Goal: Task Accomplishment & Management: Complete application form

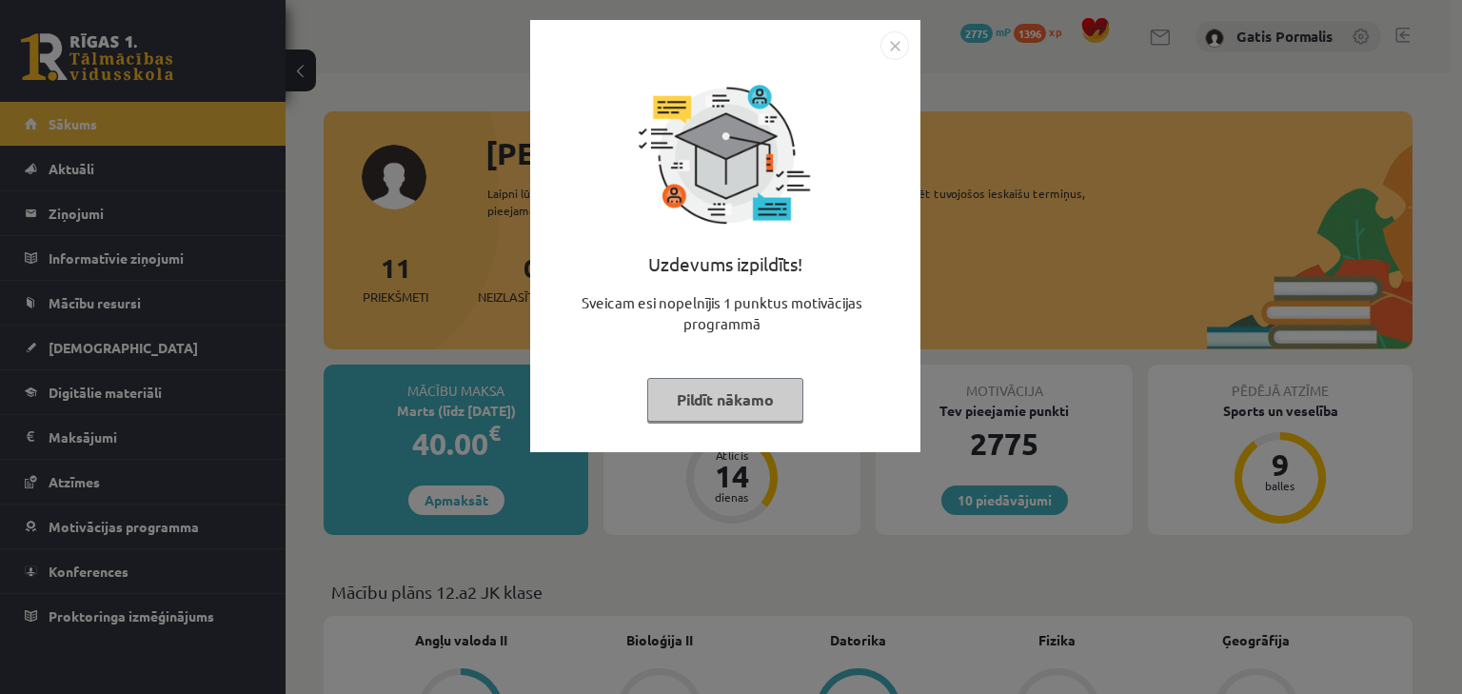
click at [740, 400] on button "Pildīt nākamo" at bounding box center [725, 400] width 156 height 44
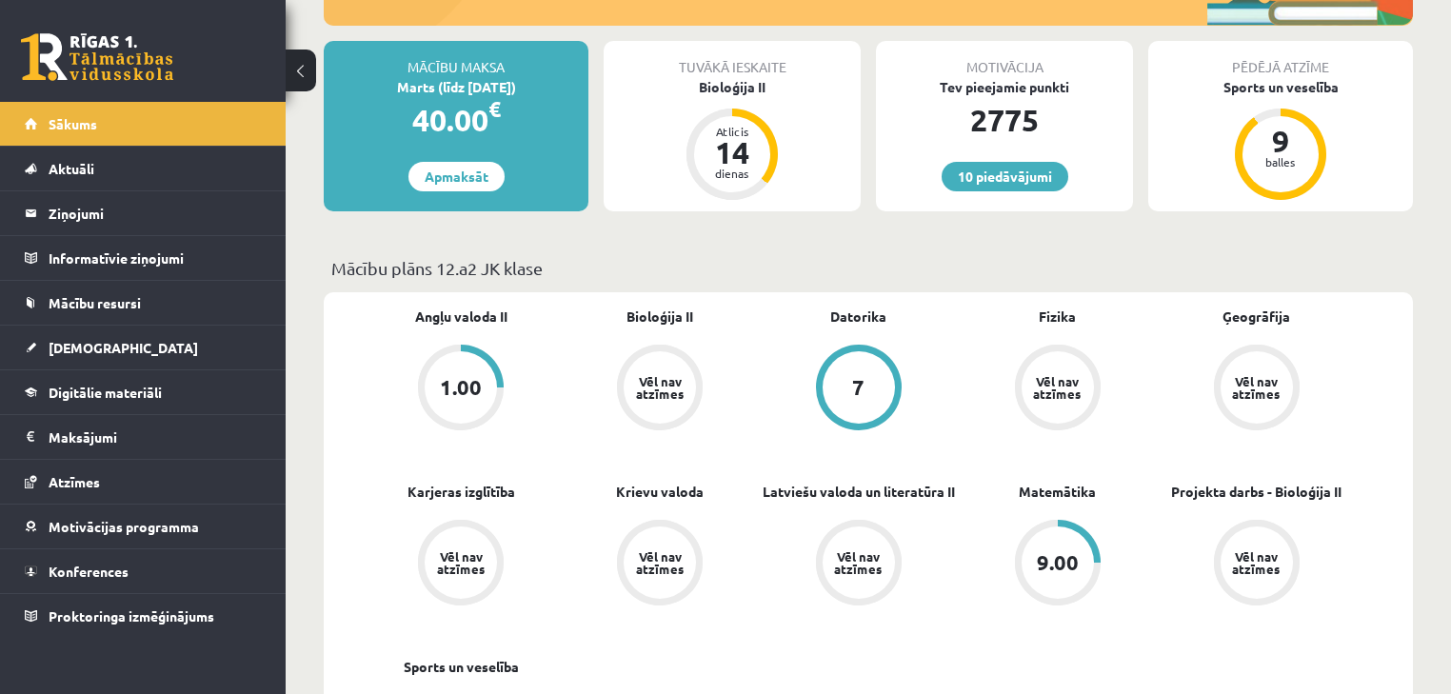
scroll to position [152, 0]
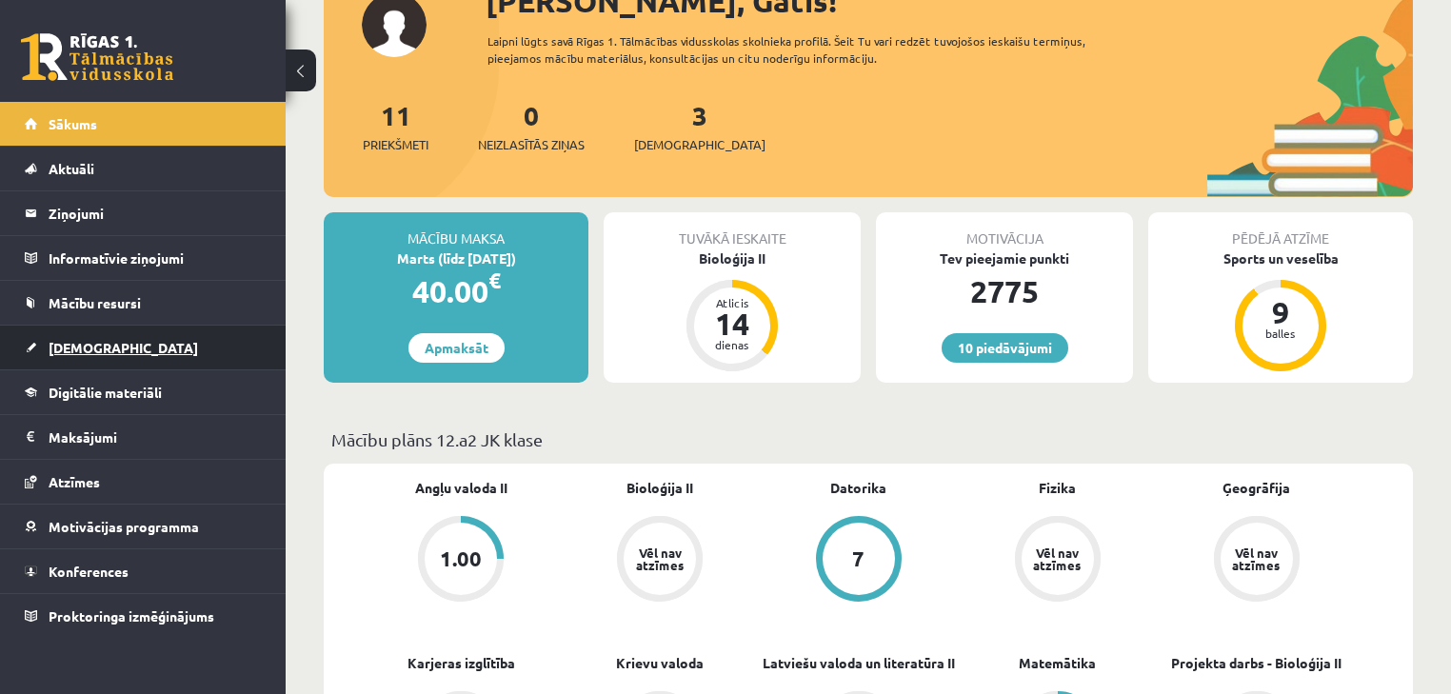
click at [149, 333] on link "[DEMOGRAPHIC_DATA]" at bounding box center [143, 348] width 237 height 44
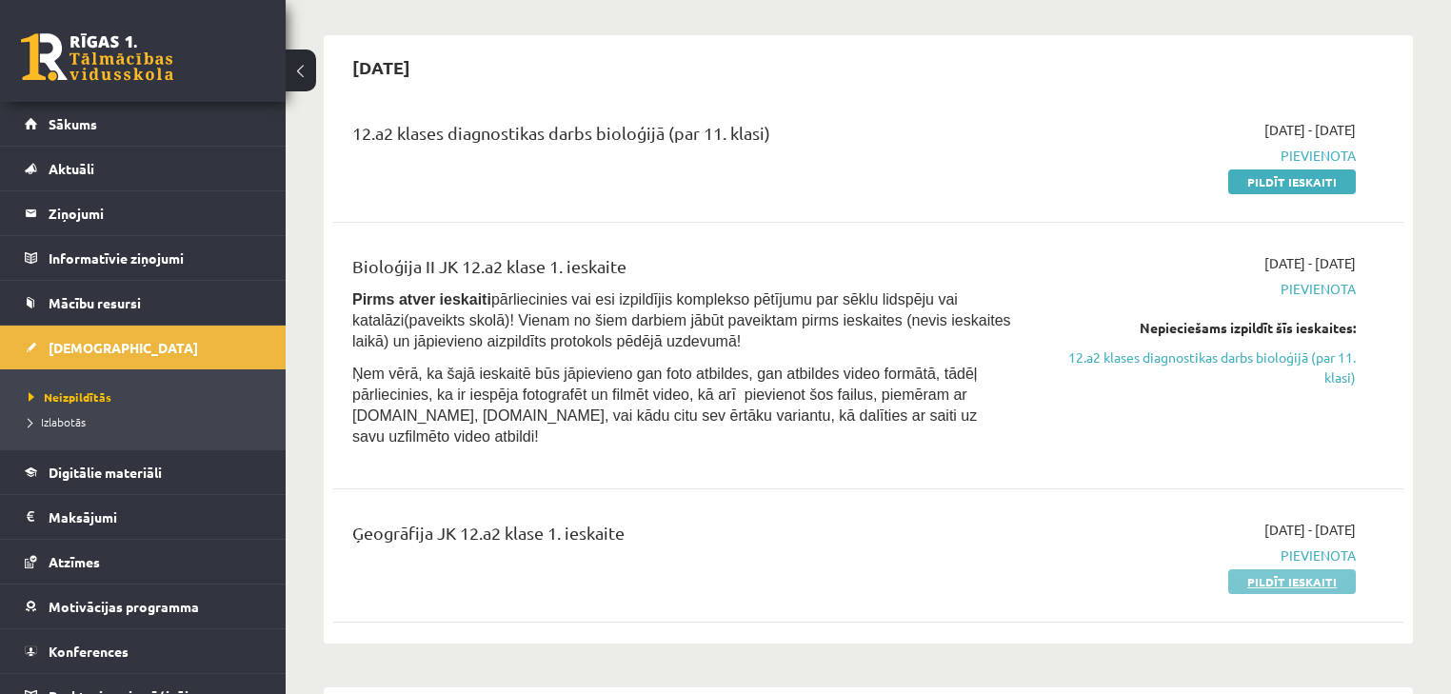
click at [1250, 569] on link "Pildīt ieskaiti" at bounding box center [1292, 581] width 128 height 25
click at [1324, 569] on link "Pildīt ieskaiti" at bounding box center [1292, 581] width 128 height 25
click at [1287, 569] on link "Pildīt ieskaiti" at bounding box center [1292, 581] width 128 height 25
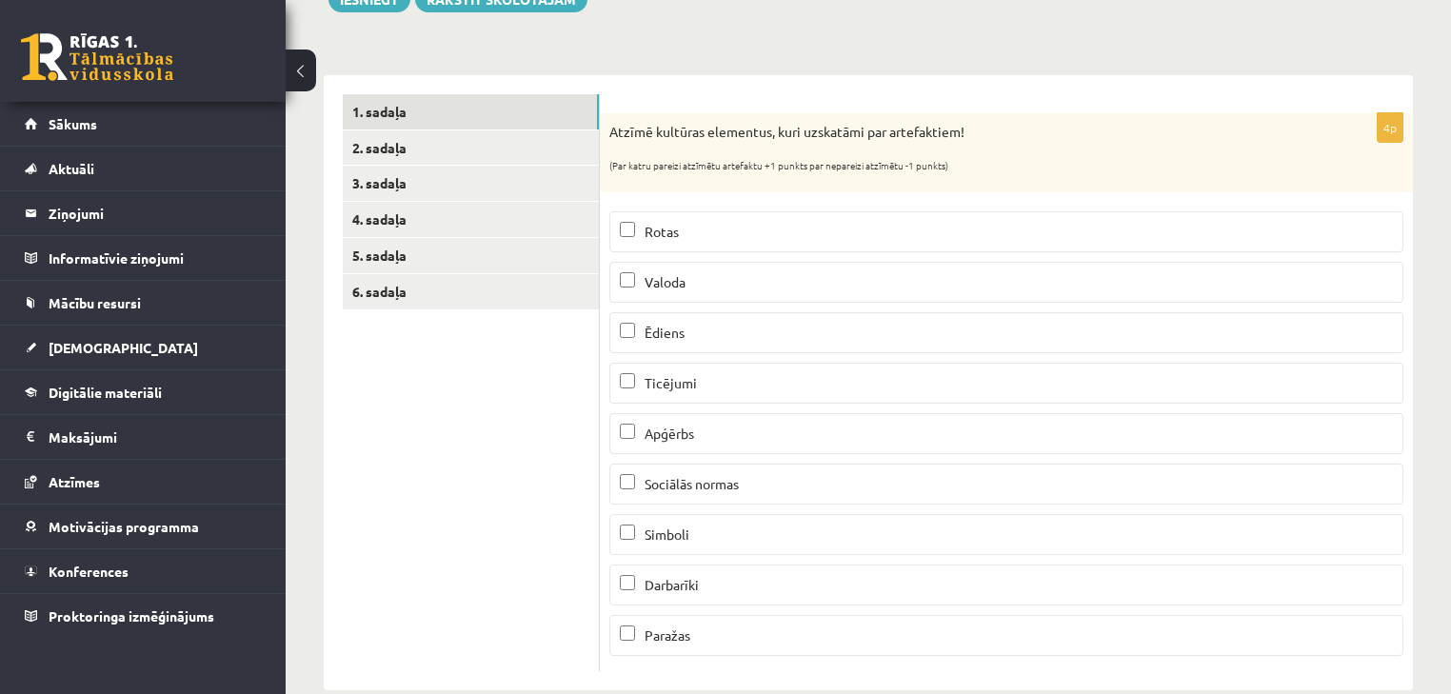
scroll to position [278, 0]
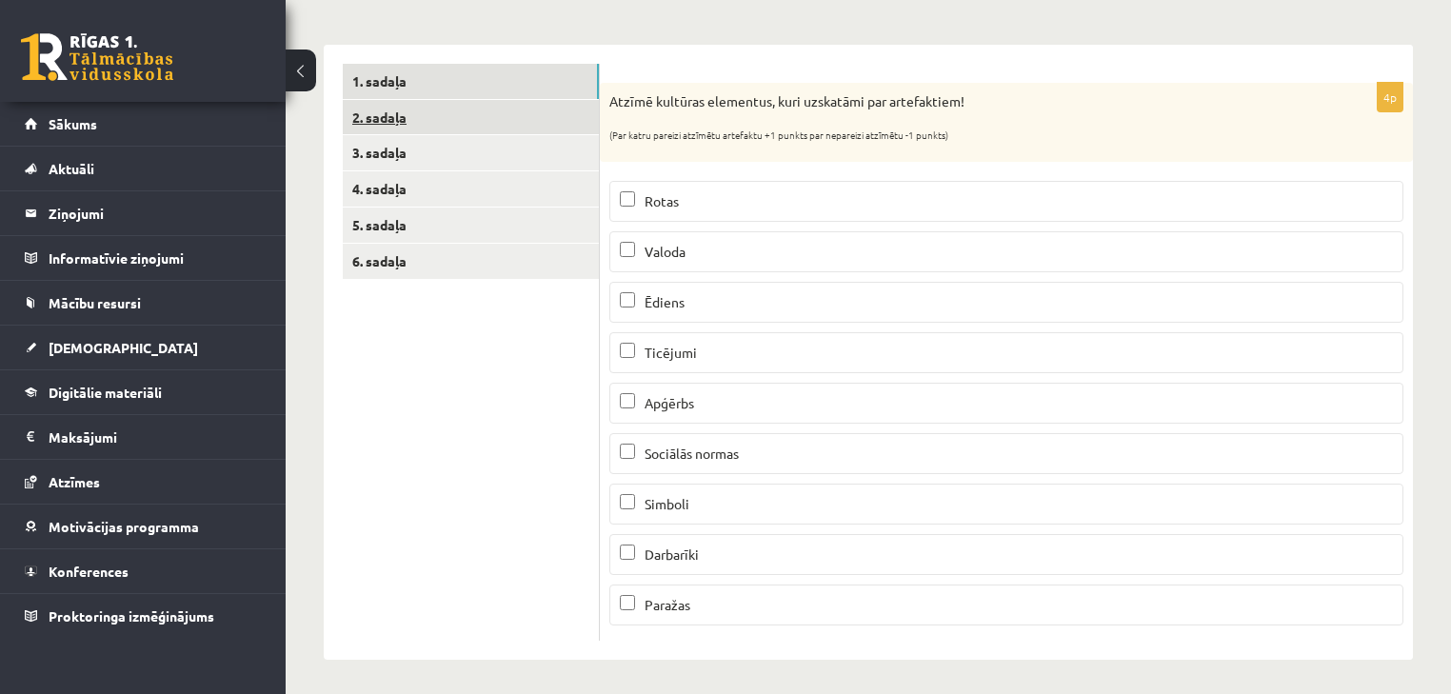
click at [496, 105] on link "2. sadaļa" at bounding box center [471, 117] width 256 height 35
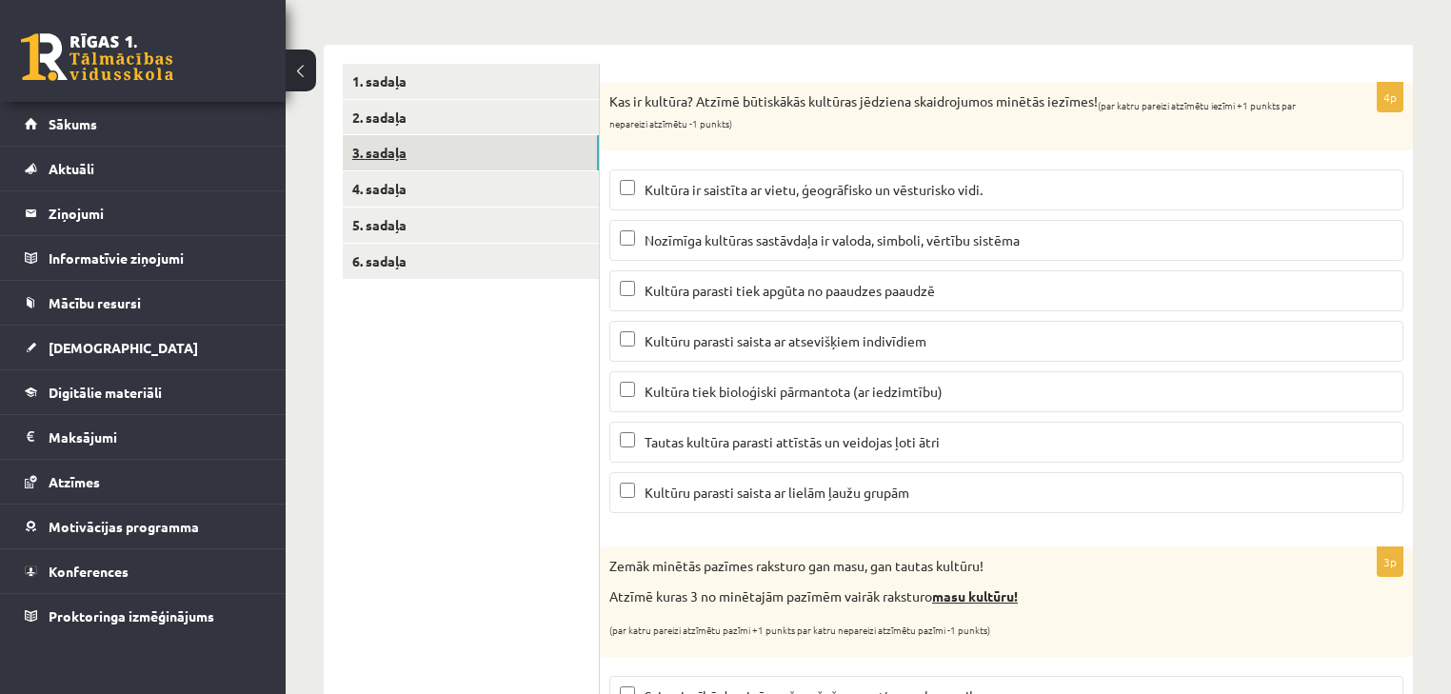
click at [491, 152] on link "3. sadaļa" at bounding box center [471, 152] width 256 height 35
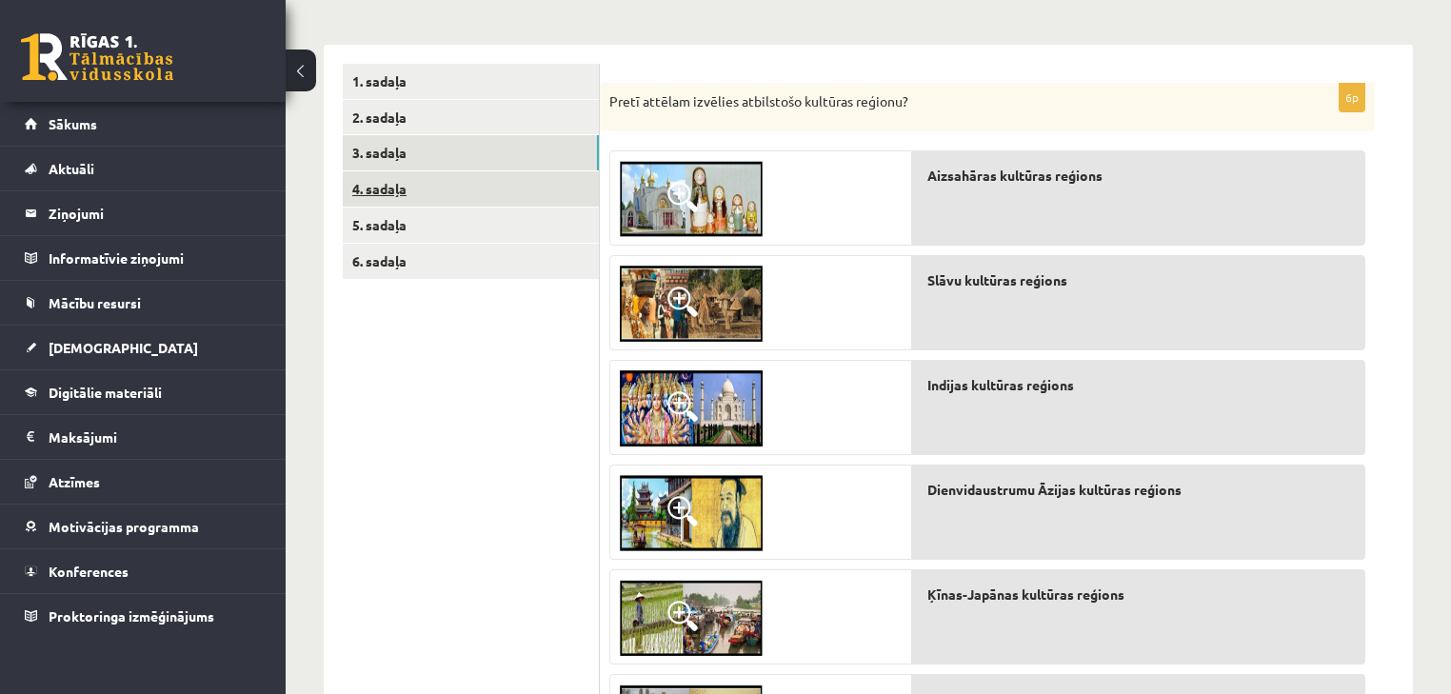
click at [490, 201] on link "4. sadaļa" at bounding box center [471, 188] width 256 height 35
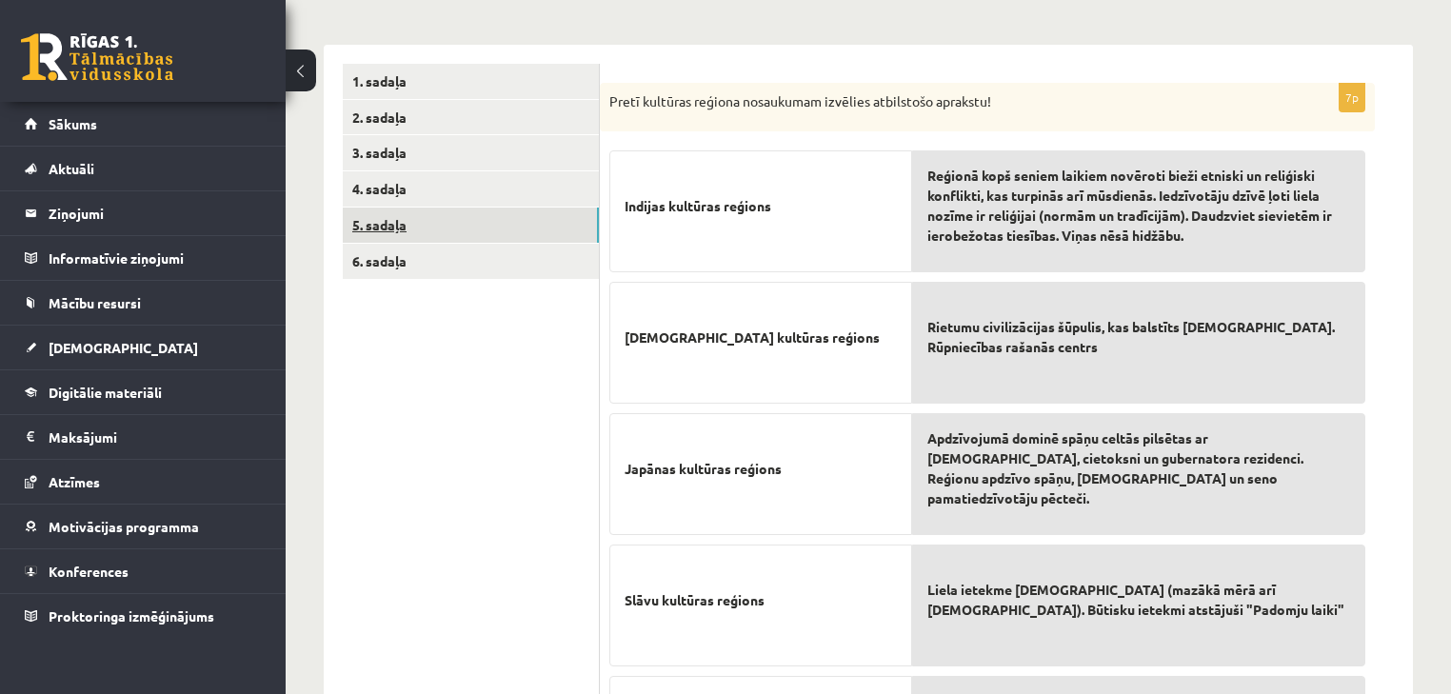
click at [482, 229] on link "5. sadaļa" at bounding box center [471, 225] width 256 height 35
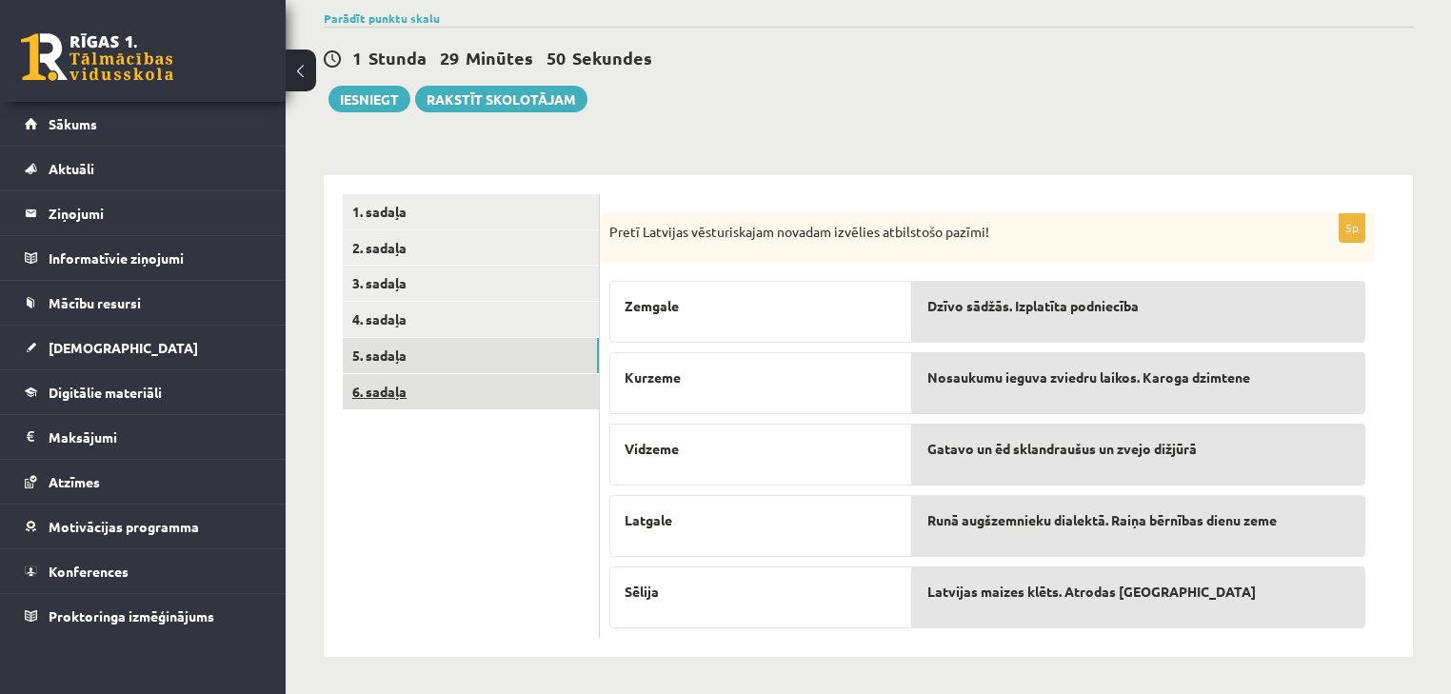
click at [492, 381] on link "6. sadaļa" at bounding box center [471, 391] width 256 height 35
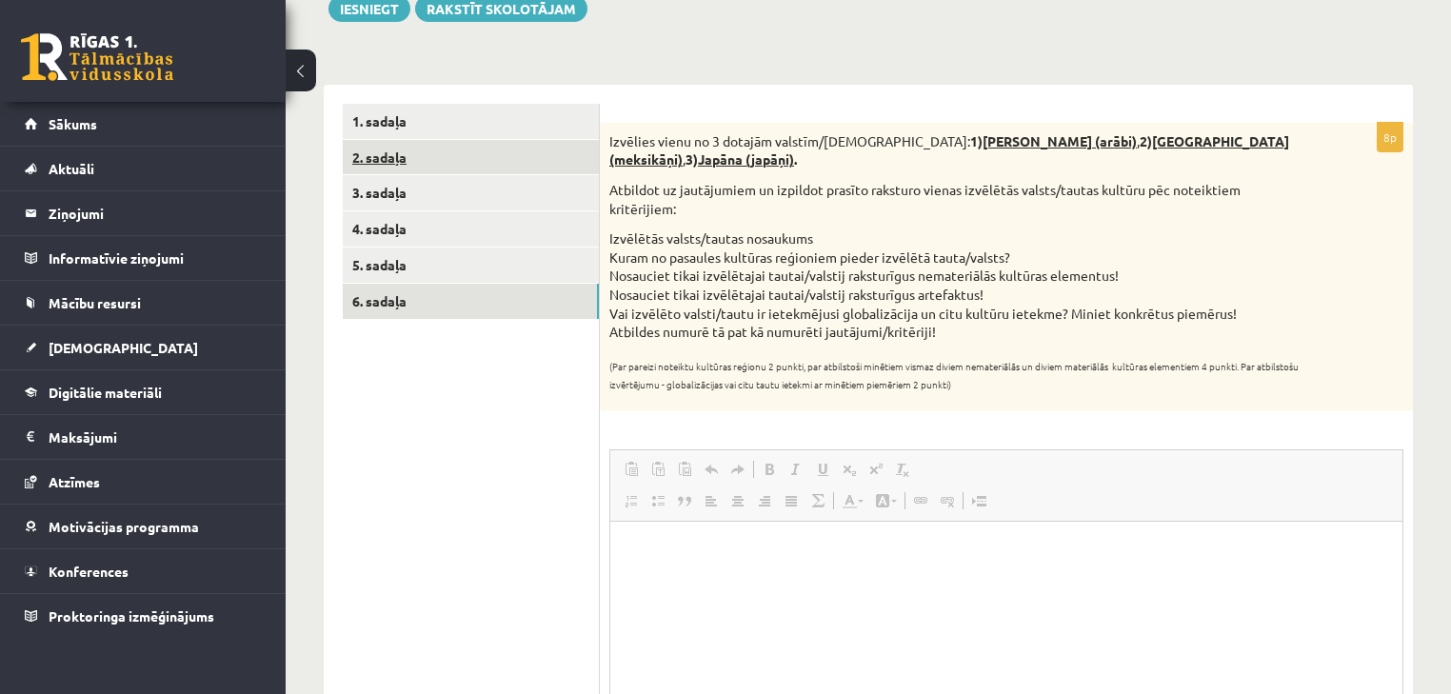
scroll to position [0, 0]
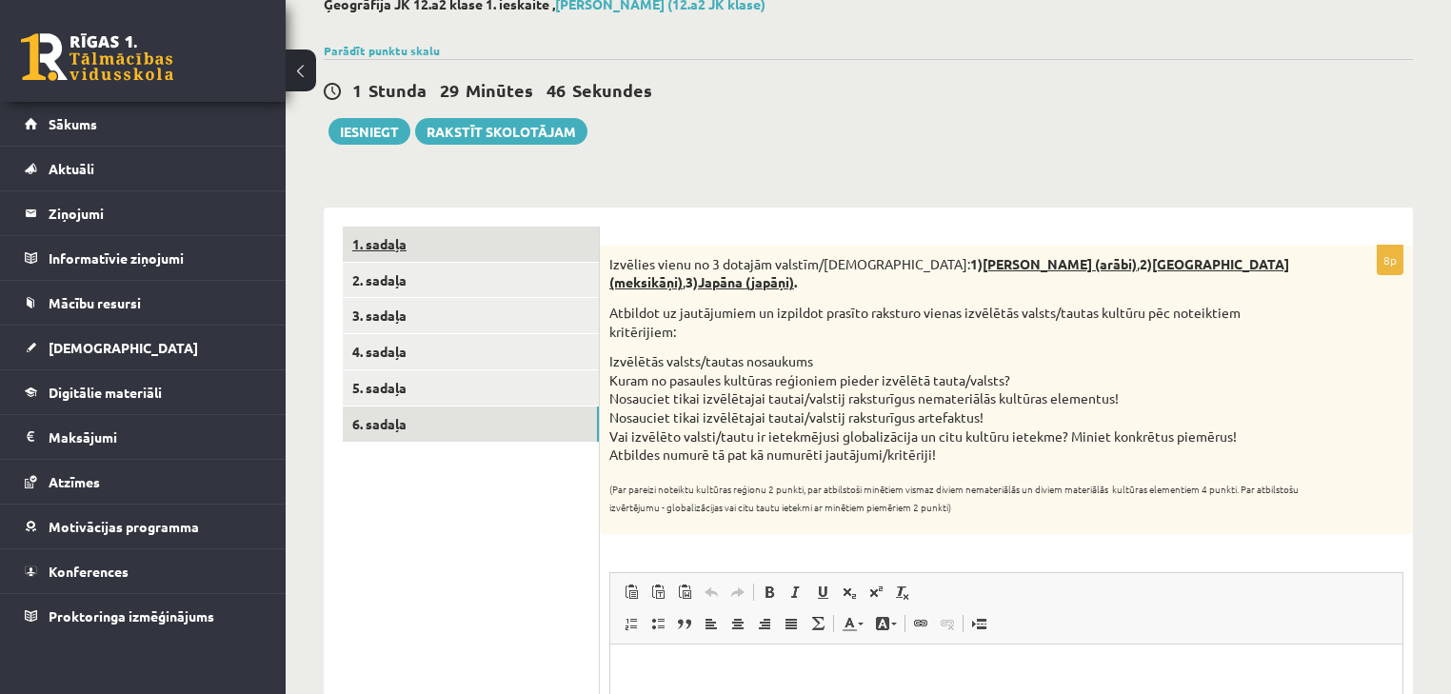
click at [438, 115] on div "1 Stunda 29 Minūtes 46 Sekundes Ieskaite saglabāta! Iesniegt Rakstīt skolotājam" at bounding box center [868, 102] width 1089 height 86
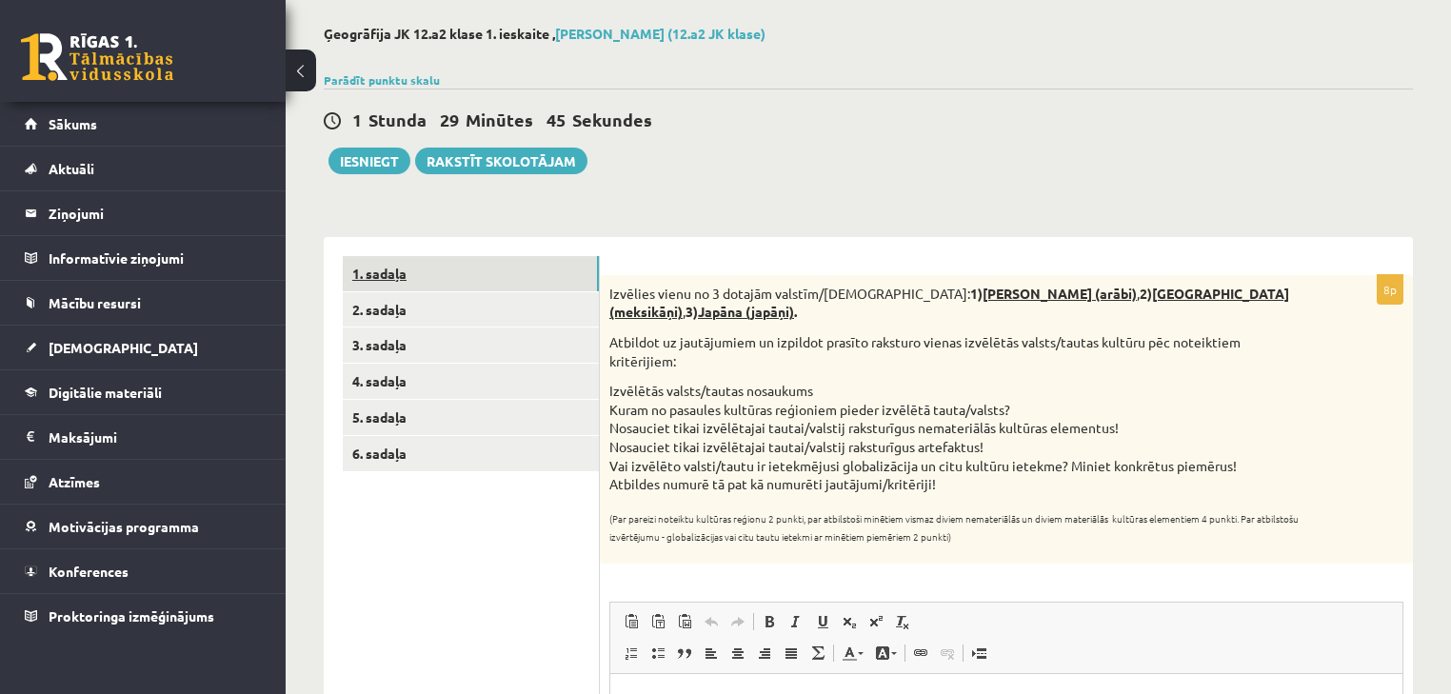
click at [442, 269] on link "1. sadaļa" at bounding box center [471, 273] width 256 height 35
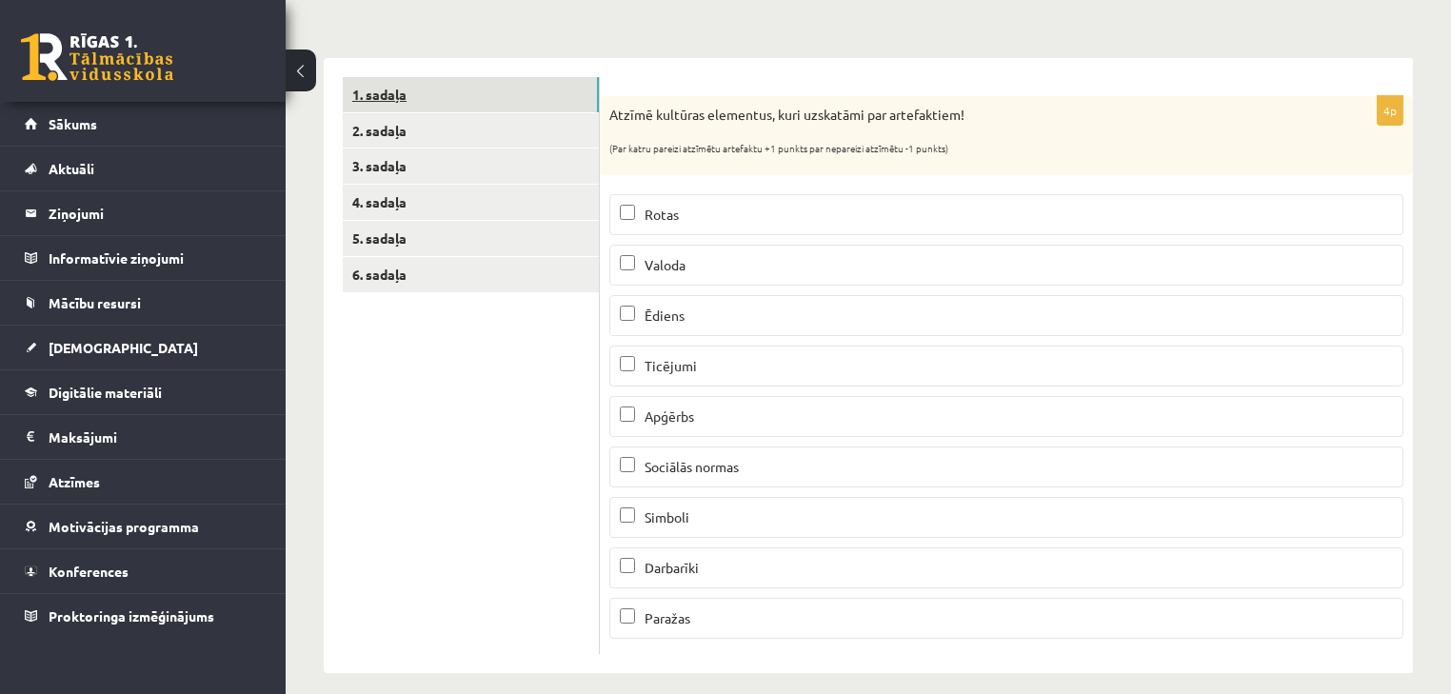
scroll to position [279, 0]
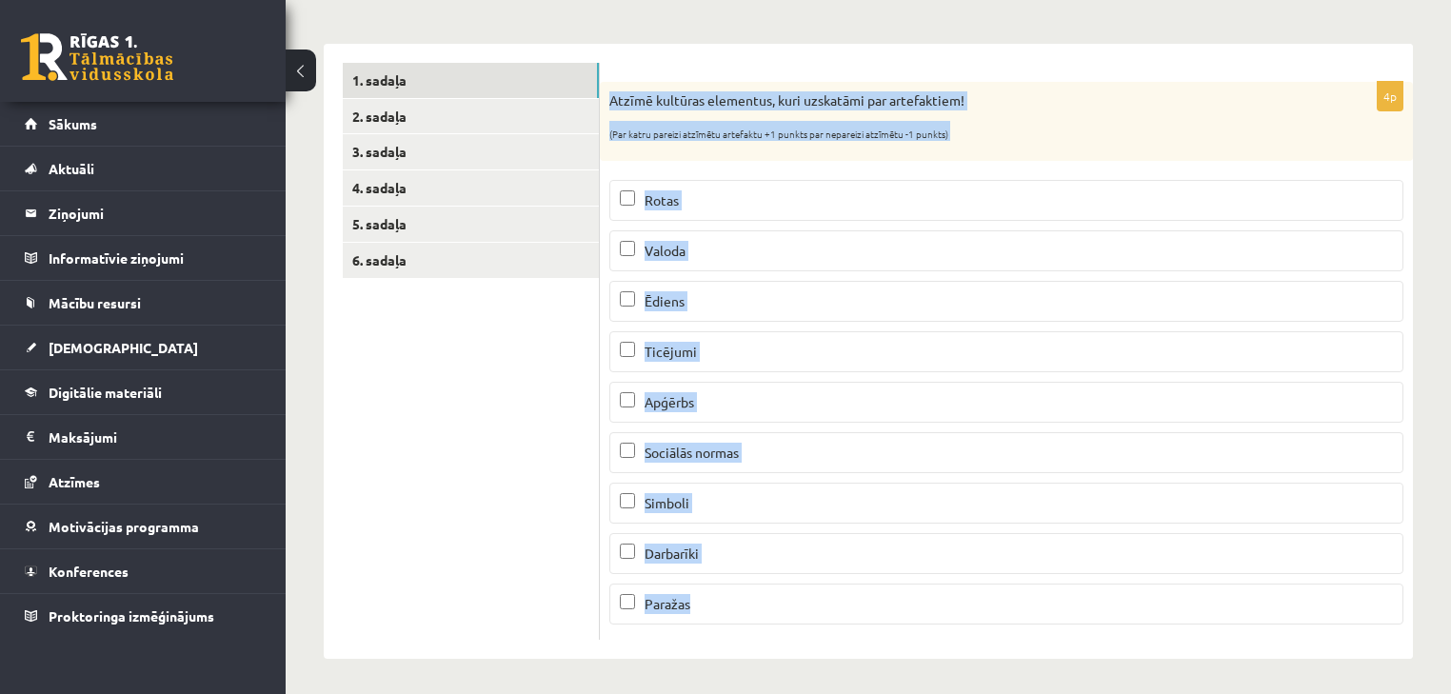
drag, startPoint x: 605, startPoint y: 88, endPoint x: 956, endPoint y: 604, distance: 624.3
click at [956, 604] on div "4p Atzīmē kultūras elementus, kuri uzskatāmi par artefaktiem! (Par katru pareiz…" at bounding box center [1006, 361] width 813 height 558
copy div "Atzīmē kultūras elementus, kuri uzskatāmi par artefaktiem! (Par katru pareizi a…"
click at [926, 663] on div "Ģeogrāfija JK 12.a2 klase 1. ieskaite , Gatis Pormalis (12.a2 JK klase) Parādīt…" at bounding box center [868, 245] width 1165 height 903
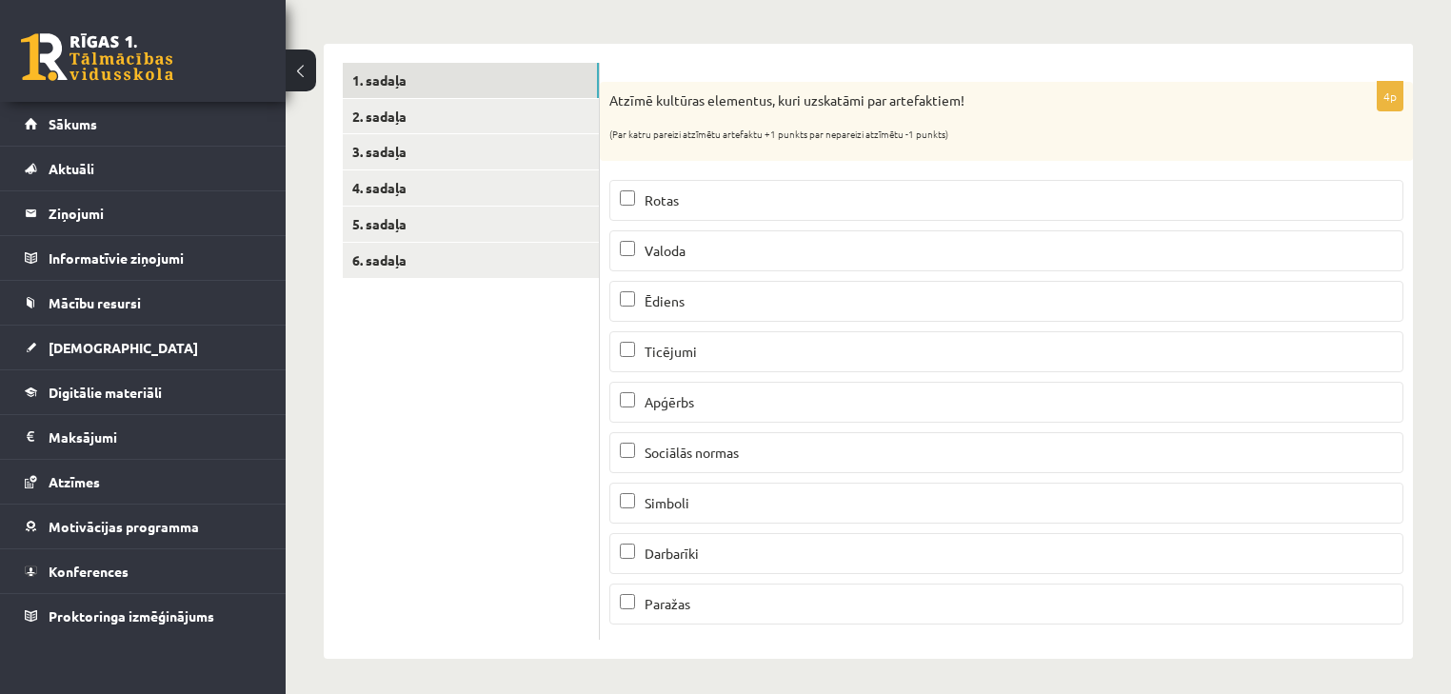
click at [1418, 267] on div "Ģeogrāfija JK 12.a2 klase 1. ieskaite , Gatis Pormalis (12.a2 JK klase) Parādīt…" at bounding box center [868, 245] width 1165 height 903
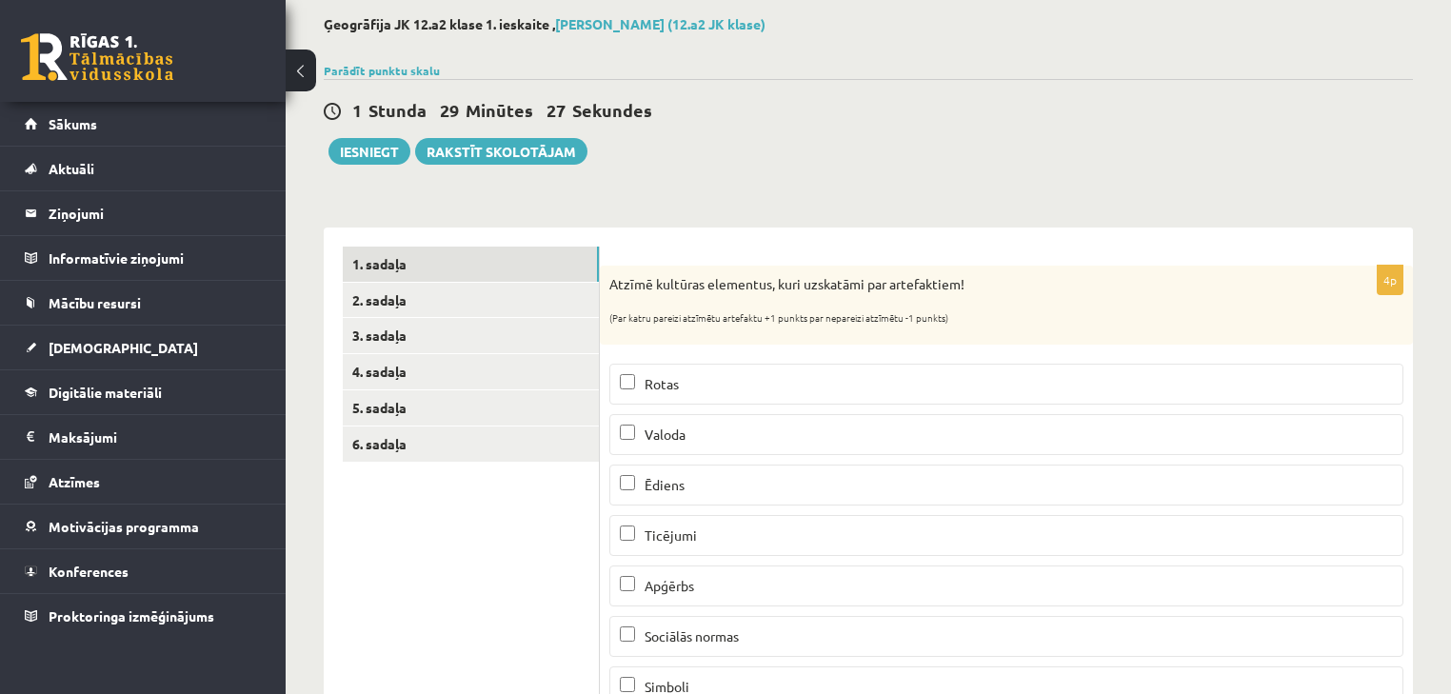
scroll to position [0, 0]
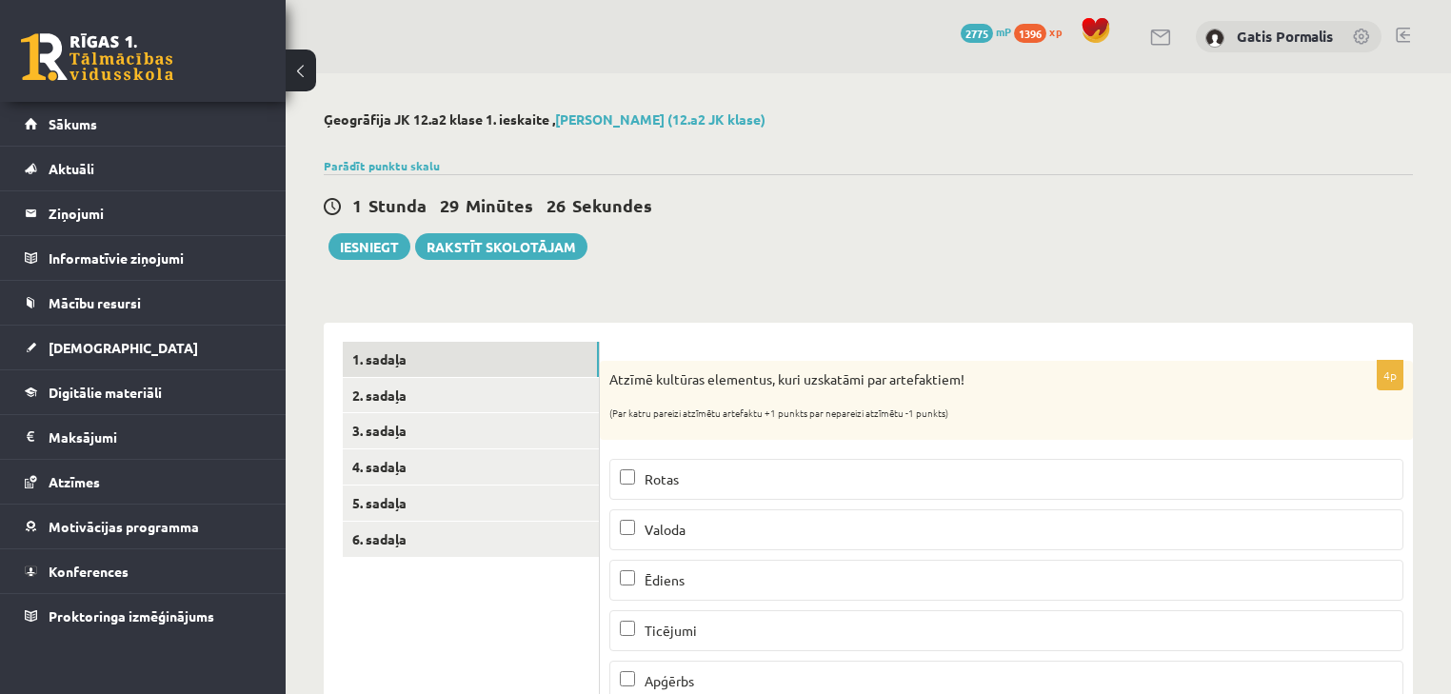
click at [936, 282] on div "Ģeogrāfija JK 12.a2 klase 1. ieskaite , Gatis Pormalis (12.a2 JK klase) Parādīt…" at bounding box center [868, 524] width 1165 height 903
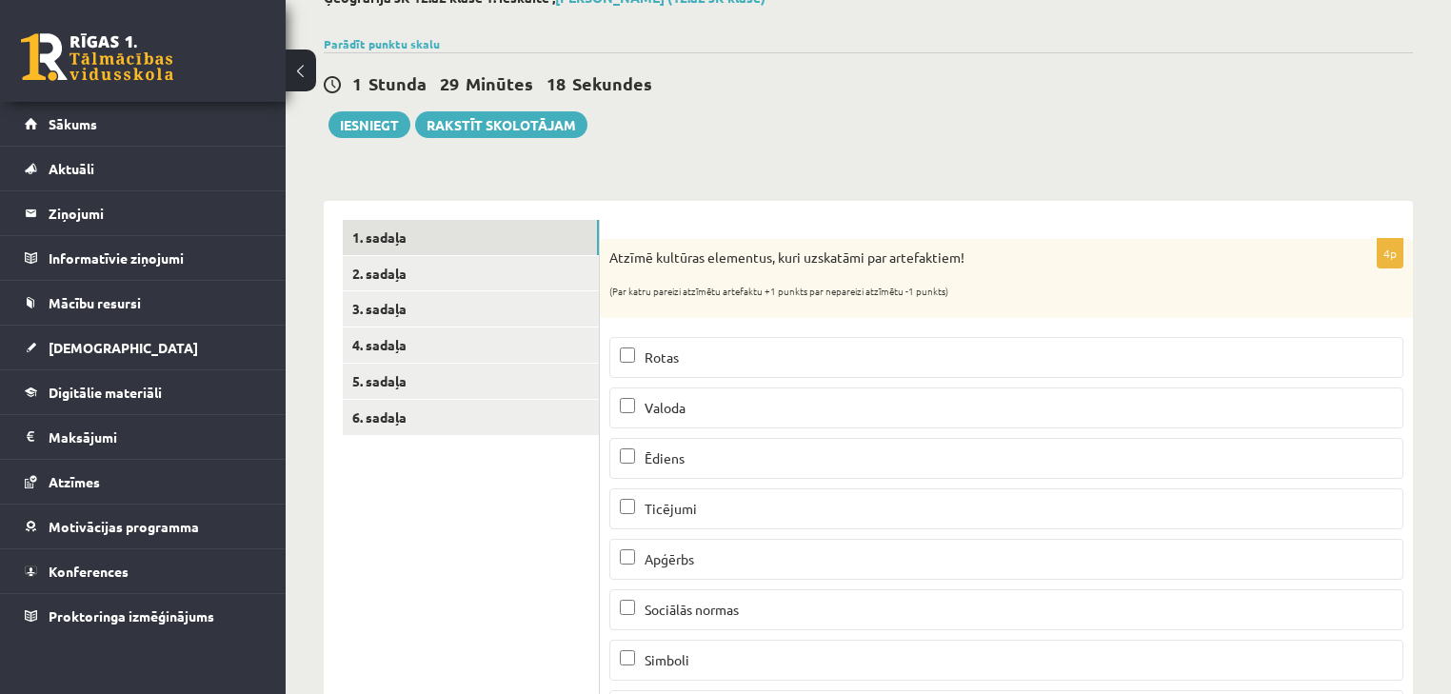
scroll to position [152, 0]
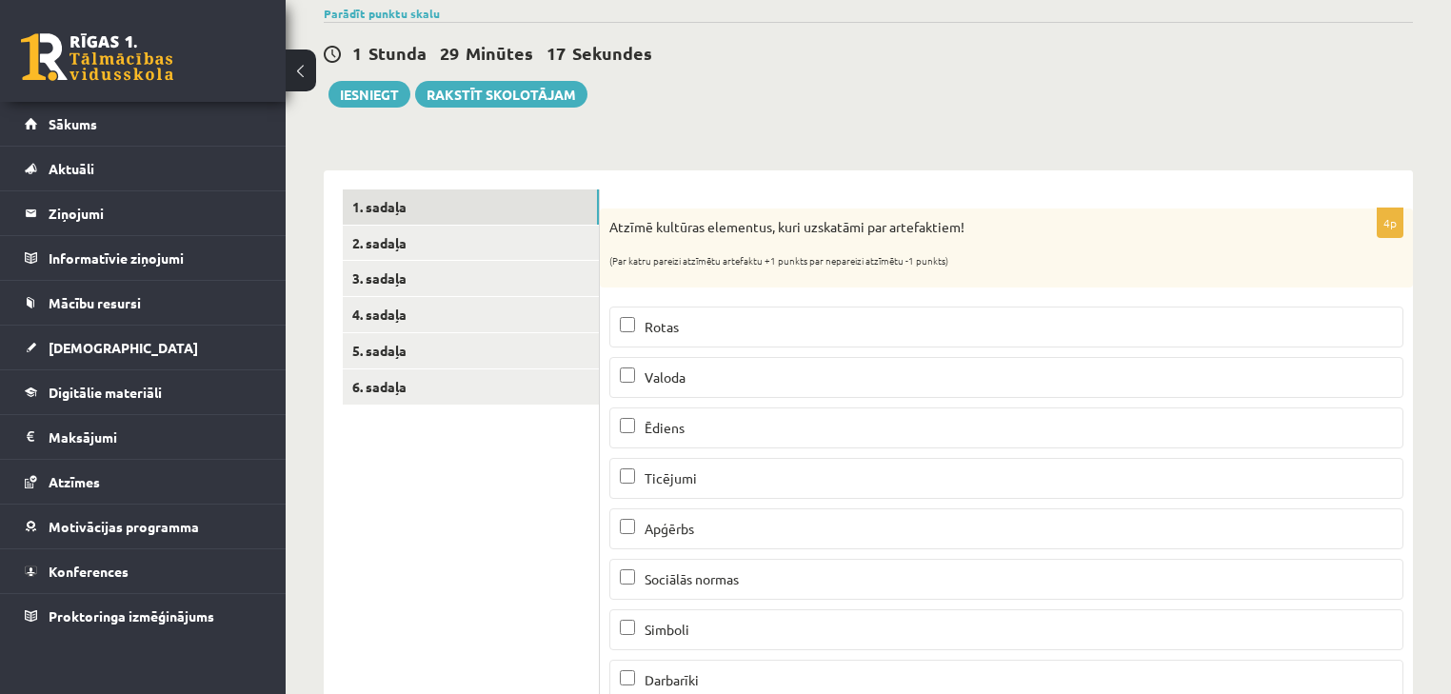
click at [716, 337] on label "Rotas" at bounding box center [1006, 327] width 794 height 41
click at [693, 419] on p "Ēdiens" at bounding box center [1006, 428] width 773 height 20
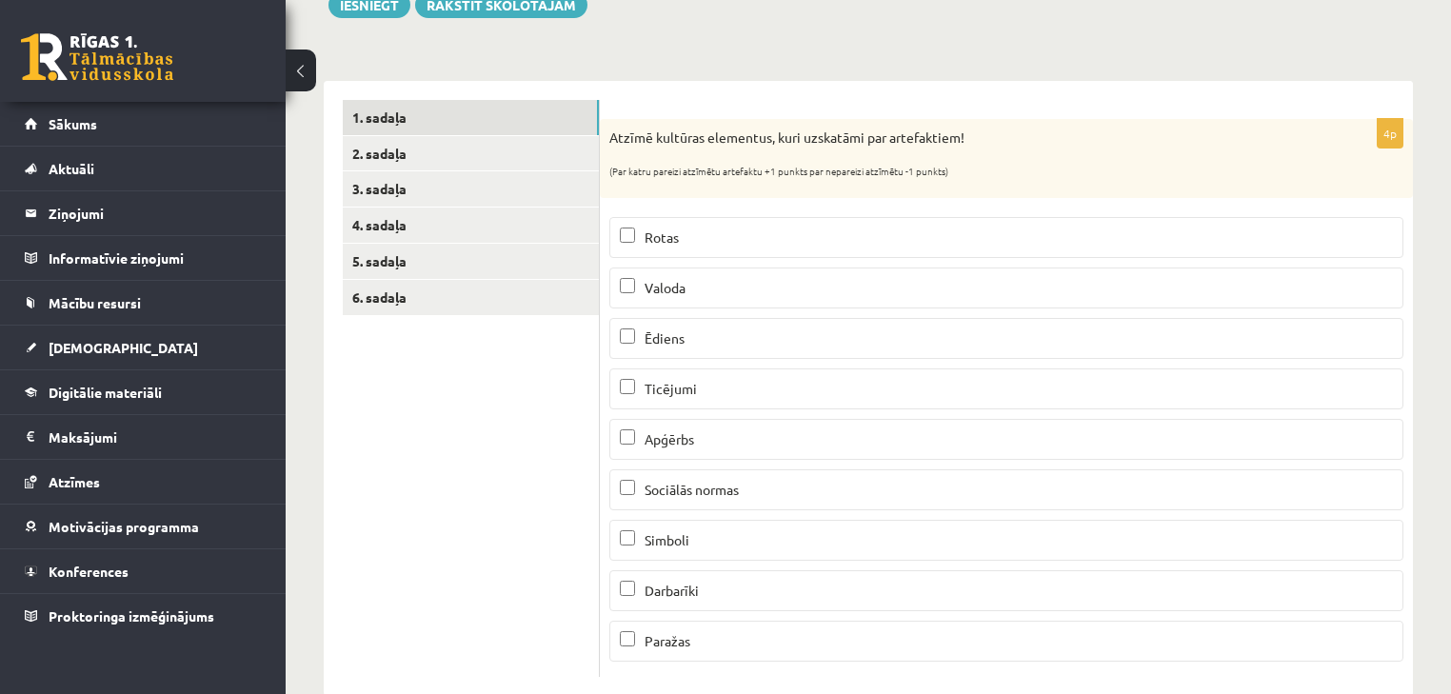
scroll to position [279, 0]
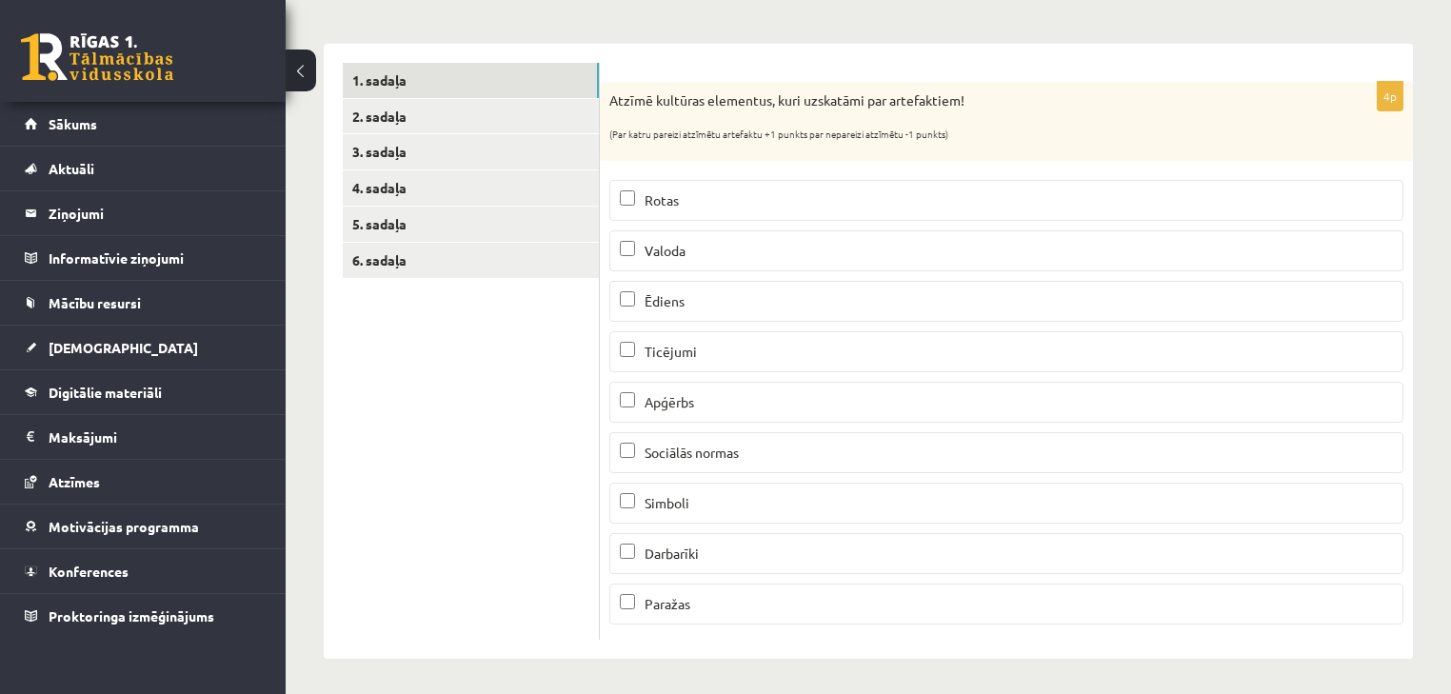
click at [697, 397] on p "Apģērbs" at bounding box center [1006, 402] width 773 height 20
click at [714, 554] on p "Darbarīki" at bounding box center [1006, 554] width 773 height 20
click at [482, 113] on link "2. sadaļa" at bounding box center [471, 116] width 256 height 35
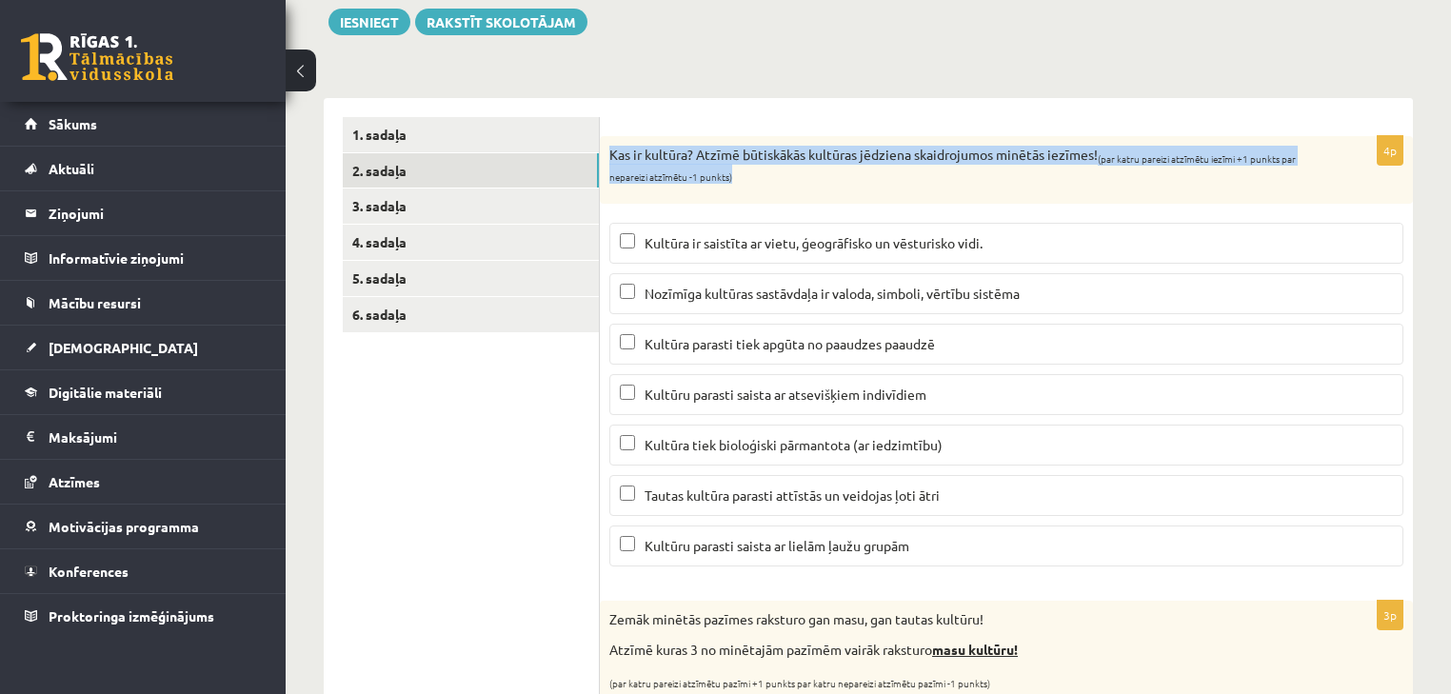
scroll to position [671, 0]
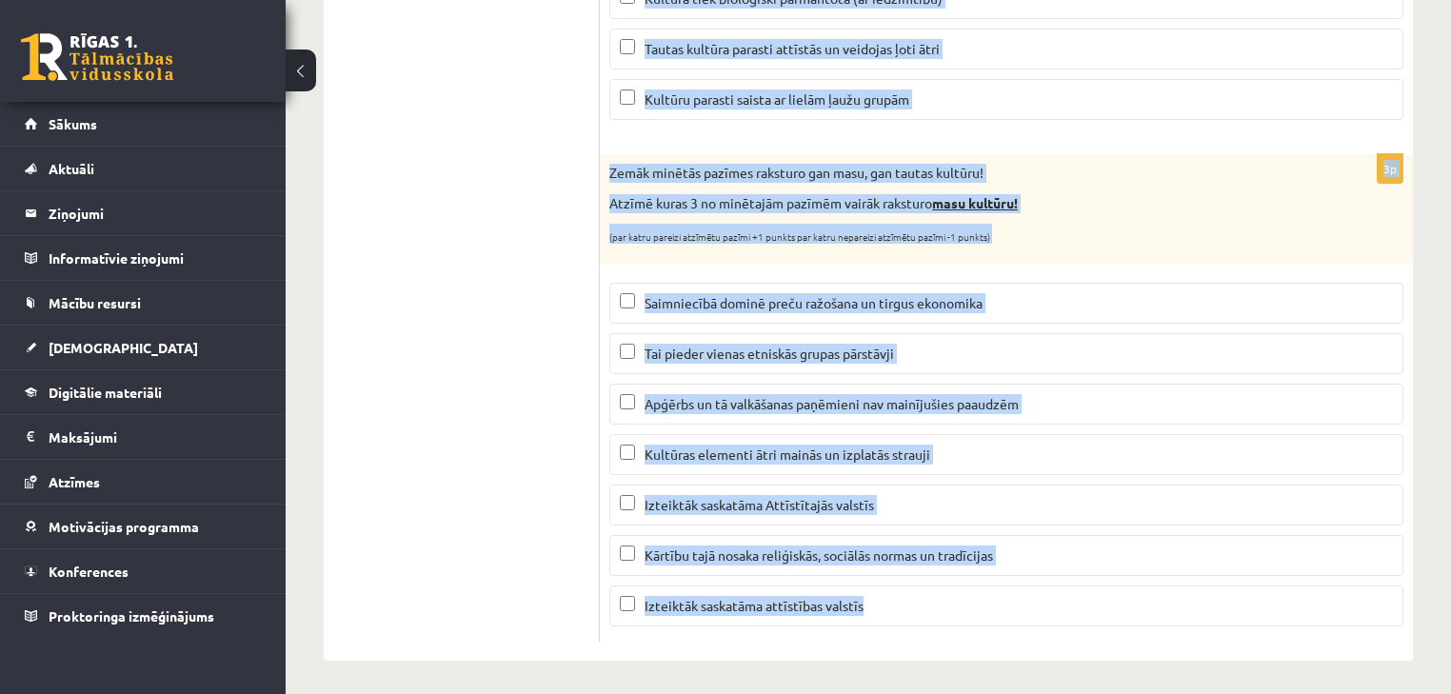
drag, startPoint x: 609, startPoint y: 156, endPoint x: 987, endPoint y: 598, distance: 581.4
click at [987, 598] on form "4p Kas ir kultūra? Atzīmē būtiskākās kultūras jēdziena skaidrojumos minētās iez…" at bounding box center [1006, 156] width 775 height 971
copy form "Kas ir kultūra? Atzīmē būtiskākās kultūras jēdziena skaidrojumos minētās iezīme…"
click at [1413, 556] on div "Ģeogrāfija JK 12.a2 klase 1. ieskaite , Gatis Pormalis (12.a2 JK klase) Parādīt…" at bounding box center [868, 50] width 1165 height 1297
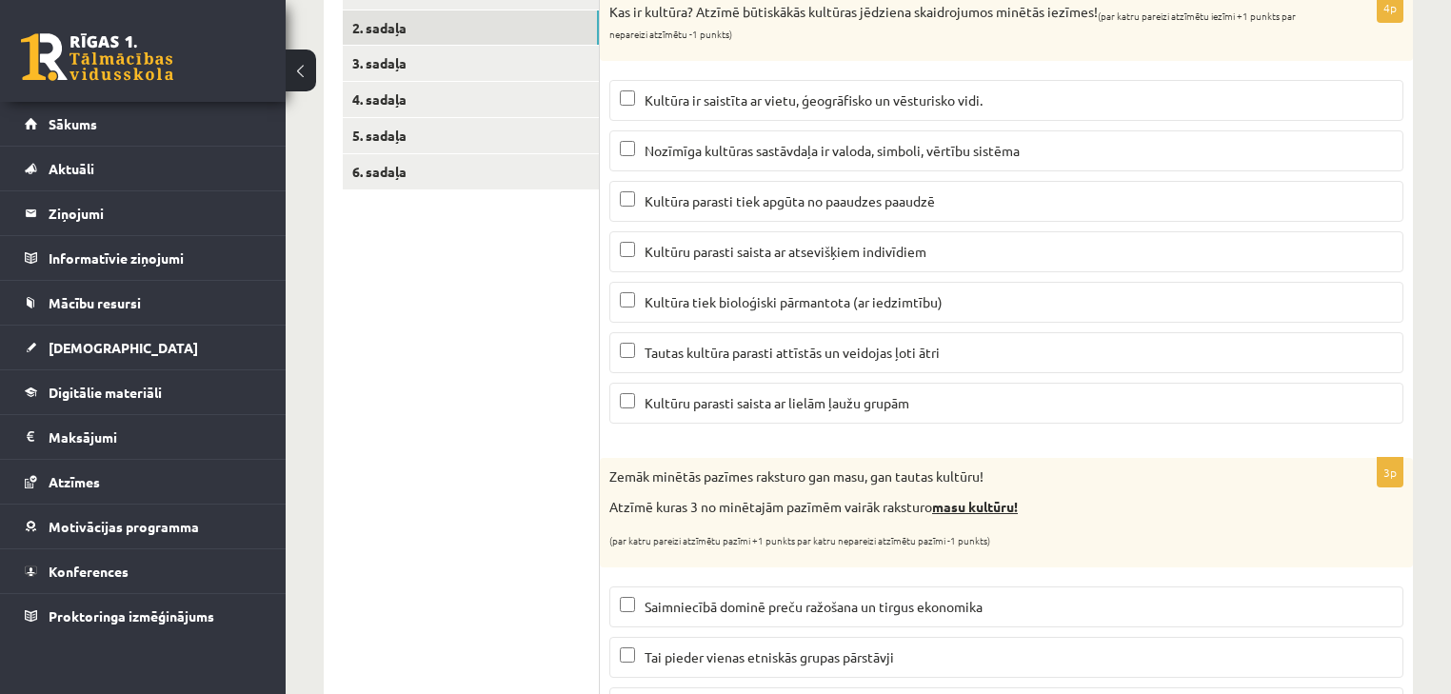
scroll to position [214, 0]
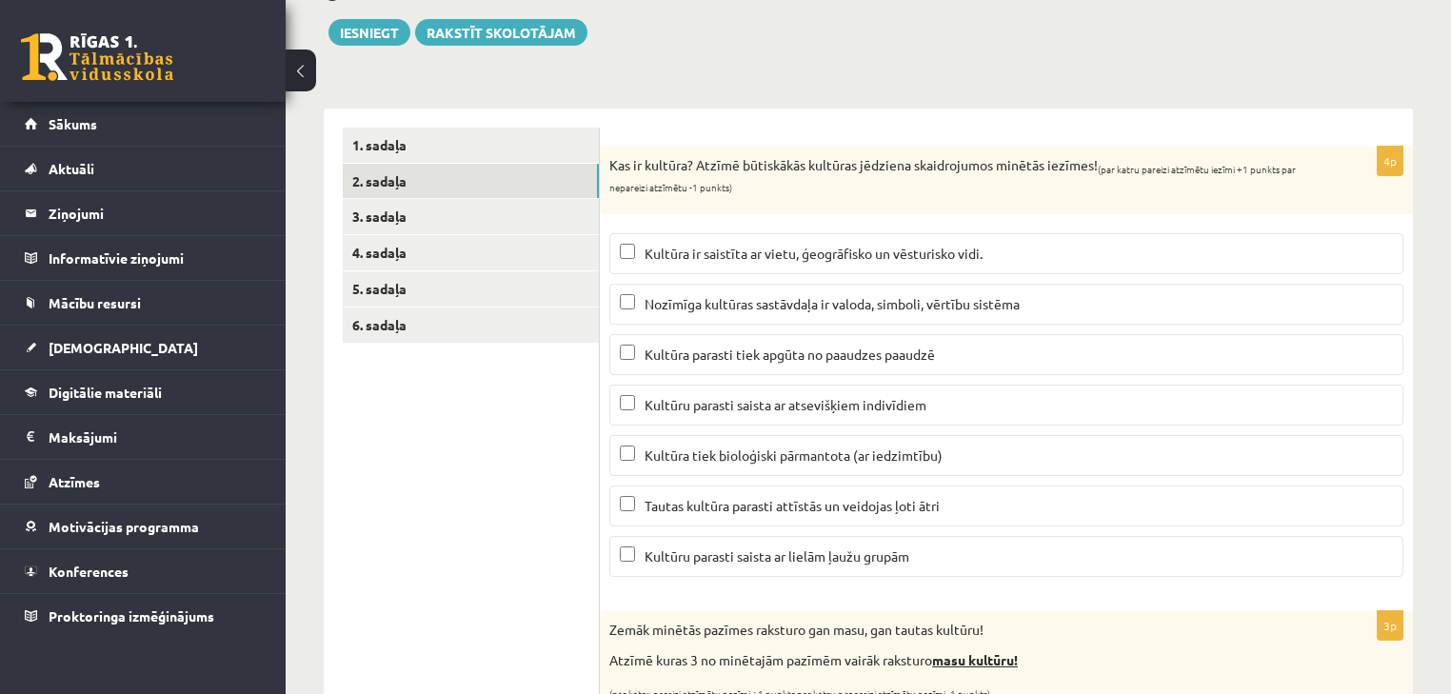
click at [1432, 500] on div "Ģeogrāfija JK 12.a2 klase 1. ieskaite , Gatis Pormalis (12.a2 JK klase) Parādīt…" at bounding box center [868, 507] width 1165 height 1297
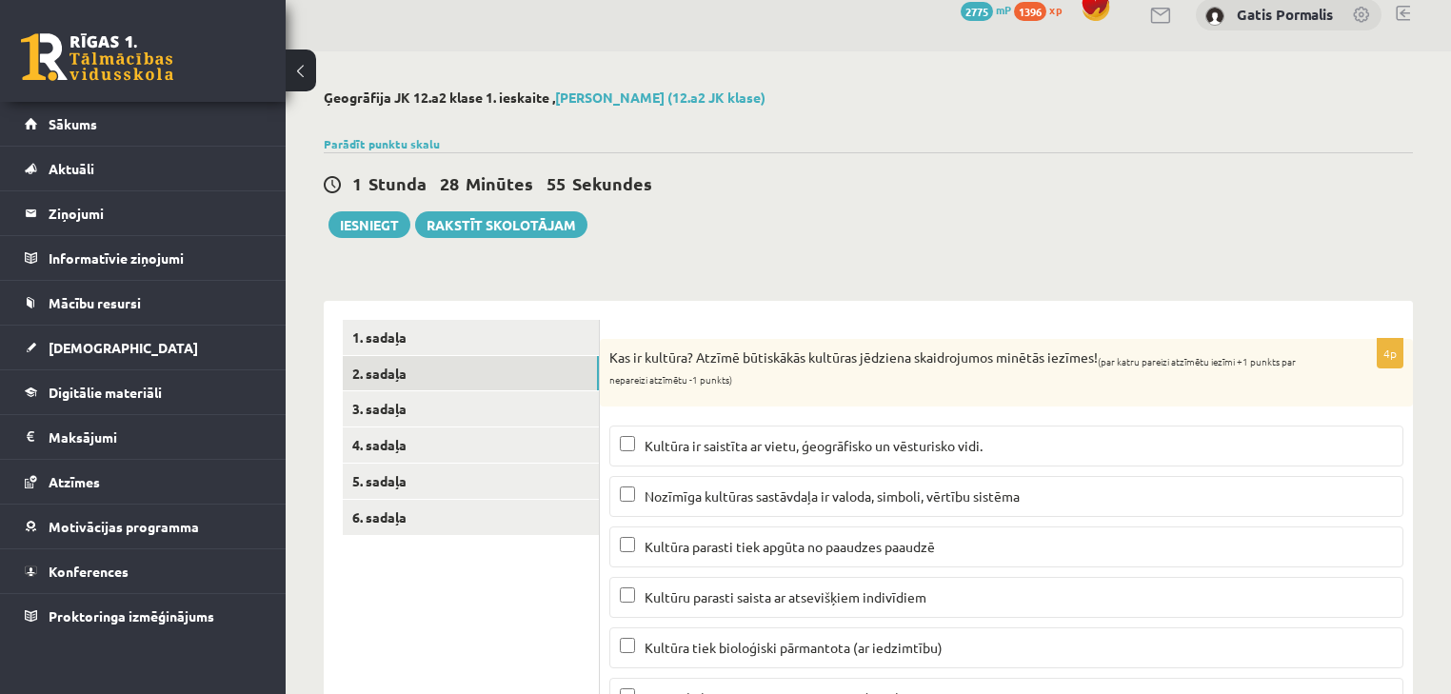
scroll to position [0, 0]
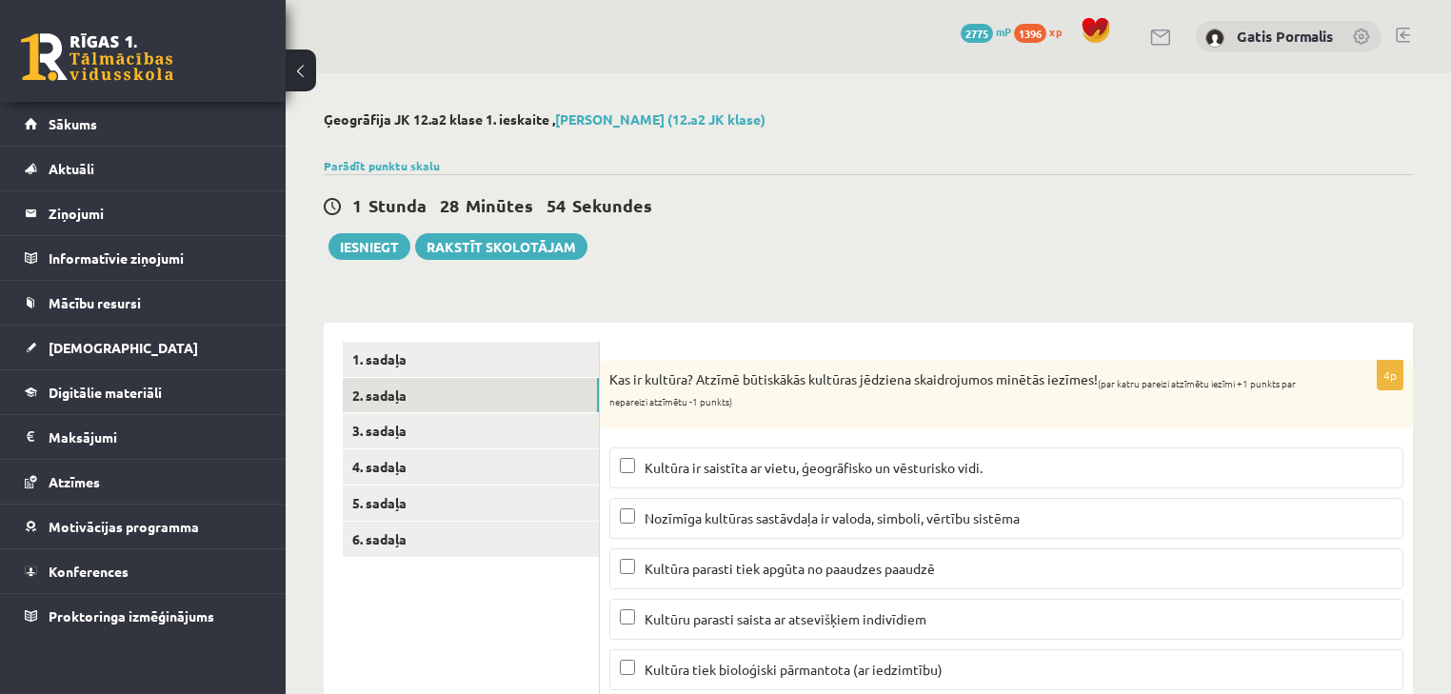
drag, startPoint x: 712, startPoint y: 278, endPoint x: 721, endPoint y: 297, distance: 20.9
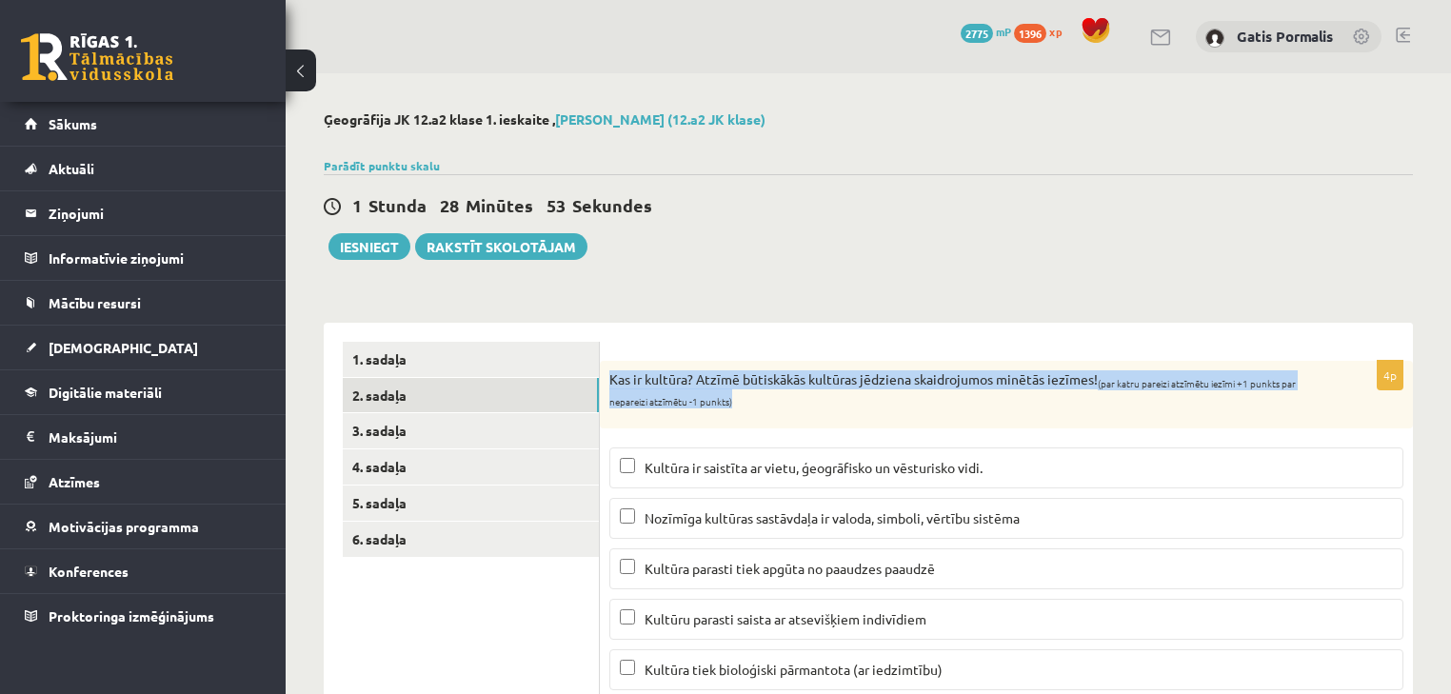
drag, startPoint x: 712, startPoint y: 280, endPoint x: 691, endPoint y: 270, distance: 23.0
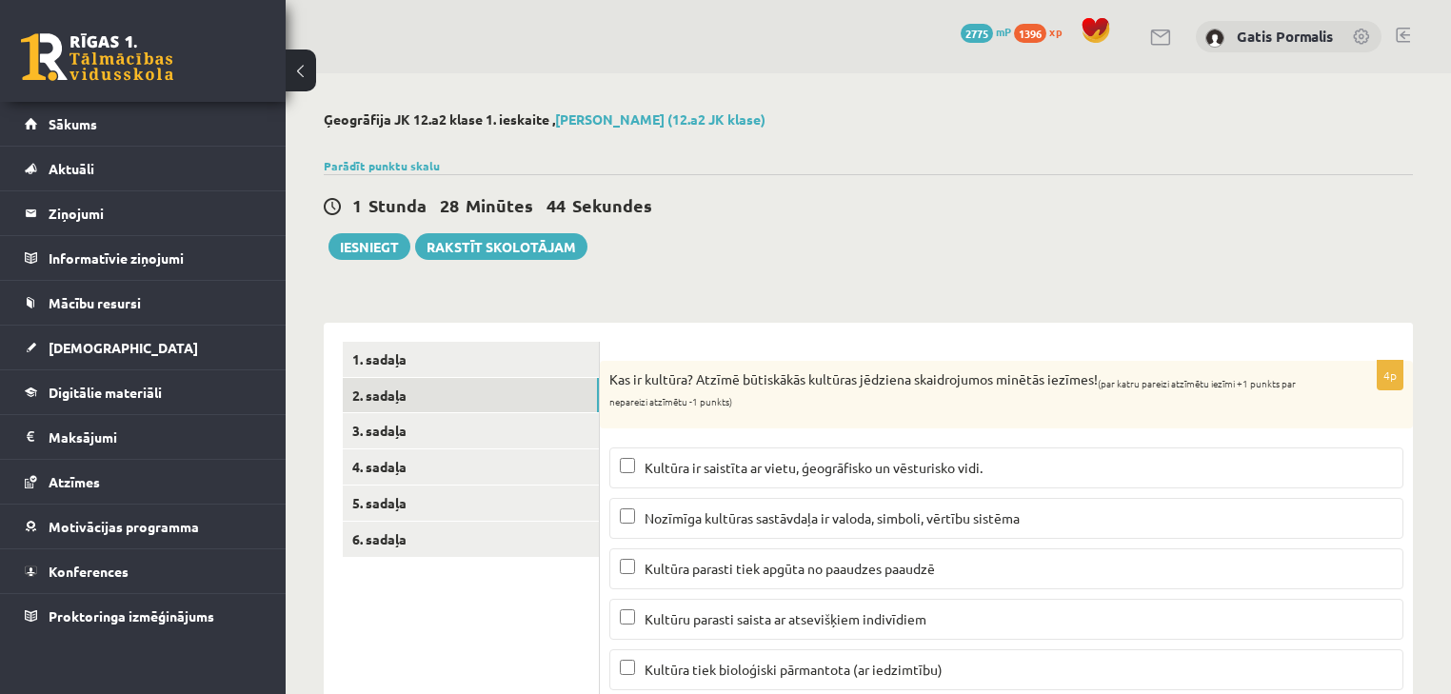
scroll to position [152, 0]
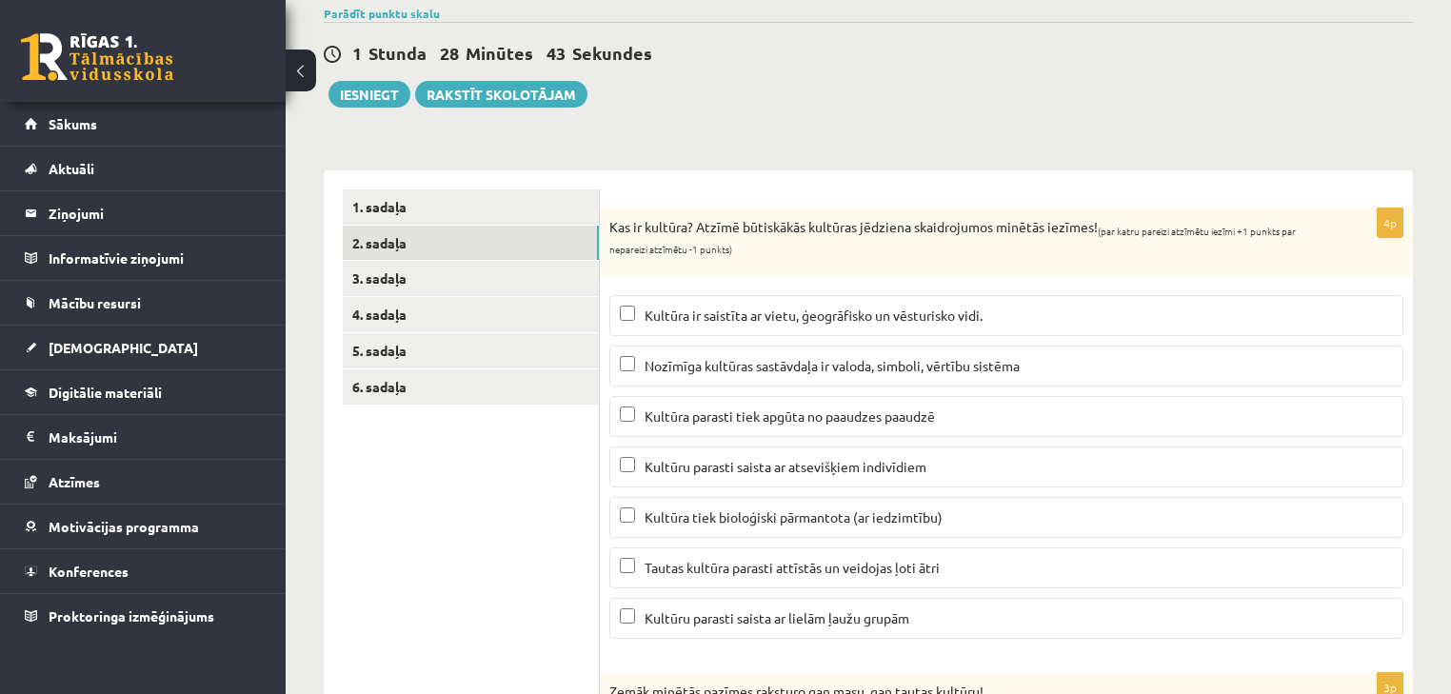
click at [791, 319] on span "Kultūra ir saistīta ar vietu, ģeogrāfisko un vēsturisko vidi." at bounding box center [814, 315] width 338 height 17
click at [791, 363] on span "Nozīmīga kultūras sastāvdaļa ir valoda, simboli, vērtību sistēma" at bounding box center [832, 365] width 375 height 17
click at [787, 410] on span "Kultūra parasti tiek apgūta no paaudzes paaudzē" at bounding box center [790, 416] width 290 height 17
click at [839, 610] on span "Kultūru parasti saista ar lielām ļaužu grupām" at bounding box center [777, 617] width 265 height 17
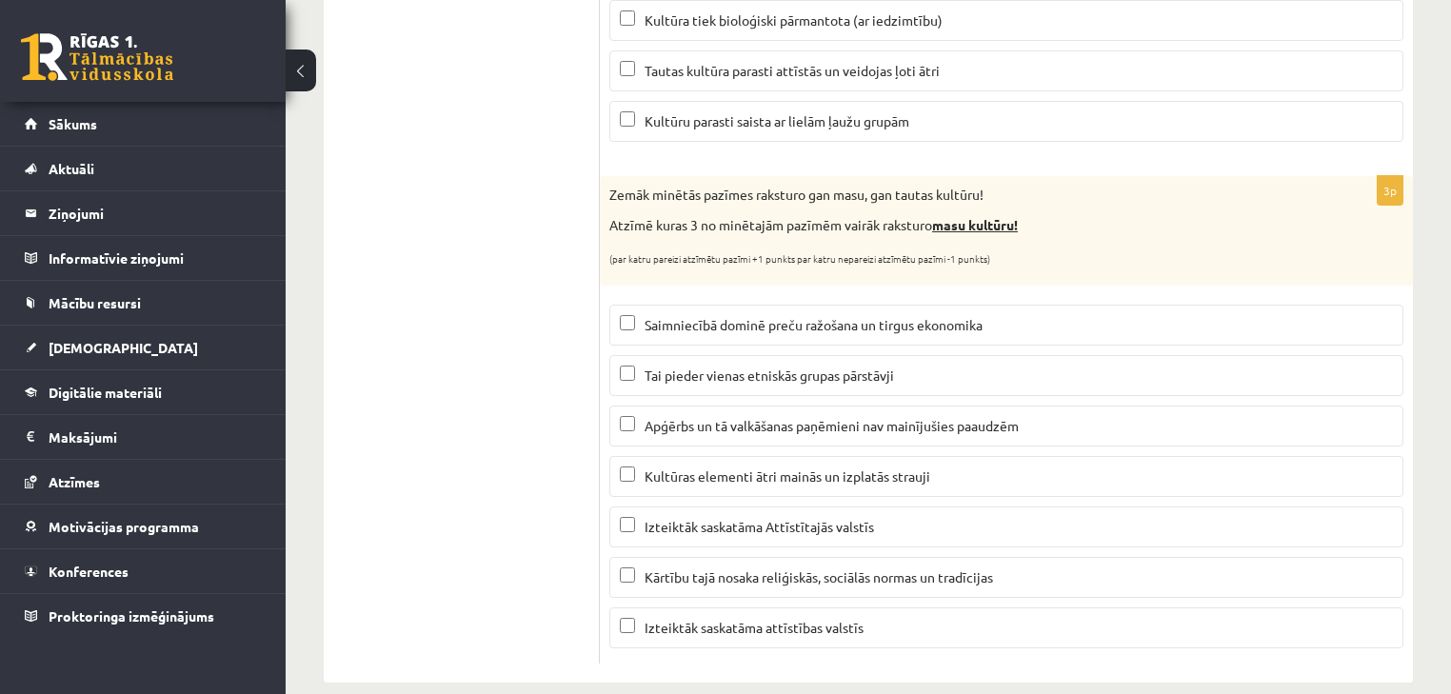
scroll to position [671, 0]
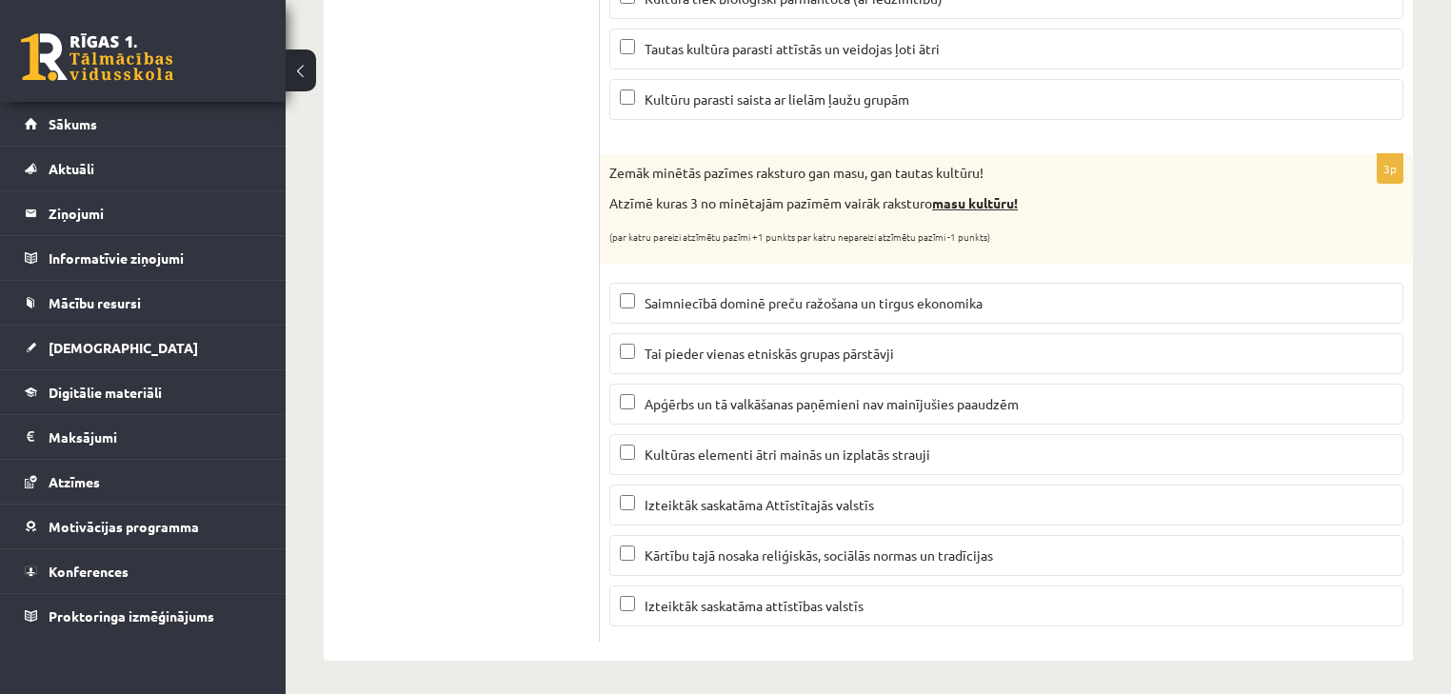
click at [809, 315] on label "Saimniecībā dominē preču ražošana un tirgus ekonomika" at bounding box center [1006, 303] width 794 height 41
click at [811, 449] on span "Kultūras elementi ātri mainās un izplatās strauji" at bounding box center [788, 454] width 286 height 17
click at [861, 597] on span "Izteiktāk saskatāma attīstības valstīs" at bounding box center [754, 605] width 219 height 17
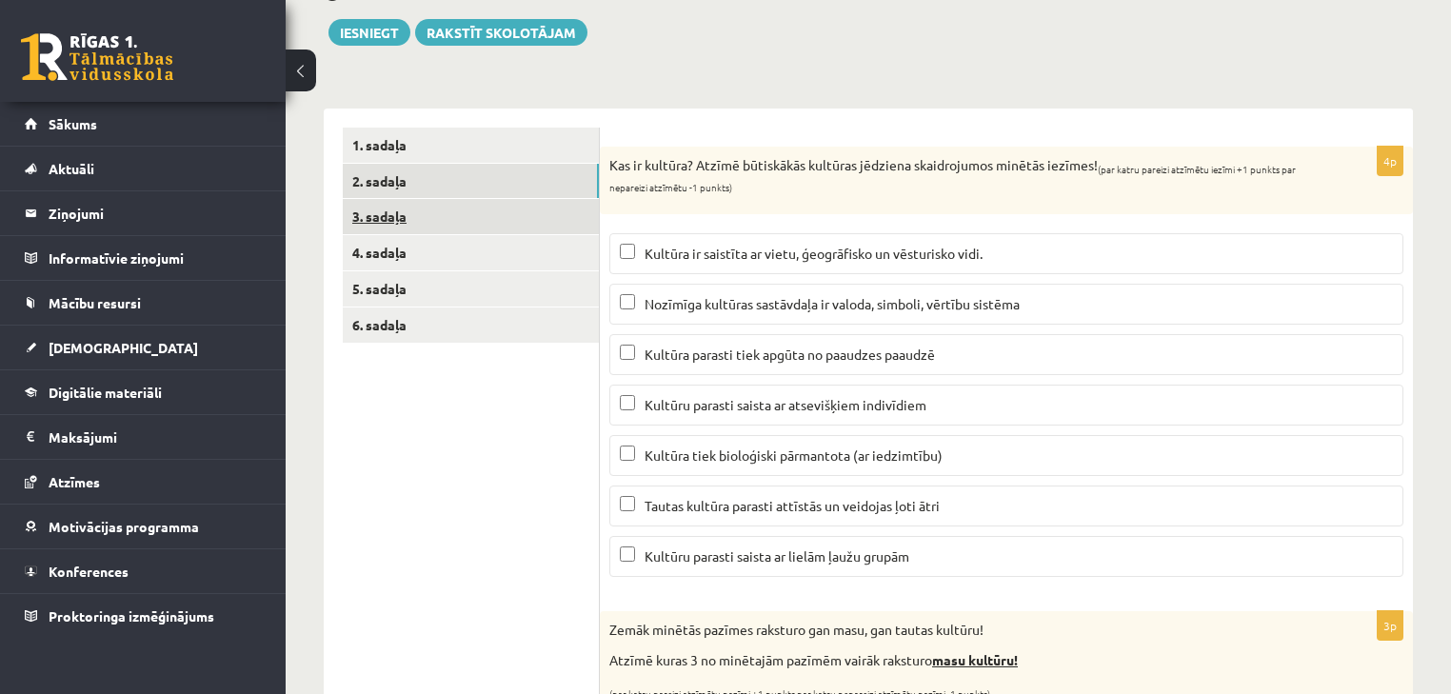
click at [517, 220] on link "3. sadaļa" at bounding box center [471, 216] width 256 height 35
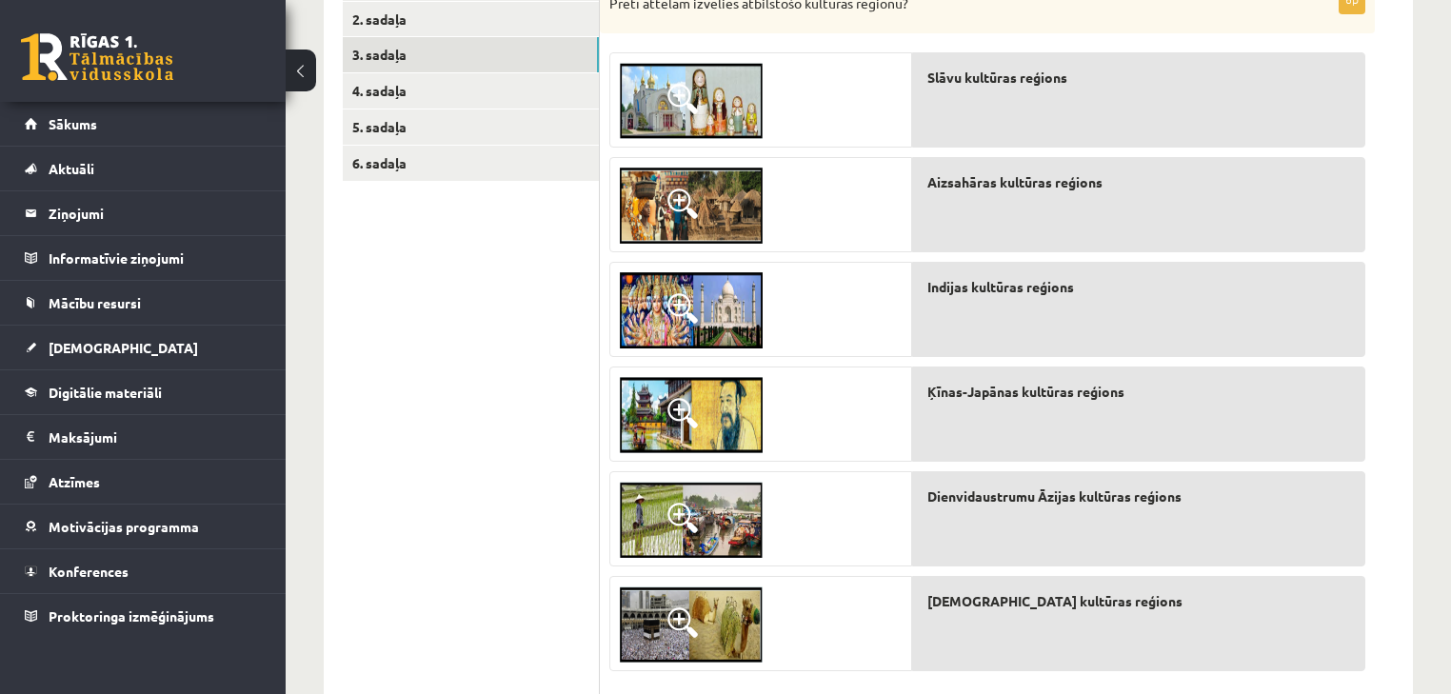
scroll to position [254, 0]
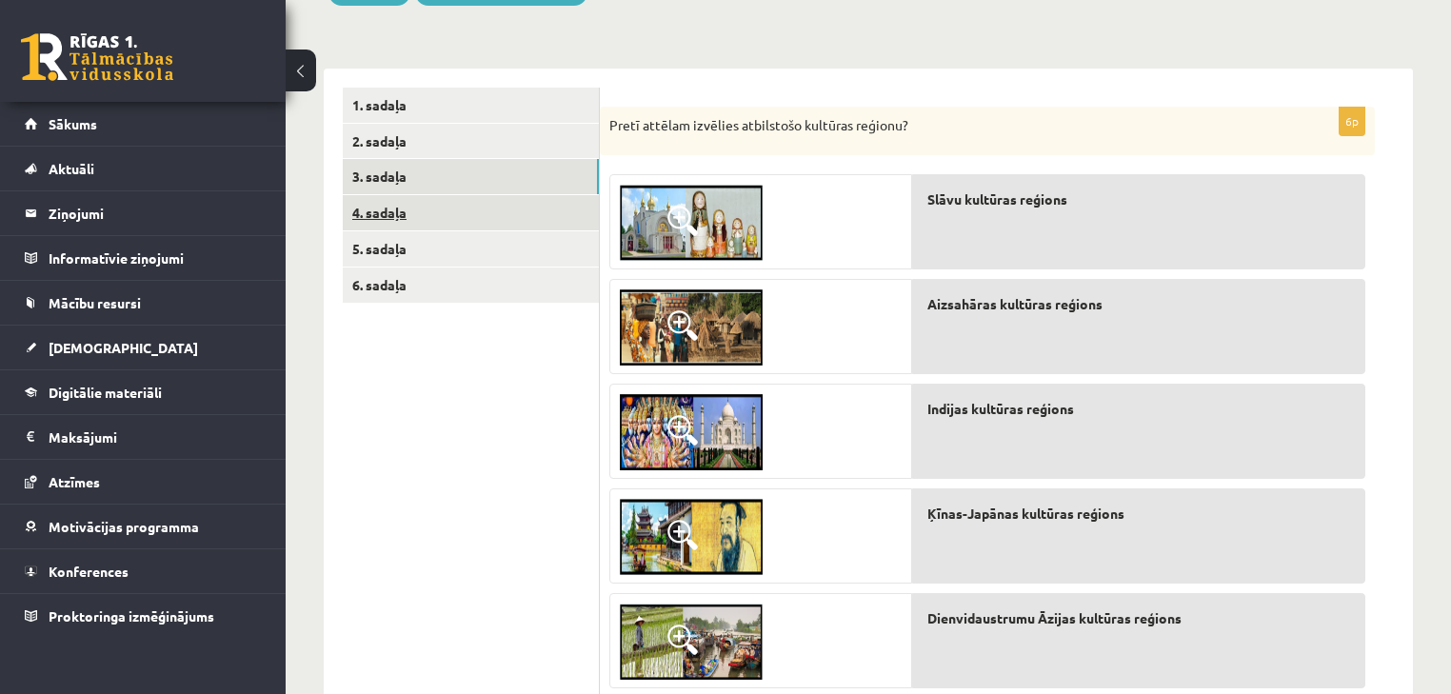
click at [467, 227] on link "4. sadaļa" at bounding box center [471, 212] width 256 height 35
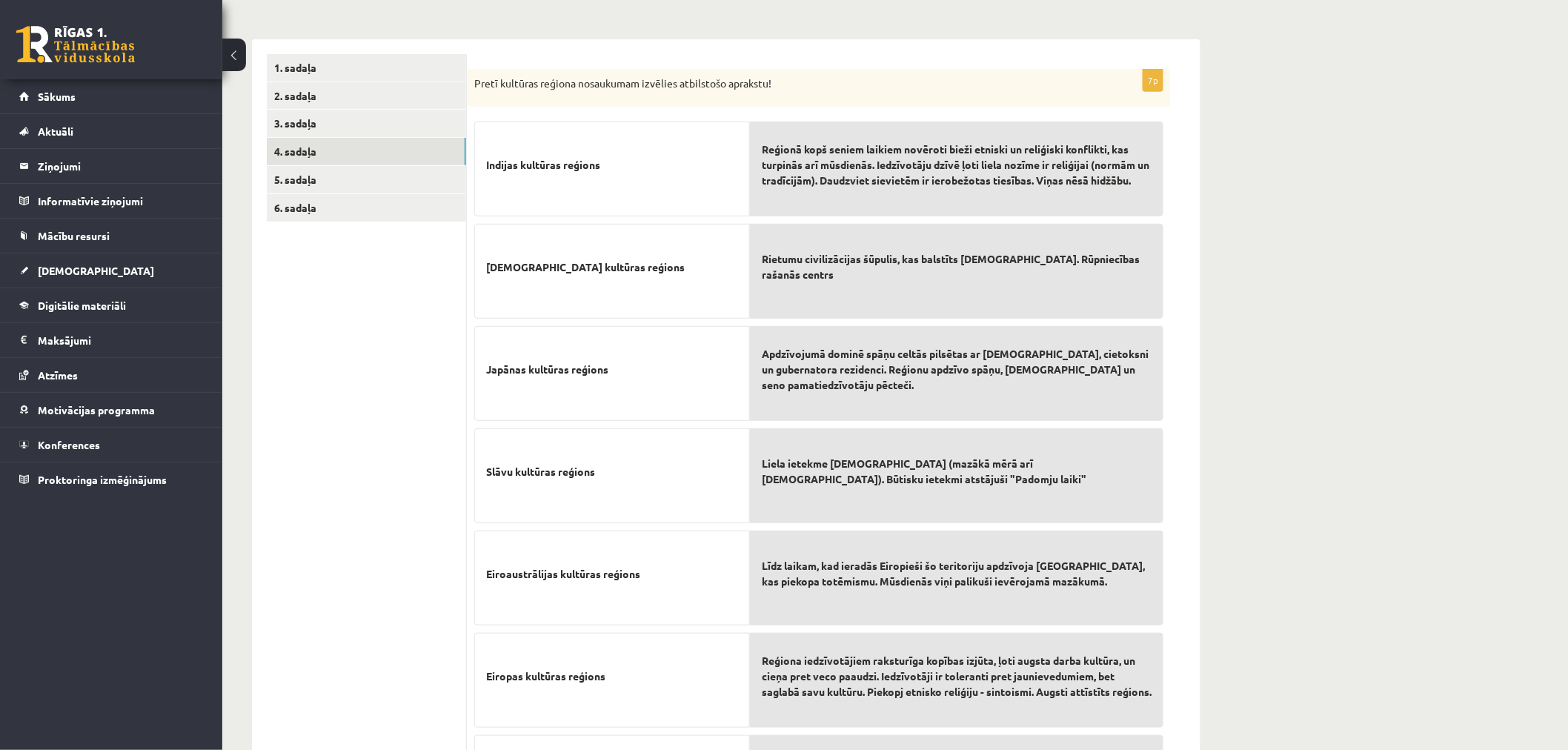
scroll to position [180, 0]
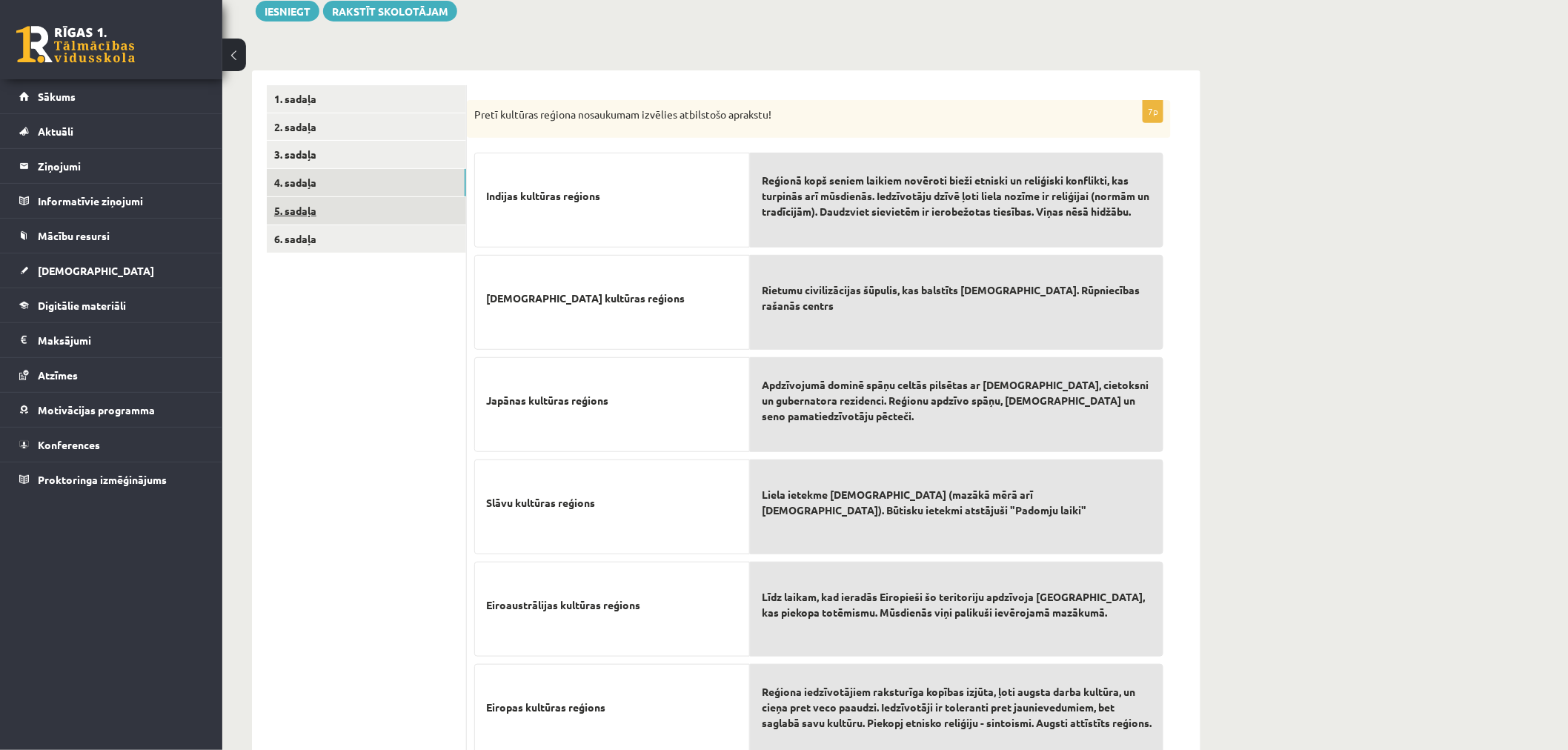
click at [408, 203] on link "5. sadaļa" at bounding box center [367, 210] width 199 height 27
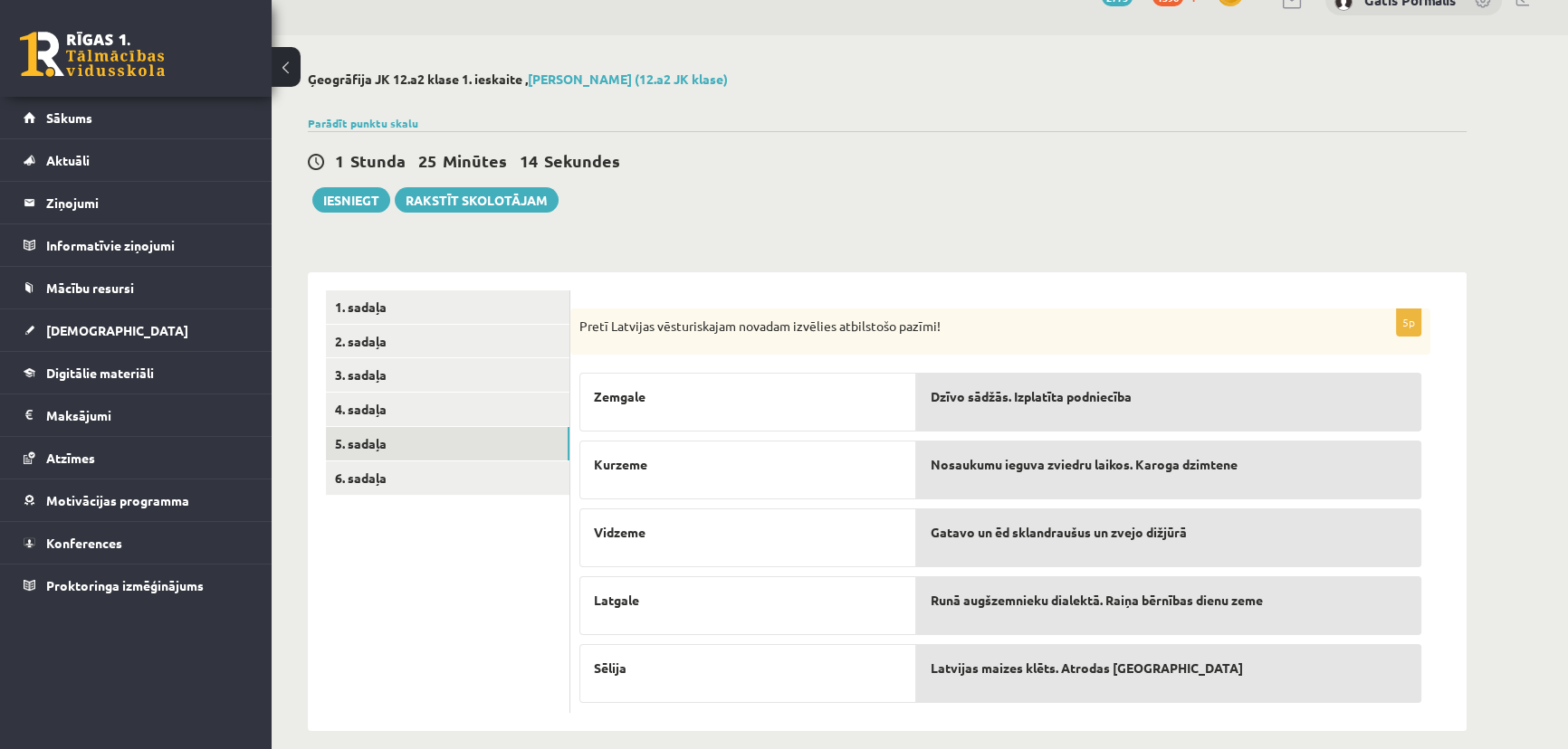
scroll to position [53, 0]
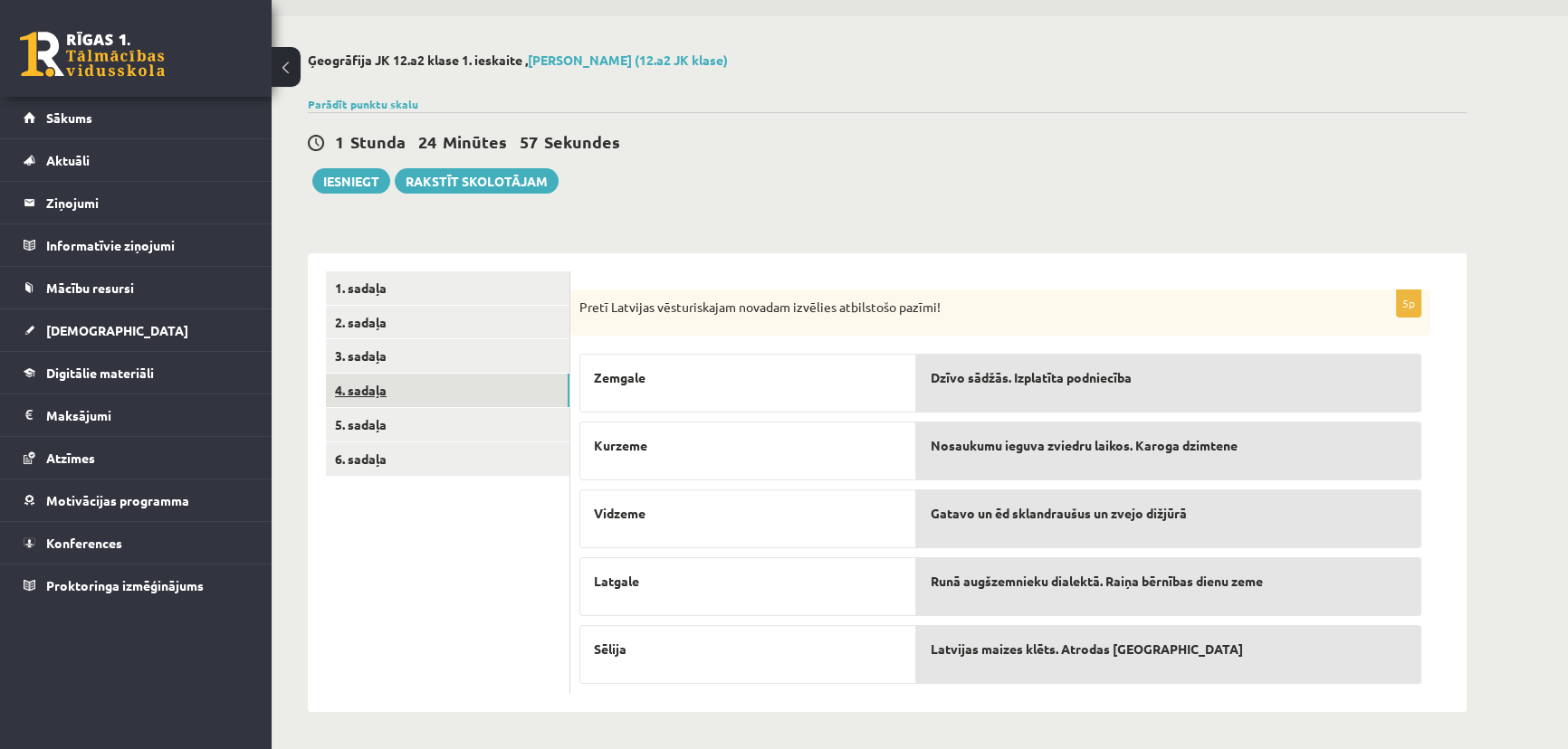
click at [485, 380] on link "4. sadaļa" at bounding box center [448, 390] width 243 height 33
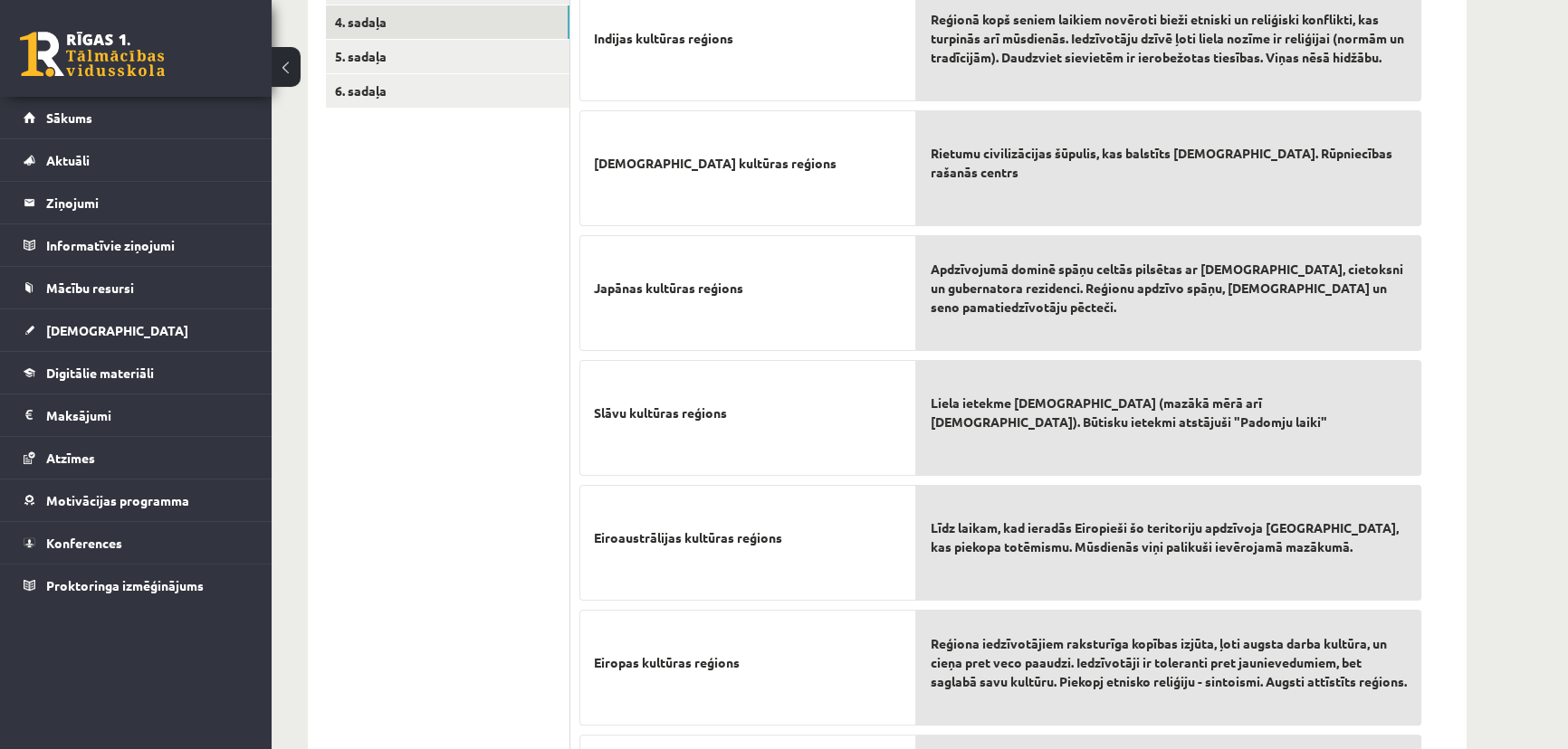
scroll to position [257, 0]
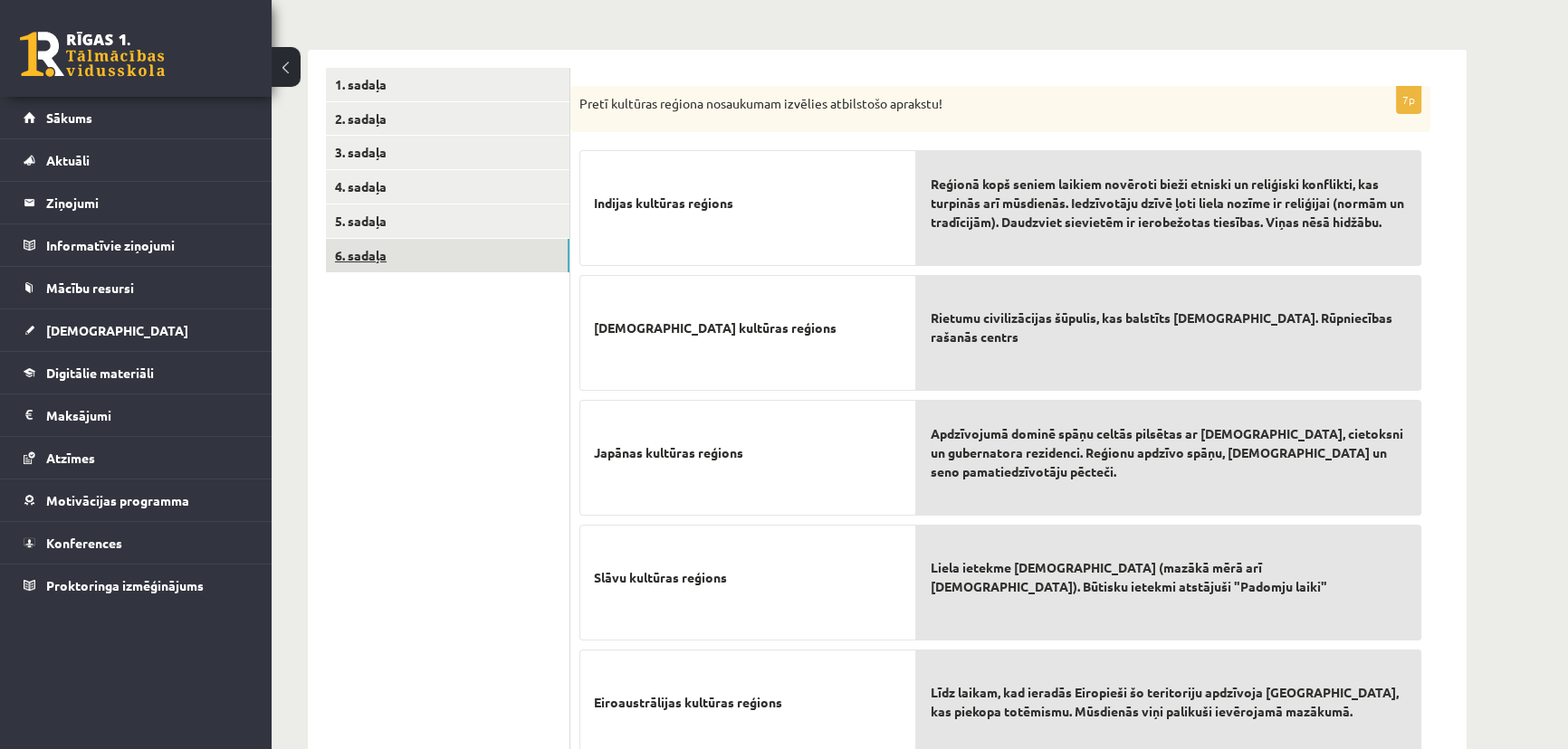
click at [482, 246] on link "6. sadaļa" at bounding box center [448, 255] width 243 height 33
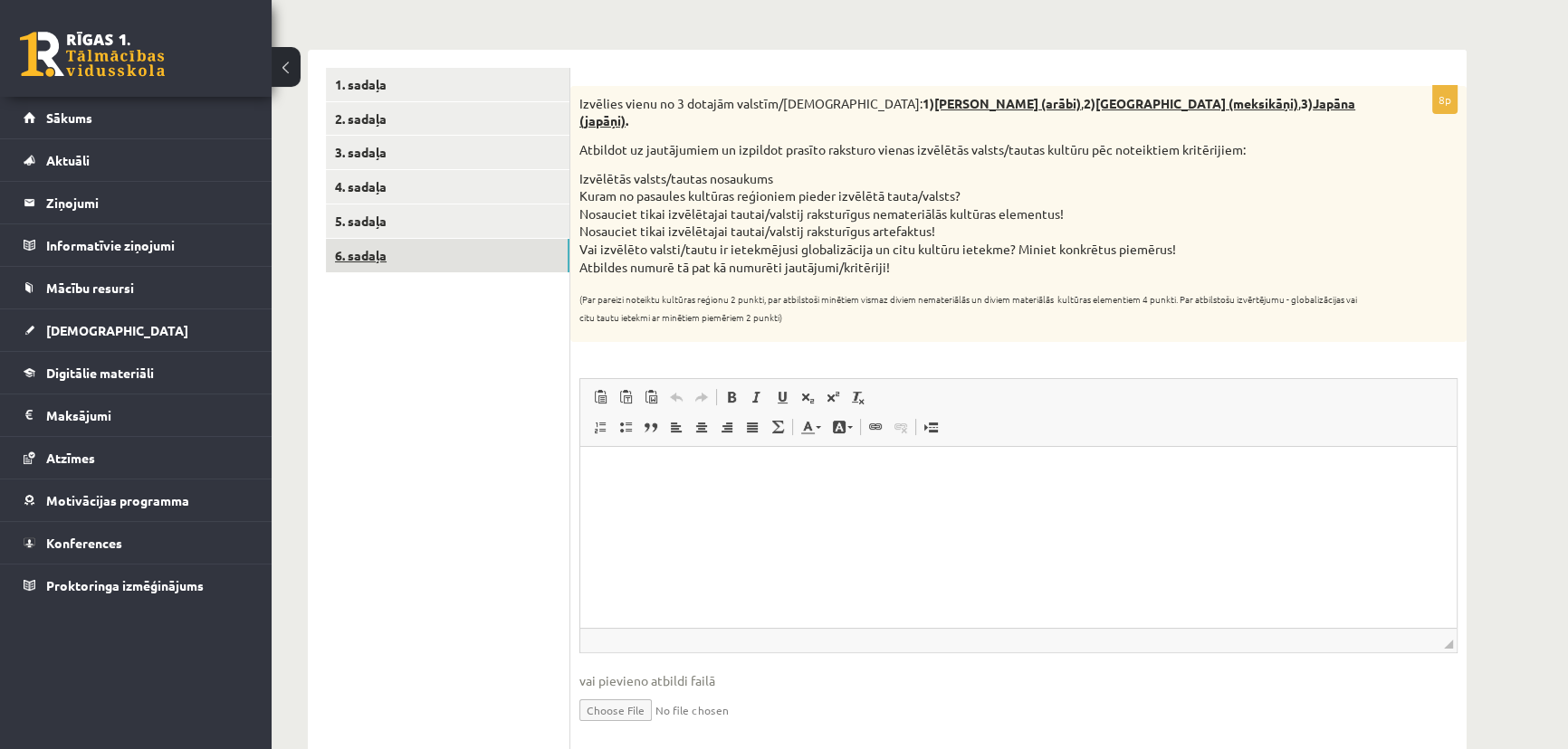
scroll to position [0, 0]
click at [488, 200] on link "4. sadaļa" at bounding box center [448, 186] width 243 height 33
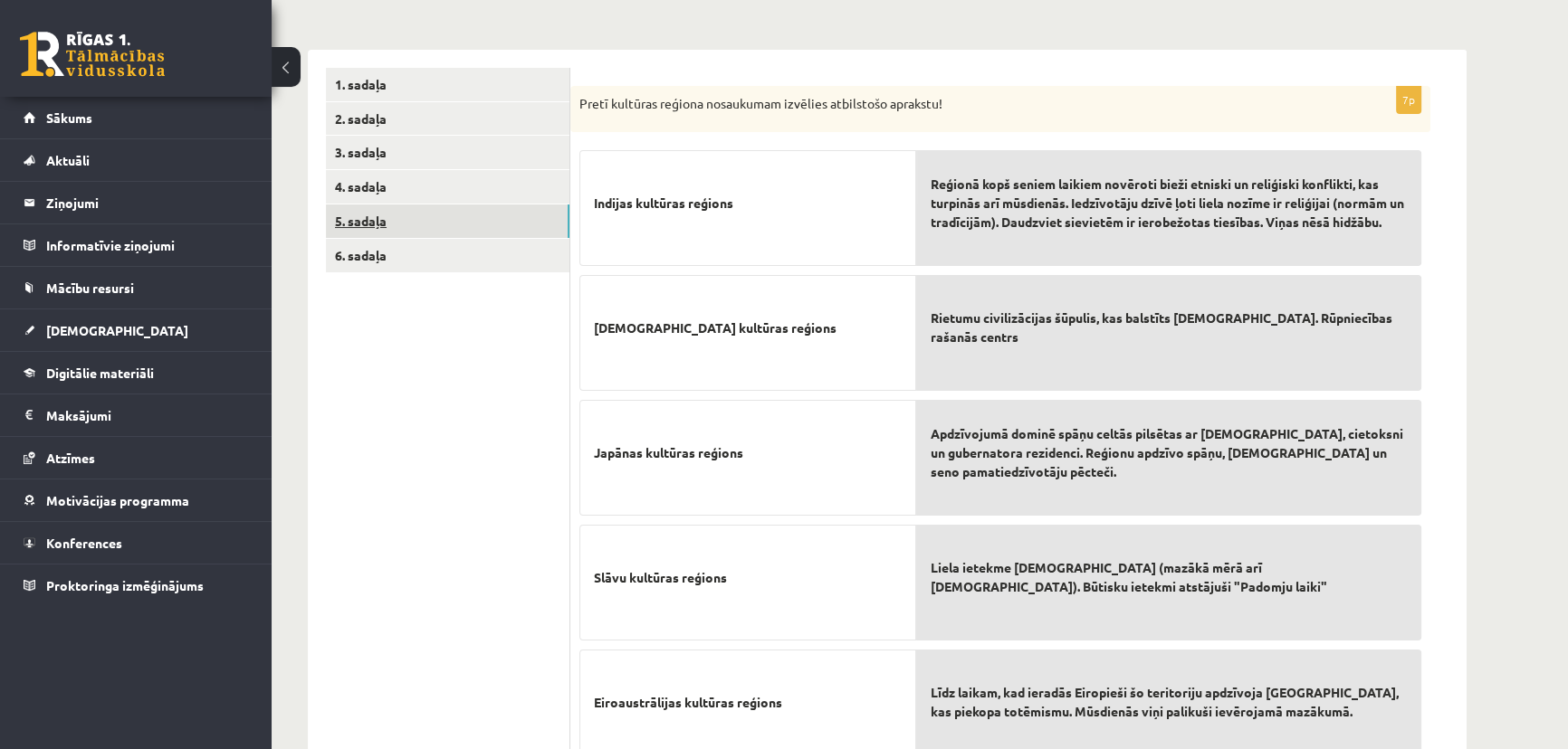
click at [441, 210] on link "5. sadaļa" at bounding box center [448, 221] width 243 height 33
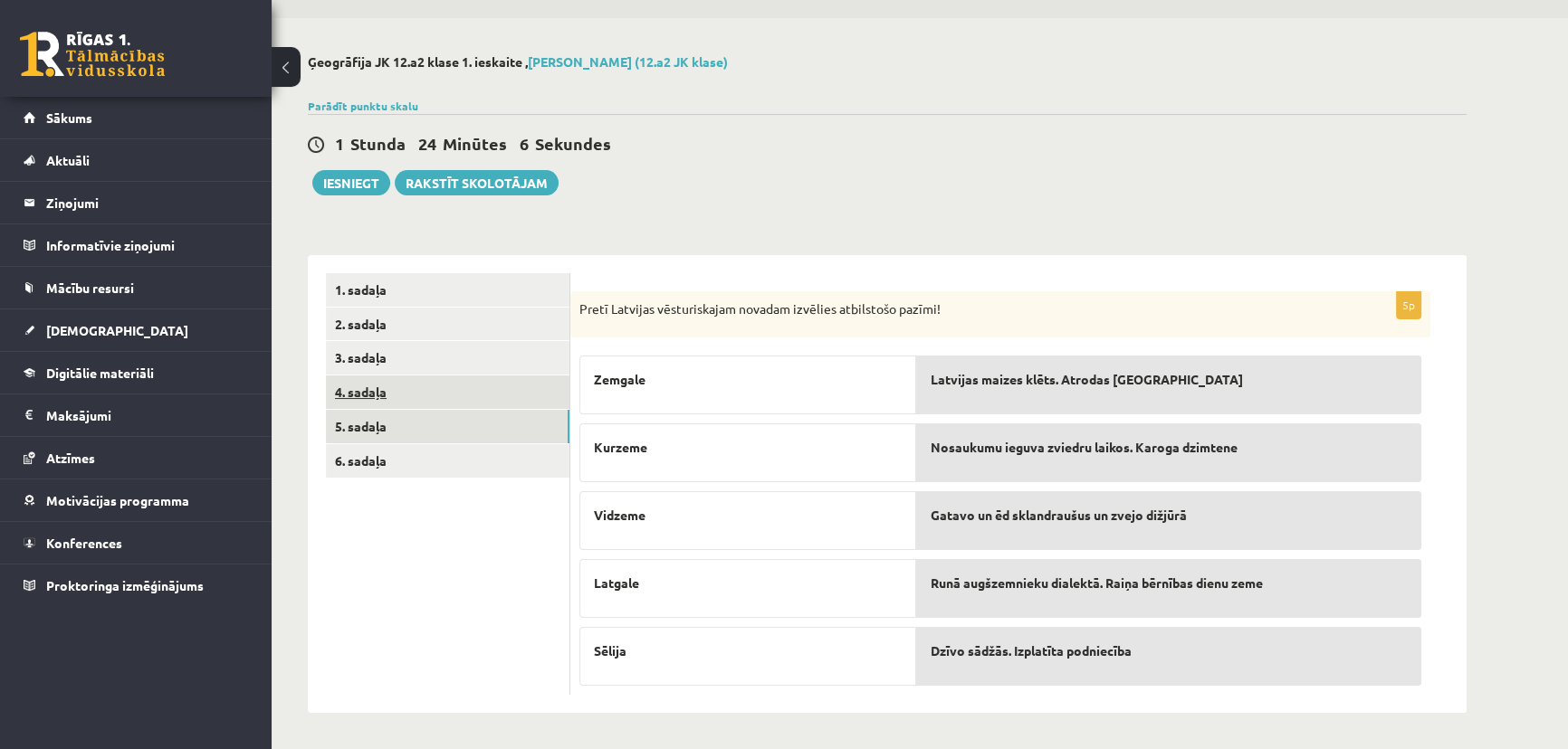
click at [461, 394] on link "4. sadaļa" at bounding box center [448, 392] width 243 height 33
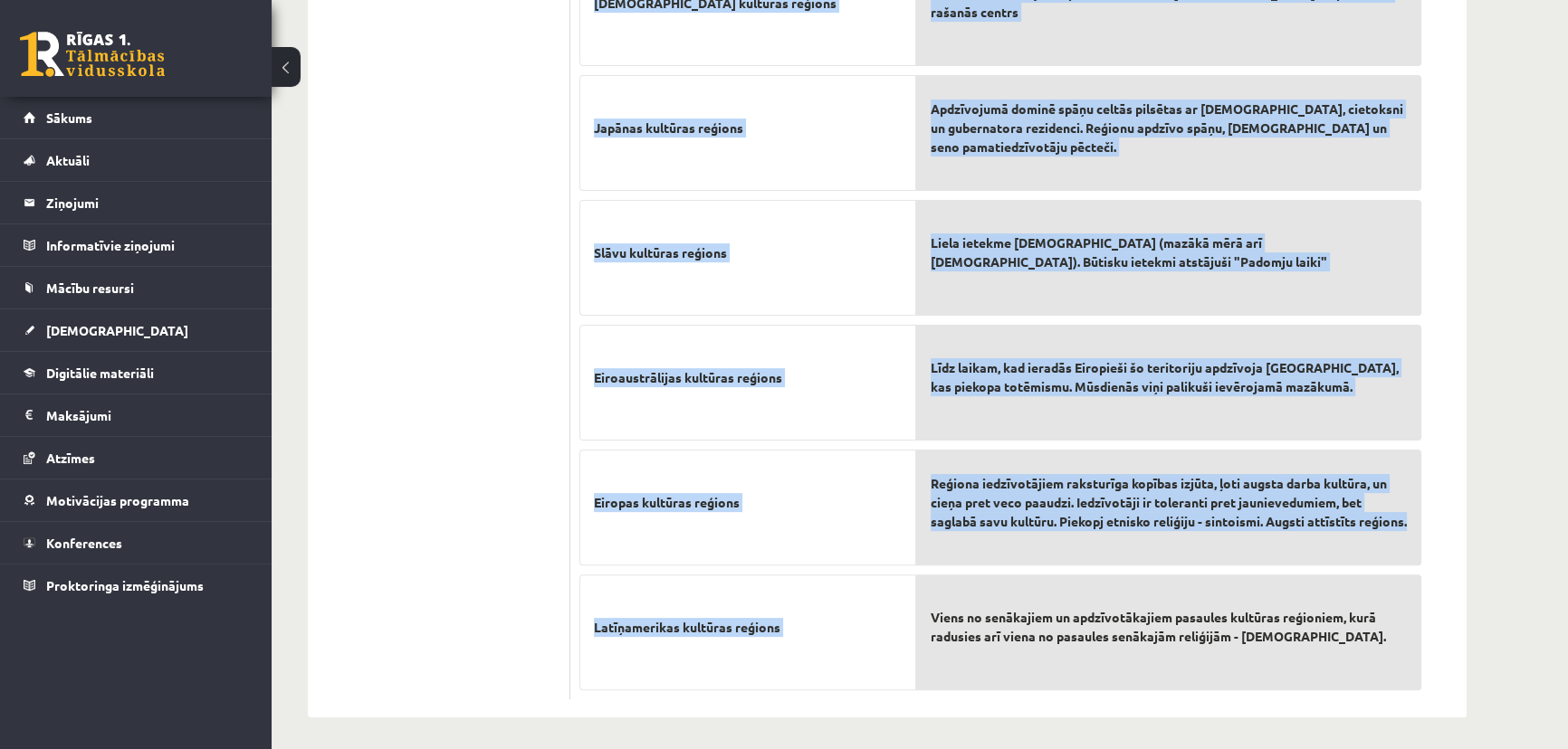
scroll to position [586, 0]
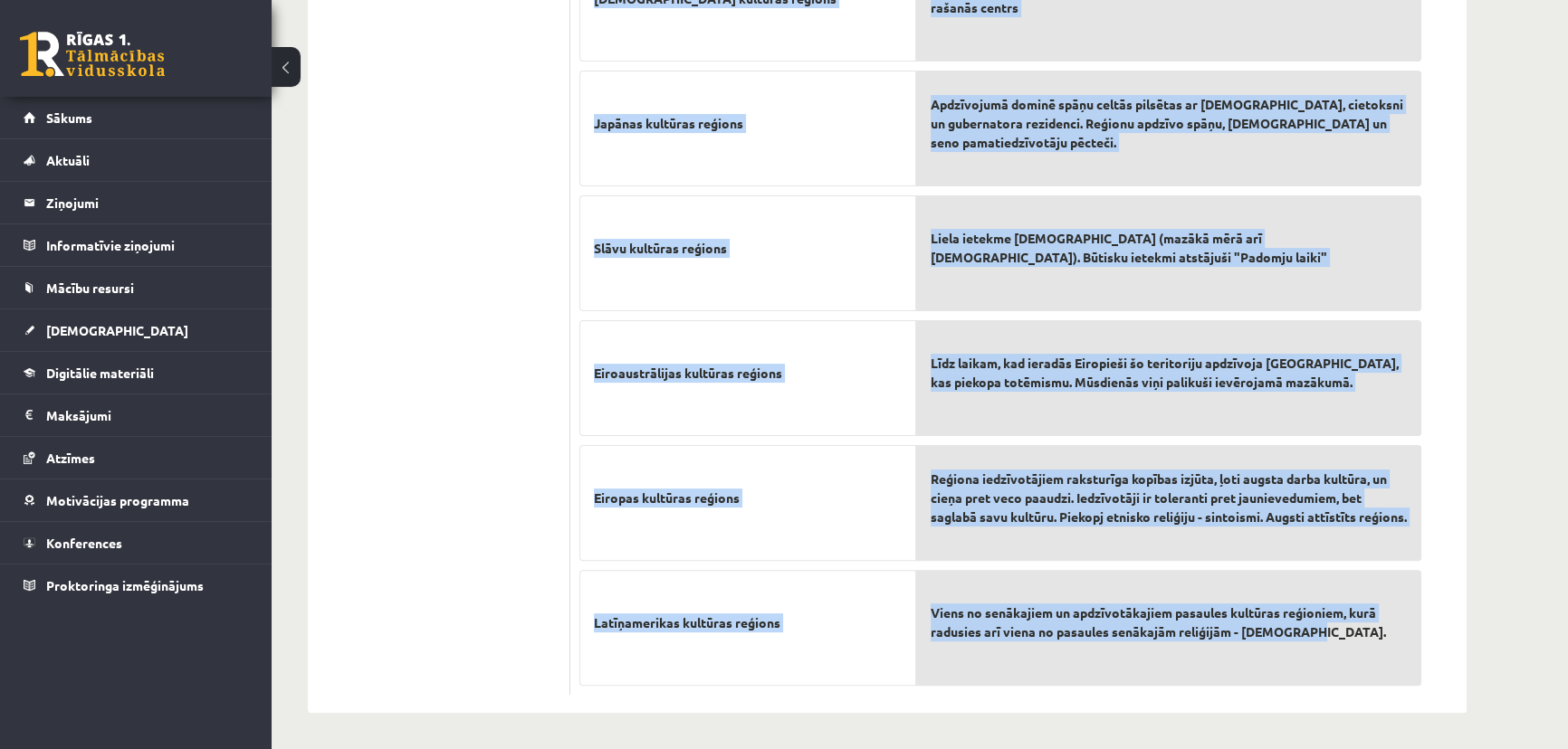
drag, startPoint x: 609, startPoint y: 362, endPoint x: 1326, endPoint y: 636, distance: 767.6
click at [1326, 636] on div "7p Pretī kultūras reģiona nosaukumam izvēlies atbilstošo aprakstu! Indijas kult…" at bounding box center [1000, 226] width 861 height 939
click at [1379, 424] on div "Ģeogrāfija JK 12.a2 klase 1. ieskaite , Gatis Pormalis (12.a2 JK klase) Parādīt…" at bounding box center [887, 116] width 1231 height 1266
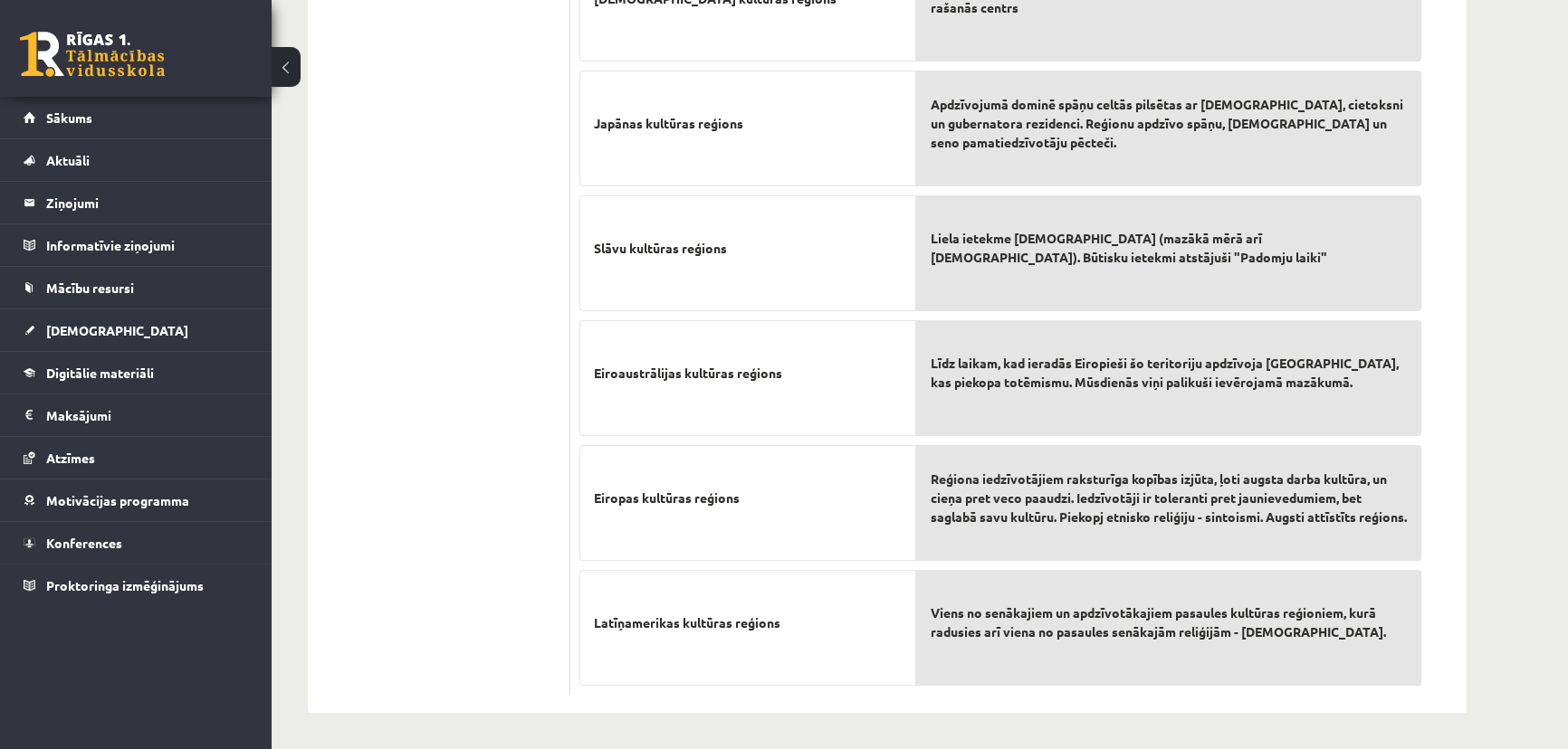
scroll to position [257, 0]
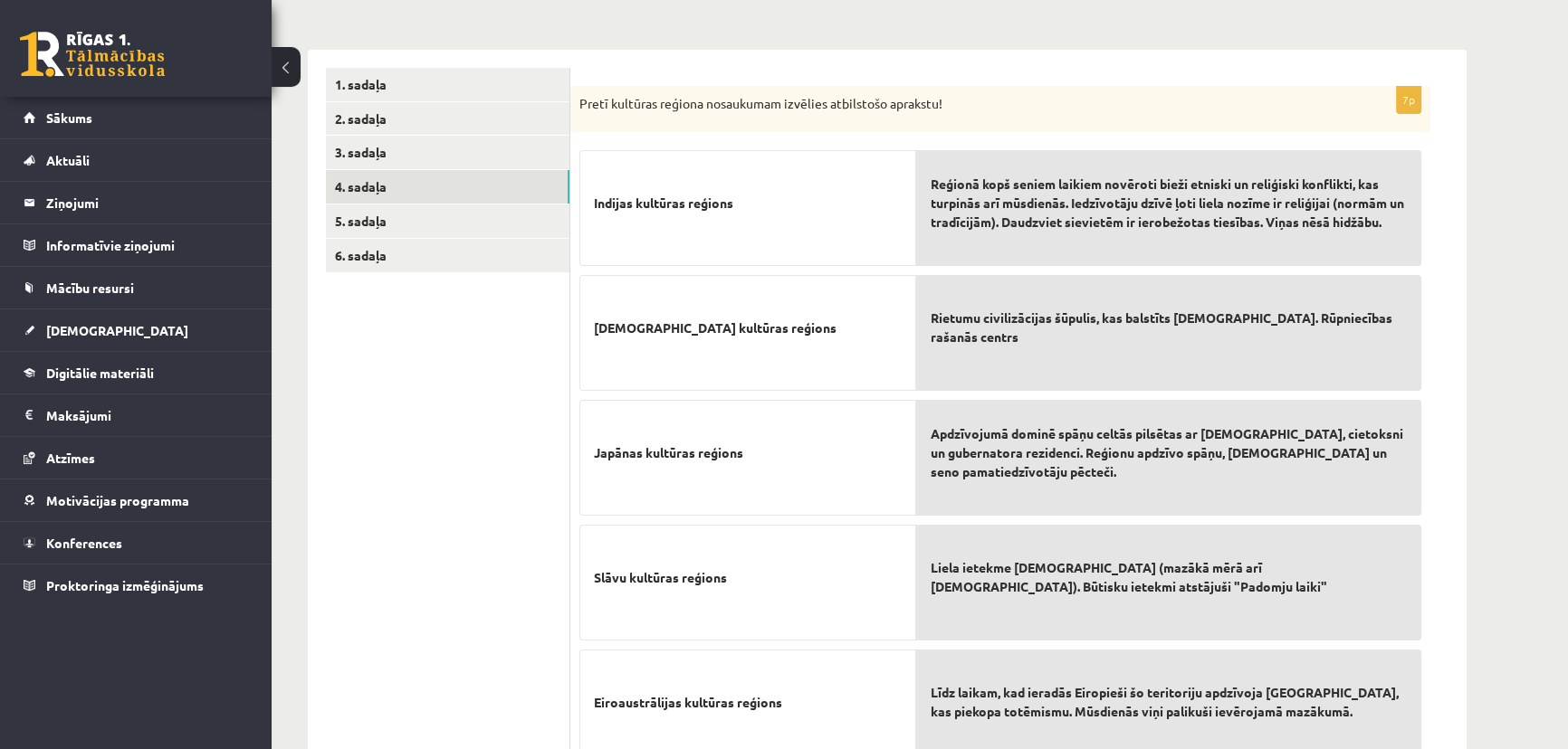
click at [1379, 513] on div "Ģeogrāfija JK 12.a2 klase 1. ieskaite , Gatis Pormalis (12.a2 JK klase) Parādīt…" at bounding box center [887, 446] width 1231 height 1266
click at [1379, 501] on div "Ģeogrāfija JK 12.a2 klase 1. ieskaite , Gatis Pormalis (12.a2 JK klase) Parādīt…" at bounding box center [887, 446] width 1231 height 1266
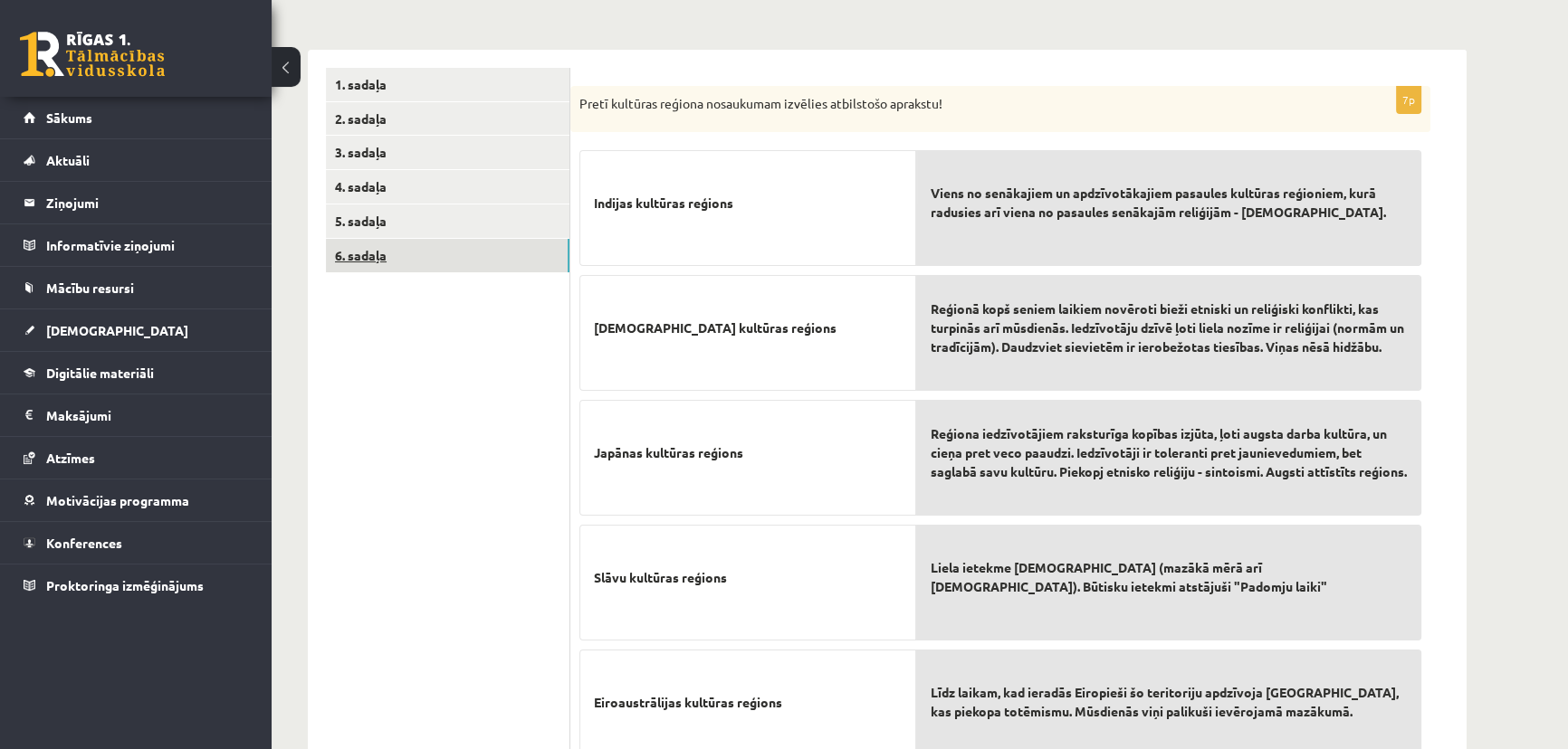
click at [427, 254] on link "6. sadaļa" at bounding box center [448, 255] width 243 height 33
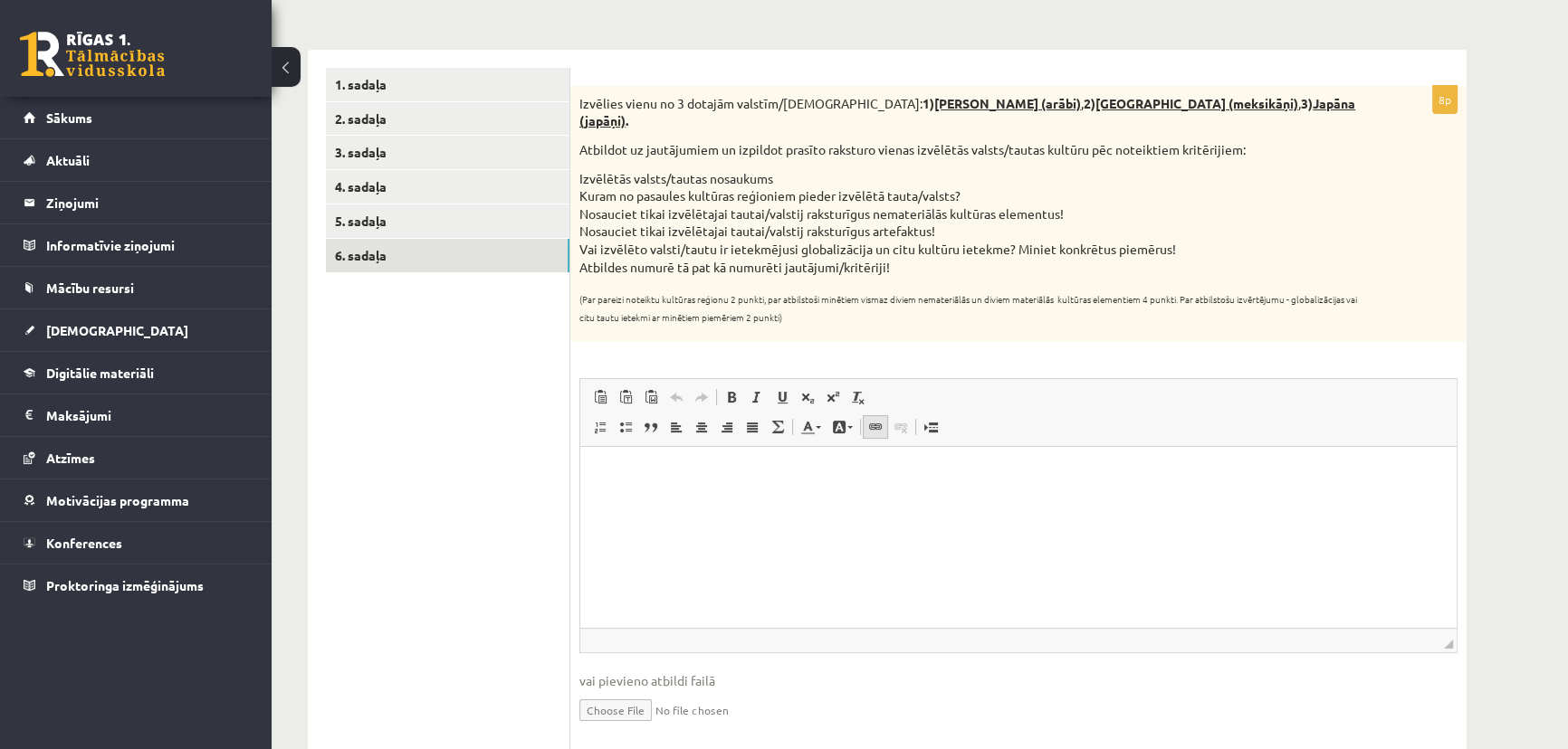
scroll to position [0, 0]
drag, startPoint x: 842, startPoint y: 101, endPoint x: 997, endPoint y: 107, distance: 155.1
click at [970, 104] on strong "1) Saūda Arābija (arābi)" at bounding box center [1001, 103] width 159 height 16
drag, startPoint x: 996, startPoint y: 99, endPoint x: 1078, endPoint y: 99, distance: 82.0
click at [1084, 99] on strong "2) Meksika (meksikāņi)" at bounding box center [1191, 103] width 215 height 16
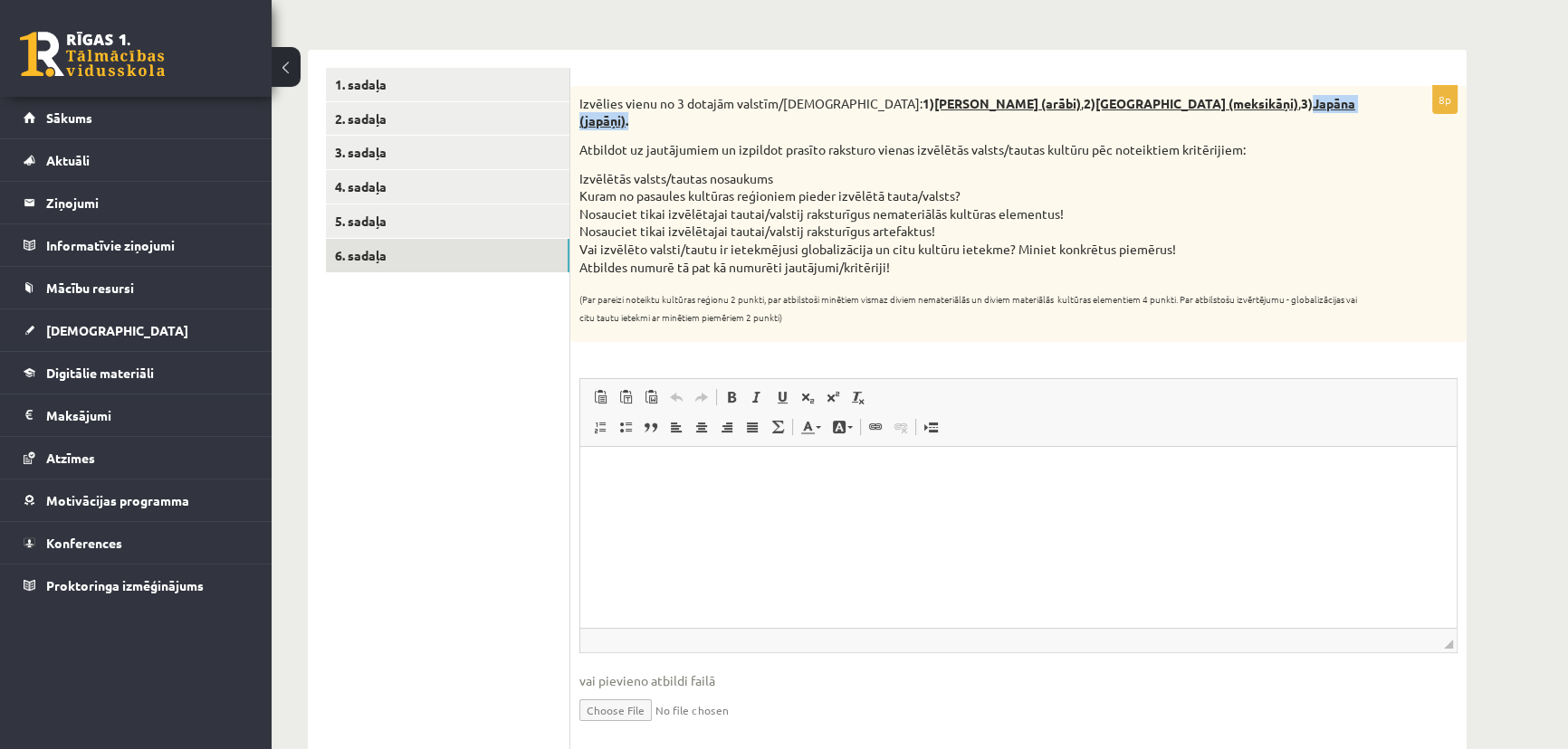
drag, startPoint x: 1135, startPoint y: 100, endPoint x: 1246, endPoint y: 100, distance: 111.0
click at [1246, 100] on p "Izvēlies vienu no 3 dotajām valstīm/tautām: 1) Saūda Arābija (arābi) , 2) Meksi…" at bounding box center [973, 112] width 787 height 35
click at [1129, 170] on li "Izvēlētās valsts/tautas nosaukums" at bounding box center [973, 179] width 787 height 18
drag, startPoint x: 835, startPoint y: 104, endPoint x: 1054, endPoint y: 106, distance: 219.0
click at [1032, 106] on p "Izvēlies vienu no 3 dotajām valstīm/tautām: 1) Saūda Arābija (arābi) , 2) Meksi…" at bounding box center [973, 112] width 787 height 35
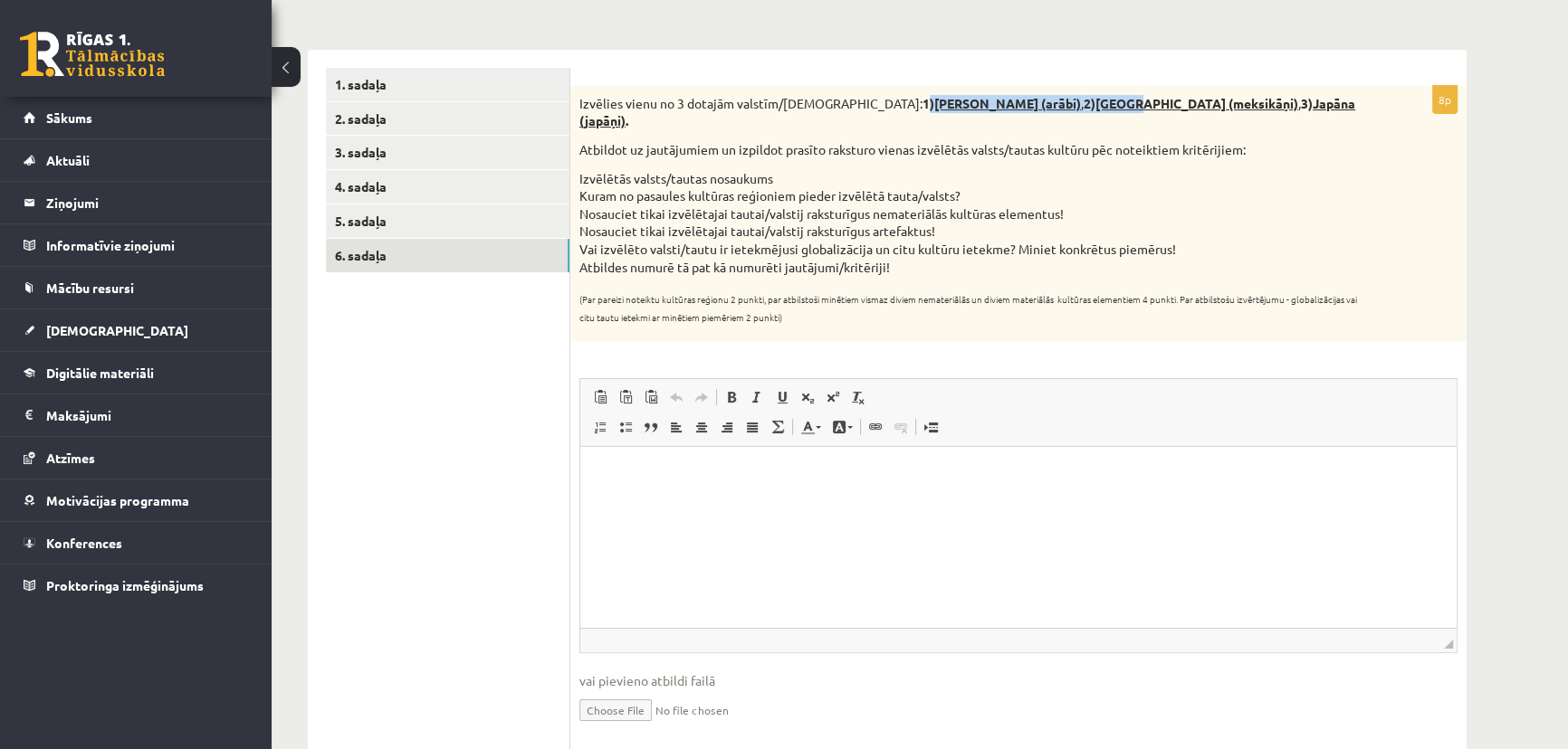
drag, startPoint x: 1027, startPoint y: 104, endPoint x: 1011, endPoint y: 103, distance: 16.0
click at [1095, 104] on u "Meksika (meksikāņi)" at bounding box center [1196, 103] width 203 height 16
click at [1095, 102] on u "Meksika (meksikāņi)" at bounding box center [1196, 103] width 203 height 16
drag, startPoint x: 993, startPoint y: 101, endPoint x: 1093, endPoint y: 104, distance: 100.0
click at [1095, 104] on u "Meksika (meksikāņi)" at bounding box center [1196, 103] width 203 height 16
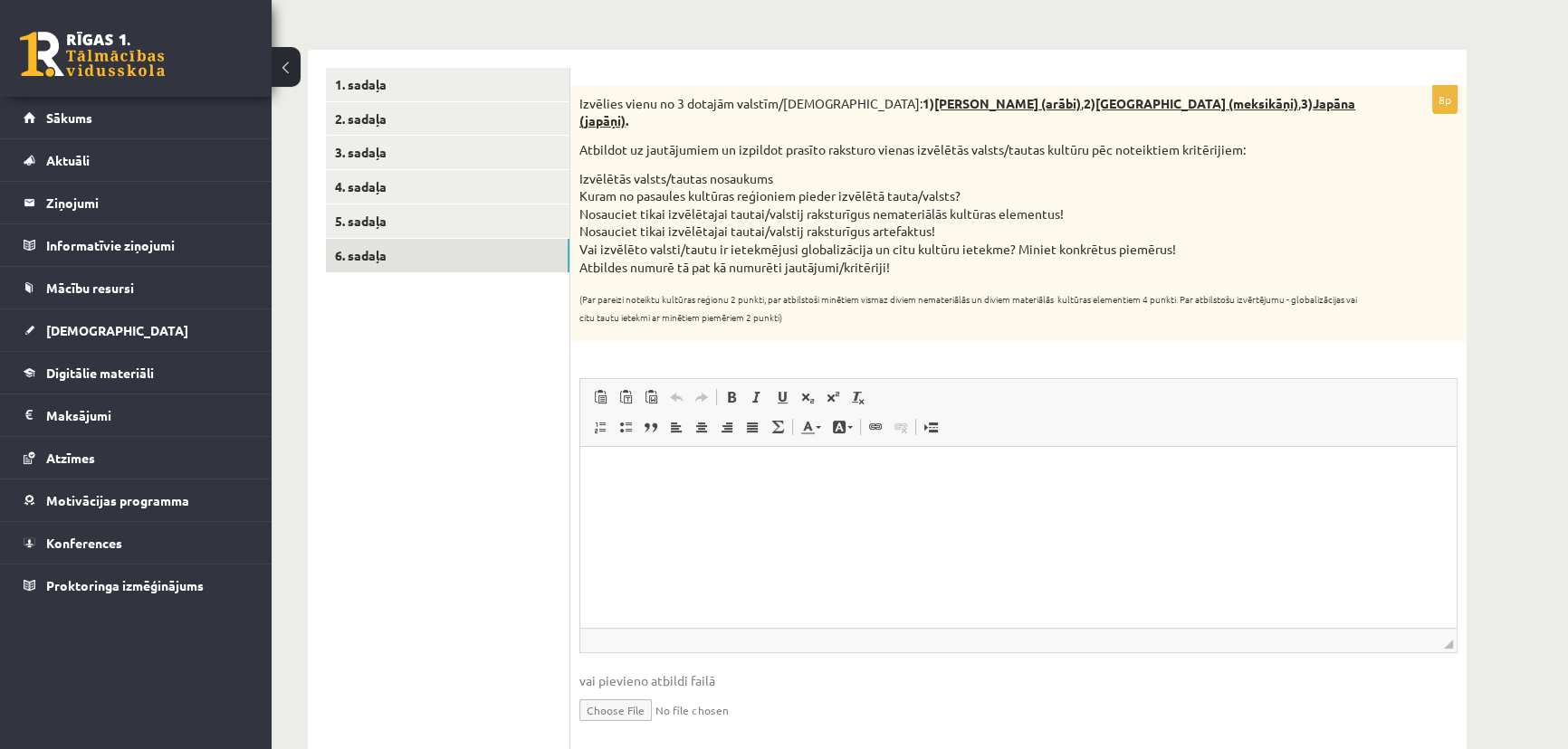
click at [1051, 120] on div "Izvēlies vienu no 3 dotajām valstīm/tautām: 1) Saūda Arābija (arābi) , 2) Meksi…" at bounding box center [1018, 214] width 897 height 257
drag, startPoint x: 993, startPoint y: 101, endPoint x: 1113, endPoint y: 104, distance: 120.0
click at [1113, 104] on u "Meksika (meksikāņi)" at bounding box center [1196, 103] width 203 height 16
click at [1098, 122] on div "Izvēlies vienu no 3 dotajām valstīm/tautām: 1) Saūda Arābija (arābi) , 2) Meksi…" at bounding box center [1018, 214] width 897 height 257
drag, startPoint x: 994, startPoint y: 99, endPoint x: 1113, endPoint y: 101, distance: 119.0
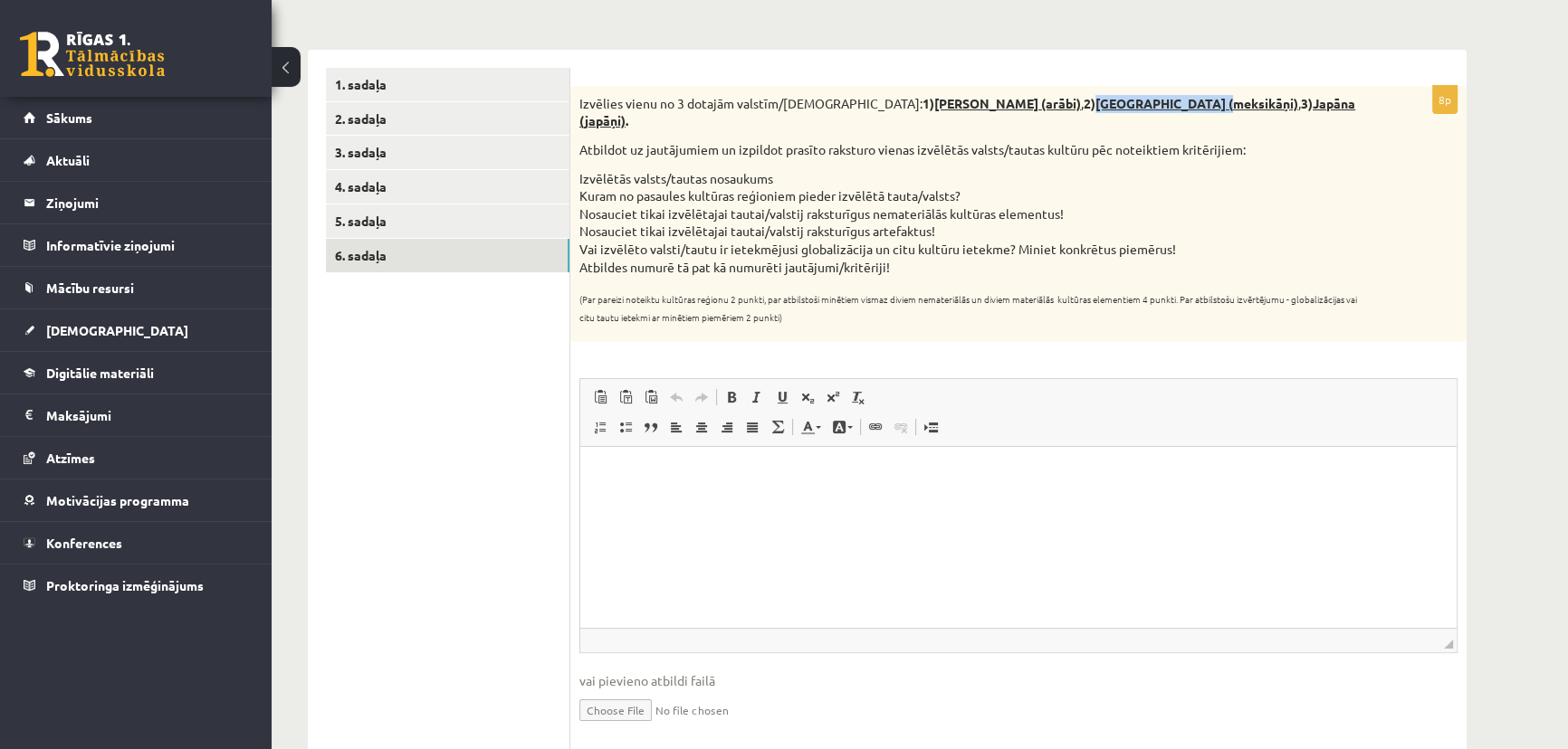
click at [1113, 101] on u "Meksika (meksikāņi)" at bounding box center [1196, 103] width 203 height 16
copy u "Meksika (meksikāņi)"
click at [823, 502] on html at bounding box center [1018, 474] width 877 height 55
click at [765, 484] on html "**********" at bounding box center [1018, 474] width 877 height 55
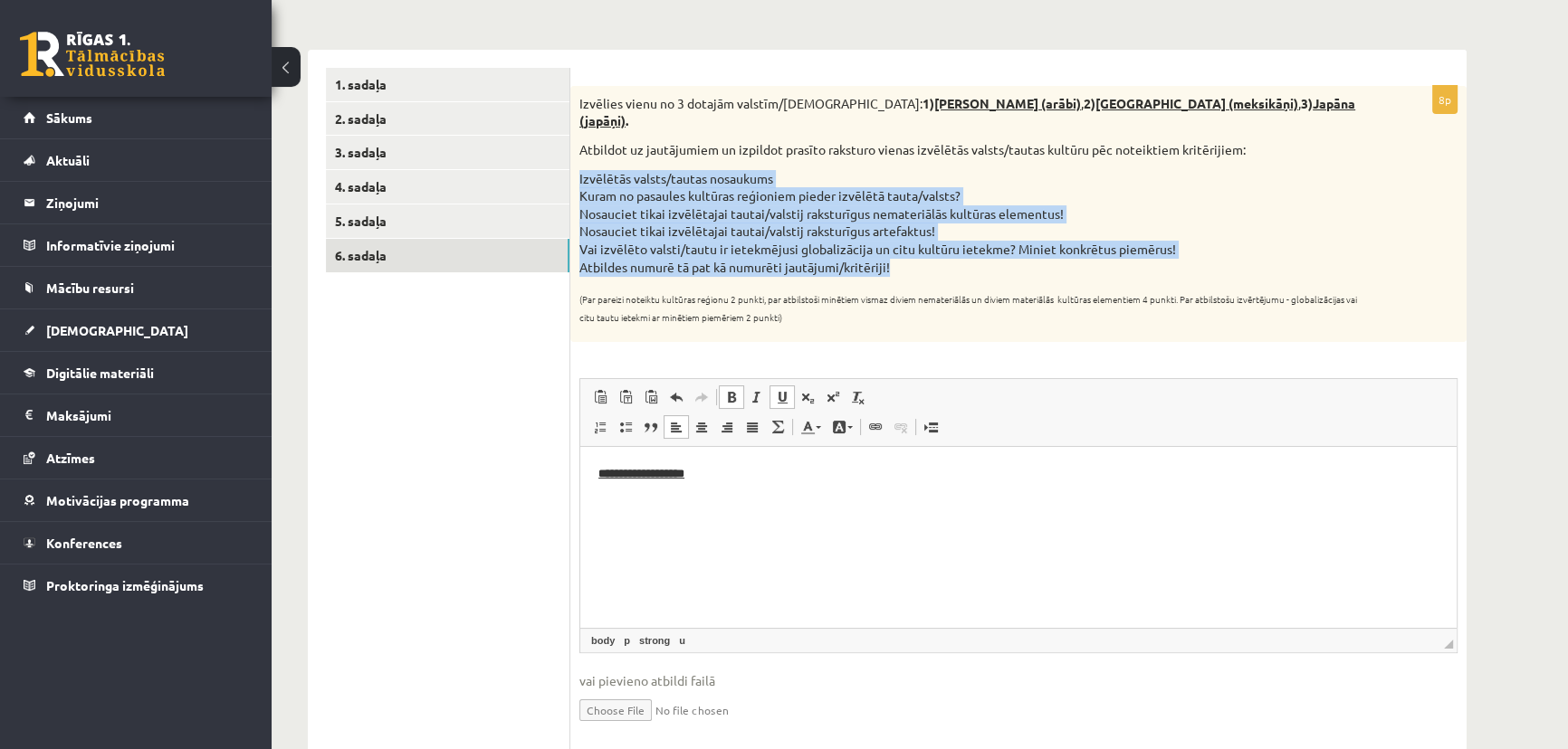
drag, startPoint x: 577, startPoint y: 157, endPoint x: 951, endPoint y: 242, distance: 383.5
click at [951, 242] on div "Izvēlies vienu no 3 dotajām valstīm/tautām: 1) Saūda Arābija (arābi) , 2) Meksi…" at bounding box center [1018, 214] width 897 height 257
copy div "Izvēlētās valsts/tautas nosaukums Kuram no pasaules kultūras reģioniem pieder i…"
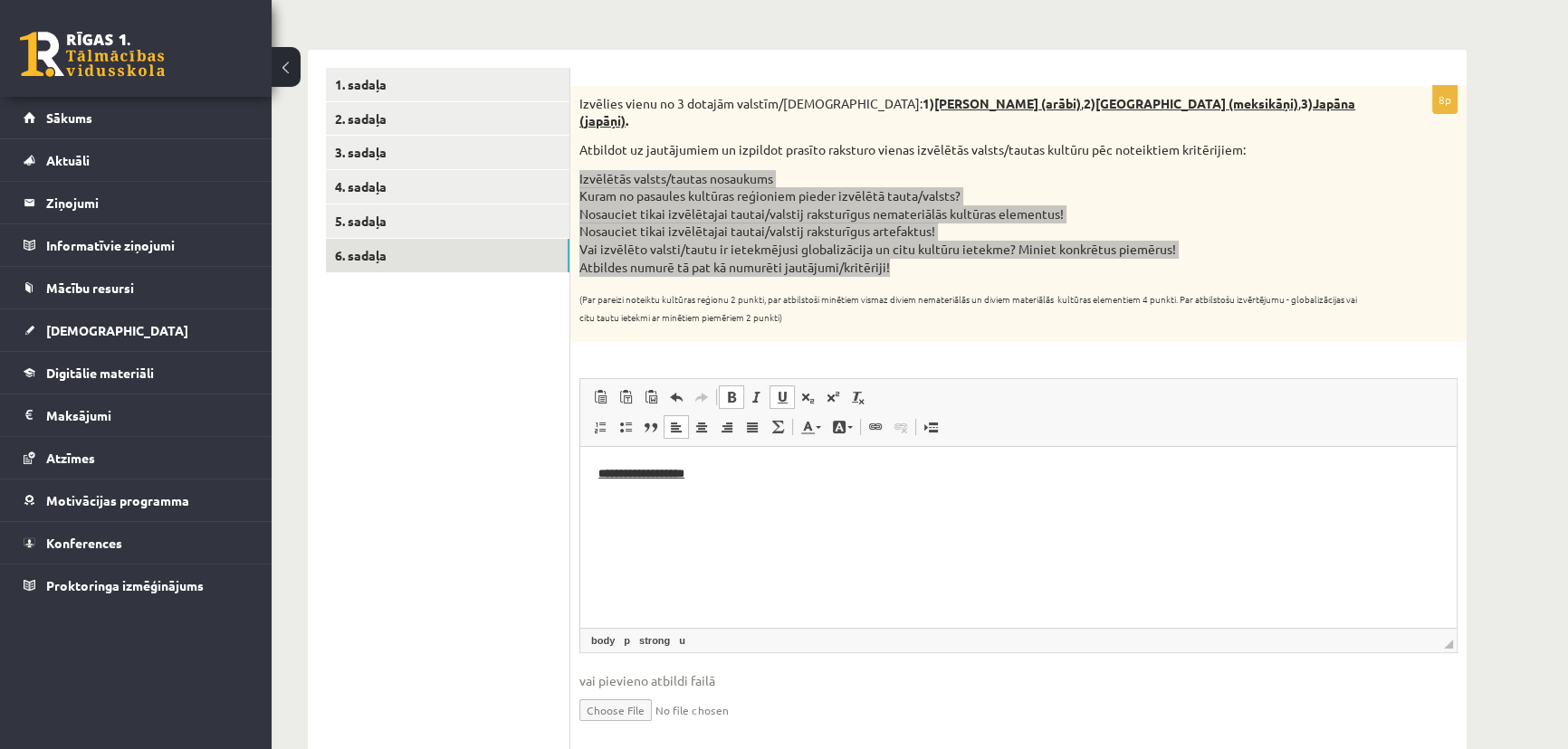
click at [615, 502] on html "**********" at bounding box center [1018, 474] width 877 height 55
click at [756, 473] on p "**********" at bounding box center [1018, 474] width 841 height 19
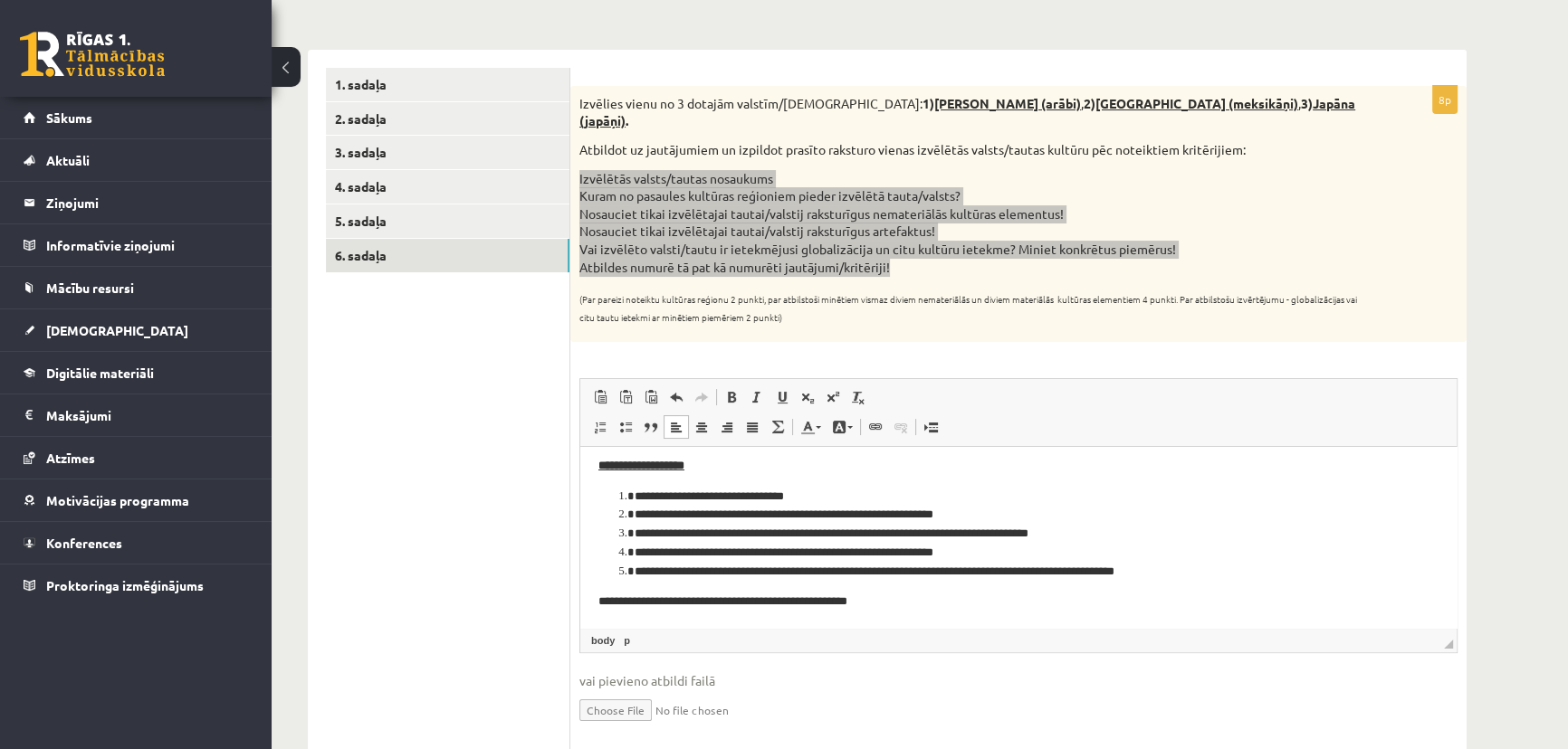
scroll to position [10, 0]
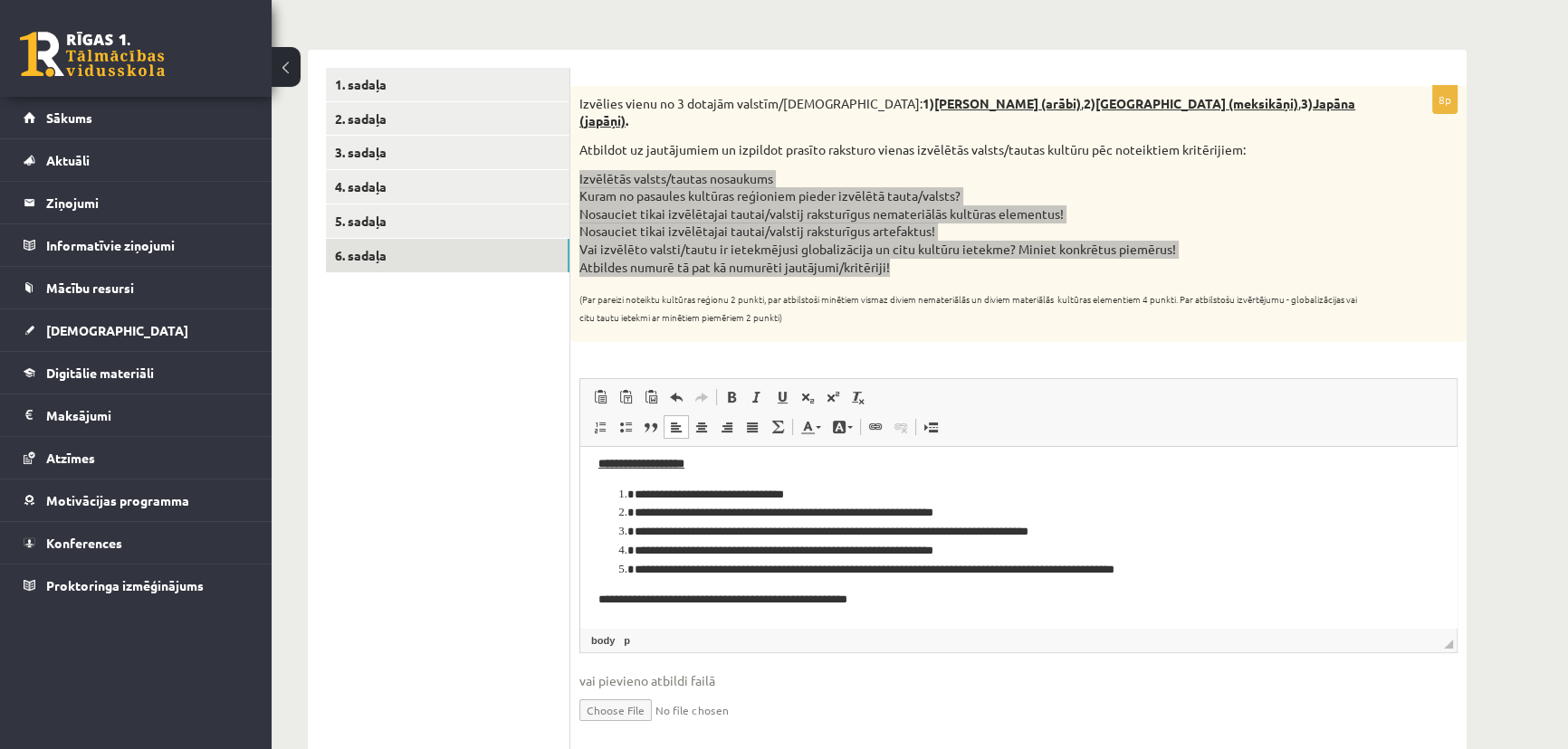
click at [845, 498] on li "**********" at bounding box center [1012, 495] width 756 height 19
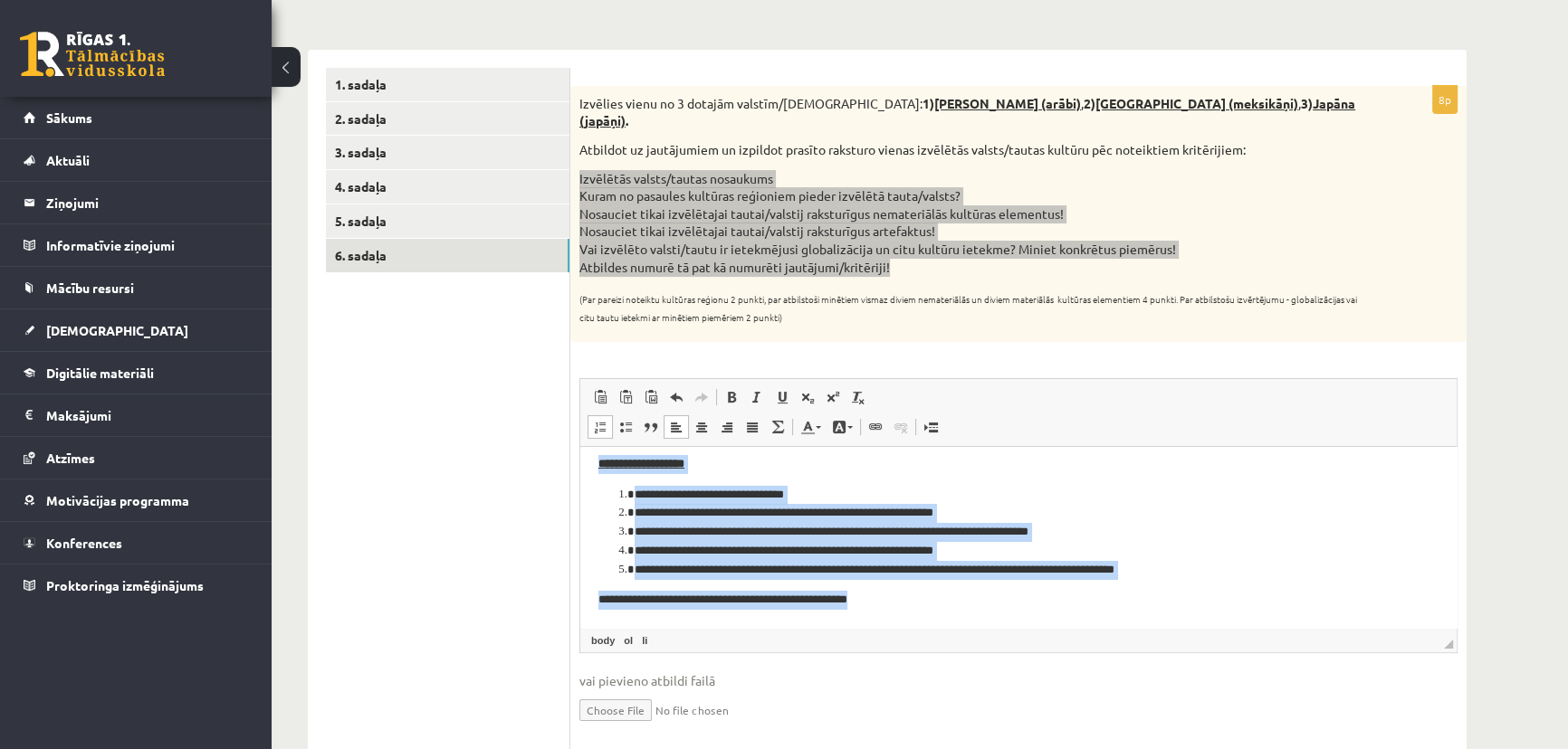
drag, startPoint x: 920, startPoint y: 596, endPoint x: 590, endPoint y: 466, distance: 354.7
click at [590, 466] on html "**********" at bounding box center [1018, 532] width 877 height 191
copy body "**********"
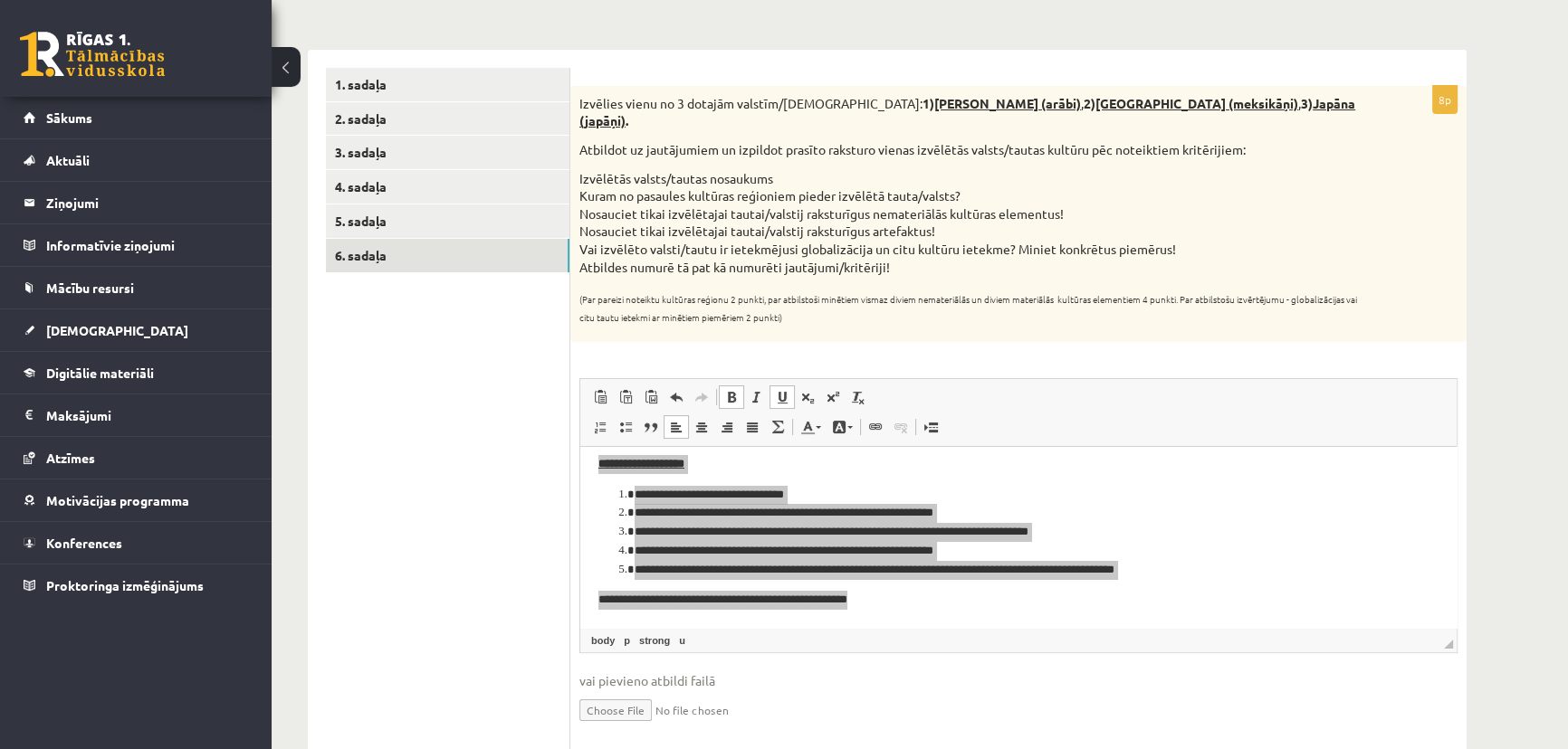
click at [979, 343] on div "**********" at bounding box center [1018, 420] width 897 height 670
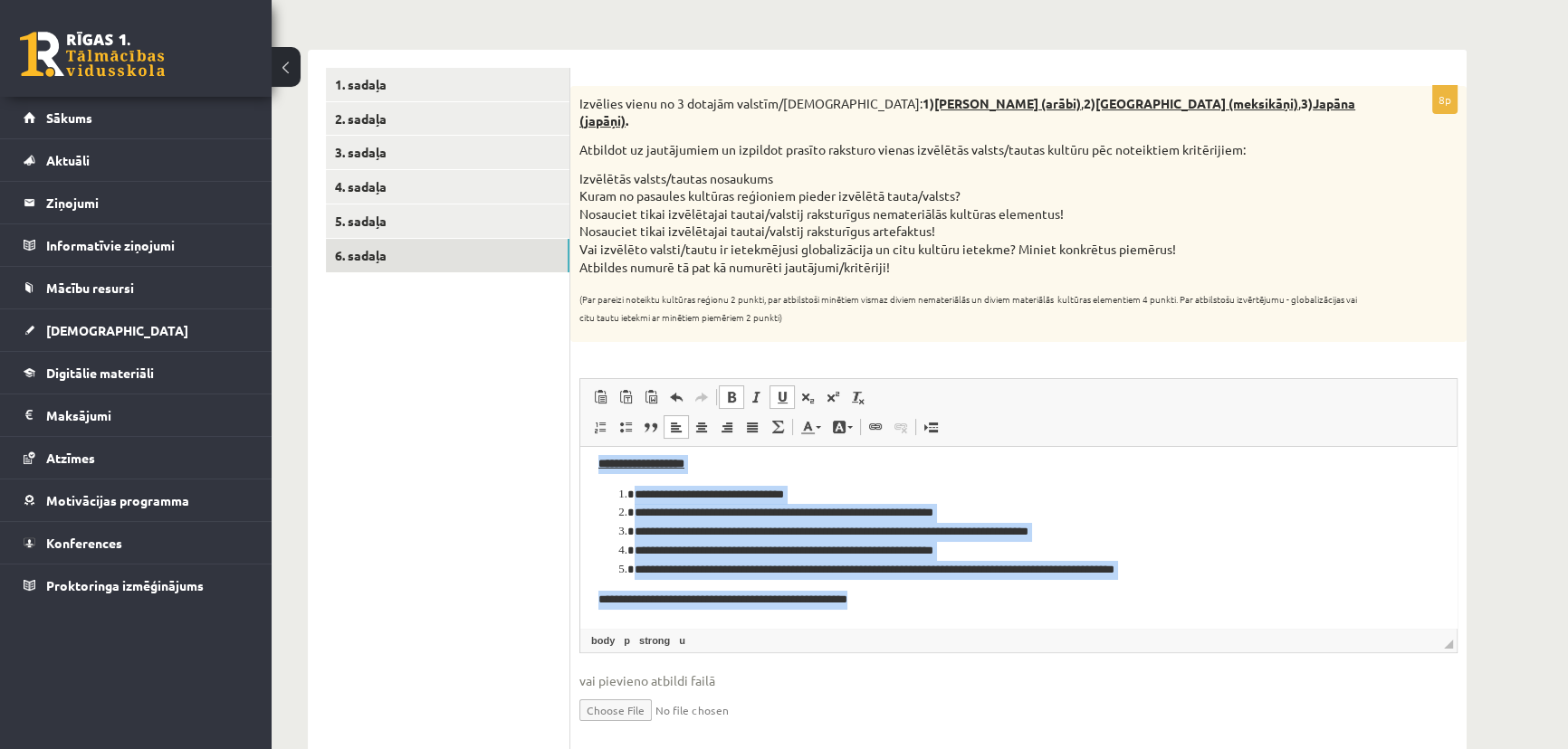
click at [989, 486] on li "**********" at bounding box center [1012, 495] width 756 height 19
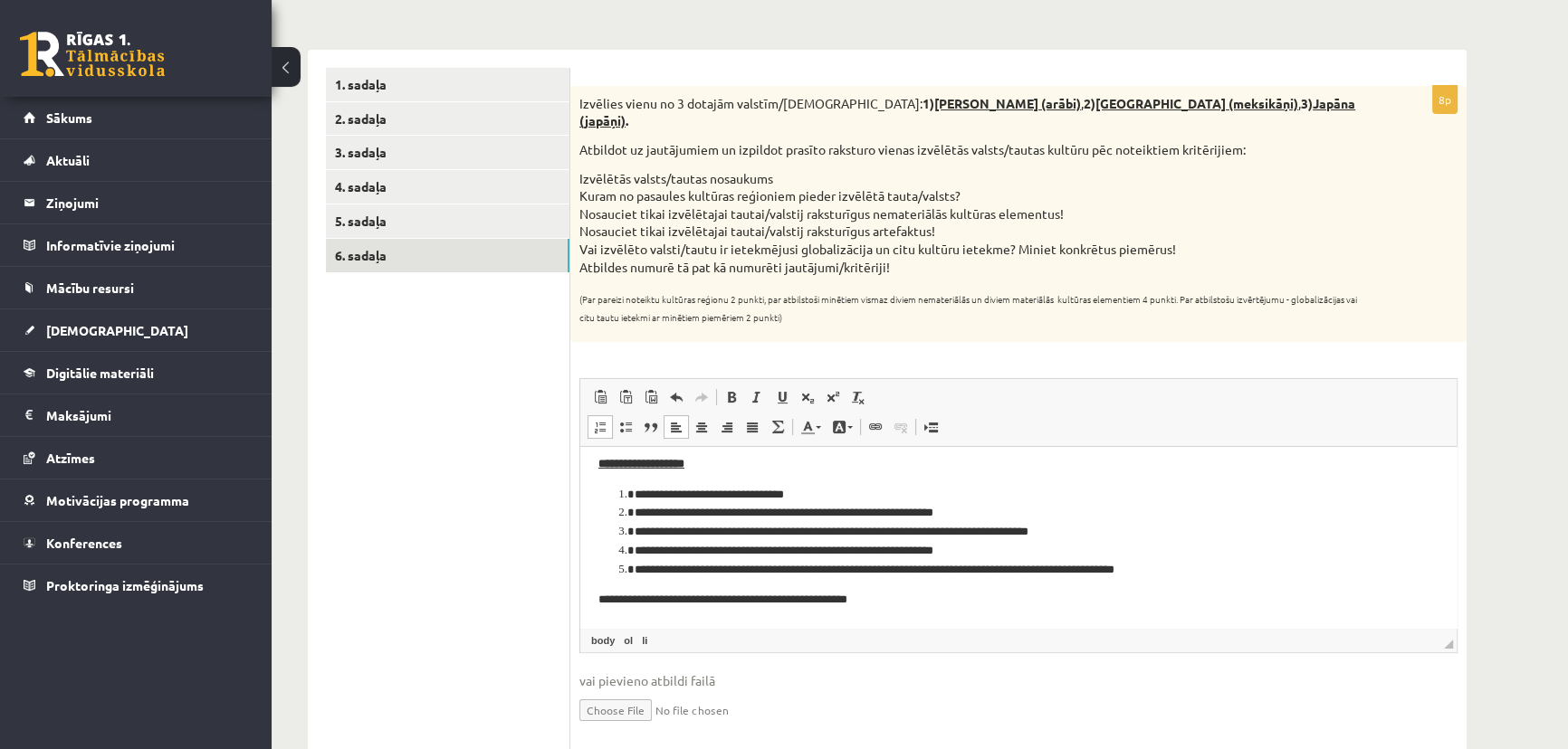
click at [1379, 407] on div "Ģeogrāfija JK 12.a2 klase 1. ieskaite , Gatis Pormalis (12.a2 JK klase) Parādīt…" at bounding box center [920, 311] width 1296 height 996
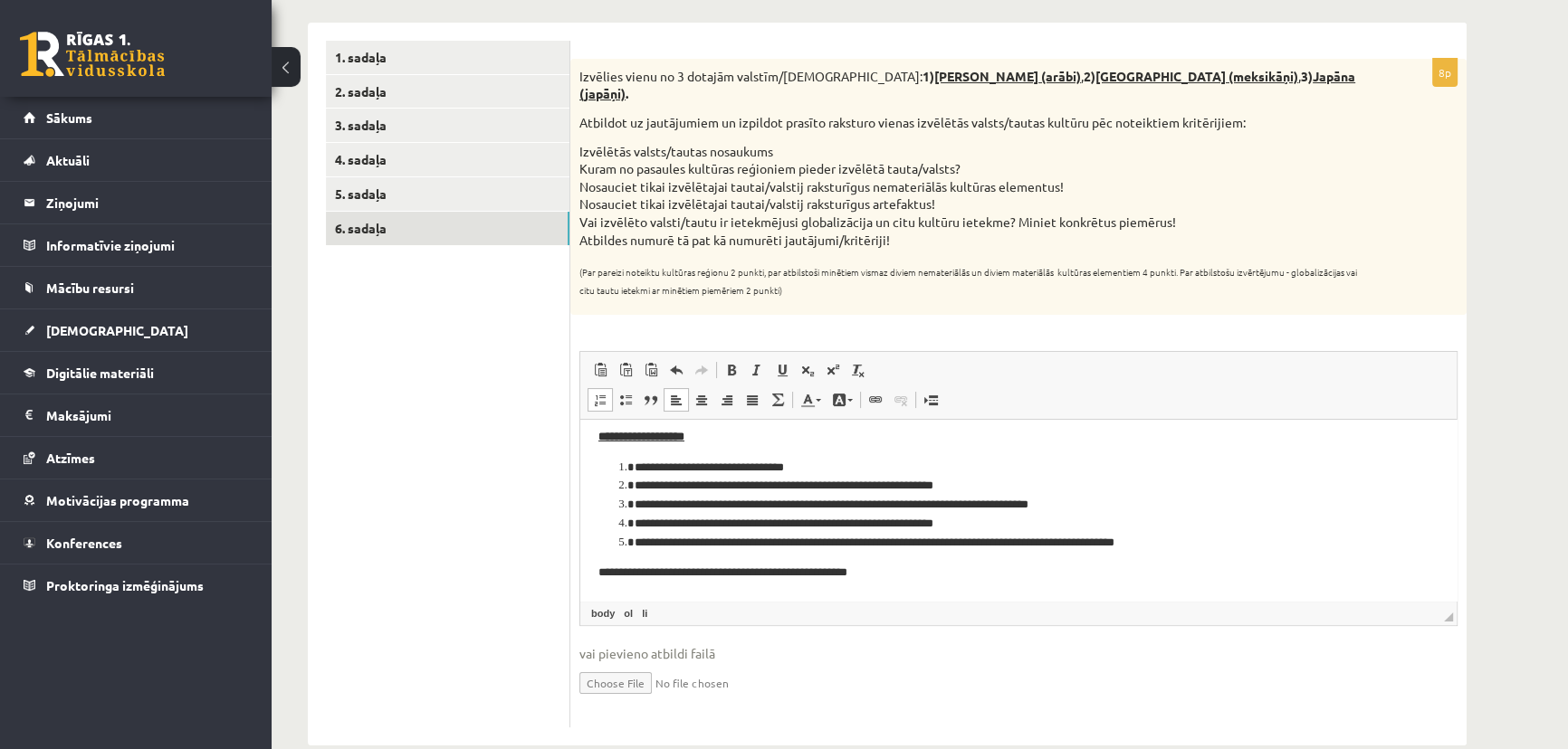
scroll to position [298, 0]
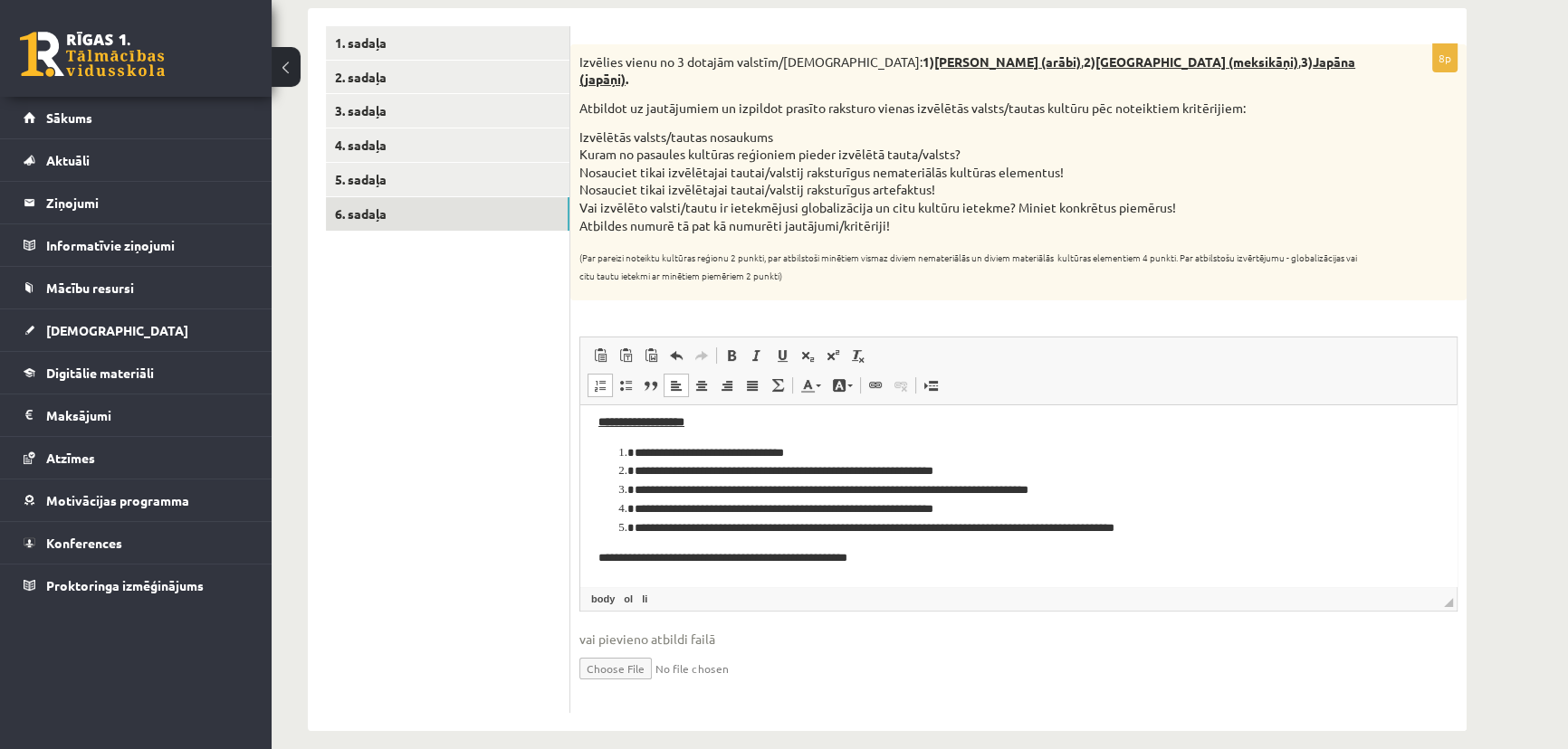
click at [835, 446] on li "**********" at bounding box center [1012, 453] width 756 height 19
click at [992, 568] on html "**********" at bounding box center [1018, 490] width 877 height 191
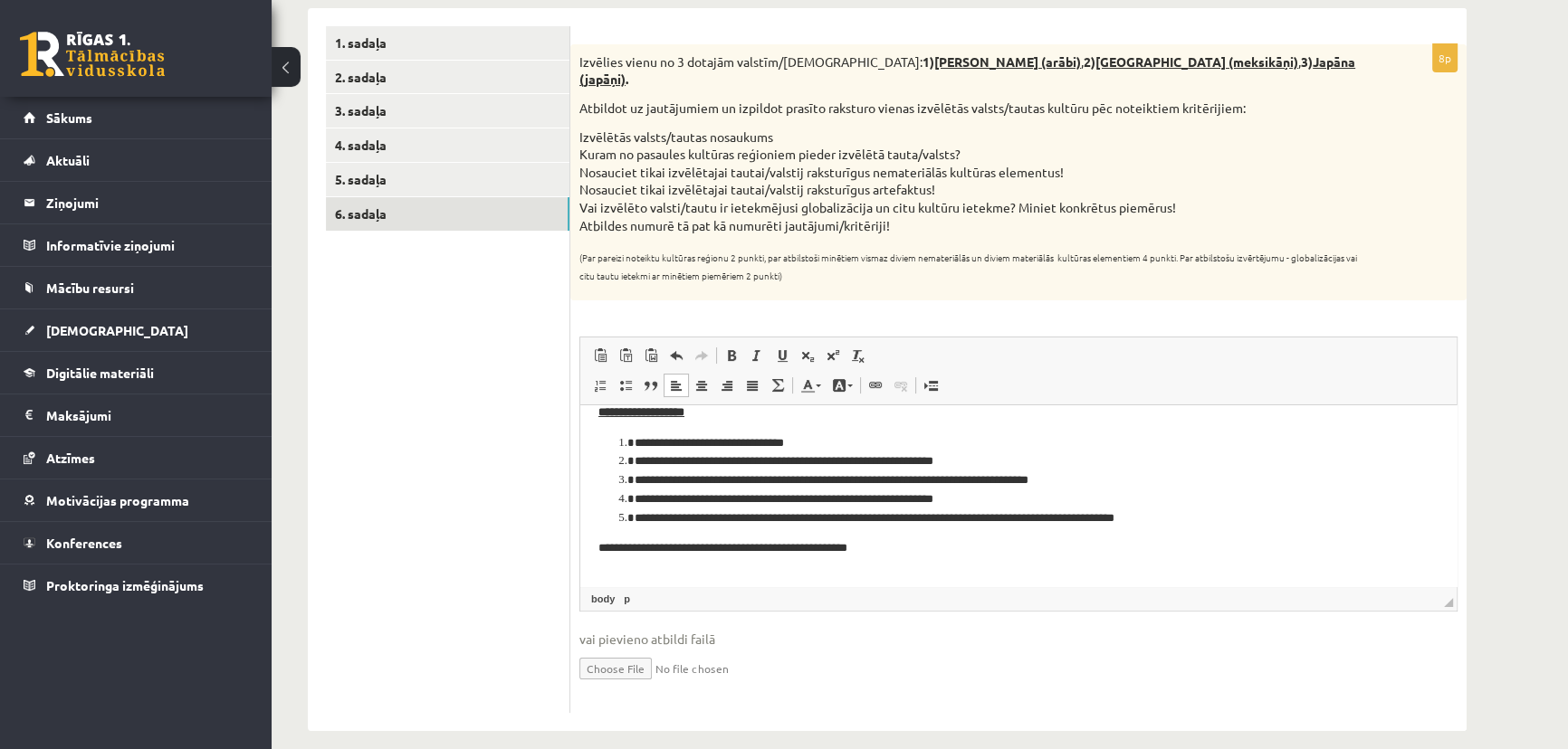
click at [840, 442] on li "**********" at bounding box center [1012, 444] width 756 height 19
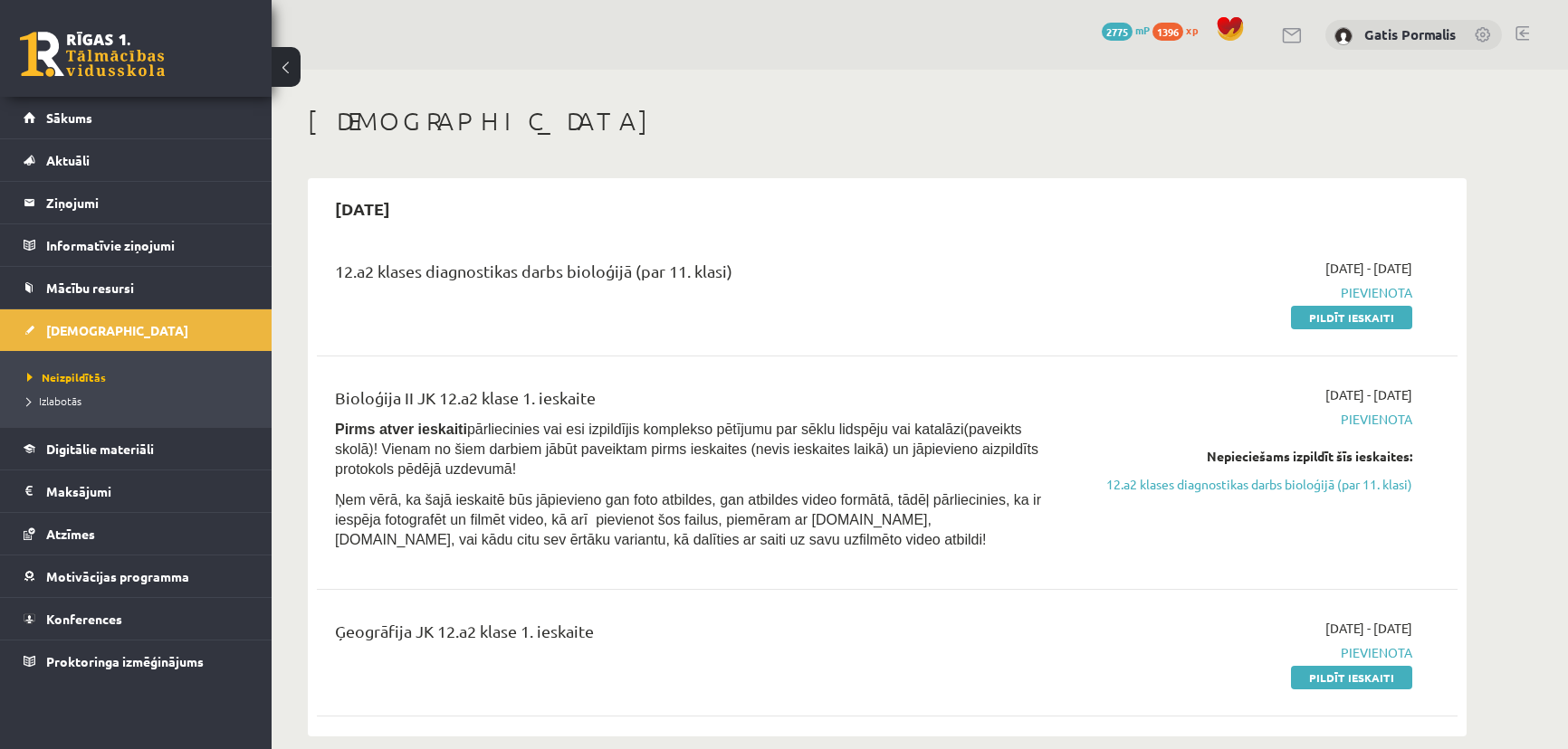
scroll to position [140, 0]
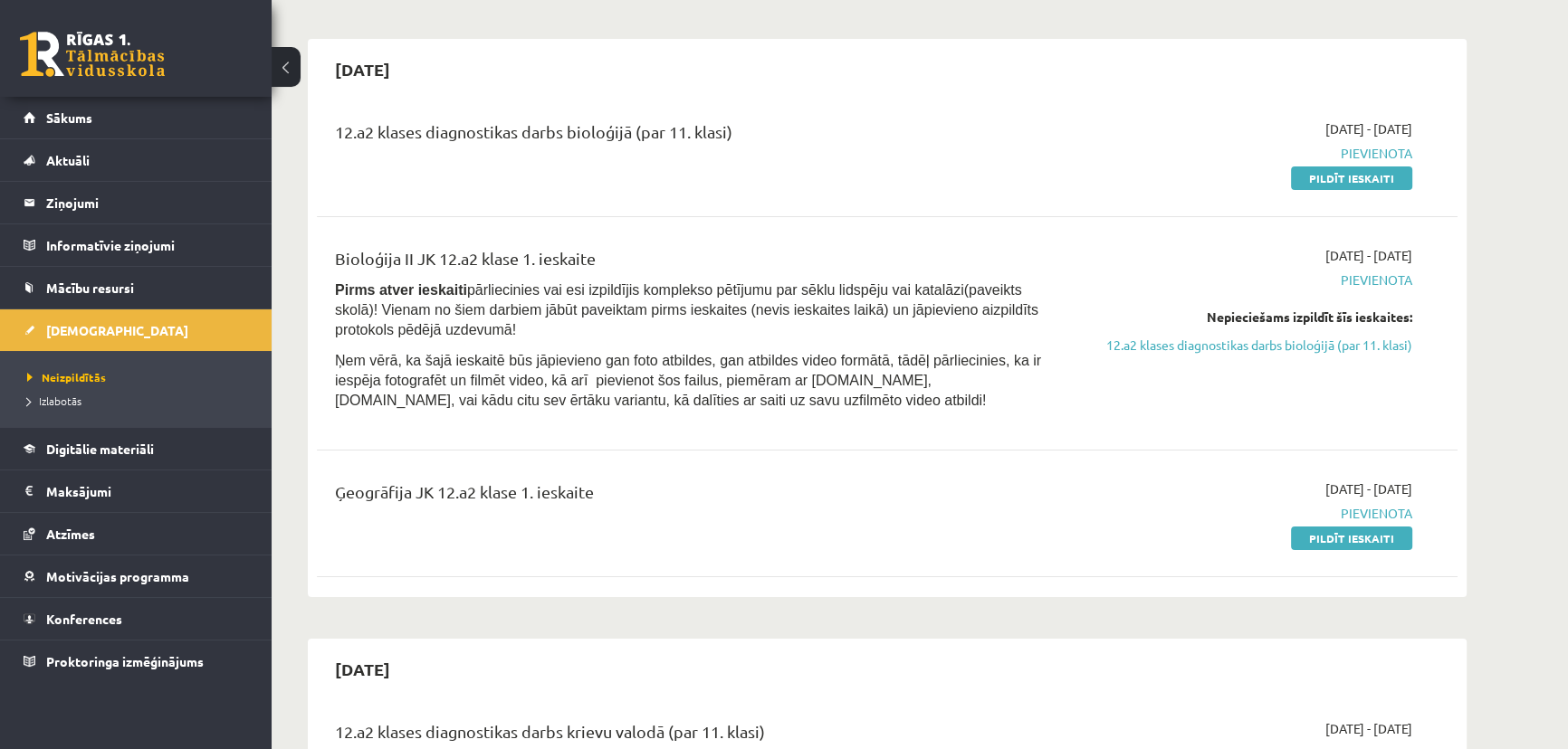
scroll to position [163, 0]
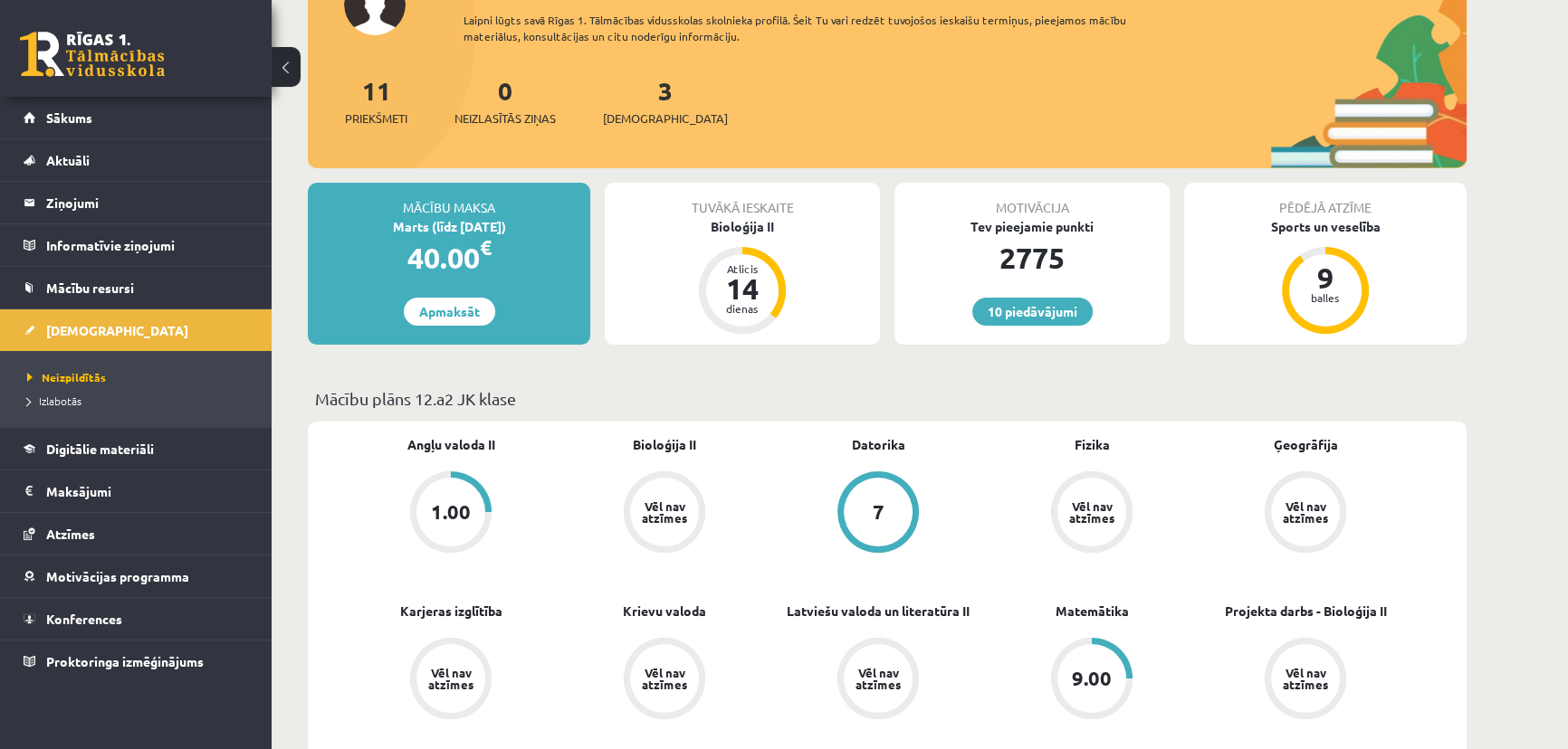
scroll to position [140, 0]
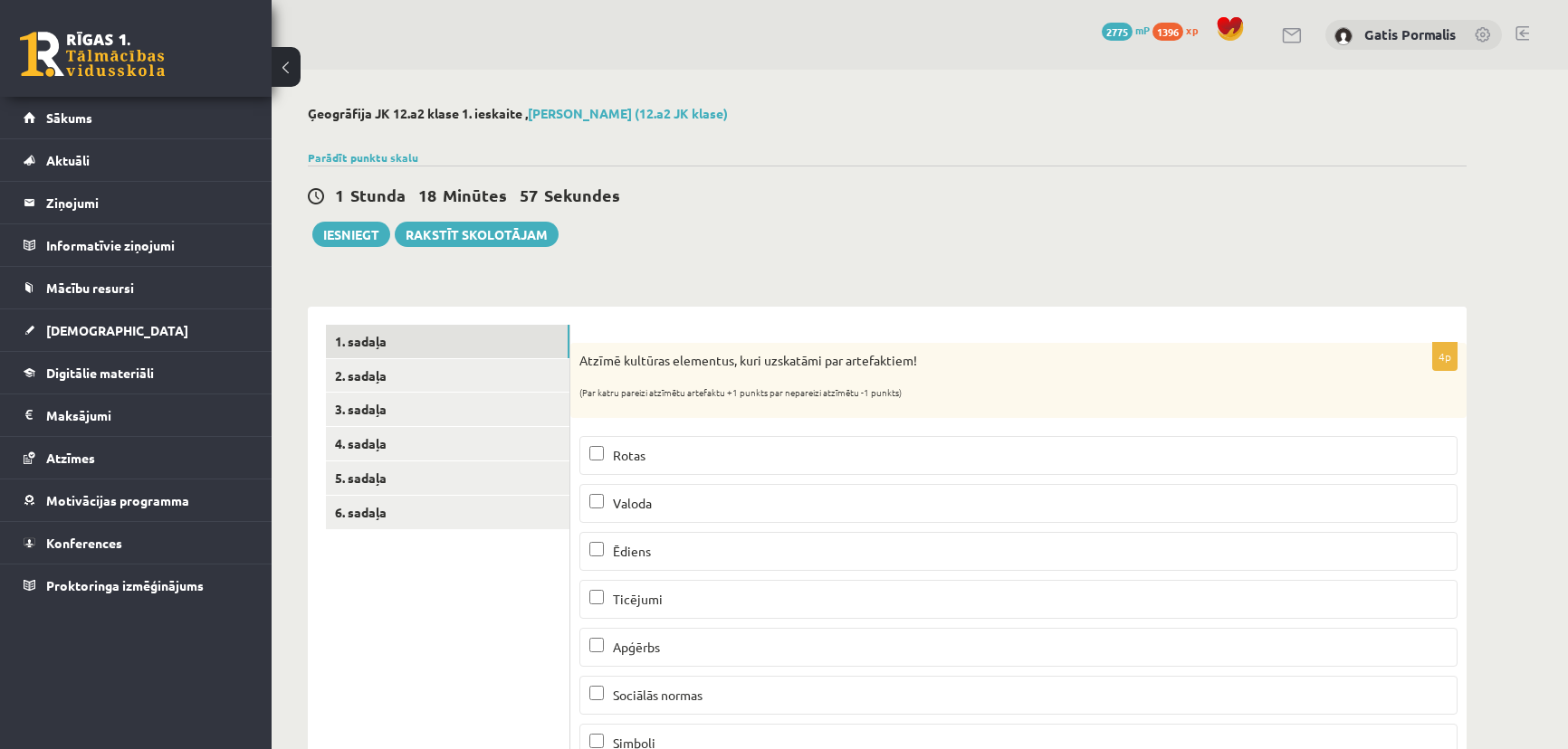
scroll to position [176, 0]
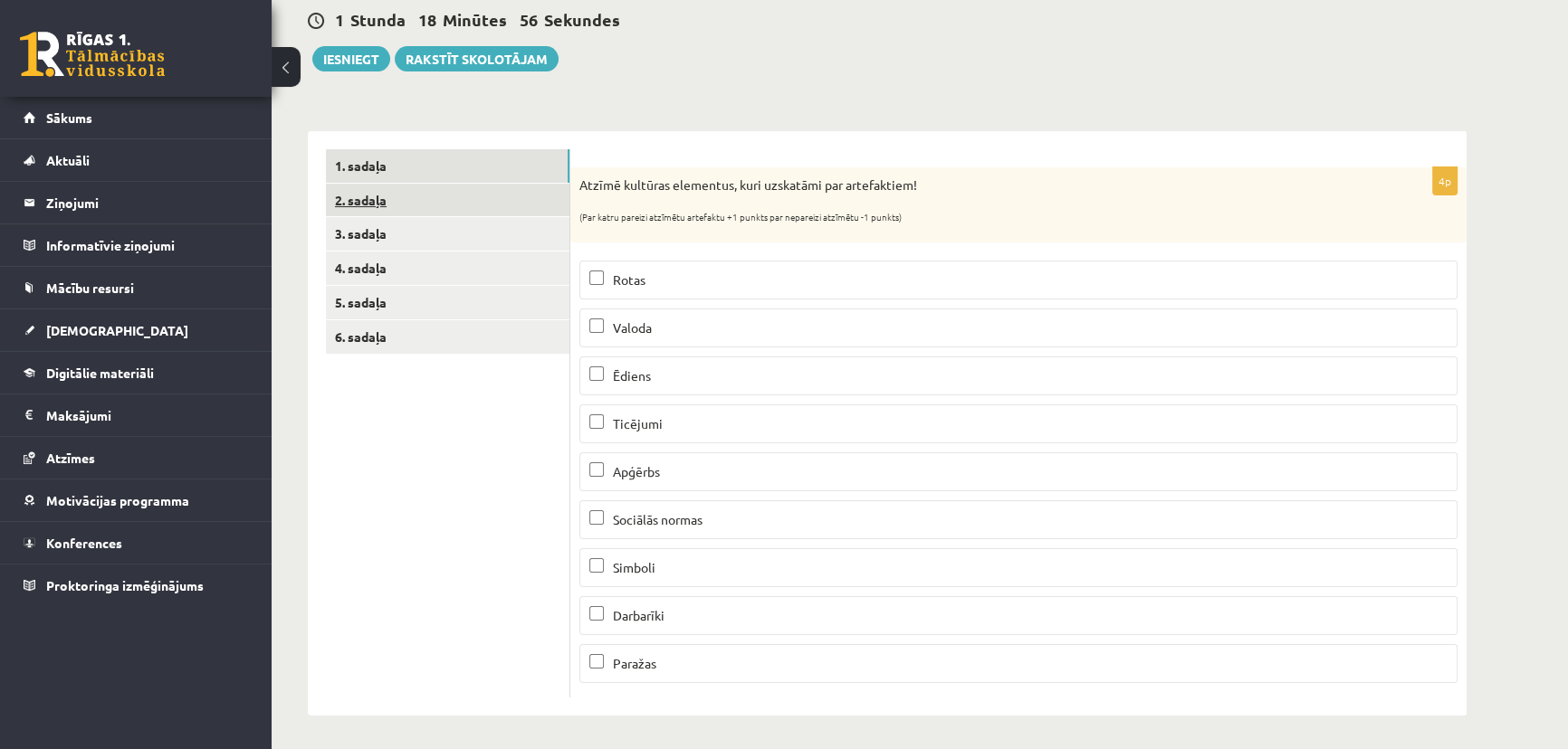
click at [530, 202] on link "2. sadaļa" at bounding box center [448, 200] width 243 height 33
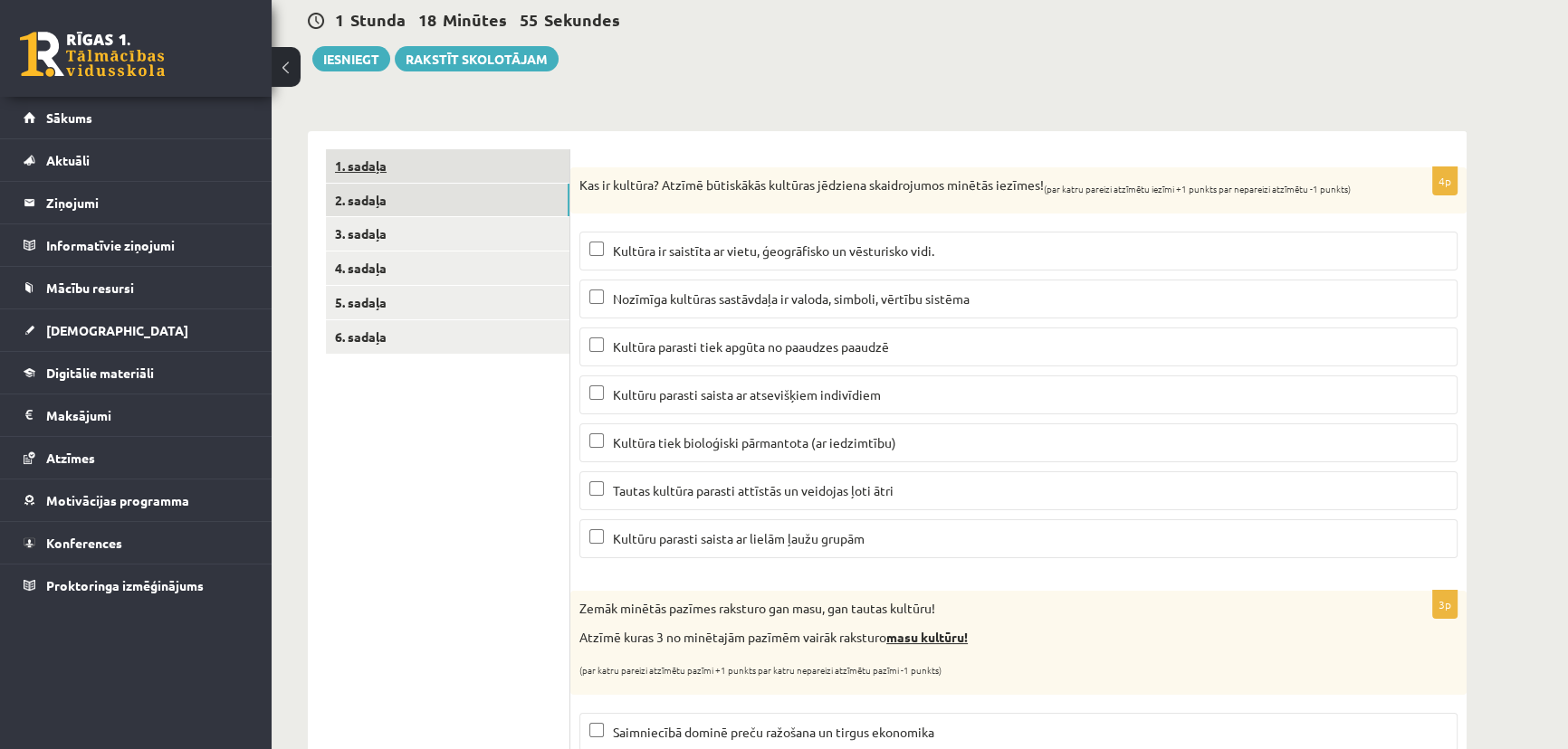
click at [520, 177] on link "1. sadaļa" at bounding box center [448, 165] width 243 height 33
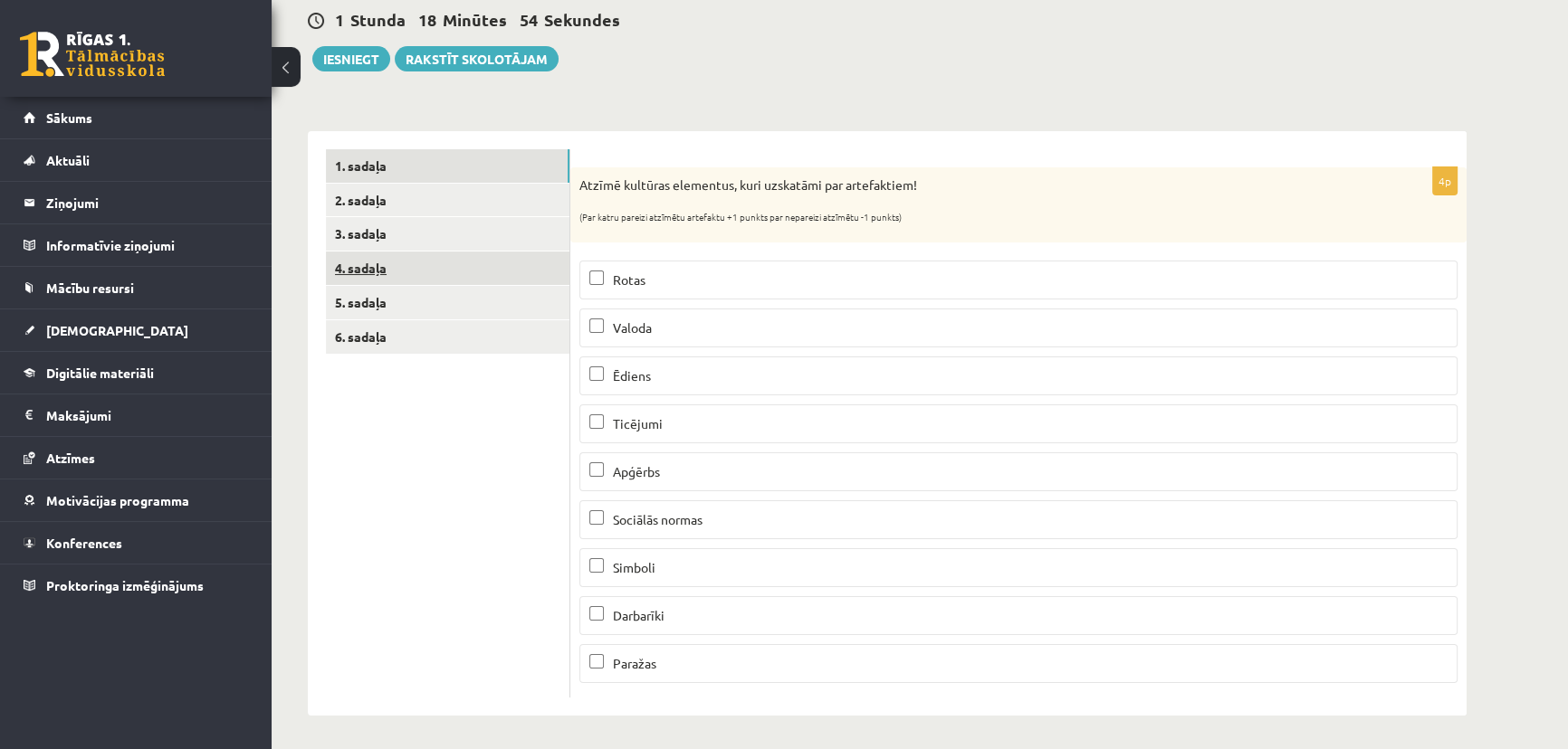
click at [496, 258] on link "4. sadaļa" at bounding box center [448, 268] width 243 height 33
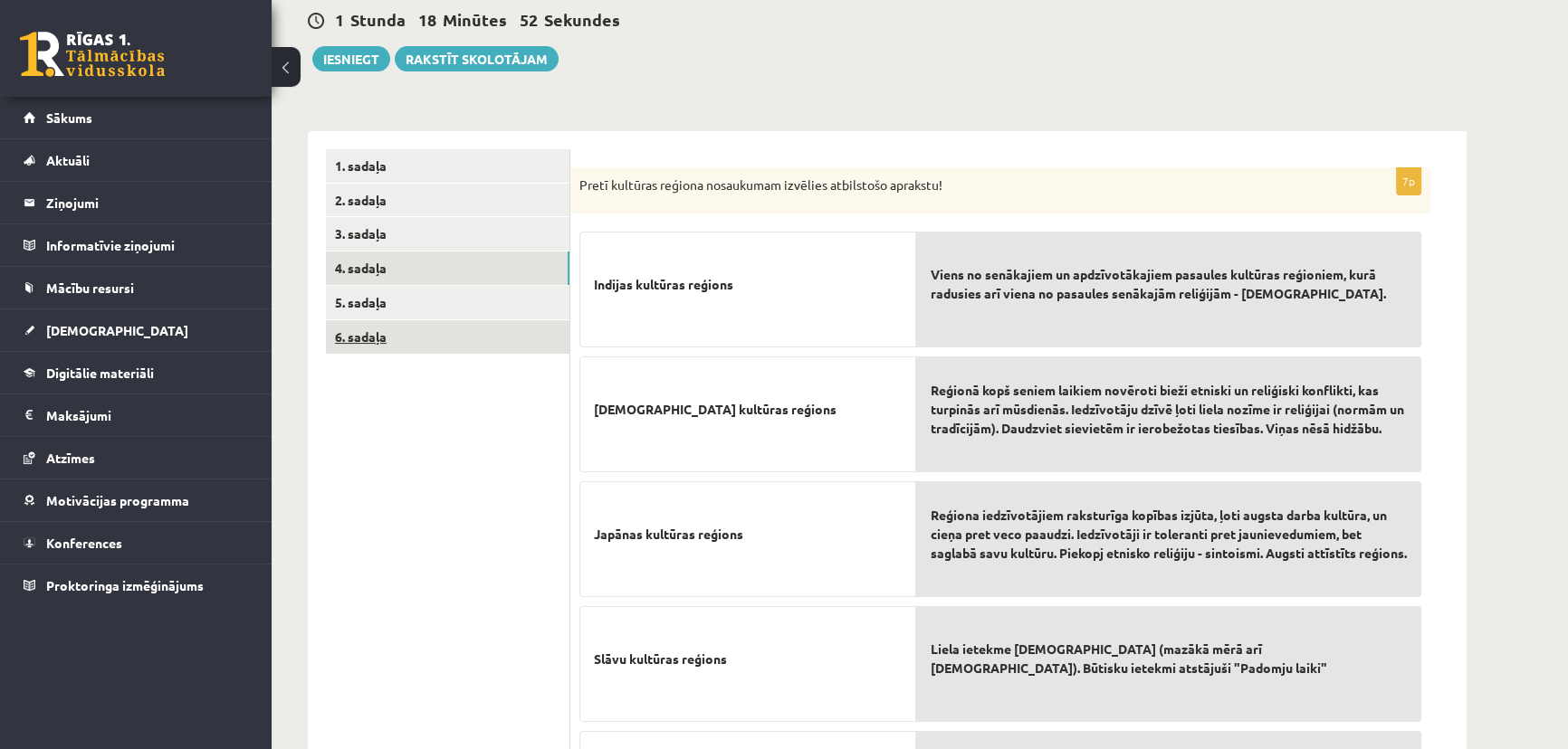
click at [489, 327] on link "6. sadaļa" at bounding box center [448, 336] width 243 height 33
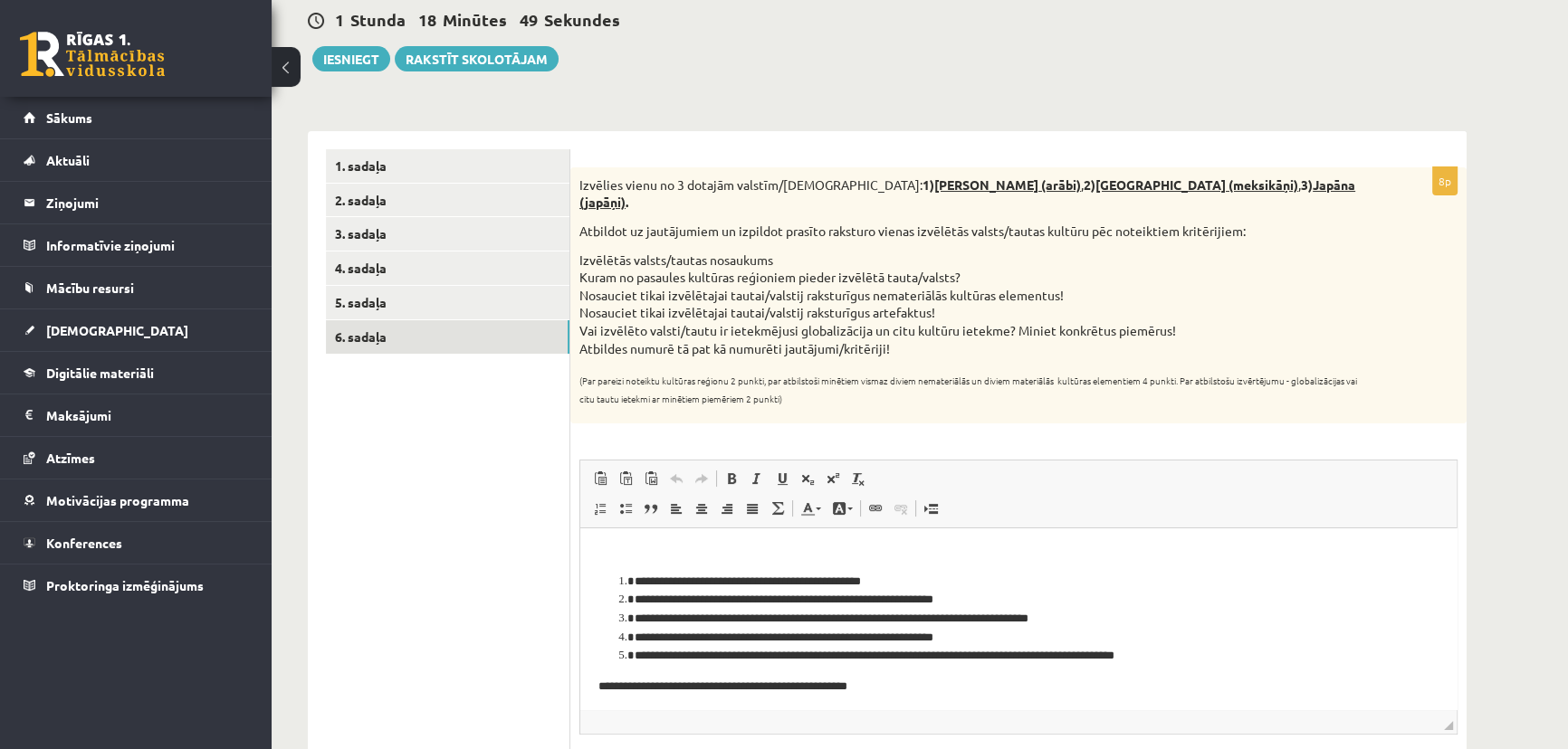
scroll to position [0, 0]
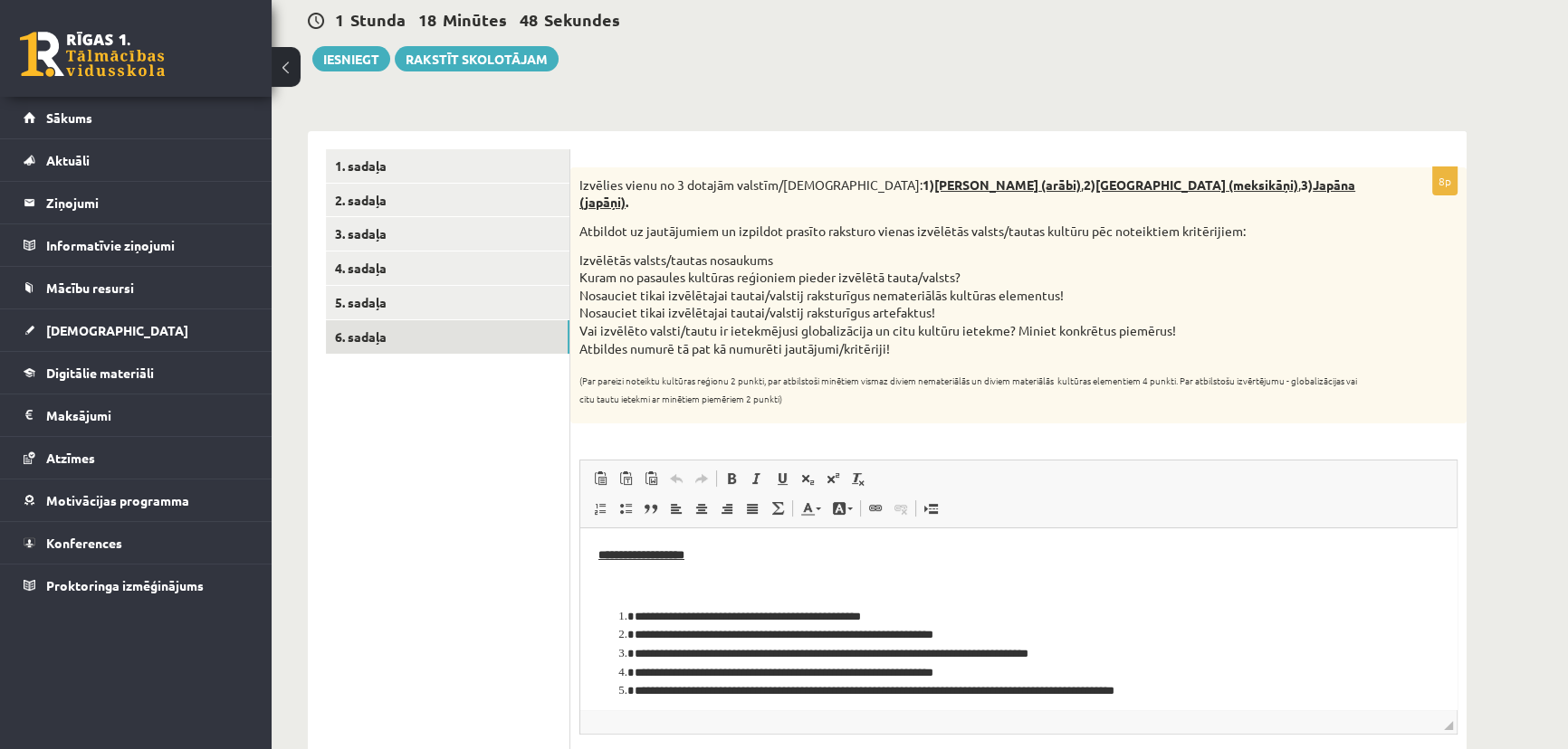
click at [914, 614] on li "**********" at bounding box center [1012, 618] width 756 height 19
click at [852, 612] on li "**********" at bounding box center [1012, 618] width 756 height 19
click at [905, 618] on li "**********" at bounding box center [1012, 618] width 756 height 19
click at [988, 631] on li "**********" at bounding box center [1012, 636] width 756 height 19
drag, startPoint x: 639, startPoint y: 636, endPoint x: 663, endPoint y: 637, distance: 24.0
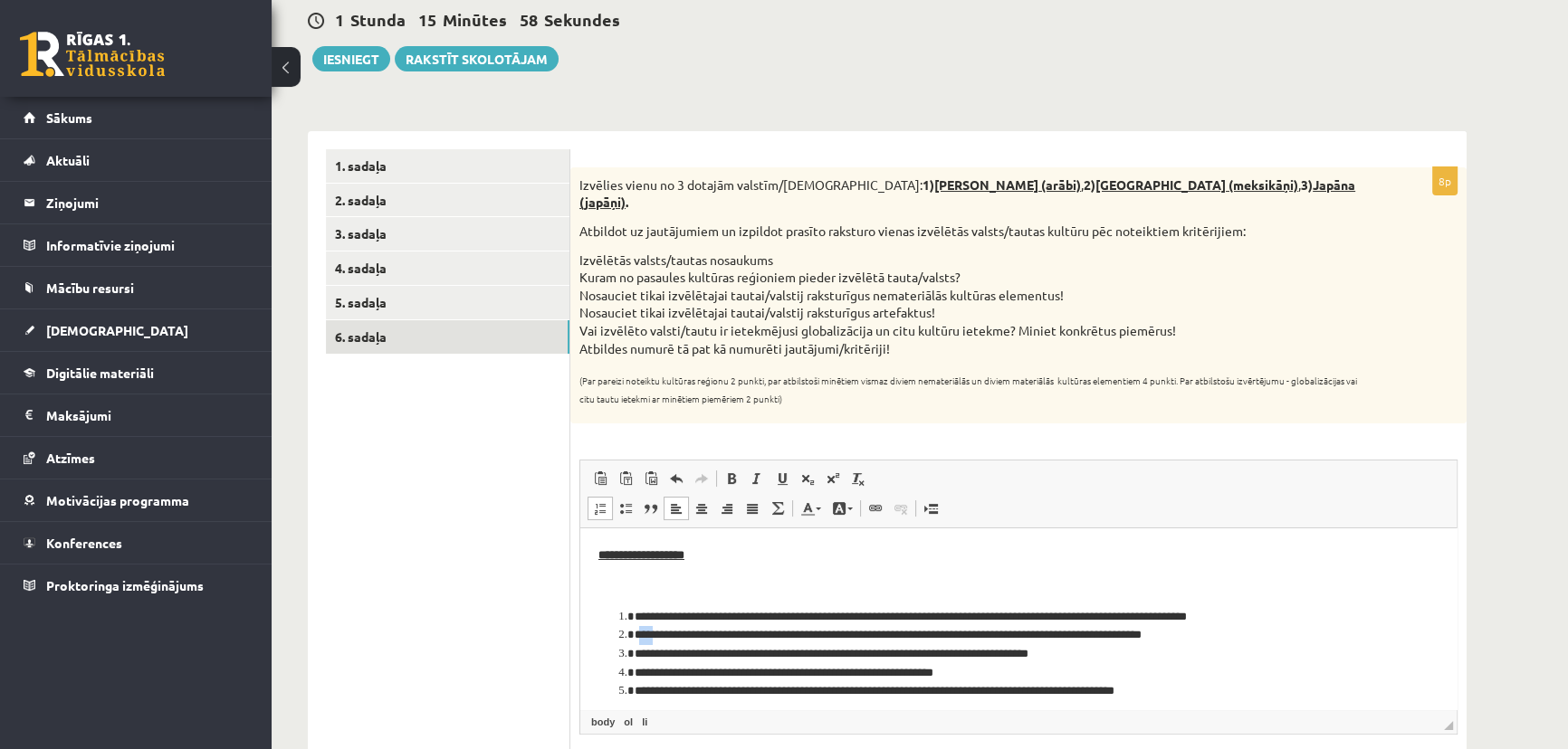
click at [663, 637] on li "**********" at bounding box center [1012, 636] width 756 height 19
drag, startPoint x: 636, startPoint y: 635, endPoint x: 979, endPoint y: 636, distance: 343.0
click at [979, 636] on li "**********" at bounding box center [1012, 636] width 756 height 19
click at [1217, 634] on li "**********" at bounding box center [1012, 636] width 756 height 19
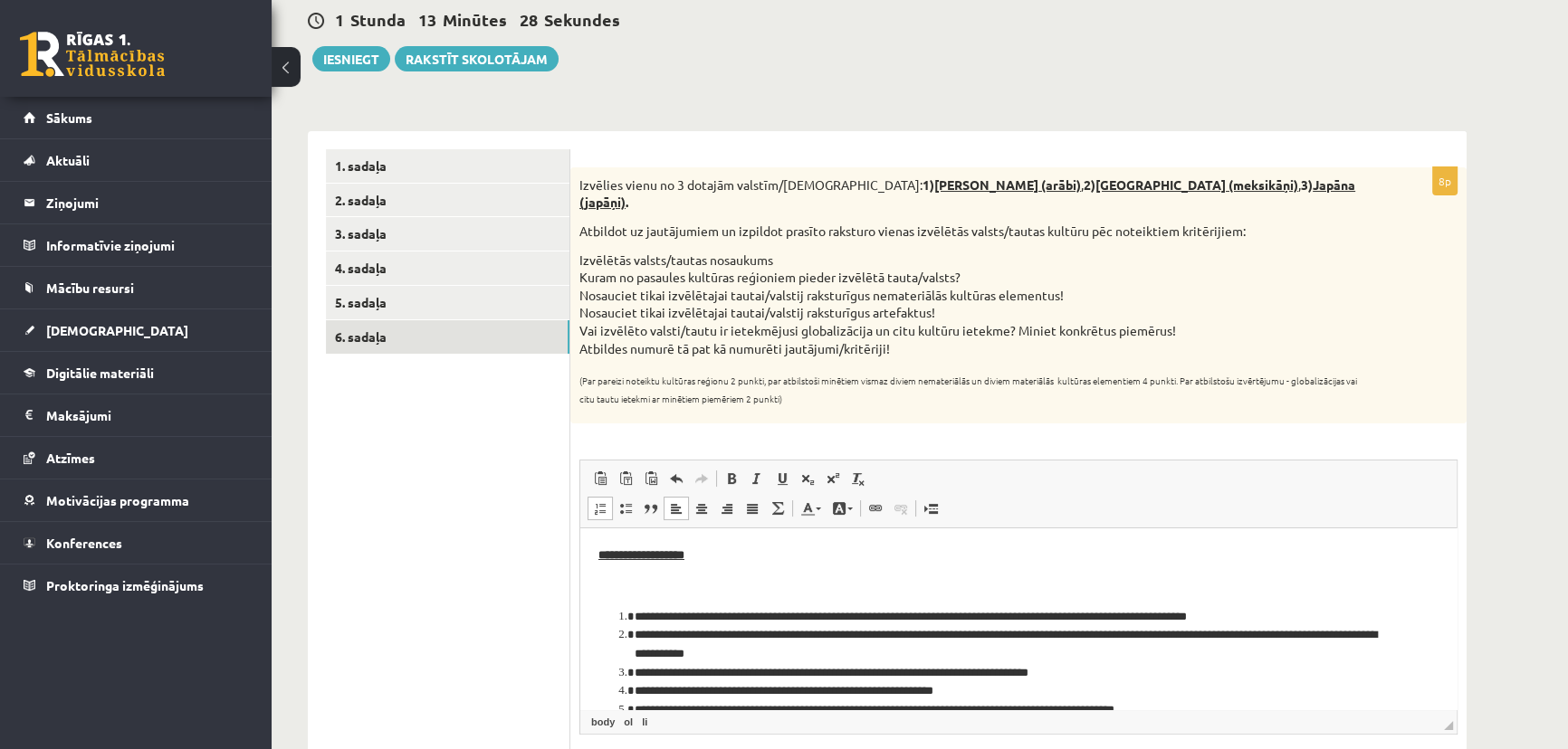
click at [761, 649] on li "**********" at bounding box center [1012, 645] width 756 height 38
click at [806, 652] on li "**********" at bounding box center [1012, 645] width 756 height 38
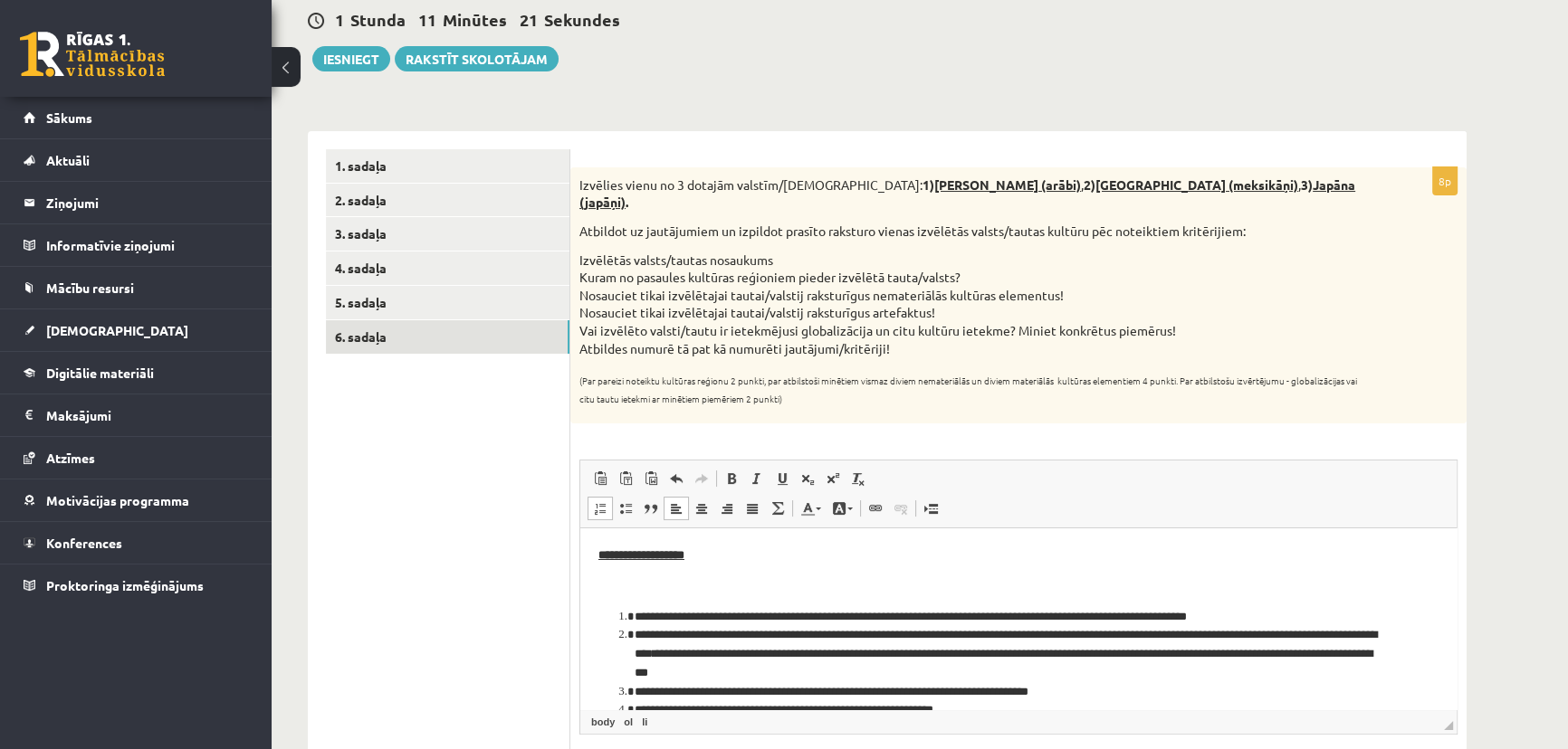
click at [804, 672] on li "**********" at bounding box center [1012, 654] width 756 height 56
click at [845, 674] on li "**********" at bounding box center [1012, 654] width 756 height 56
click at [986, 673] on li "**********" at bounding box center [1012, 654] width 756 height 56
click at [1038, 671] on li "**********" at bounding box center [1012, 654] width 756 height 56
click at [1080, 671] on li "**********" at bounding box center [1012, 654] width 756 height 56
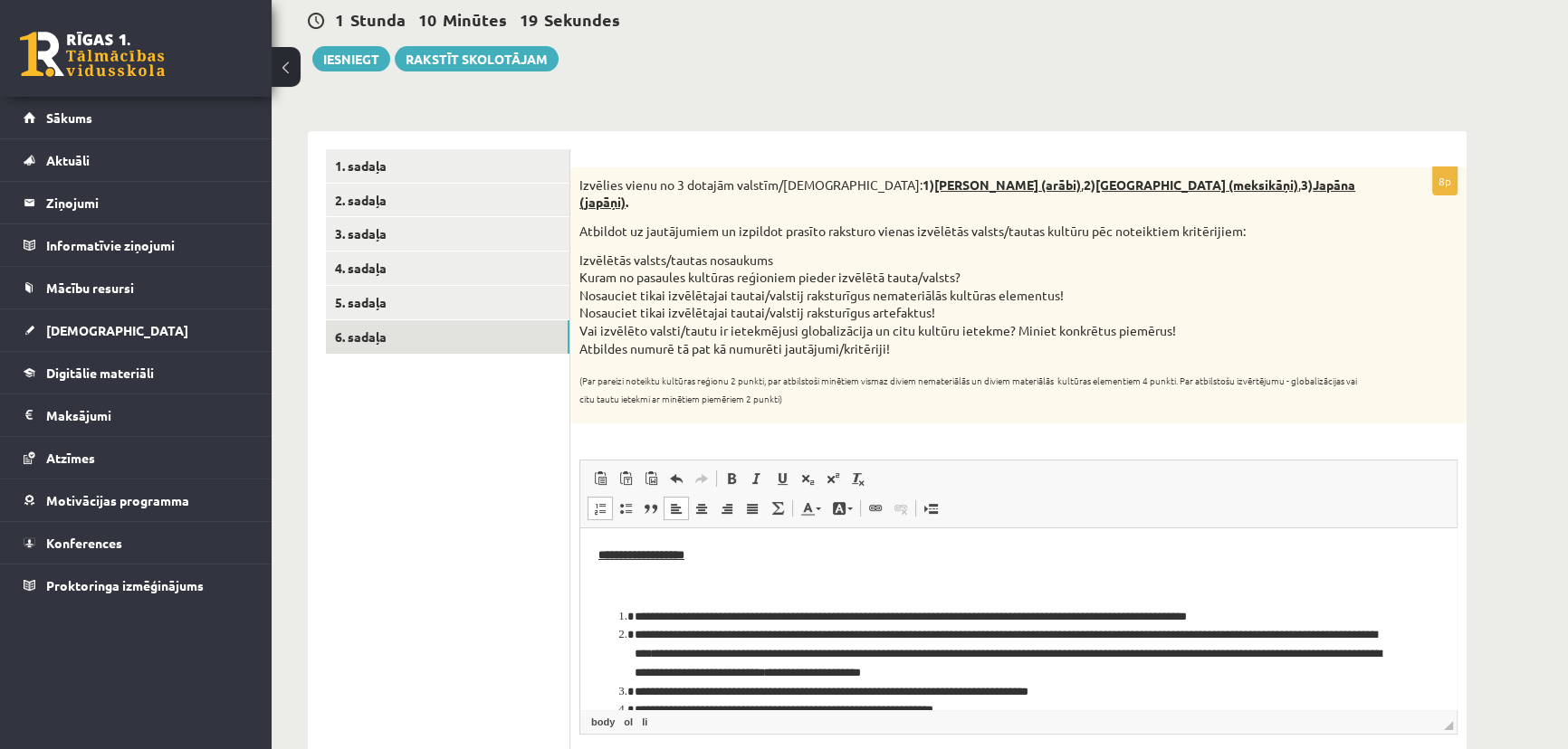
click at [1082, 692] on li "**********" at bounding box center [1012, 693] width 756 height 19
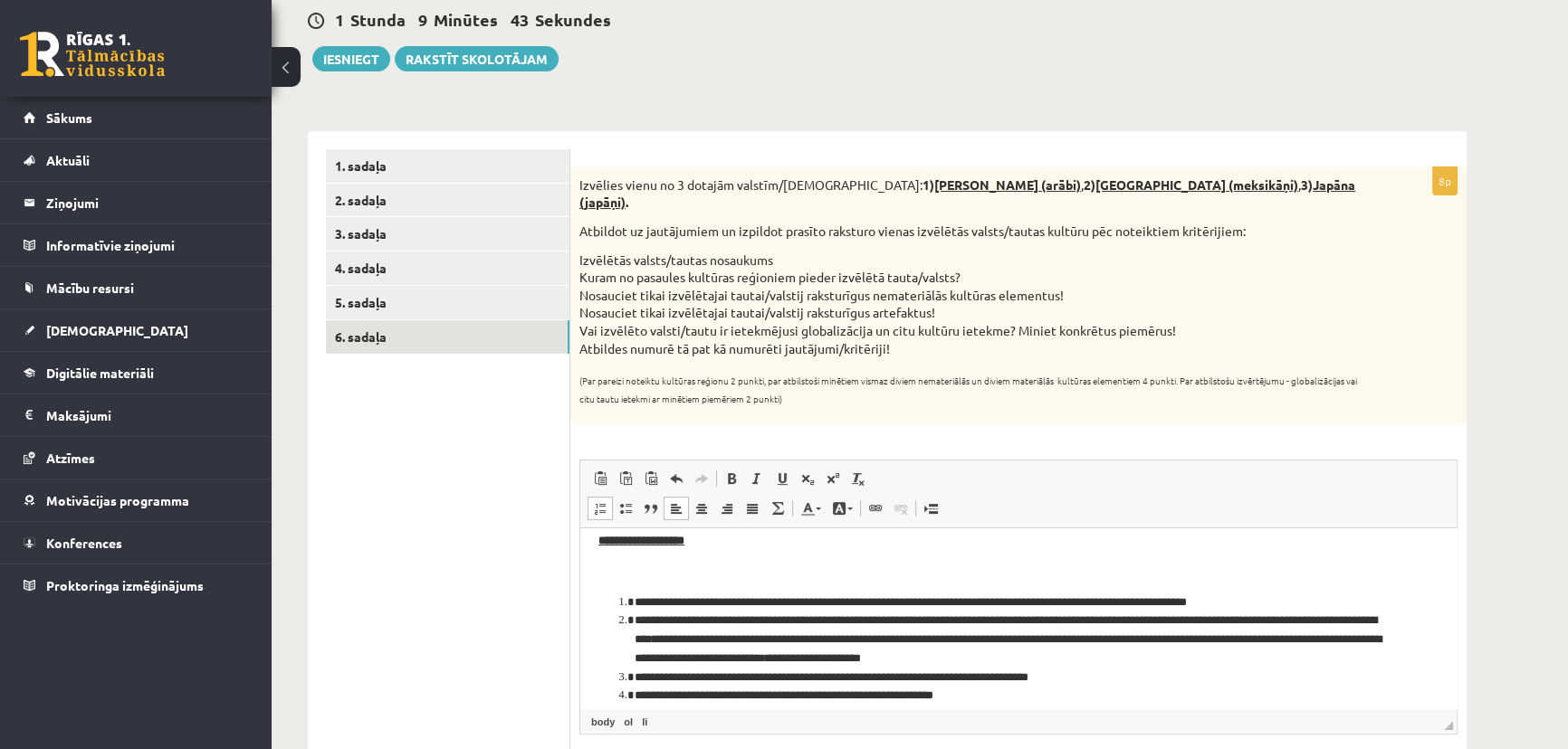
scroll to position [108, 0]
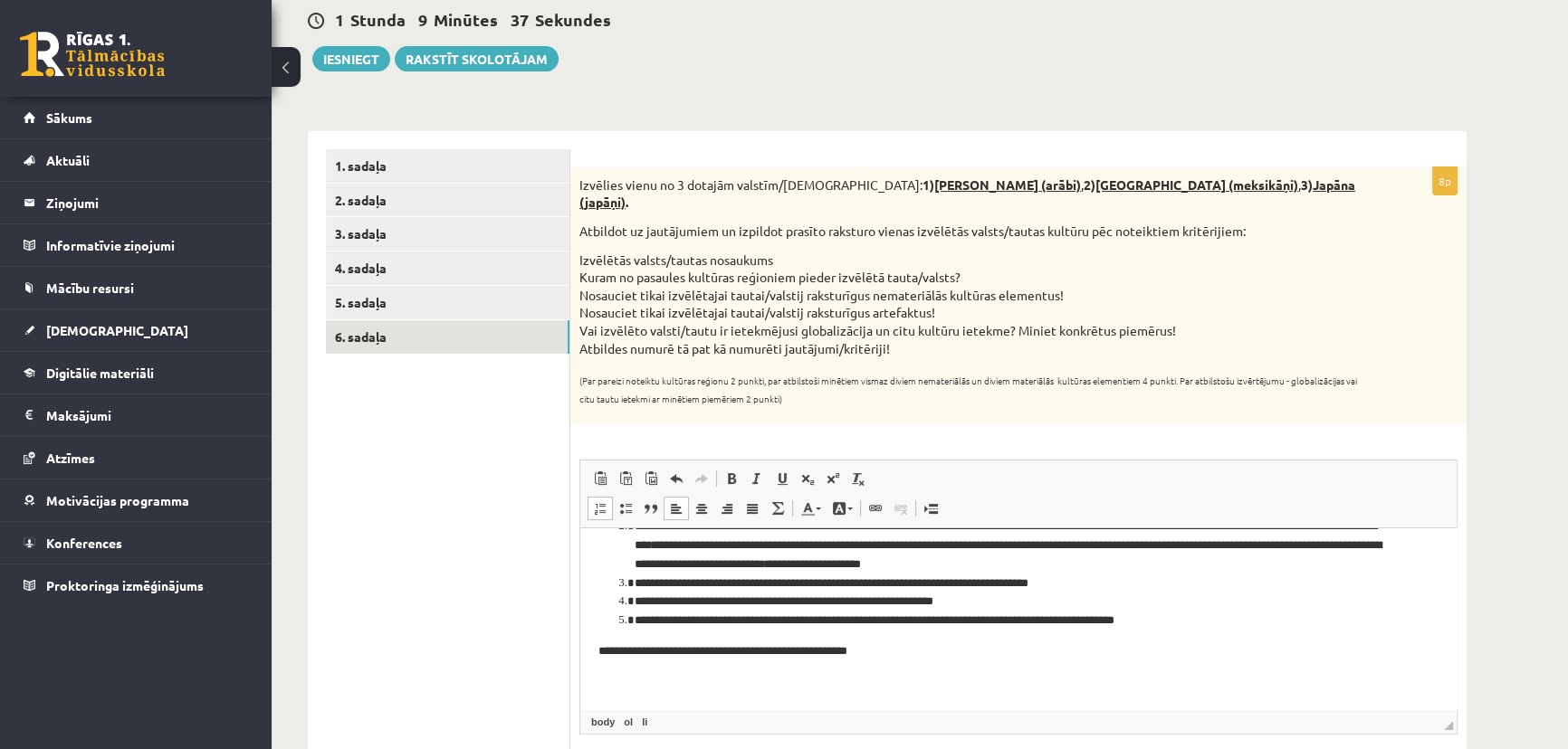
click at [1097, 583] on li "**********" at bounding box center [1012, 585] width 756 height 19
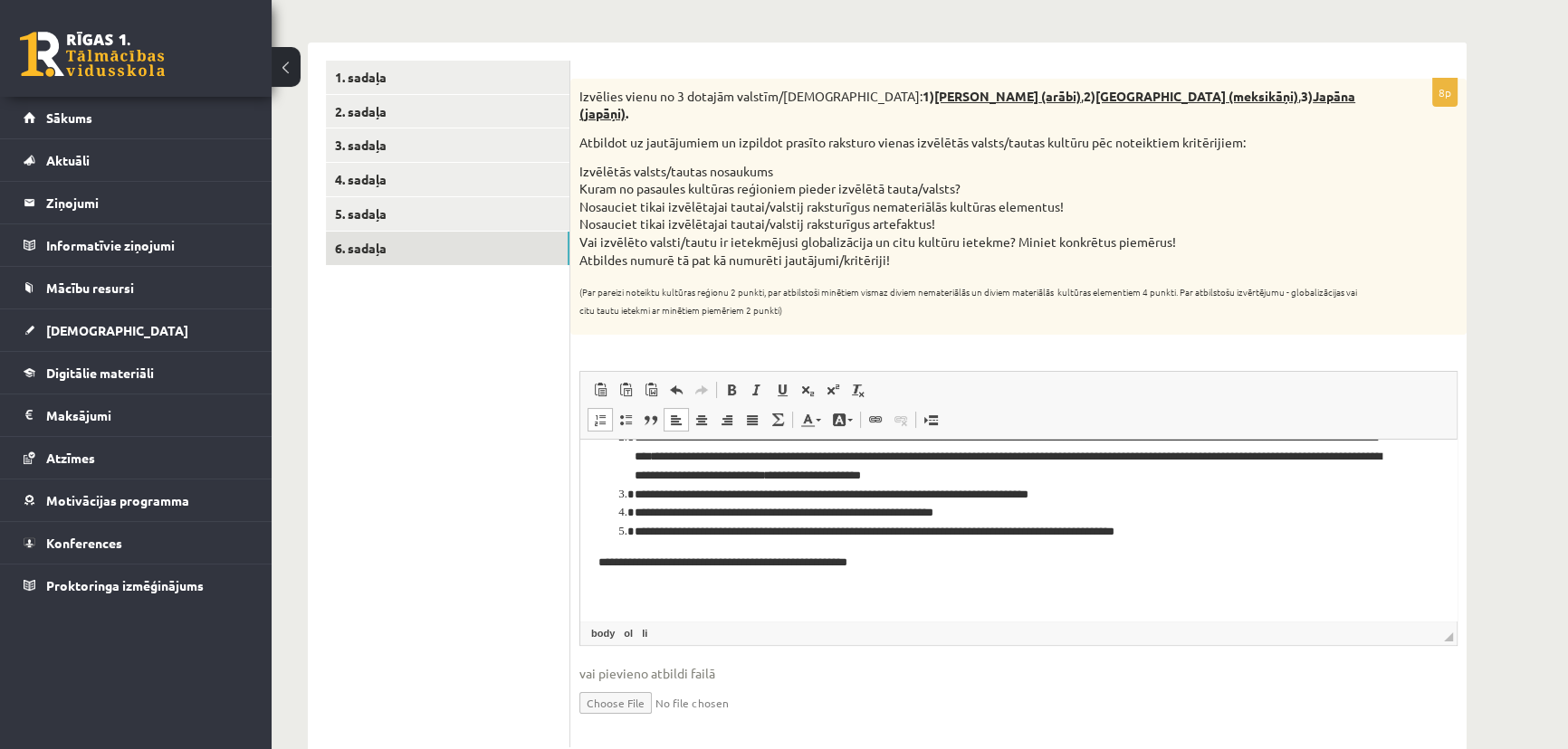
scroll to position [298, 0]
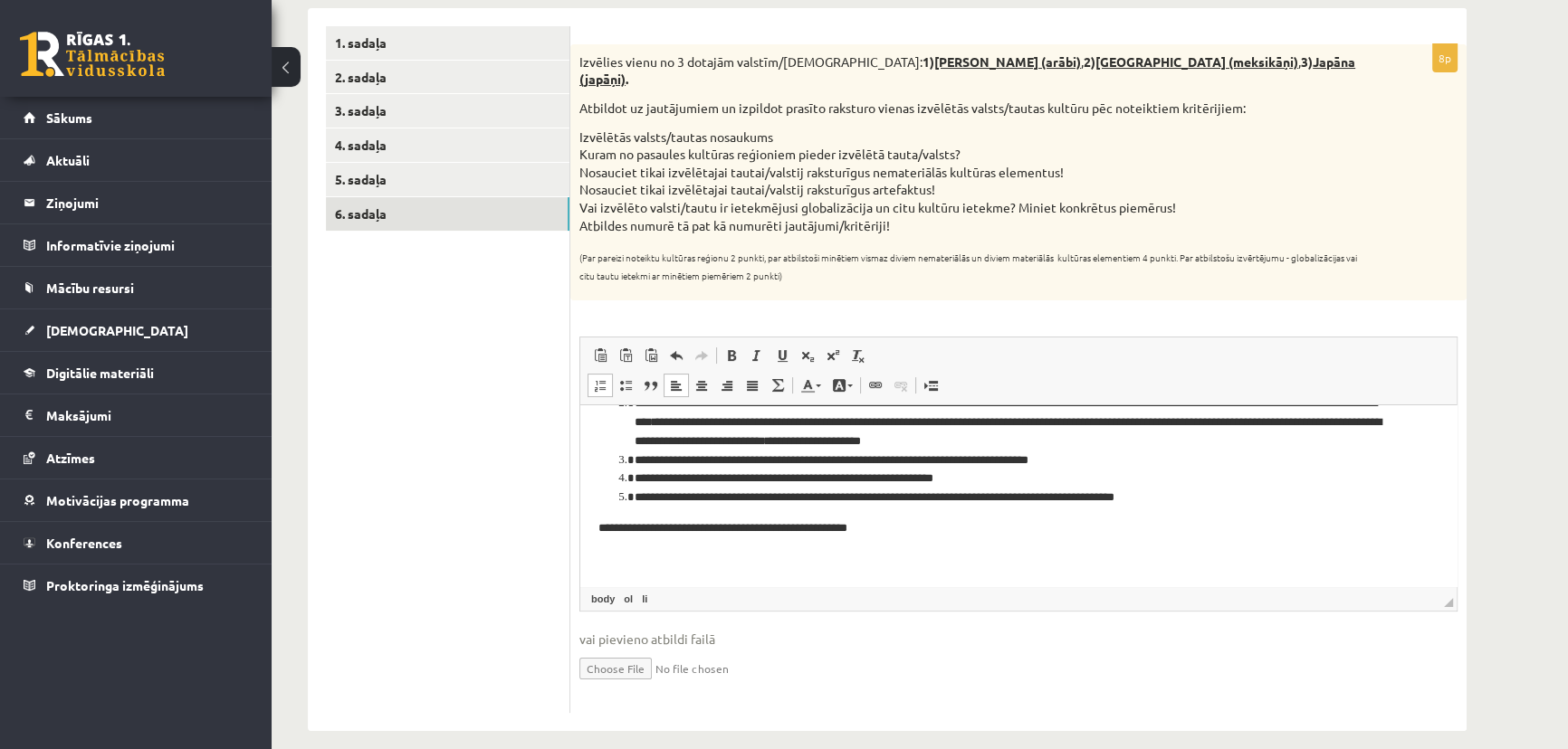
click at [899, 547] on body "**********" at bounding box center [1018, 441] width 841 height 254
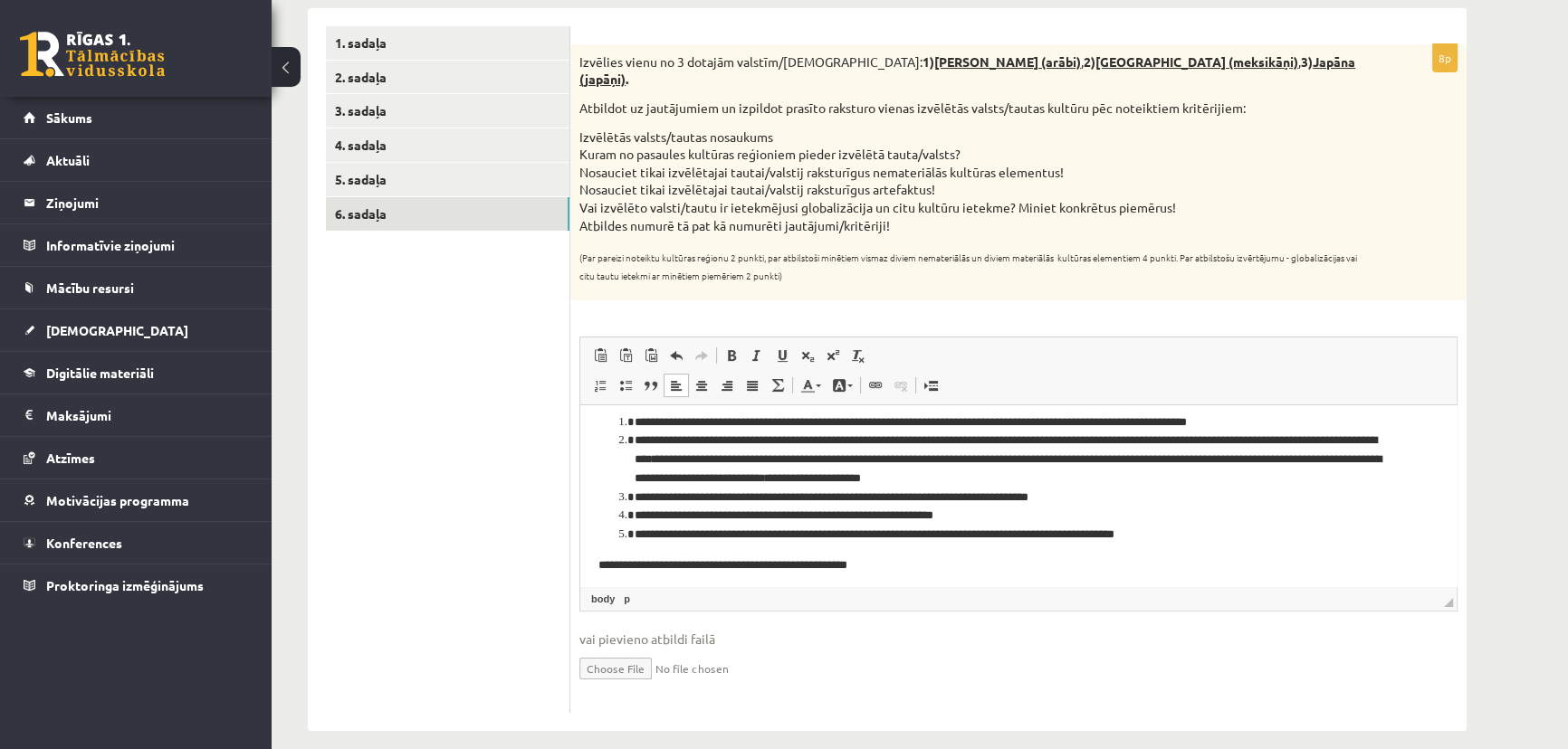
scroll to position [65, 0]
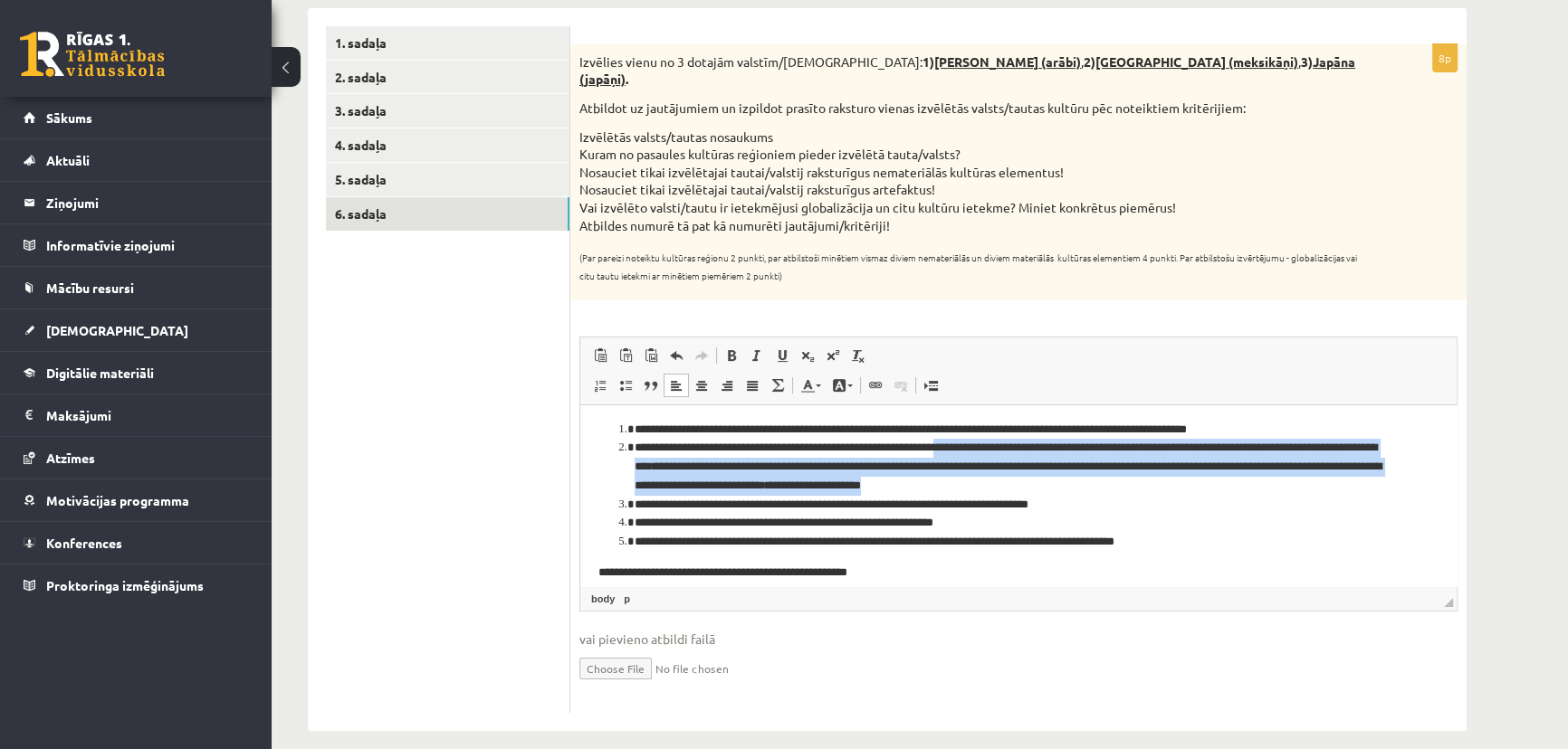
drag, startPoint x: 985, startPoint y: 446, endPoint x: 1182, endPoint y: 483, distance: 200.4
click at [1182, 483] on li "**********" at bounding box center [1012, 467] width 756 height 56
copy li "**********"
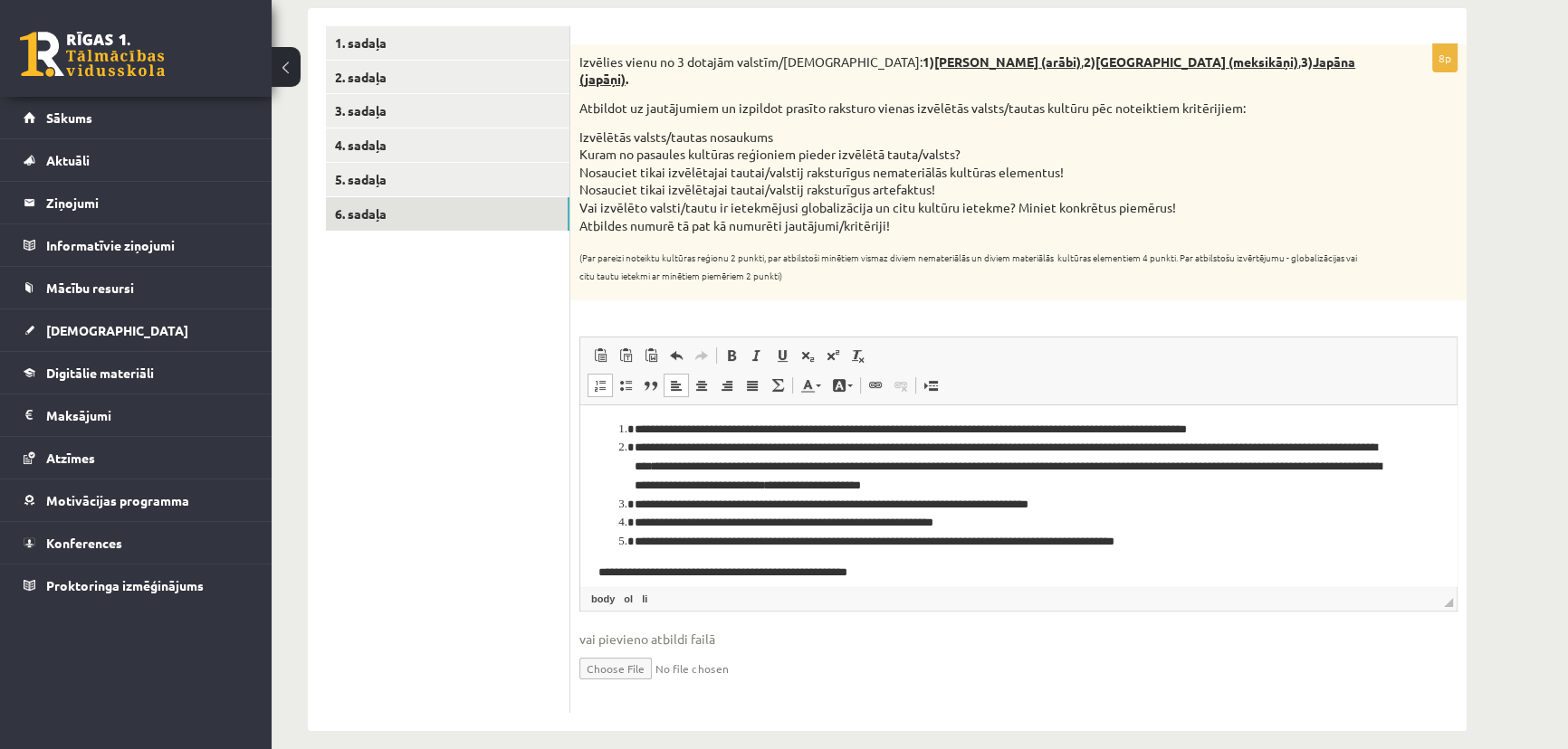
click at [1078, 510] on li "**********" at bounding box center [1012, 506] width 756 height 19
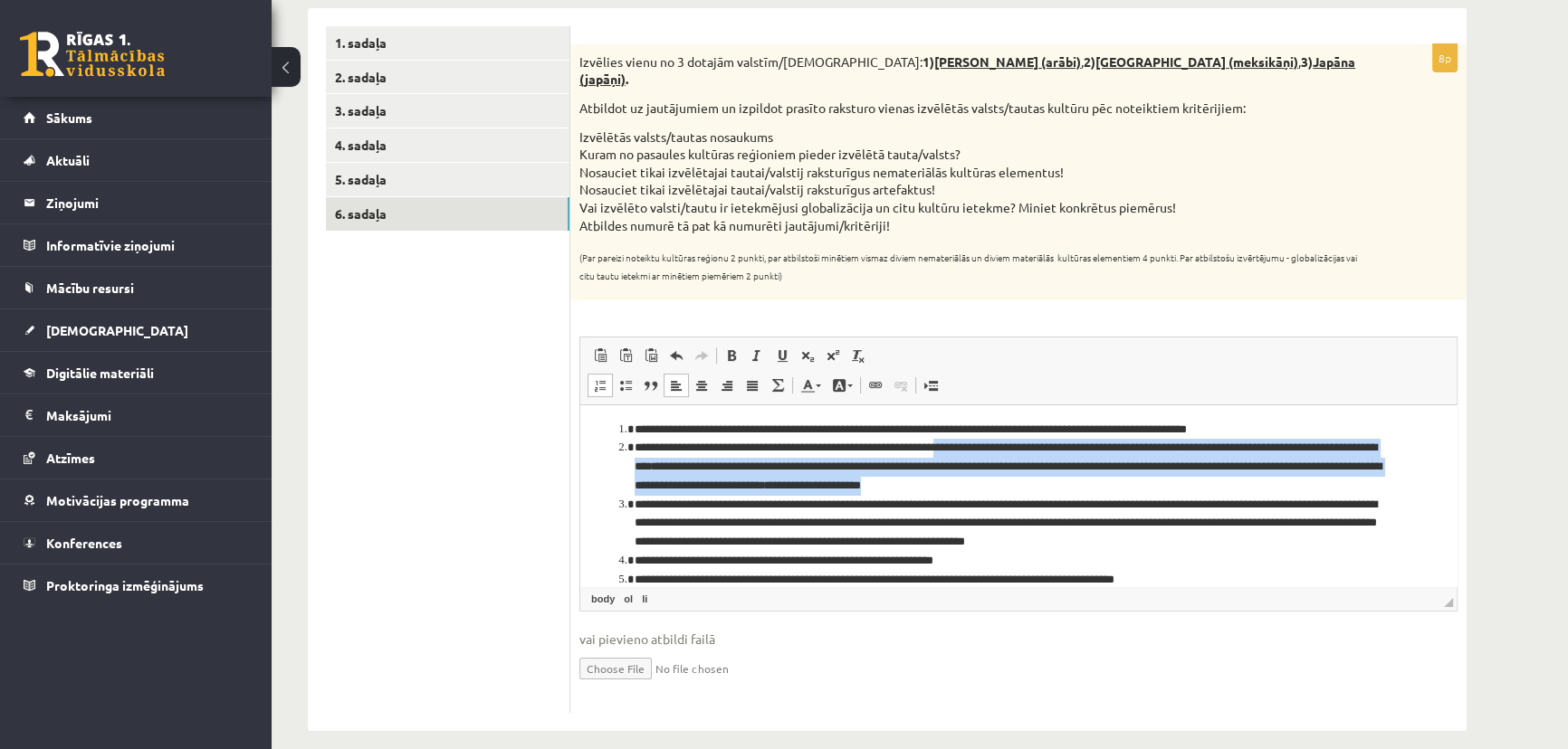
drag, startPoint x: 985, startPoint y: 447, endPoint x: 1108, endPoint y: 485, distance: 128.7
click at [1108, 485] on li "**********" at bounding box center [1012, 467] width 756 height 56
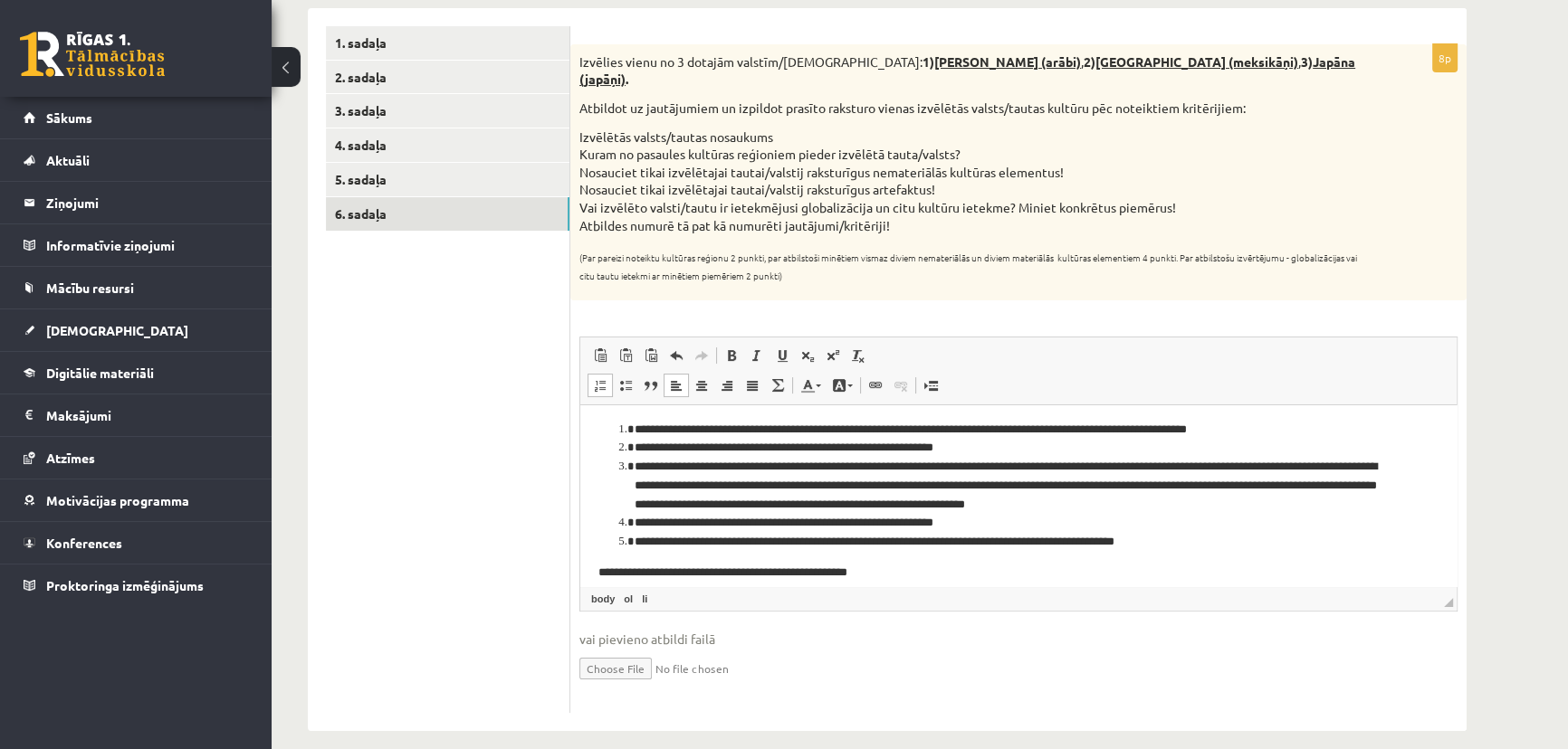
click at [1074, 451] on li "**********" at bounding box center [1012, 449] width 756 height 19
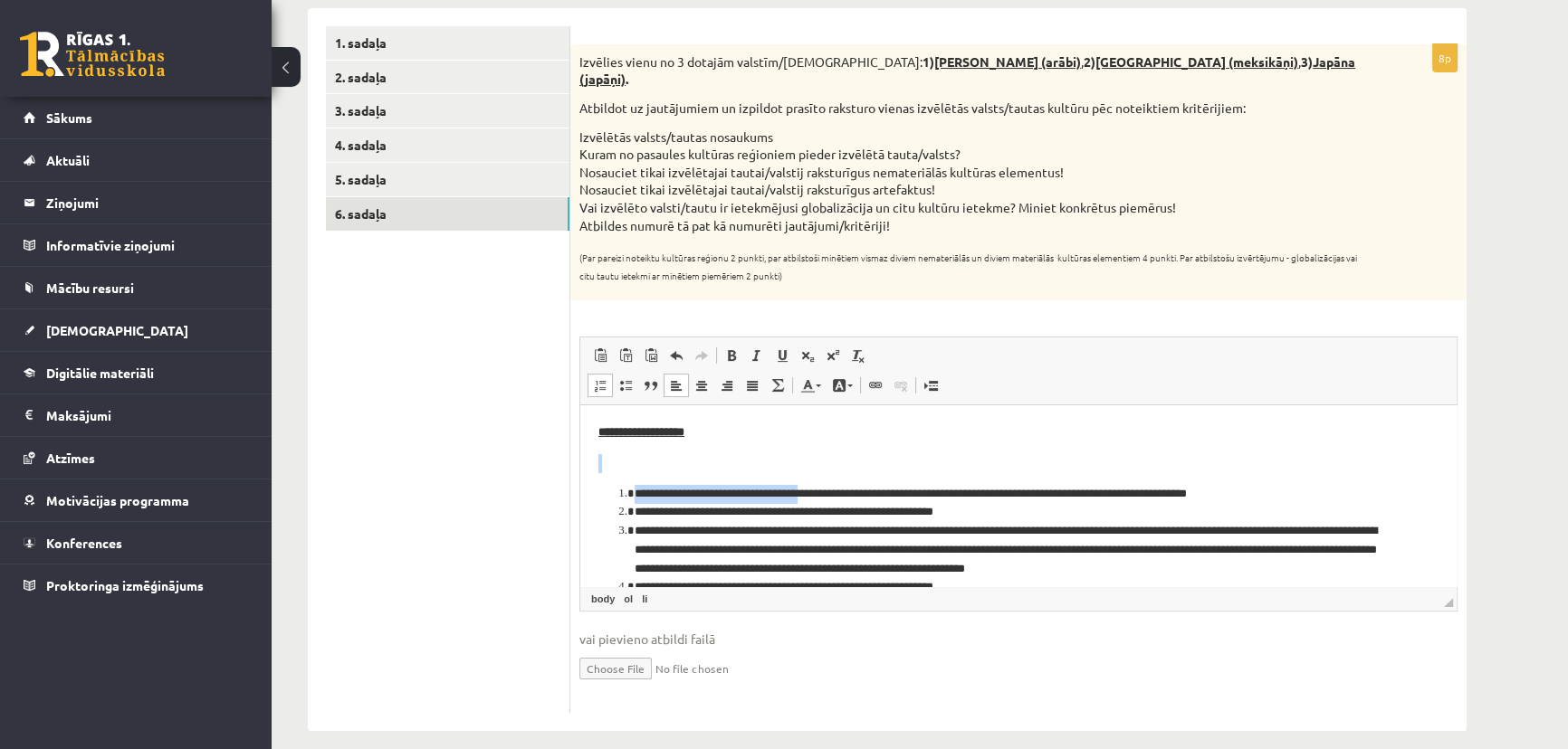
scroll to position [0, 0]
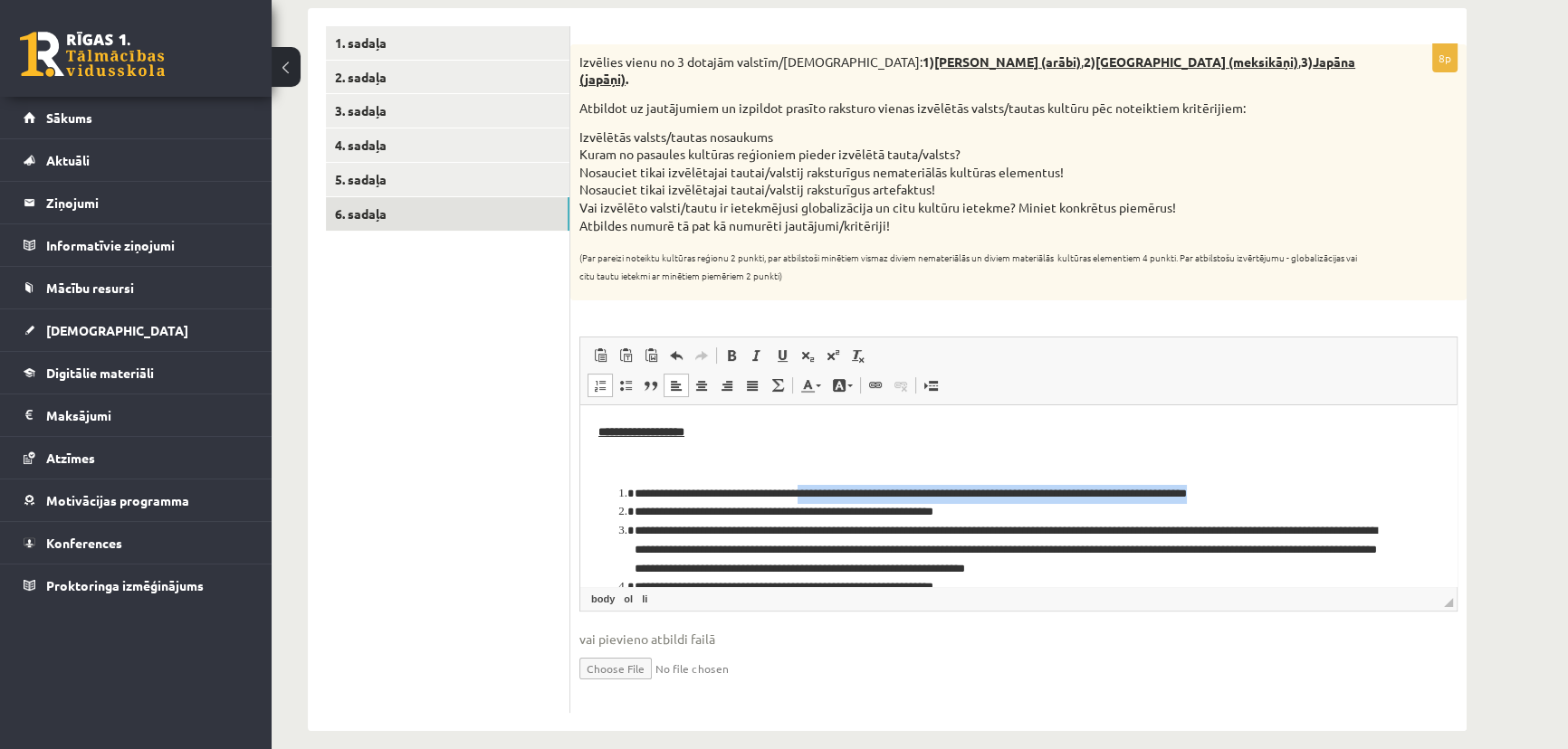
drag, startPoint x: 823, startPoint y: 426, endPoint x: 1284, endPoint y: 490, distance: 465.4
click at [1284, 490] on li "**********" at bounding box center [1012, 494] width 756 height 19
copy li "**********"
click at [1027, 517] on li "**********" at bounding box center [1012, 512] width 756 height 19
click at [988, 514] on li "**********" at bounding box center [1012, 512] width 756 height 19
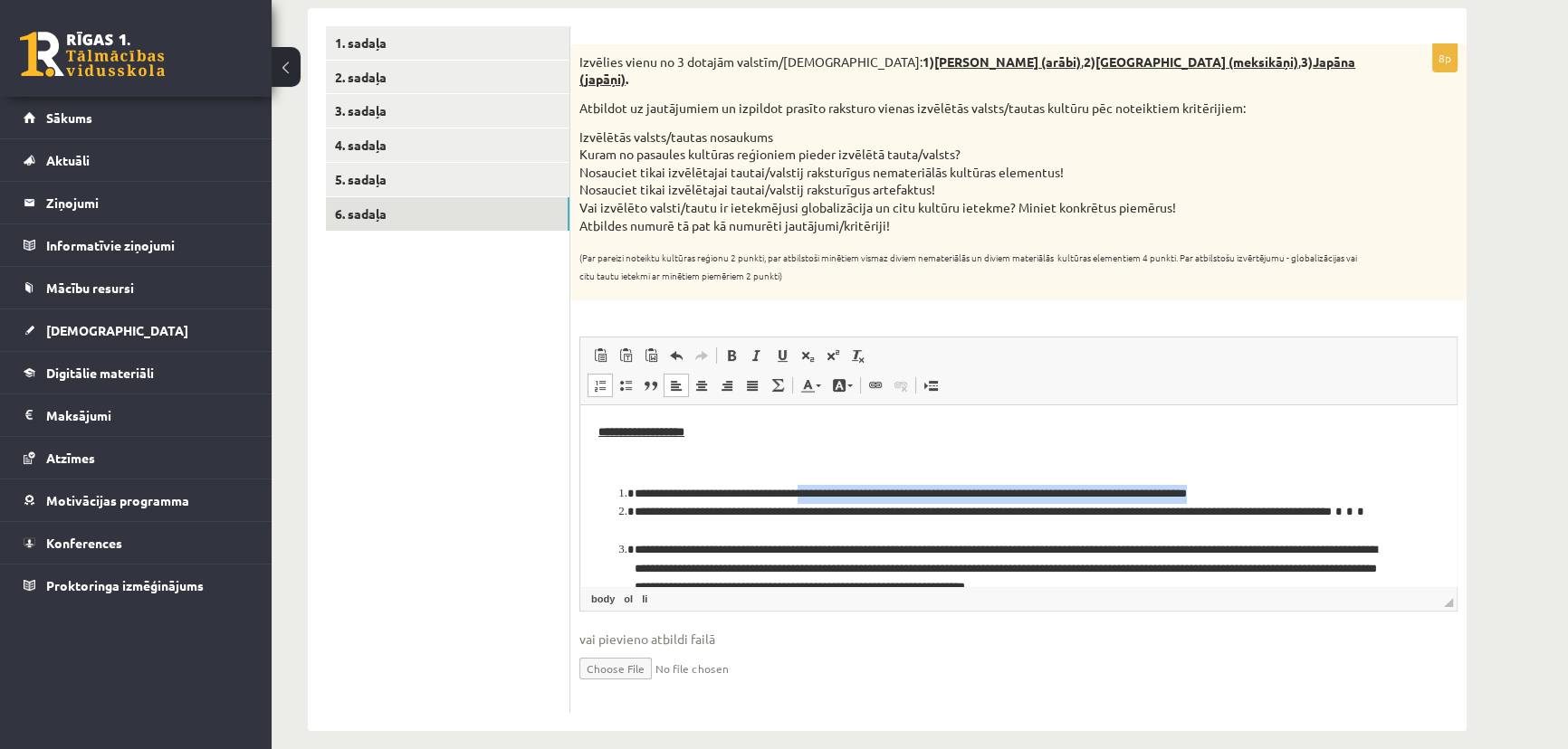
drag, startPoint x: 823, startPoint y: 494, endPoint x: 1277, endPoint y: 487, distance: 454.1
click at [1277, 487] on li "**********" at bounding box center [1012, 494] width 756 height 19
drag, startPoint x: 1279, startPoint y: 490, endPoint x: 817, endPoint y: 495, distance: 462.0
click at [817, 495] on li "**********" at bounding box center [1012, 494] width 756 height 19
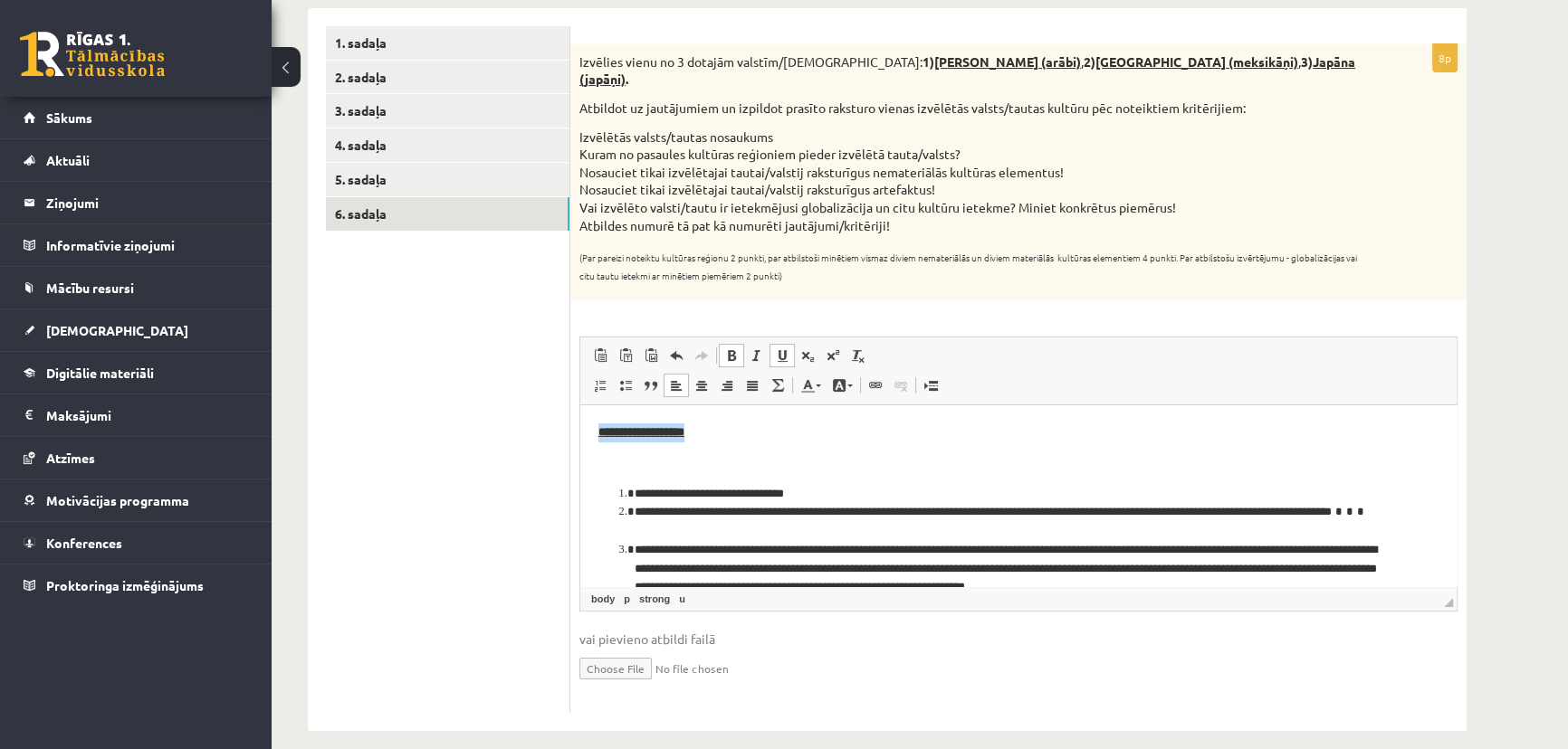
drag, startPoint x: 589, startPoint y: 433, endPoint x: 724, endPoint y: 433, distance: 135.0
click at [724, 433] on html "**********" at bounding box center [1018, 560] width 877 height 309
copy u "**********"
click at [826, 490] on li "**********" at bounding box center [1012, 494] width 756 height 19
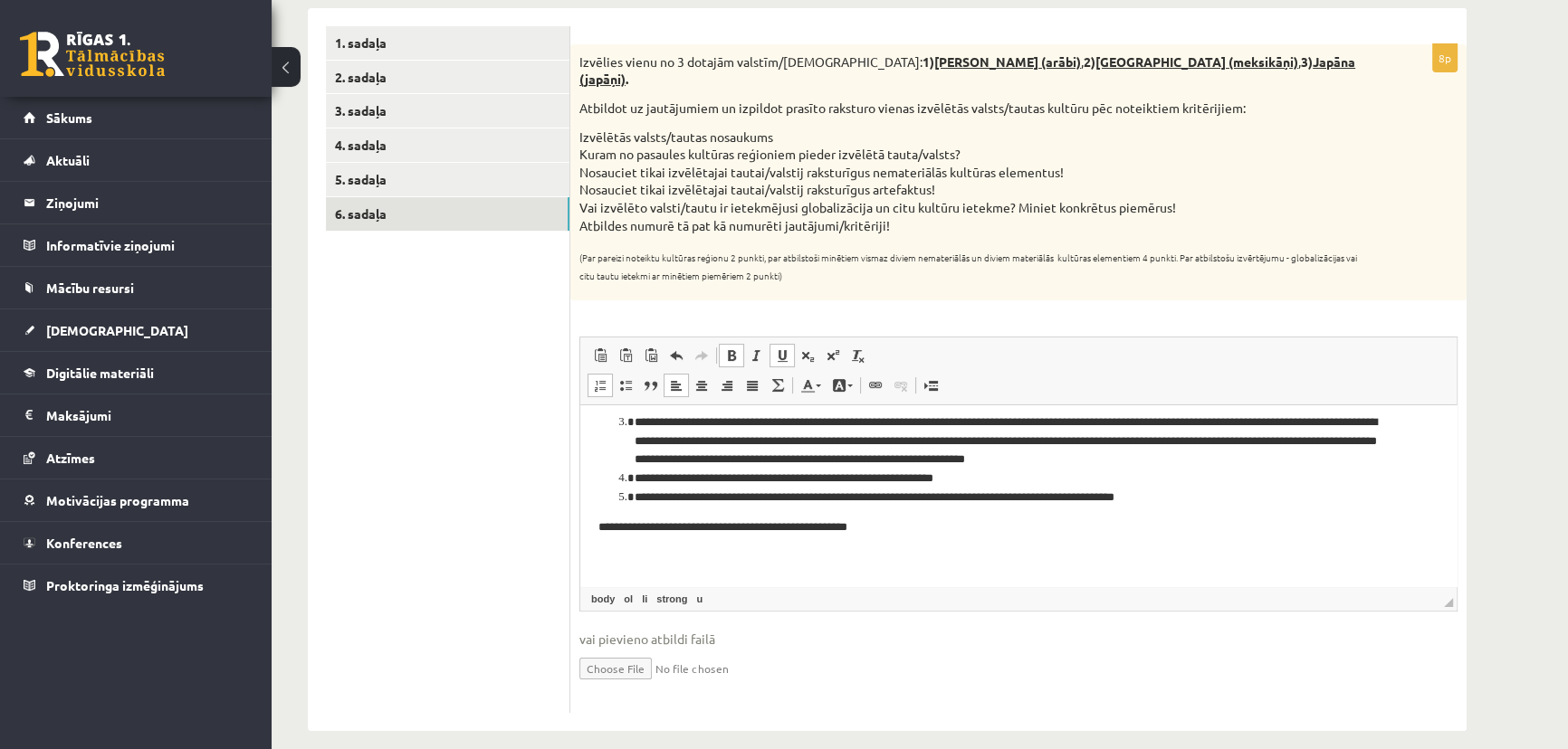
click at [819, 473] on li "**********" at bounding box center [1012, 479] width 756 height 19
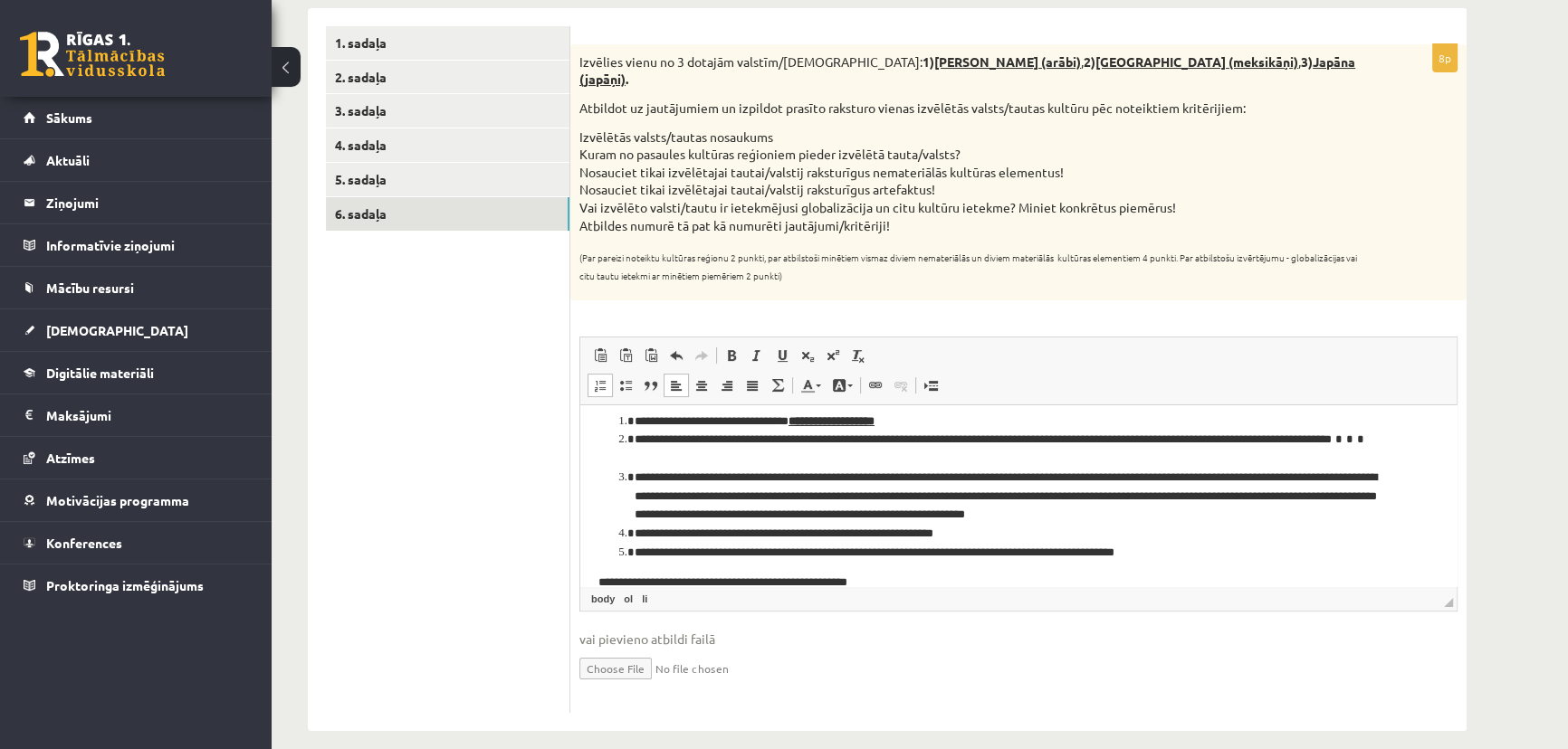
scroll to position [68, 0]
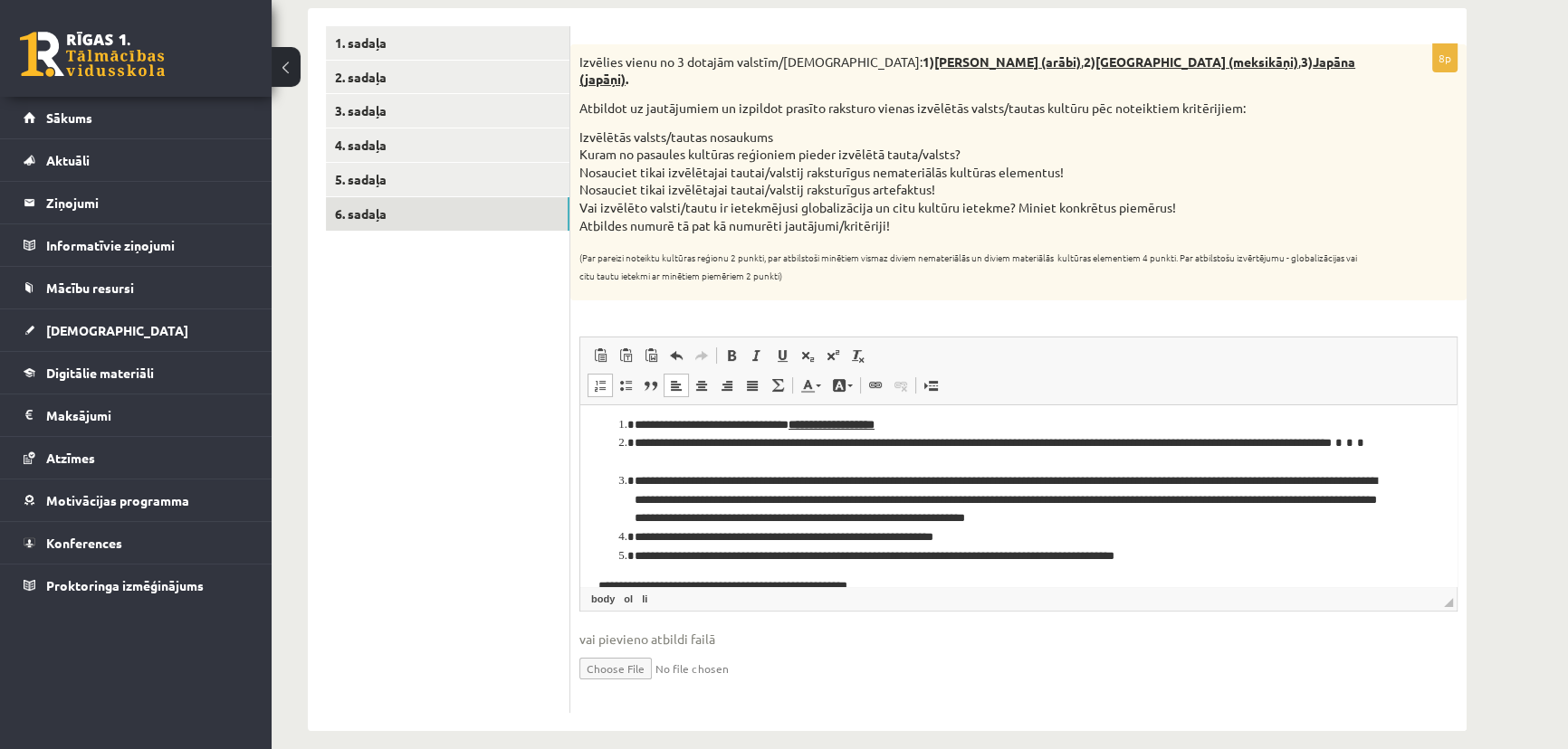
click at [966, 531] on li "**********" at bounding box center [1012, 538] width 756 height 19
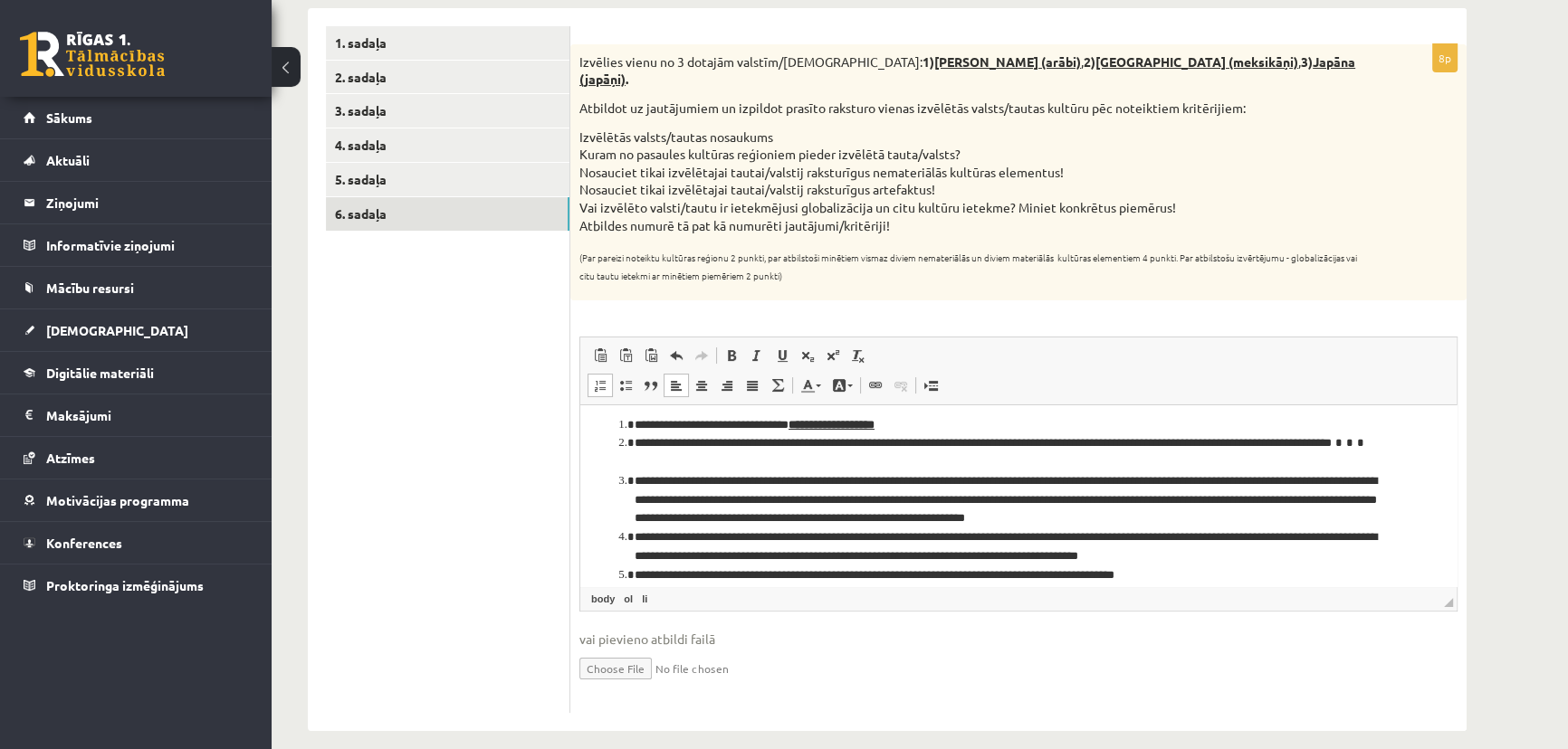
click at [1148, 554] on li "**********" at bounding box center [1012, 547] width 756 height 38
click at [1226, 555] on li "**********" at bounding box center [1012, 547] width 756 height 38
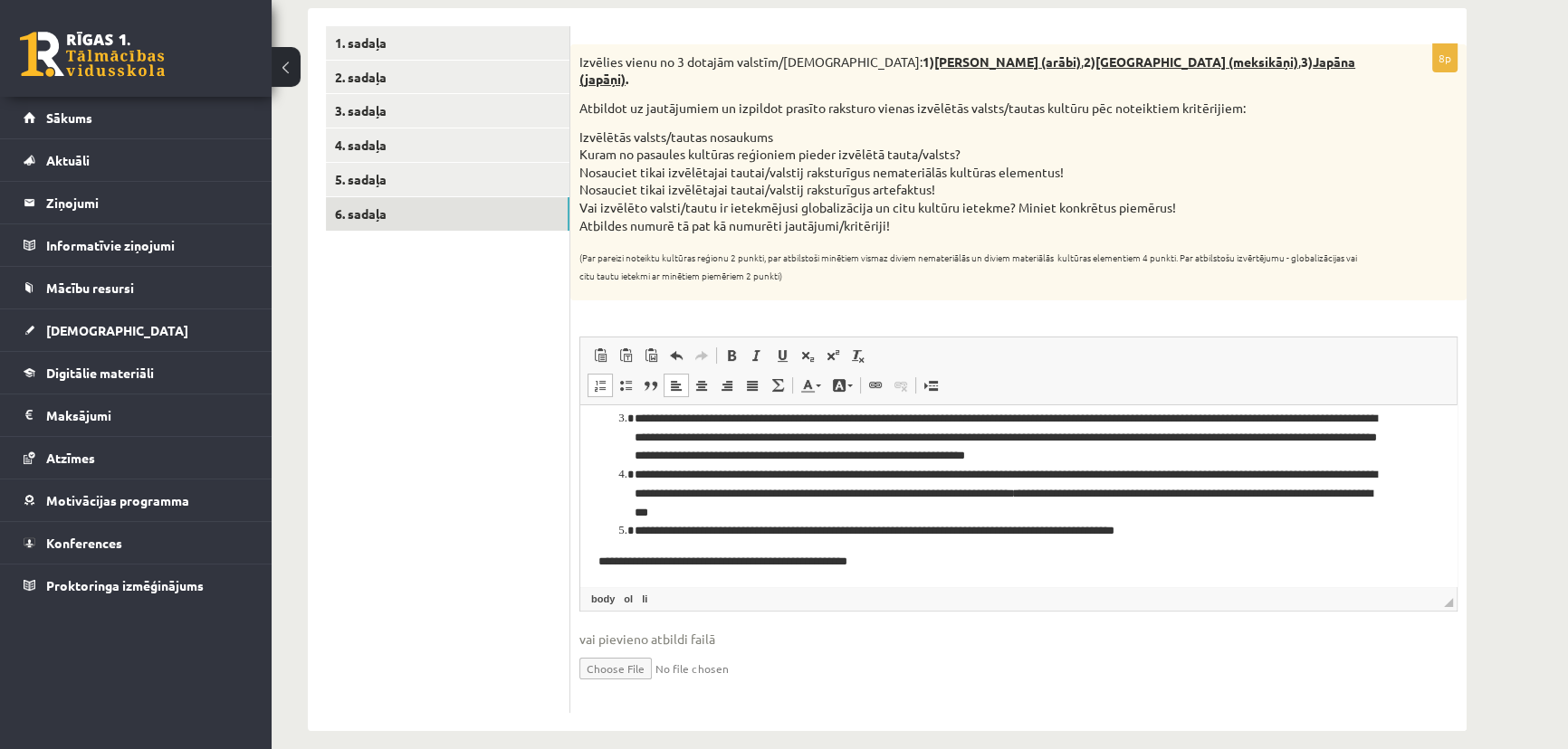
scroll to position [164, 0]
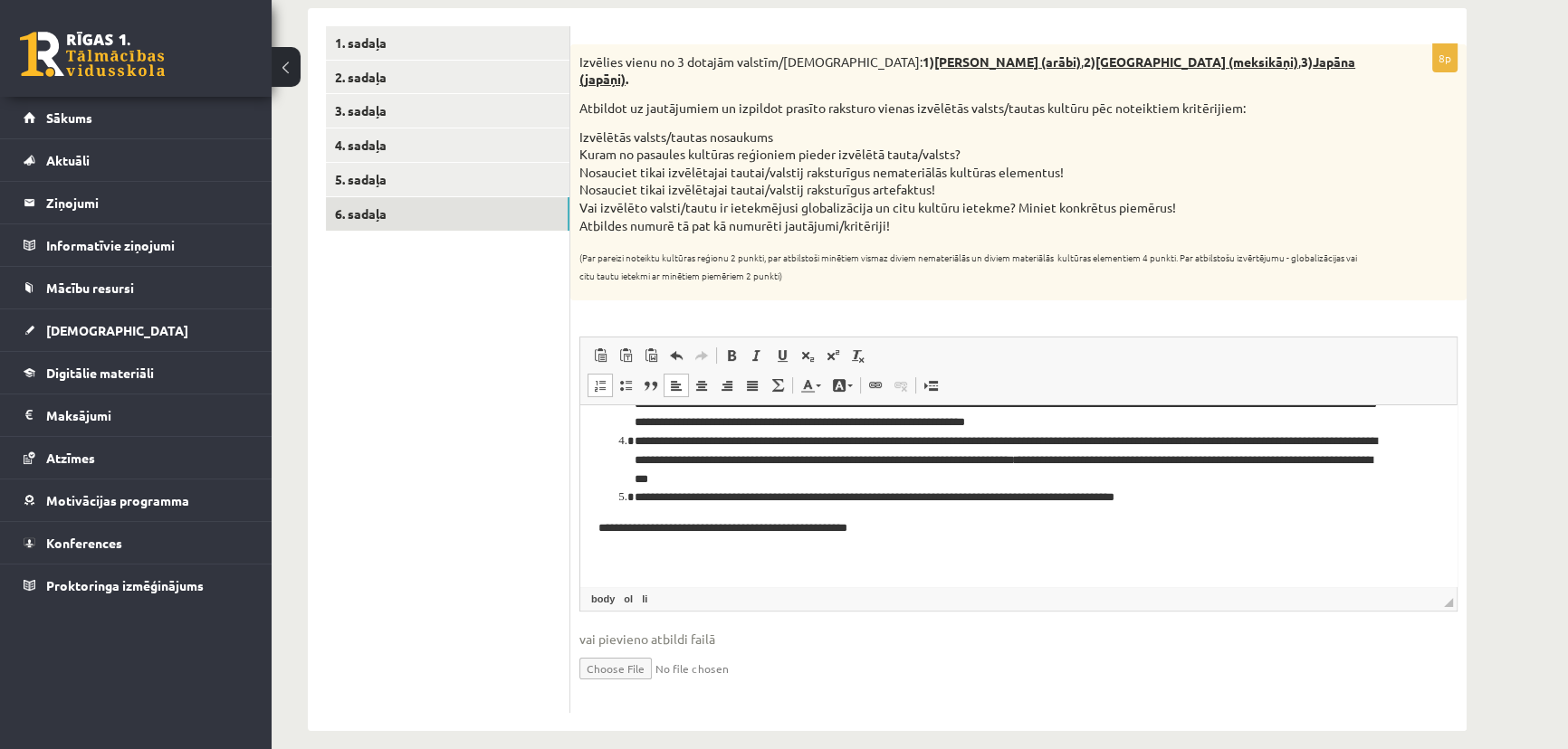
click at [1171, 501] on li "**********" at bounding box center [1012, 498] width 756 height 19
click at [1178, 500] on li "**********" at bounding box center [1012, 498] width 756 height 19
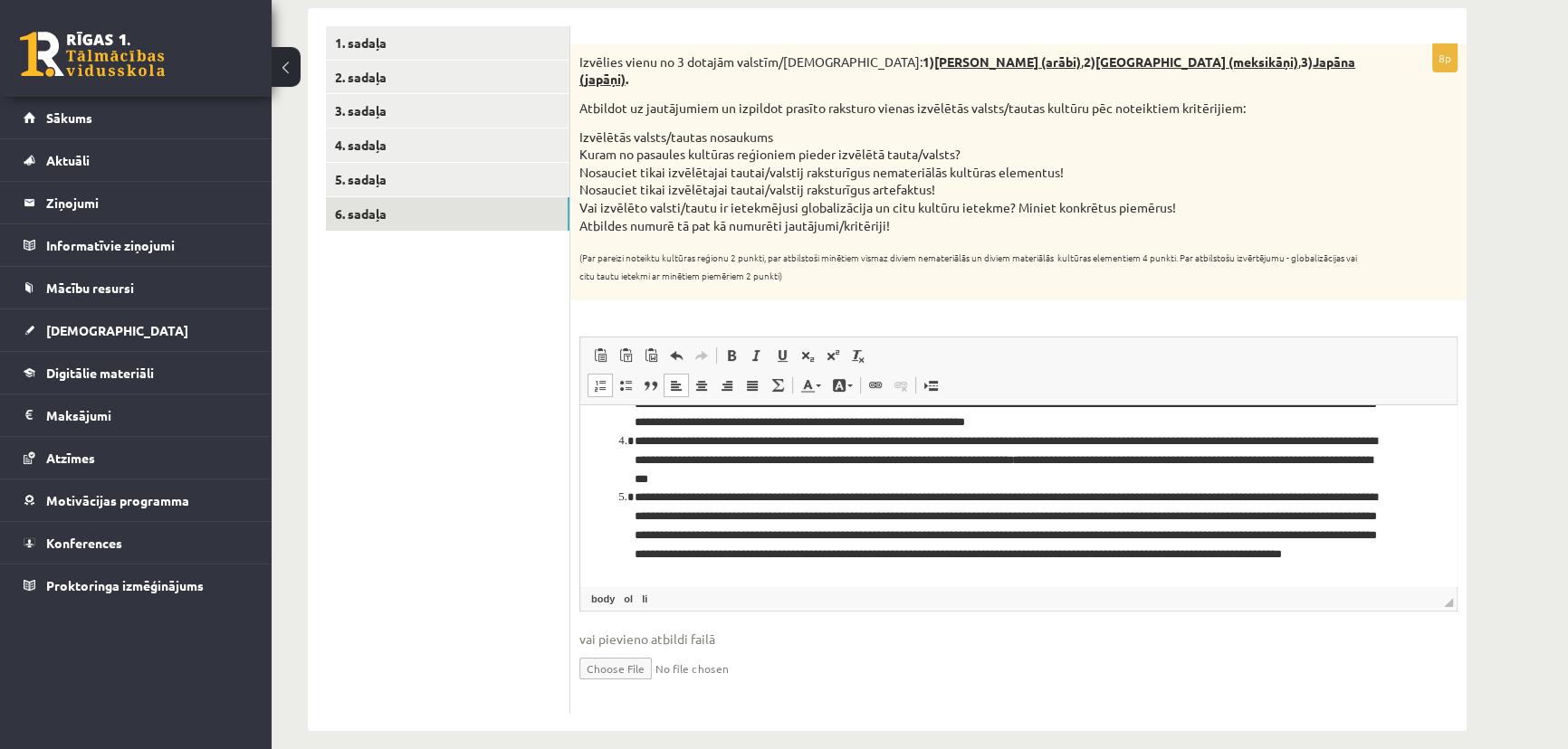
click at [888, 572] on li "**********" at bounding box center [1012, 535] width 756 height 94
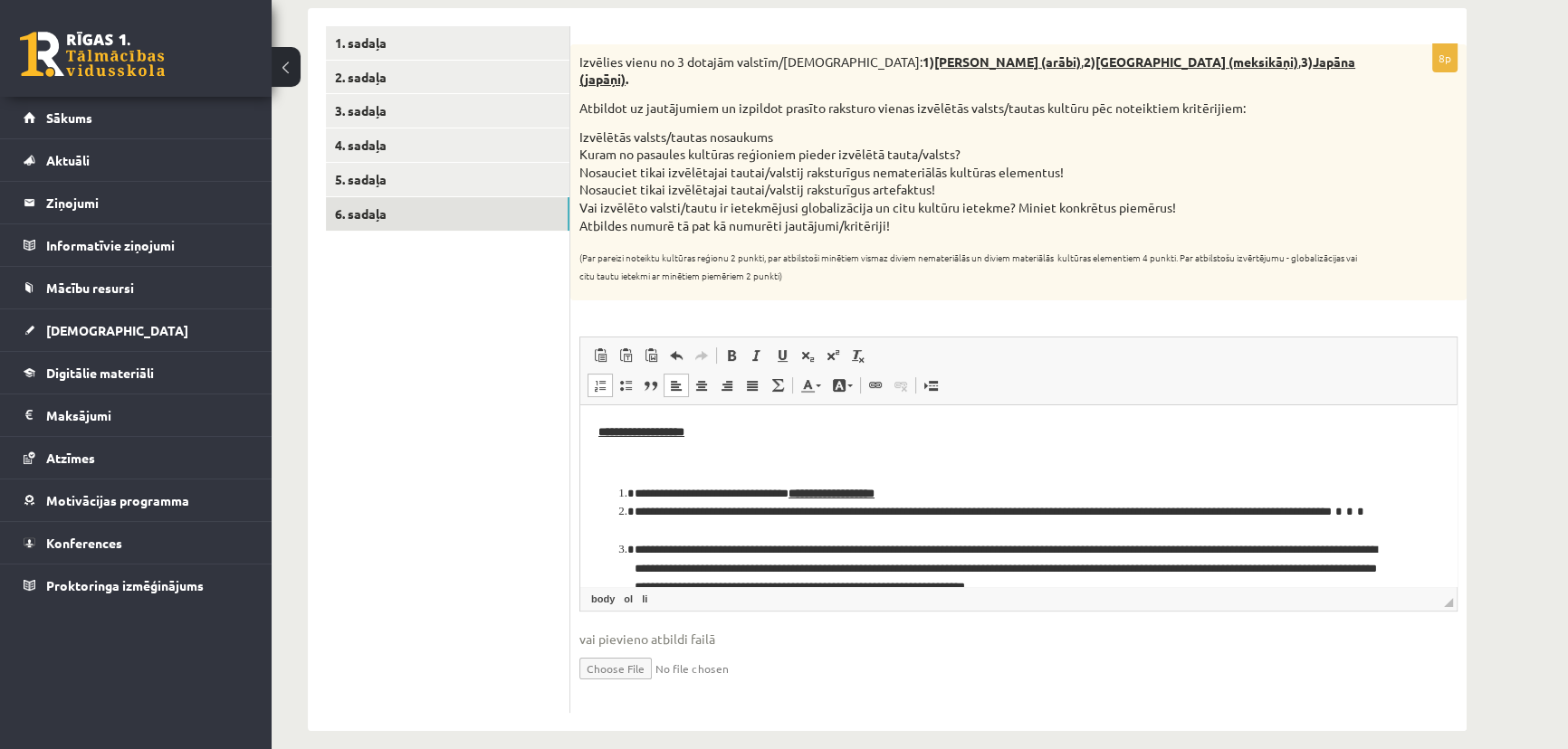
scroll to position [240, 0]
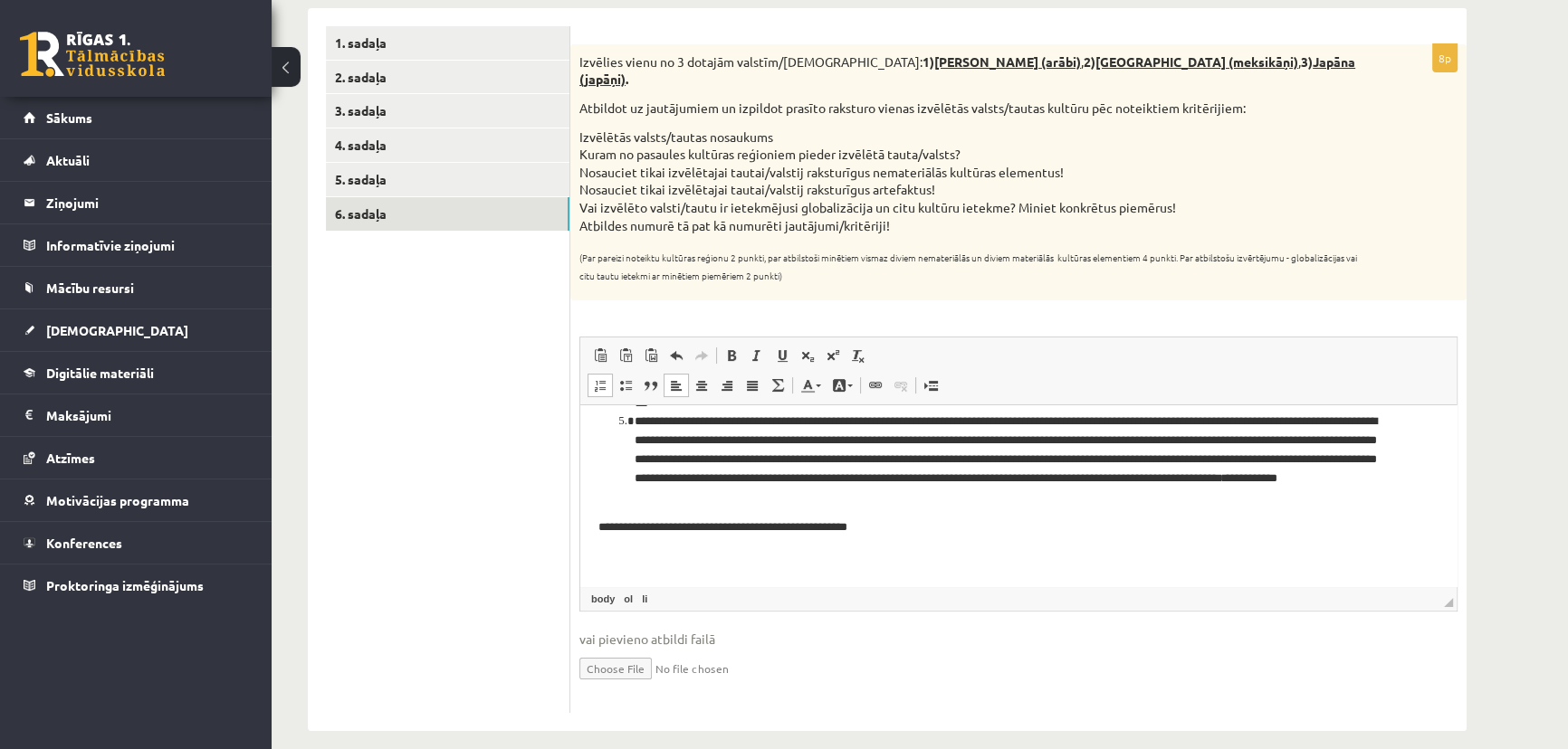
click at [915, 499] on li "**********" at bounding box center [1012, 459] width 756 height 94
click at [944, 501] on li "**********" at bounding box center [1012, 459] width 756 height 94
click at [1023, 425] on li "**********" at bounding box center [1012, 459] width 756 height 94
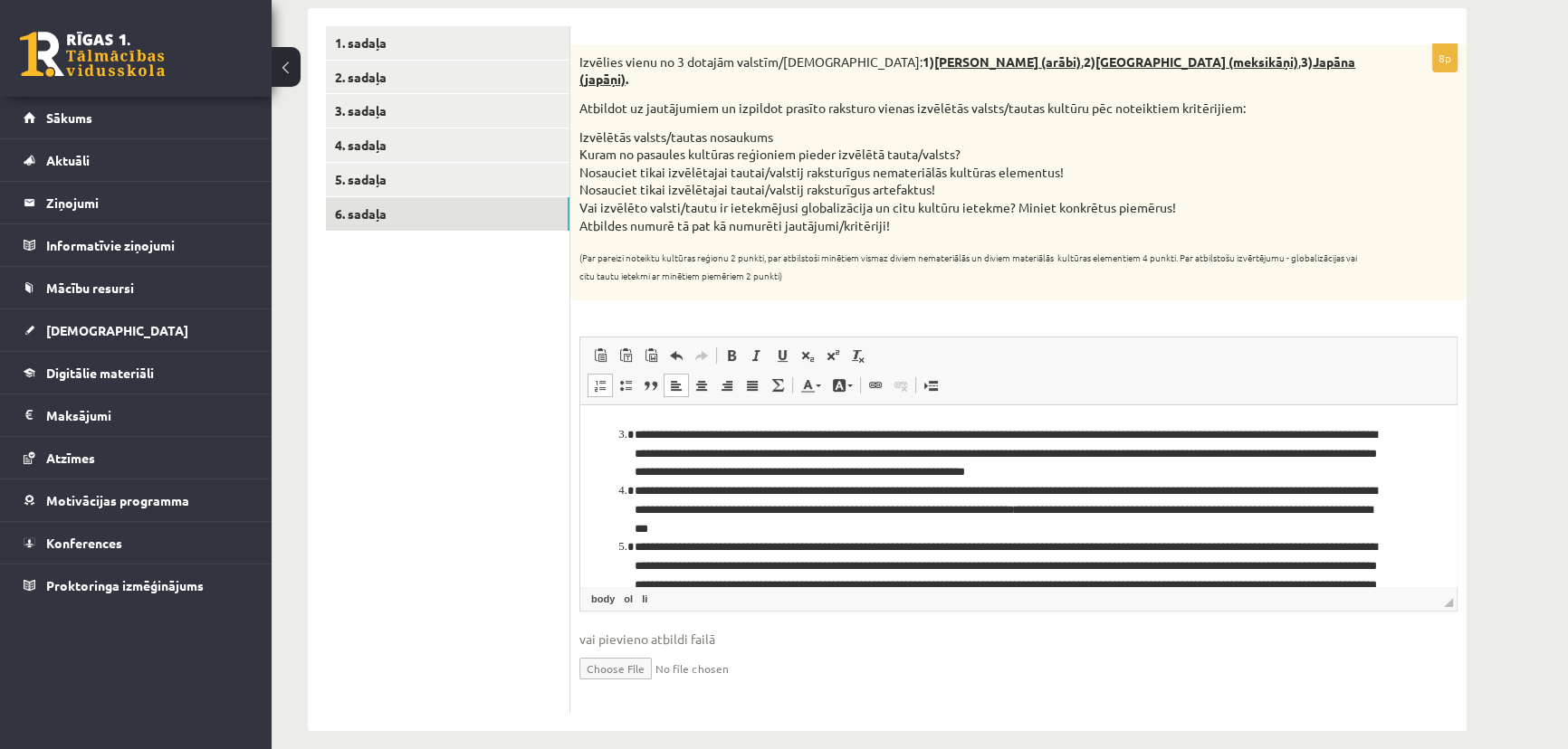
scroll to position [0, 0]
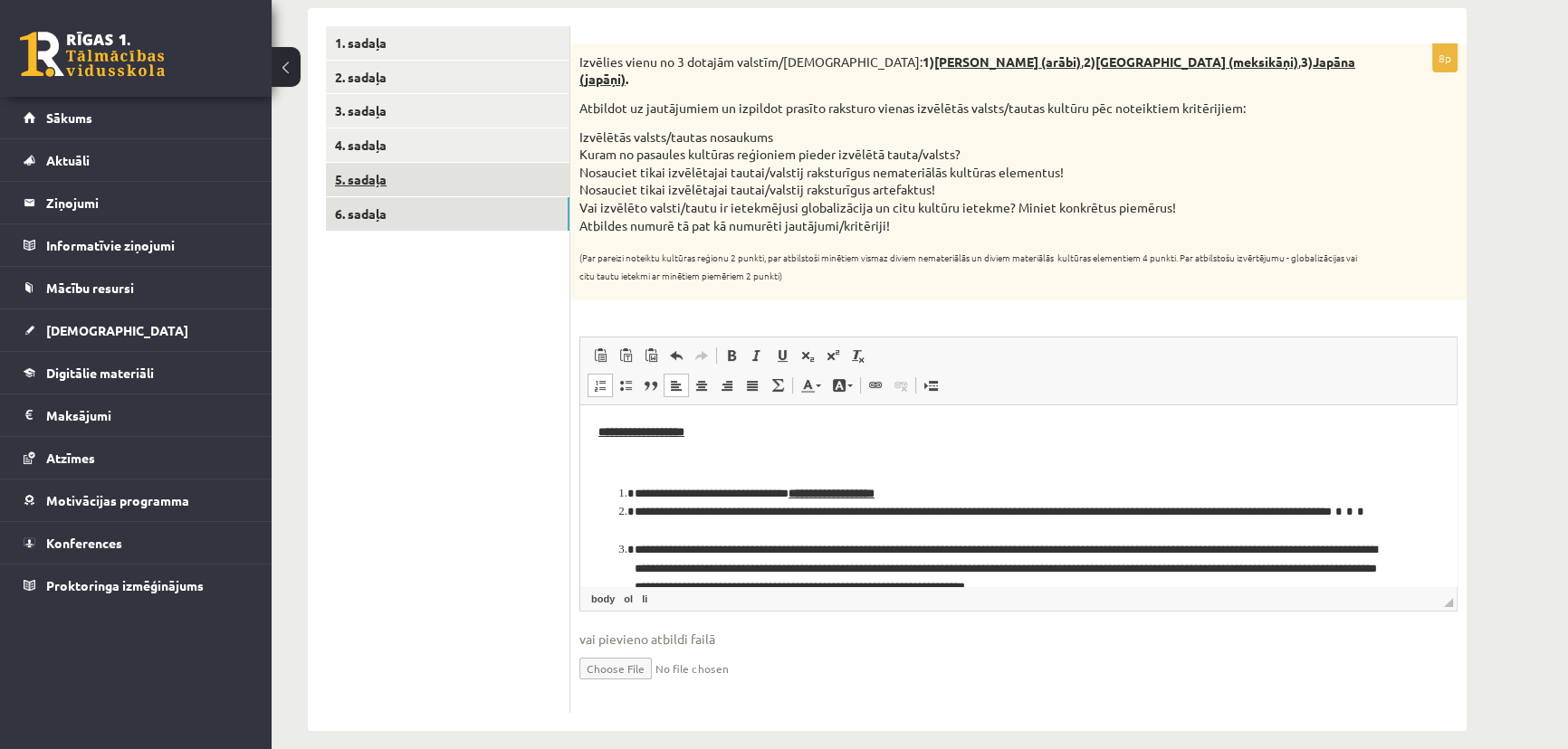
click at [446, 182] on link "5. sadaļa" at bounding box center [448, 179] width 243 height 33
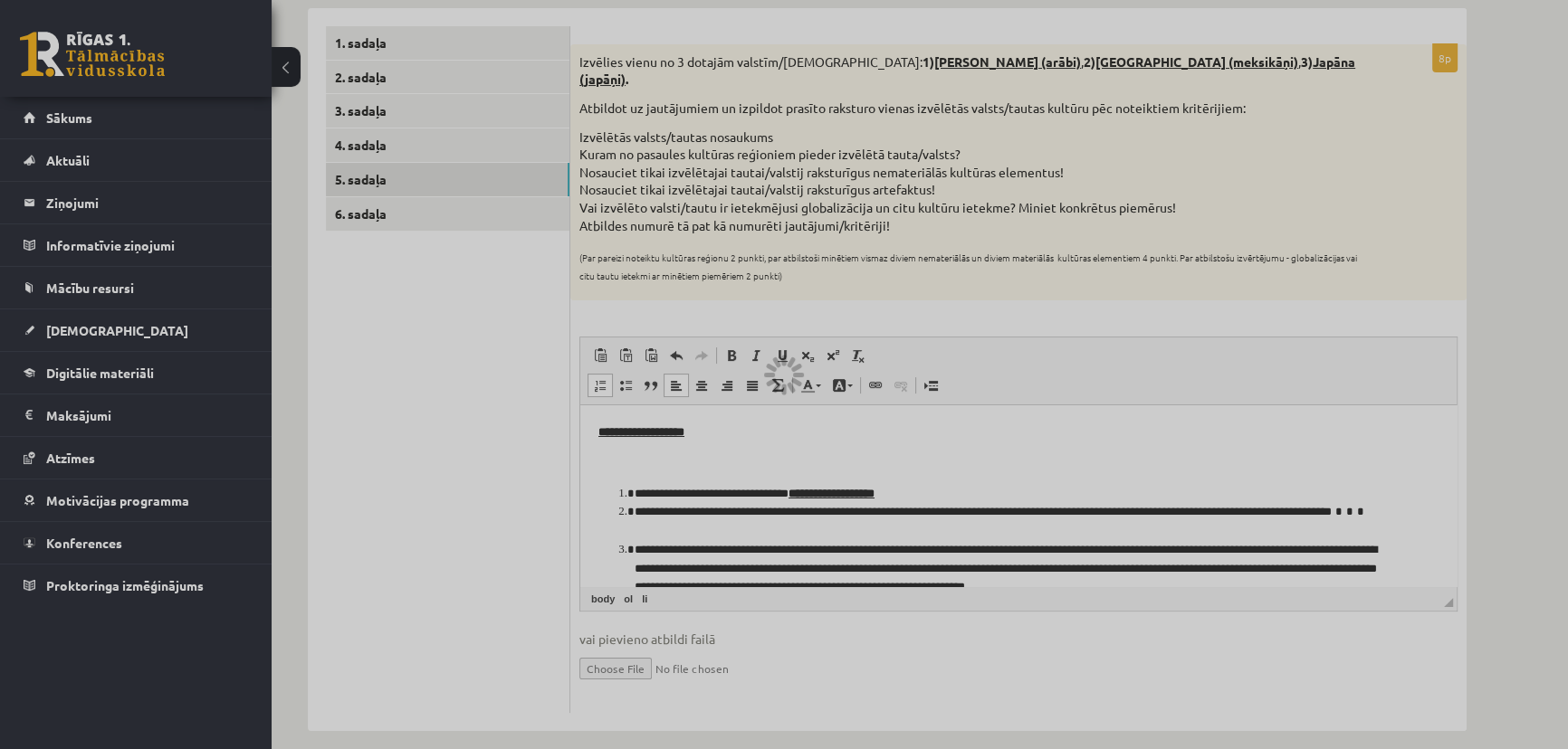
scroll to position [51, 0]
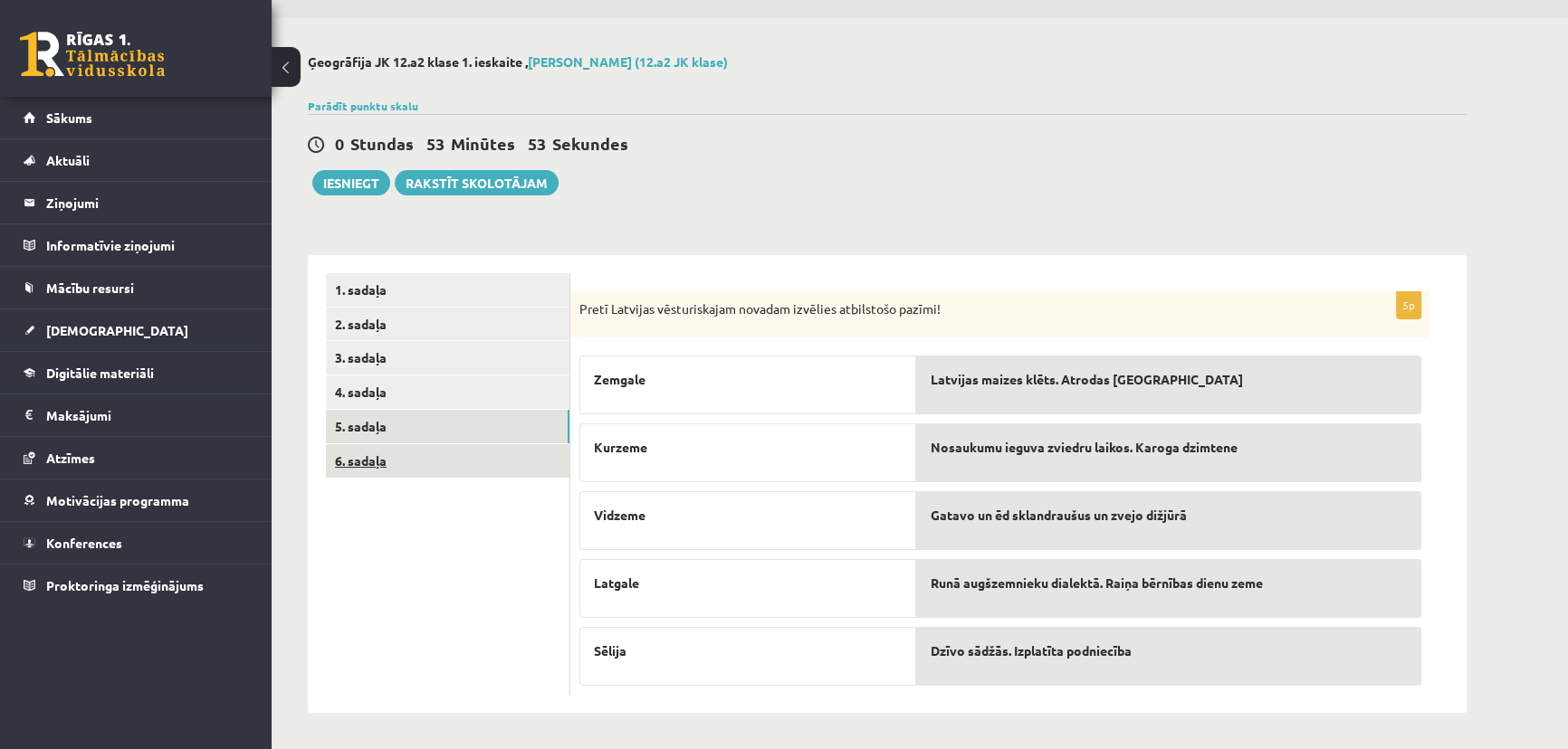
click at [540, 455] on link "6. sadaļa" at bounding box center [448, 460] width 243 height 33
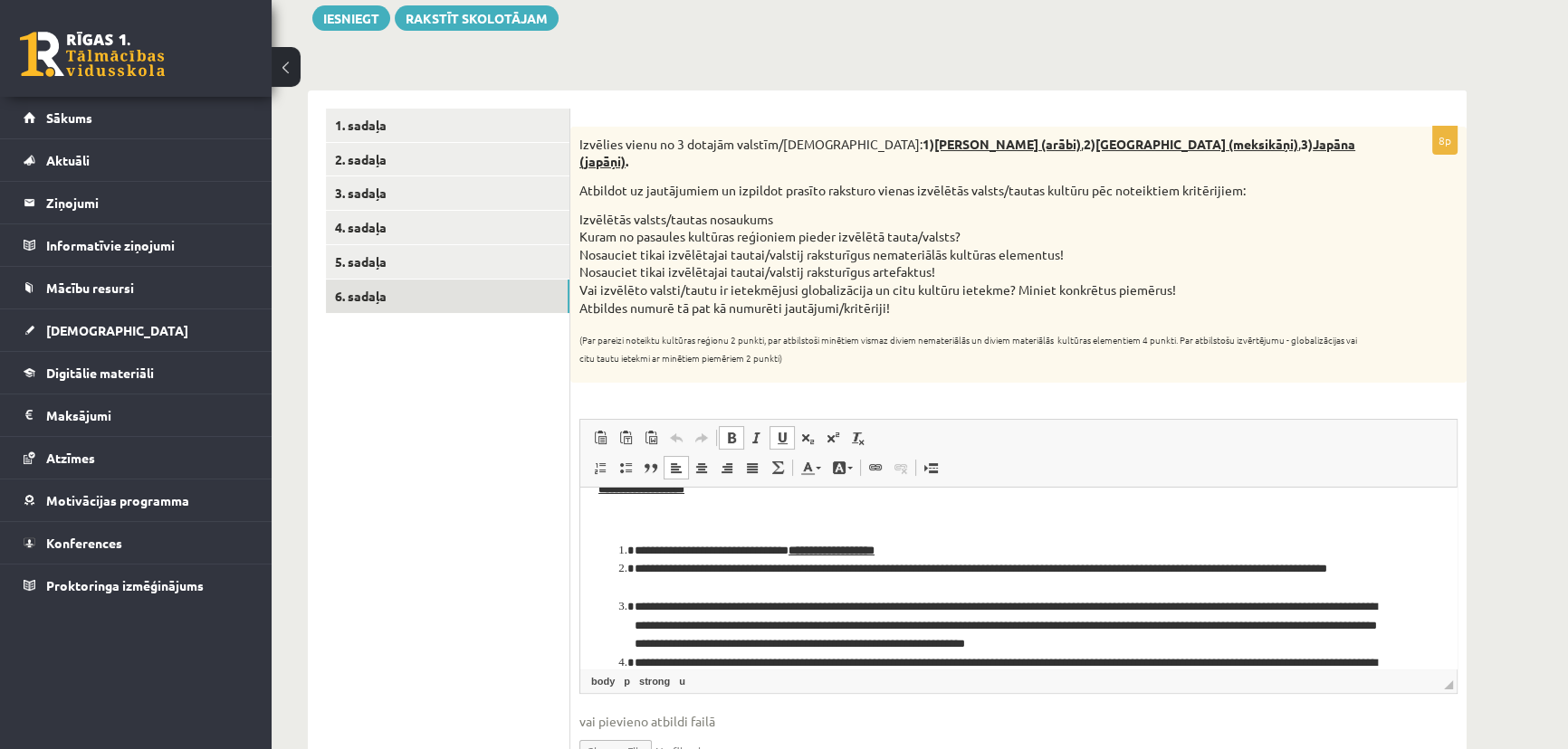
scroll to position [34, 0]
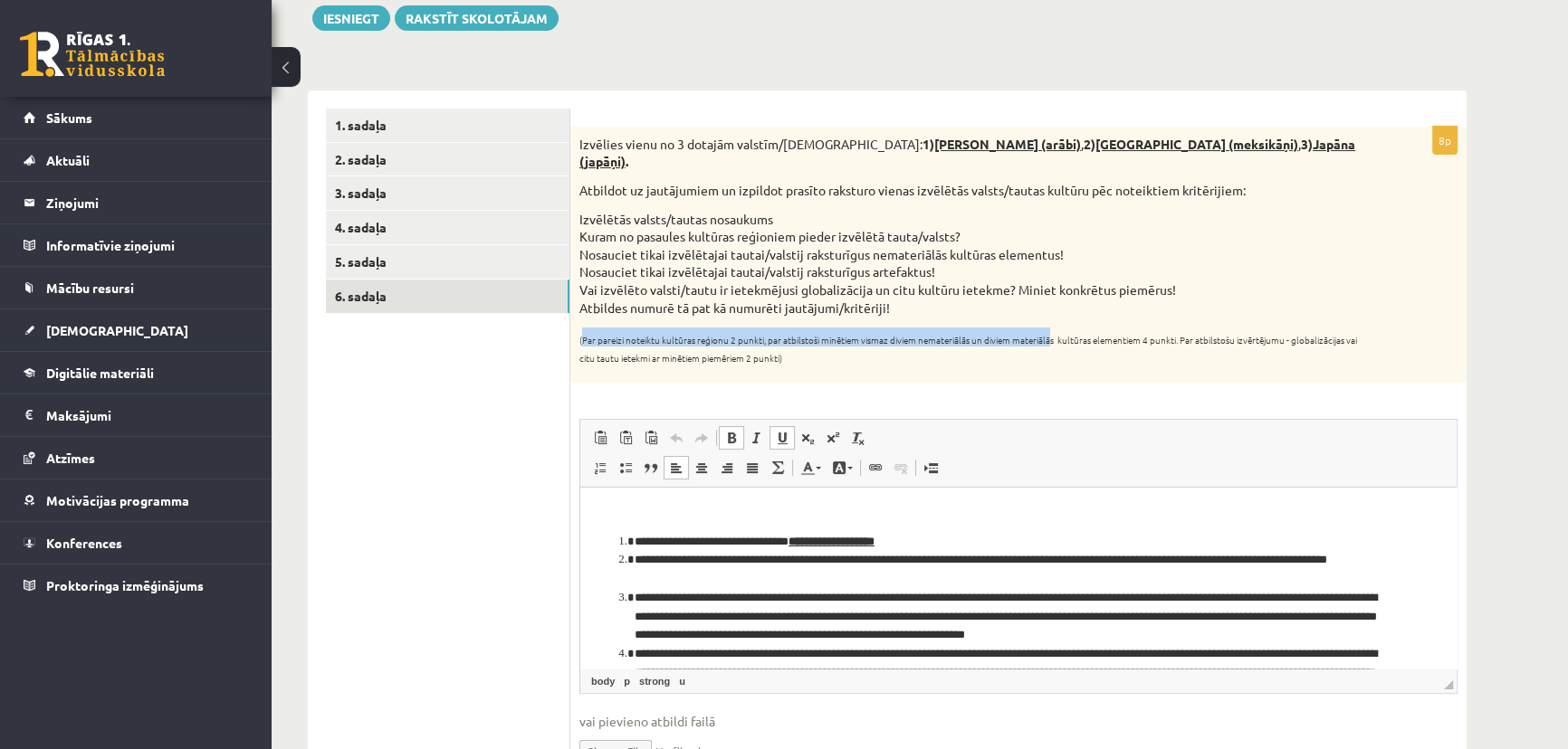
drag, startPoint x: 584, startPoint y: 321, endPoint x: 1054, endPoint y: 325, distance: 470.0
click at [1054, 333] on sub "(Par pareizi noteiktu kultūras reģionu 2 punkti, par atbilstoši minētiem vismaz…" at bounding box center [968, 348] width 778 height 31
click at [1041, 350] on div "Izvēlies vienu no 3 dotajām valstīm/tautām: 1) Saūda Arābija (arābi) , 2) Meksi…" at bounding box center [1018, 255] width 897 height 257
drag, startPoint x: 869, startPoint y: 1, endPoint x: 1508, endPoint y: 450, distance: 781.0
click at [1503, 451] on div "Ģeogrāfija JK 12.a2 klase 1. ieskaite , Gatis Pormalis (12.a2 JK klase) Parādīt…" at bounding box center [920, 352] width 1296 height 996
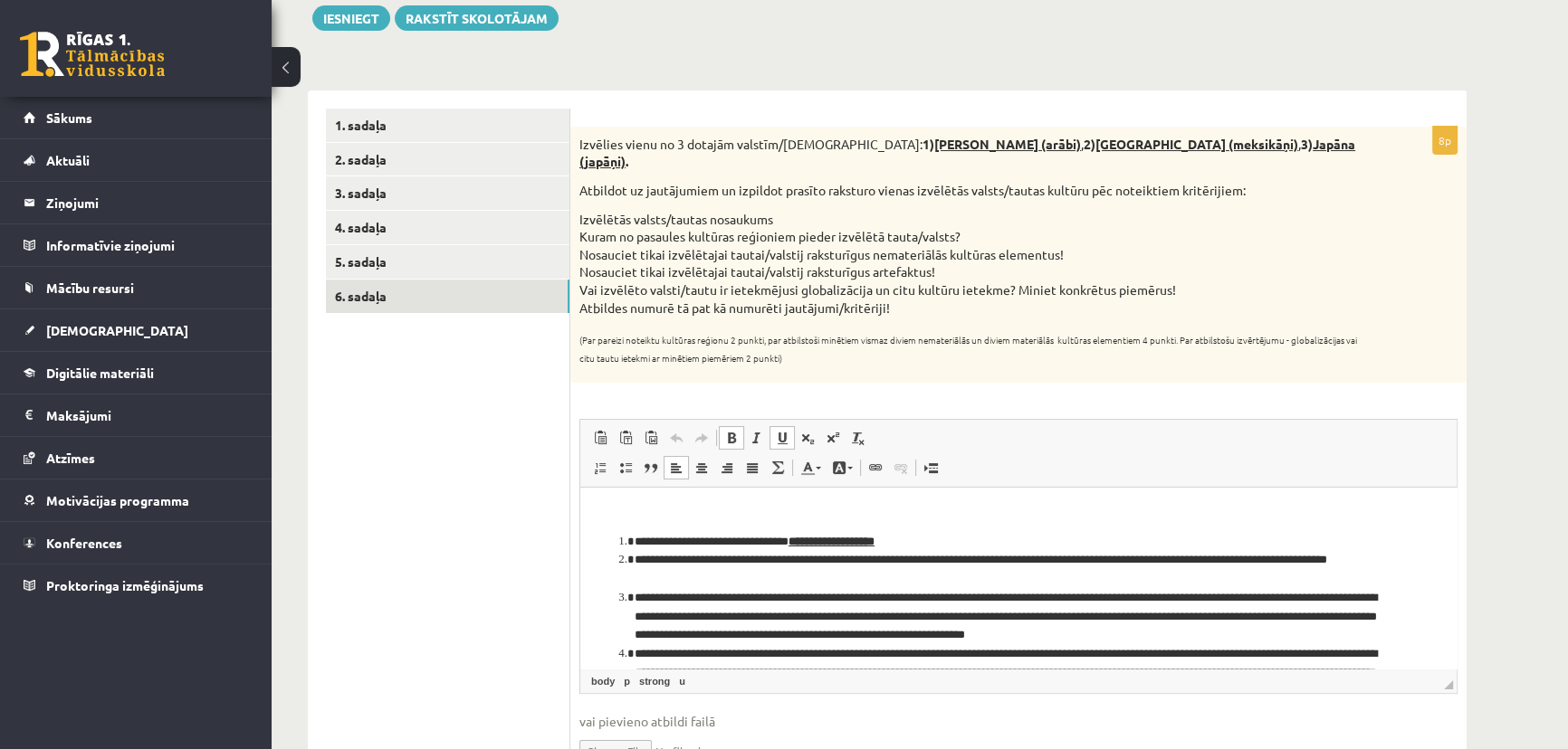
click at [1508, 450] on div "Ģeogrāfija JK 12.a2 klase 1. ieskaite , Gatis Pormalis (12.a2 JK klase) Parādīt…" at bounding box center [920, 352] width 1296 height 996
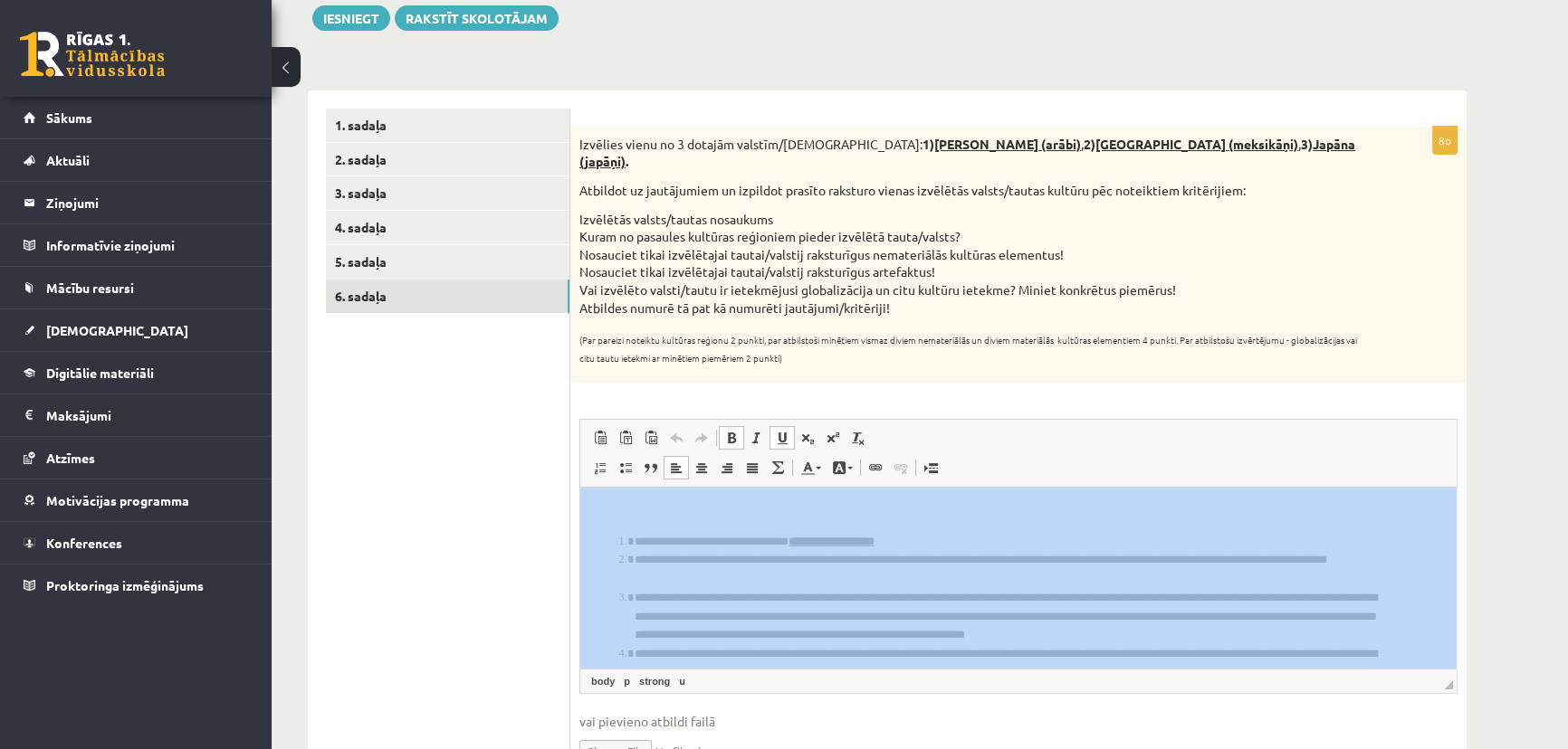
click at [1508, 450] on div "Ģeogrāfija JK 12.a2 klase 1. ieskaite , Gatis Pormalis (12.a2 JK klase) Parādīt…" at bounding box center [920, 352] width 1296 height 996
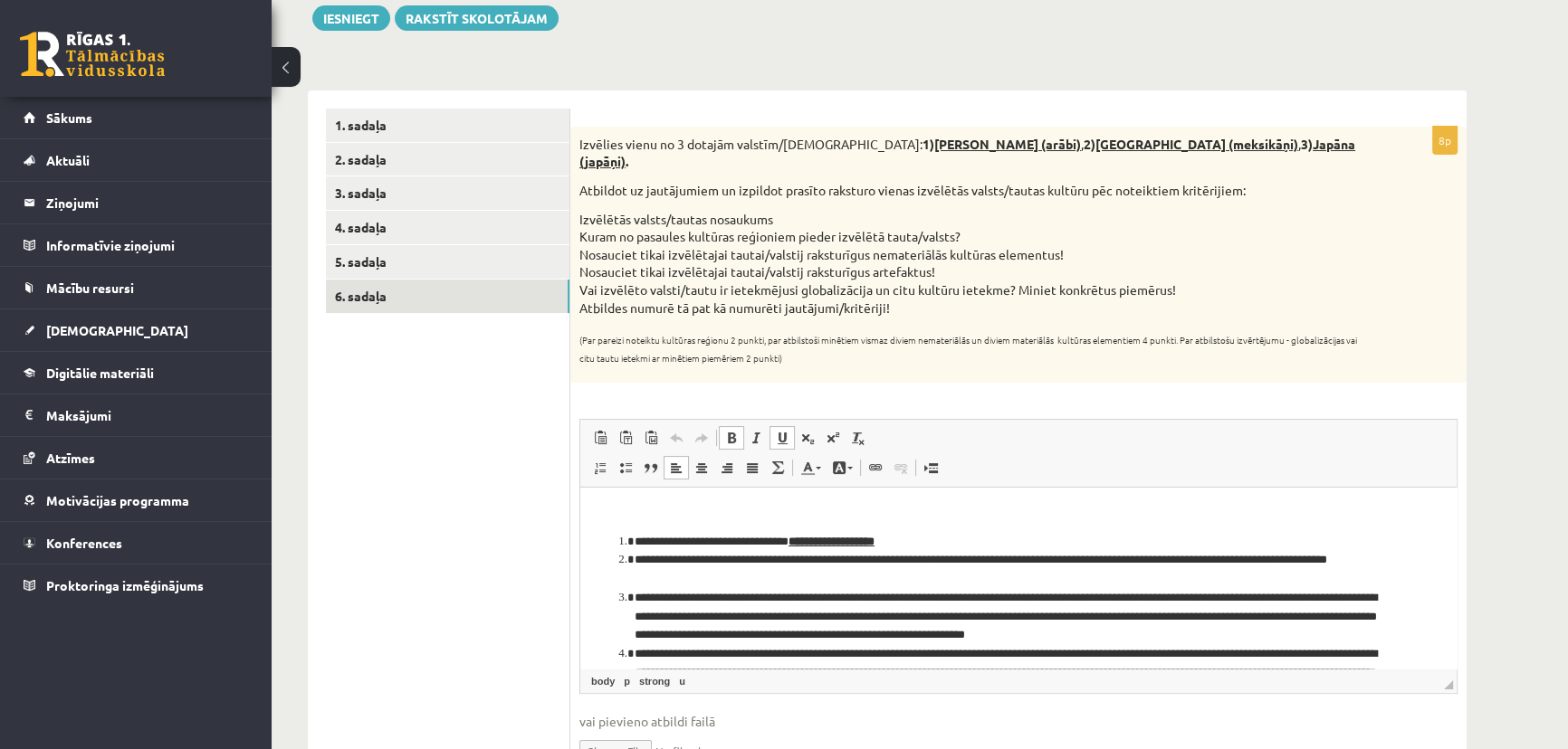
click at [1513, 460] on div "Ģeogrāfija JK 12.a2 klase 1. ieskaite , Gatis Pormalis (12.a2 JK klase) Parādīt…" at bounding box center [920, 352] width 1296 height 996
click at [1502, 460] on div "Ģeogrāfija JK 12.a2 klase 1. ieskaite , Gatis Pormalis (12.a2 JK klase) Parādīt…" at bounding box center [887, 352] width 1231 height 996
click at [881, 614] on li "**********" at bounding box center [1012, 617] width 756 height 56
click at [1079, 425] on span "Ielīmēt Klaviatūras saīsne vadīšanas taustiņš+V Ievietot kā vienkāršu tekstu Kl…" at bounding box center [1018, 439] width 861 height 29
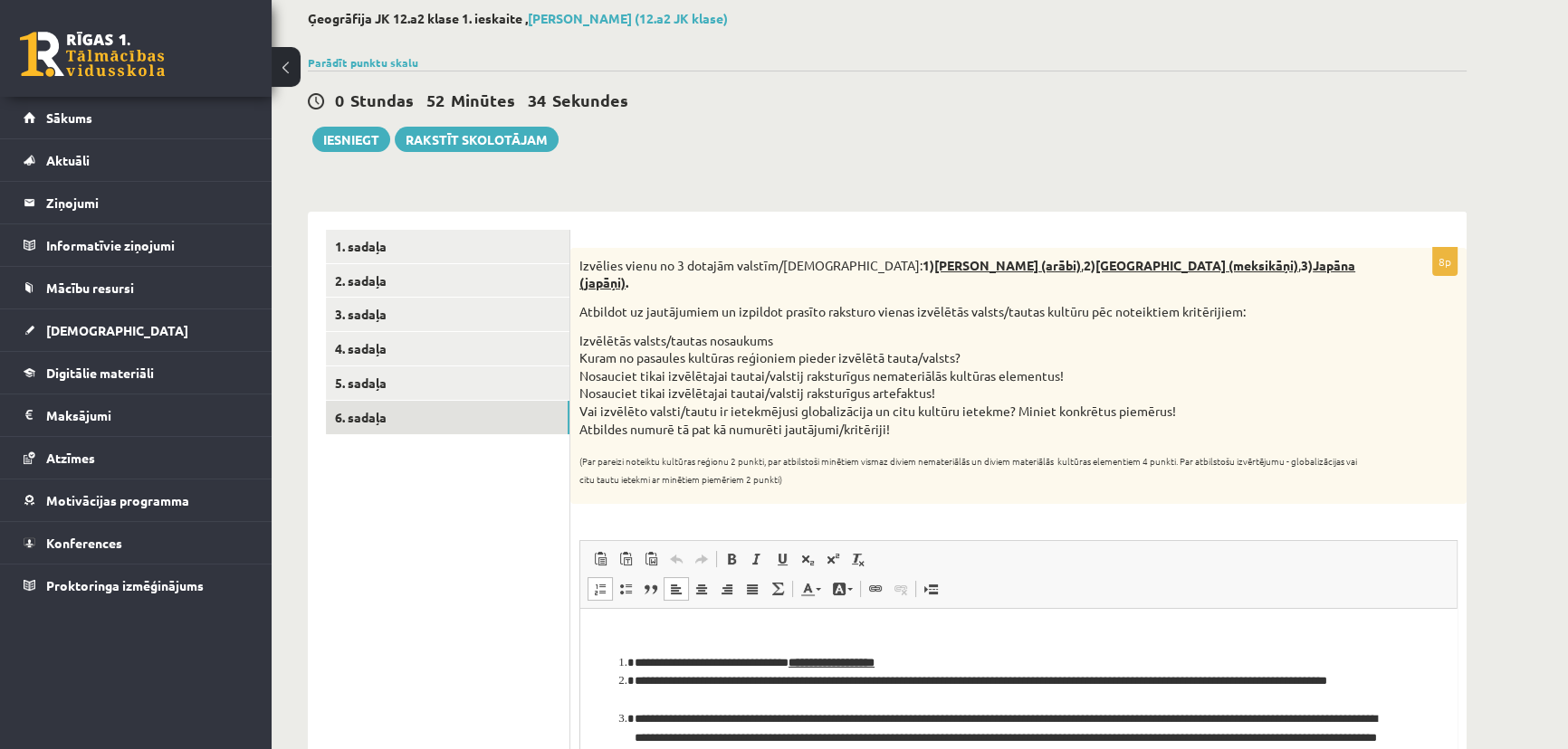
scroll to position [0, 0]
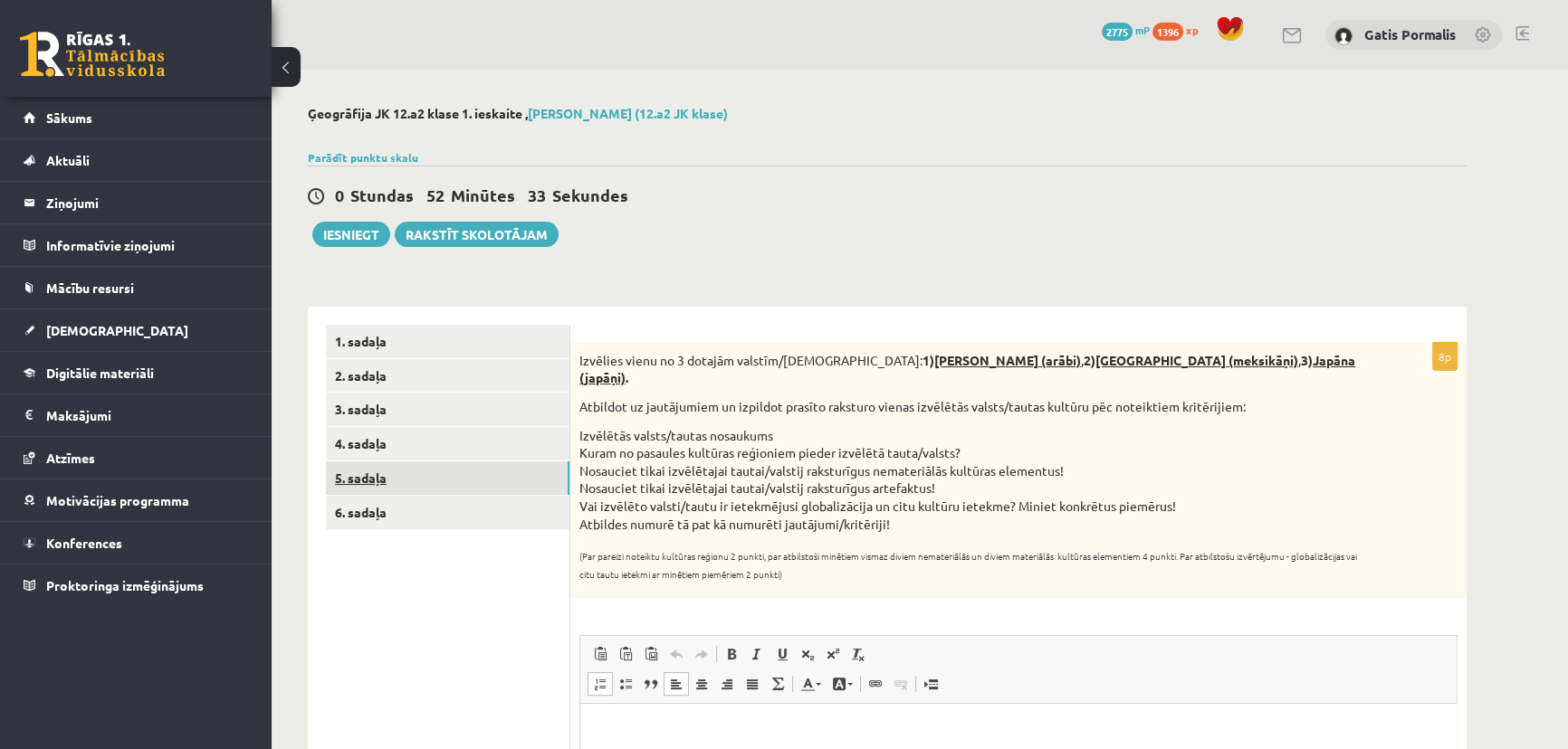
click at [468, 489] on link "5. sadaļa" at bounding box center [448, 478] width 243 height 33
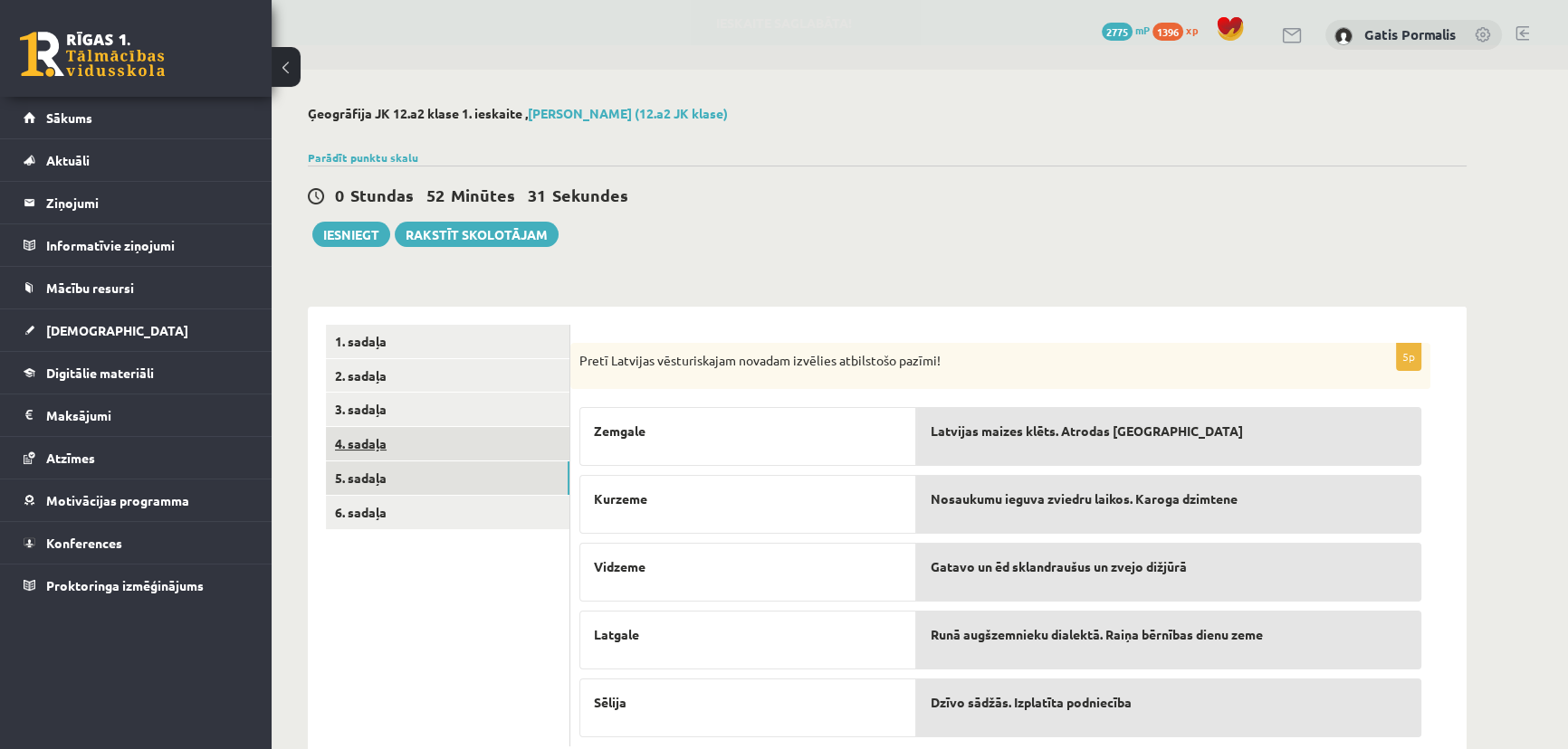
scroll to position [51, 0]
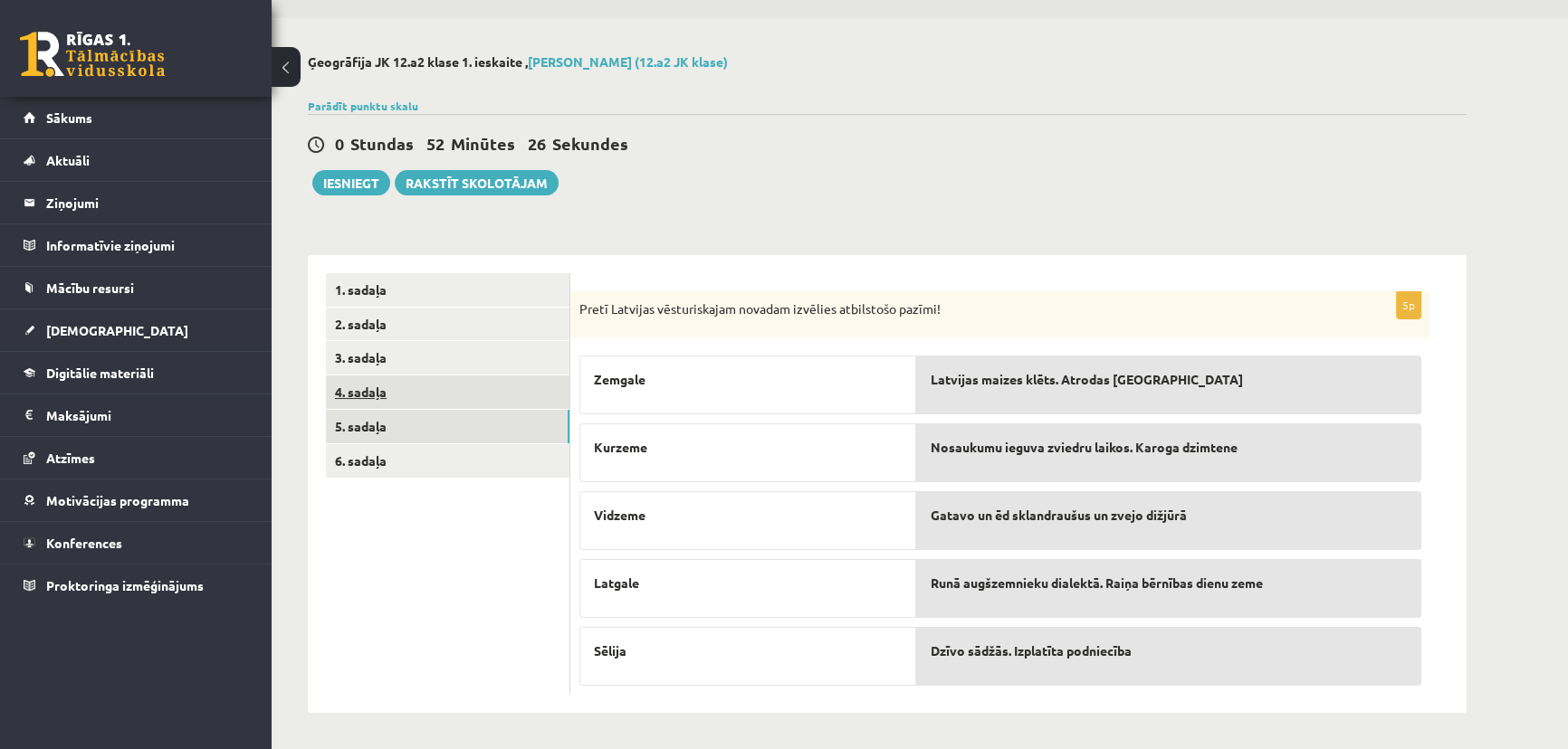
click at [510, 407] on link "4. sadaļa" at bounding box center [448, 392] width 243 height 33
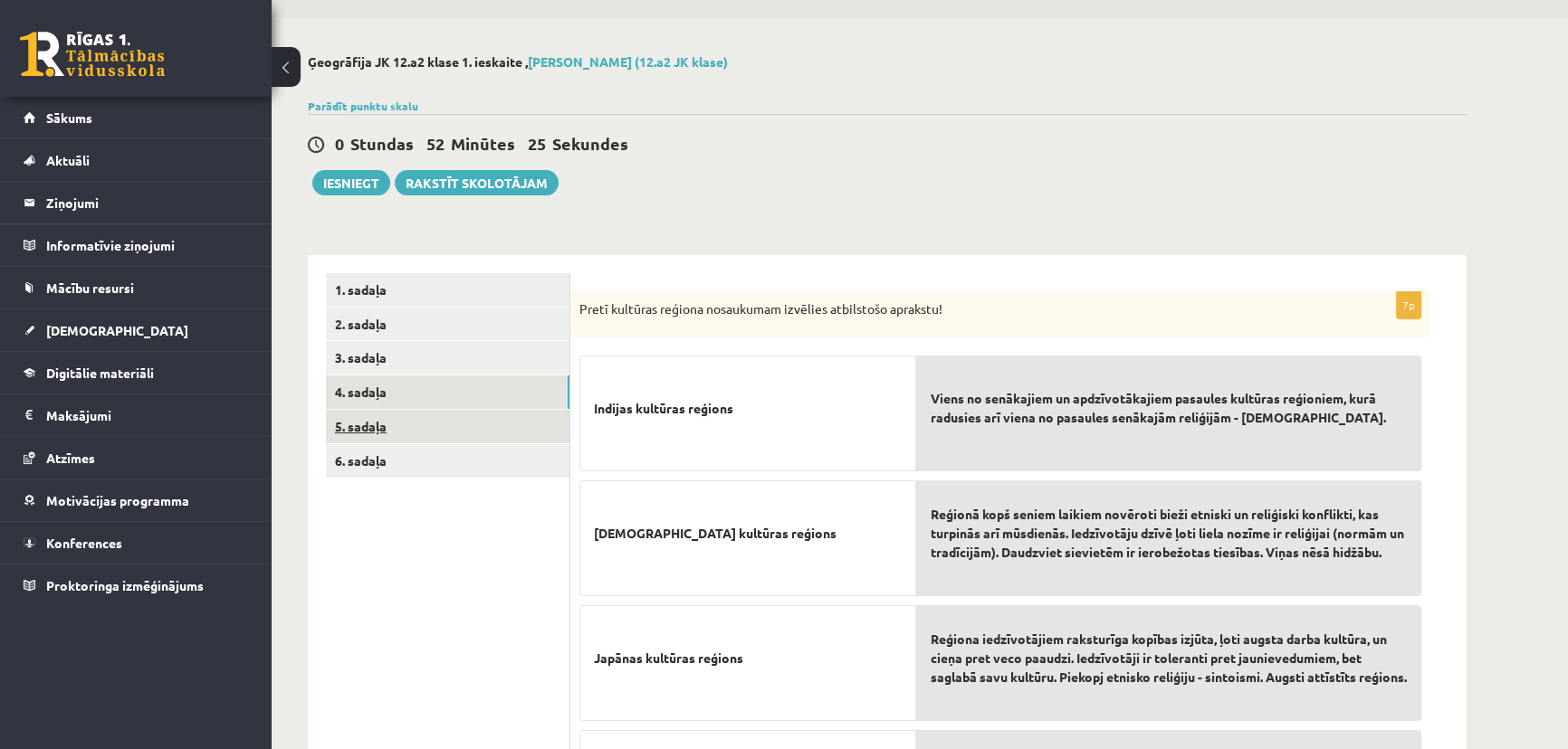
click at [507, 421] on link "5. sadaļa" at bounding box center [448, 426] width 243 height 33
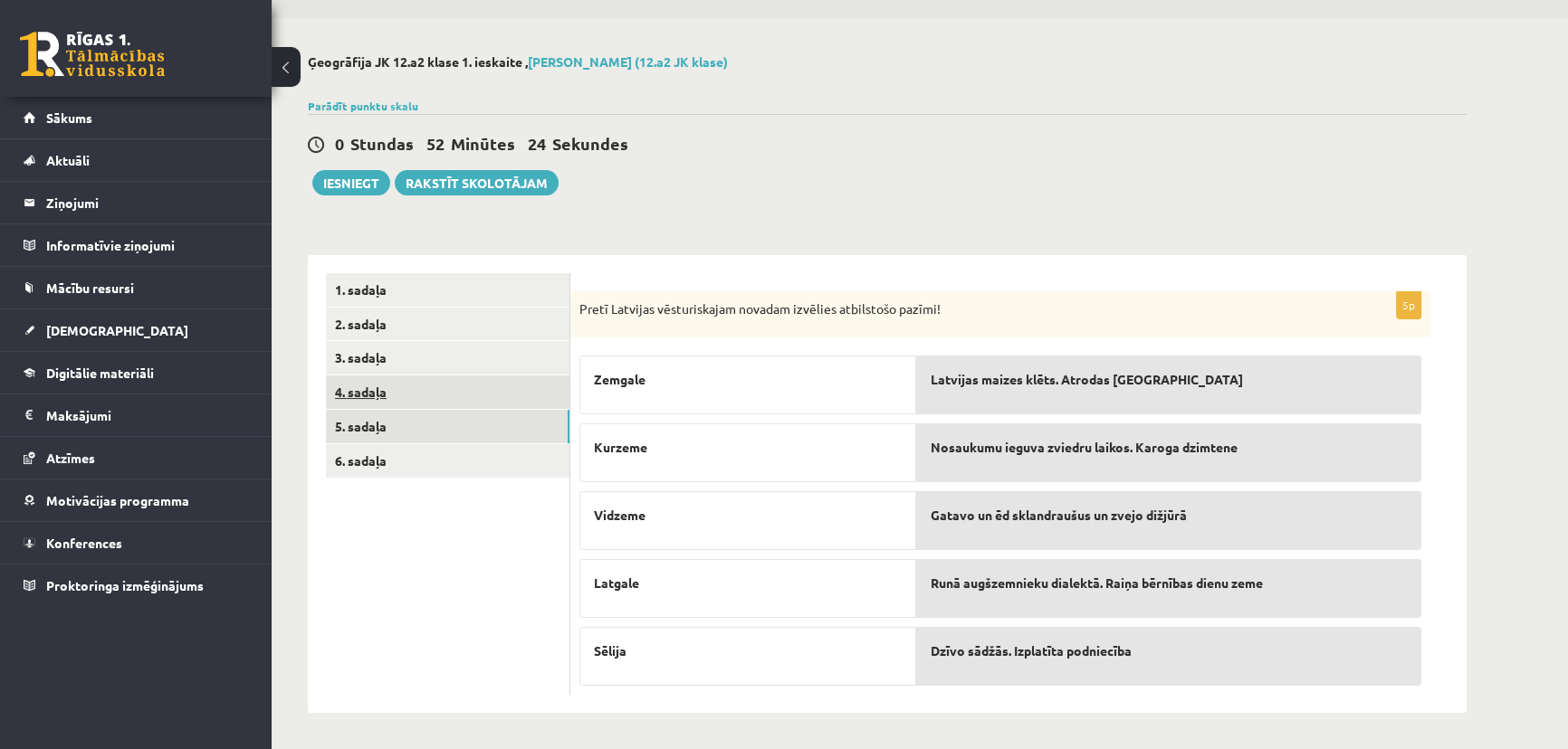
click at [503, 395] on link "4. sadaļa" at bounding box center [448, 392] width 243 height 33
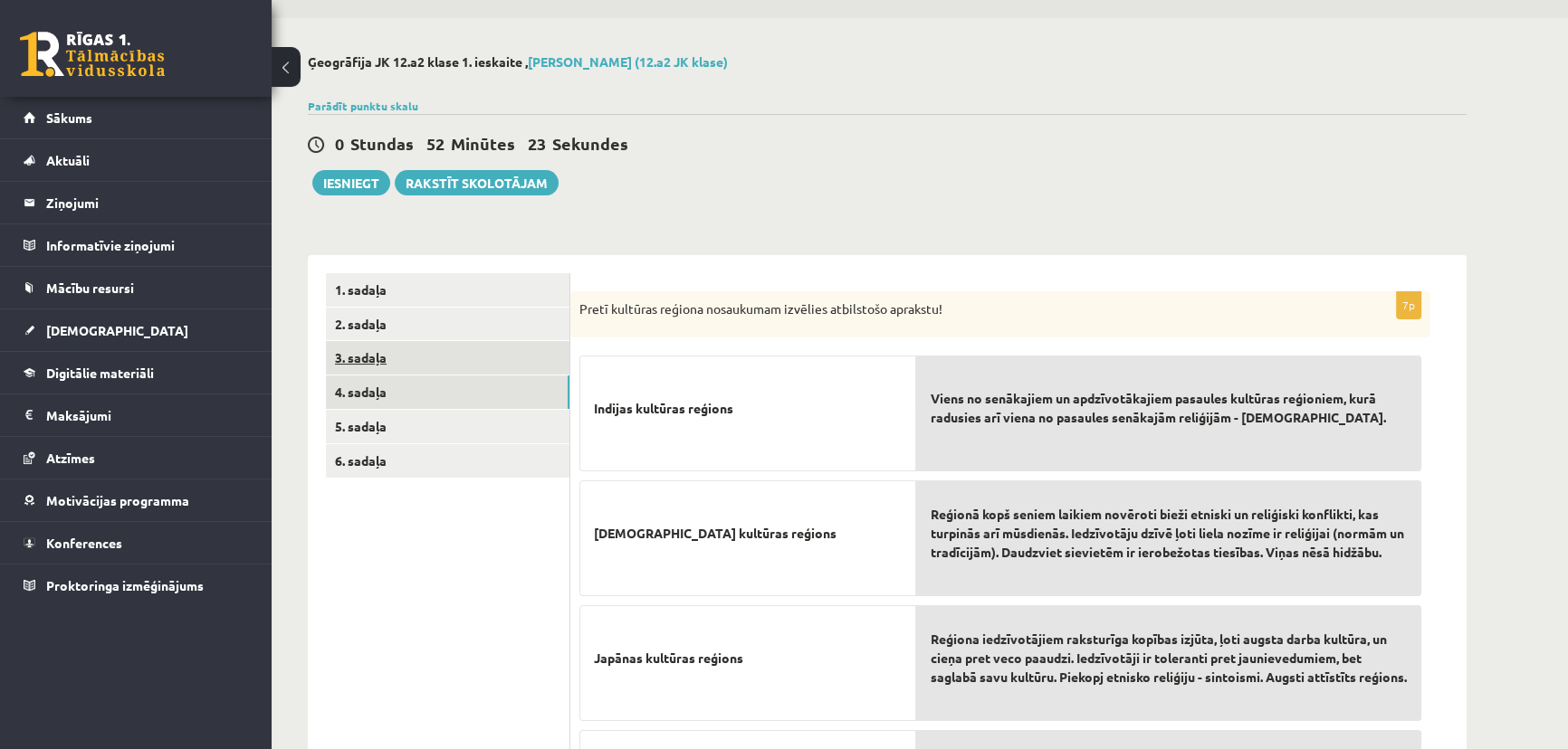
click at [498, 353] on link "3. sadaļa" at bounding box center [448, 357] width 243 height 33
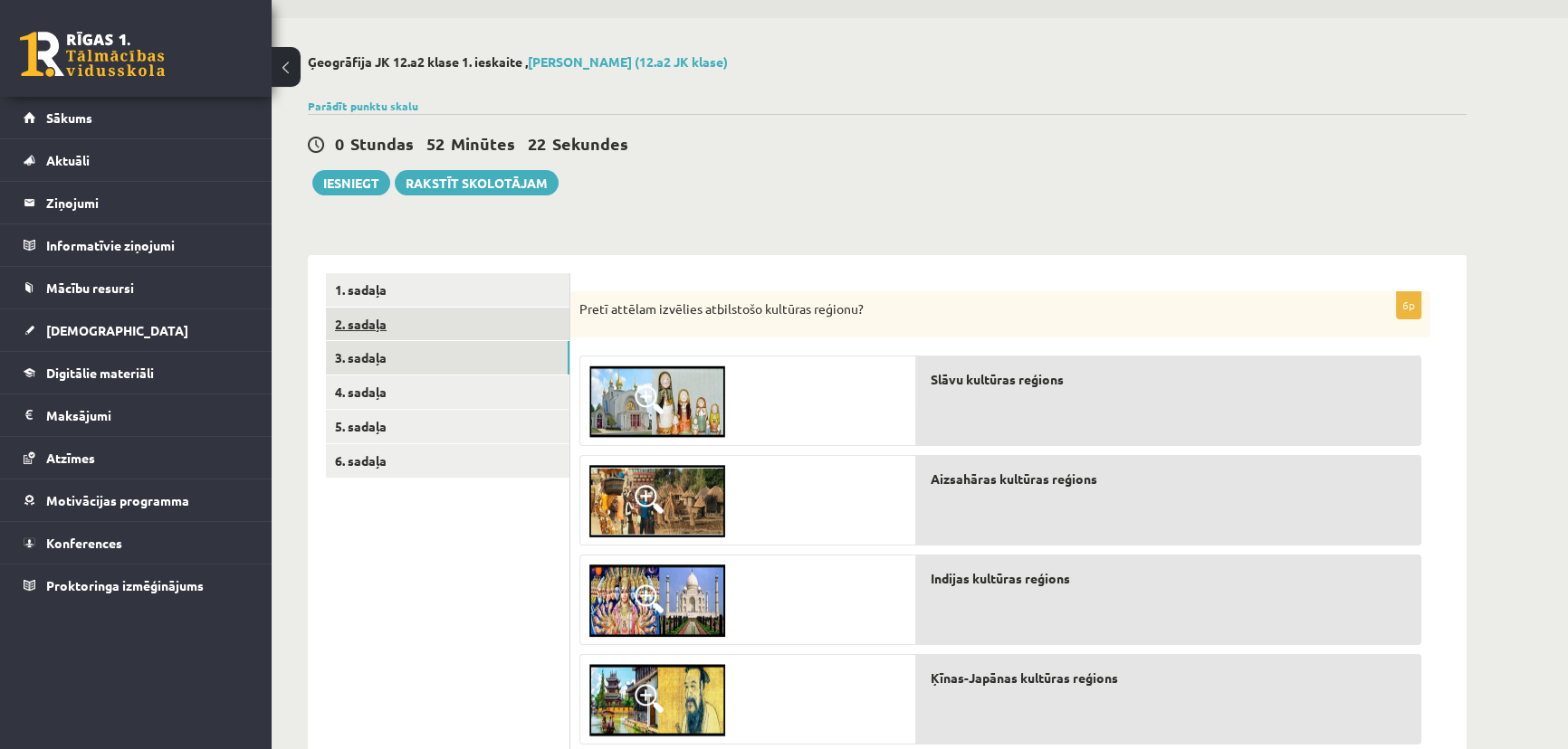
click at [497, 325] on link "2. sadaļa" at bounding box center [448, 324] width 243 height 33
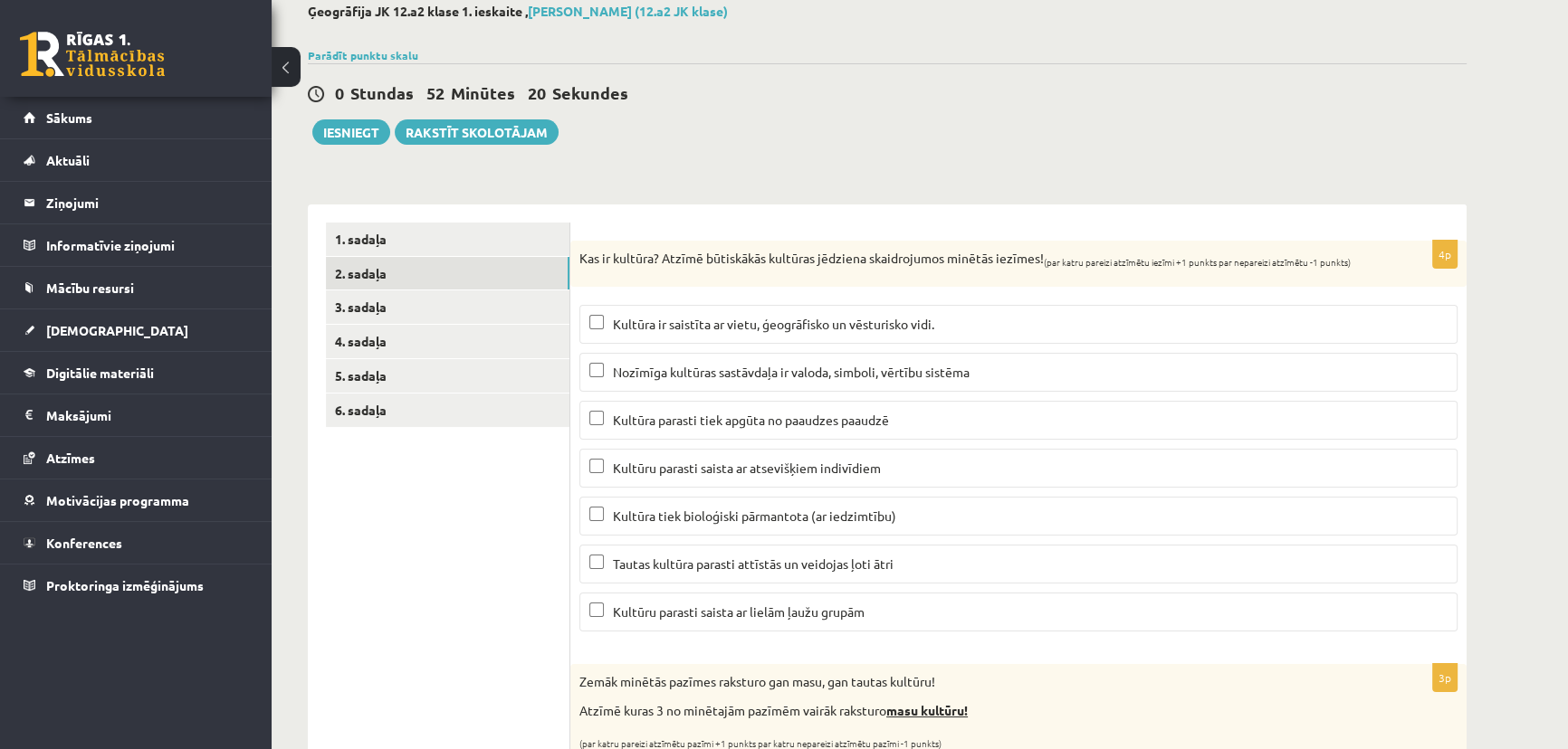
scroll to position [0, 0]
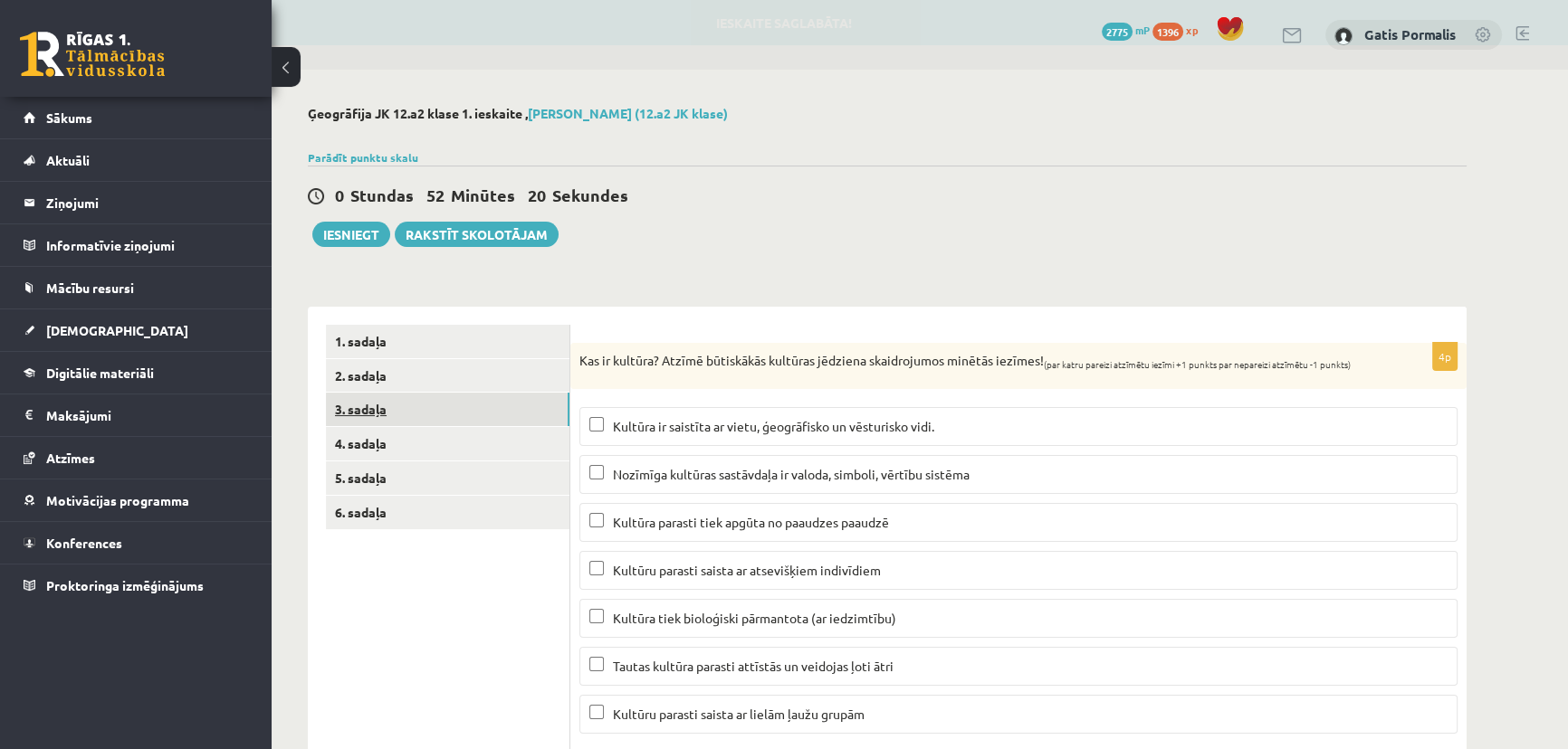
click at [502, 407] on link "3. sadaļa" at bounding box center [448, 409] width 243 height 33
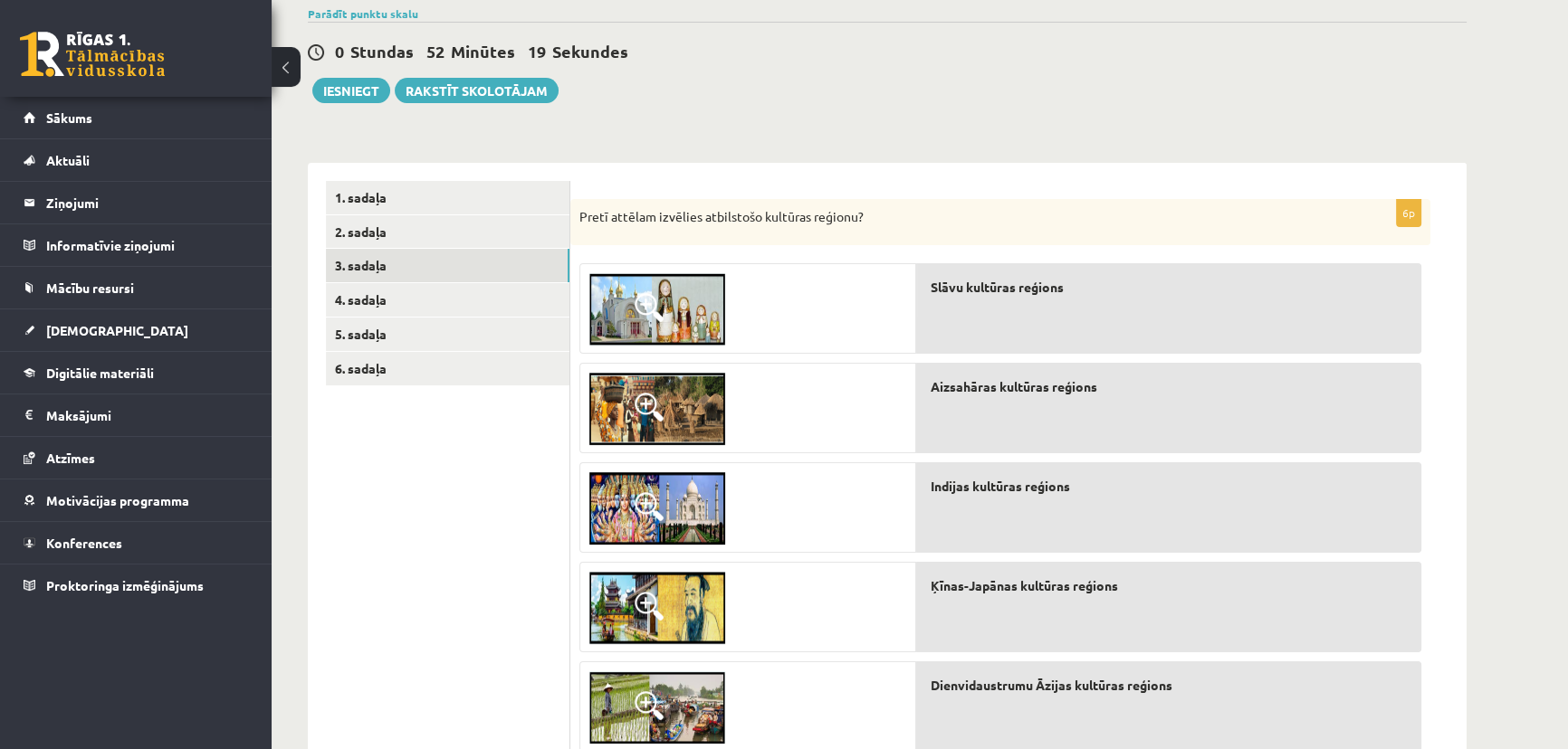
scroll to position [163, 0]
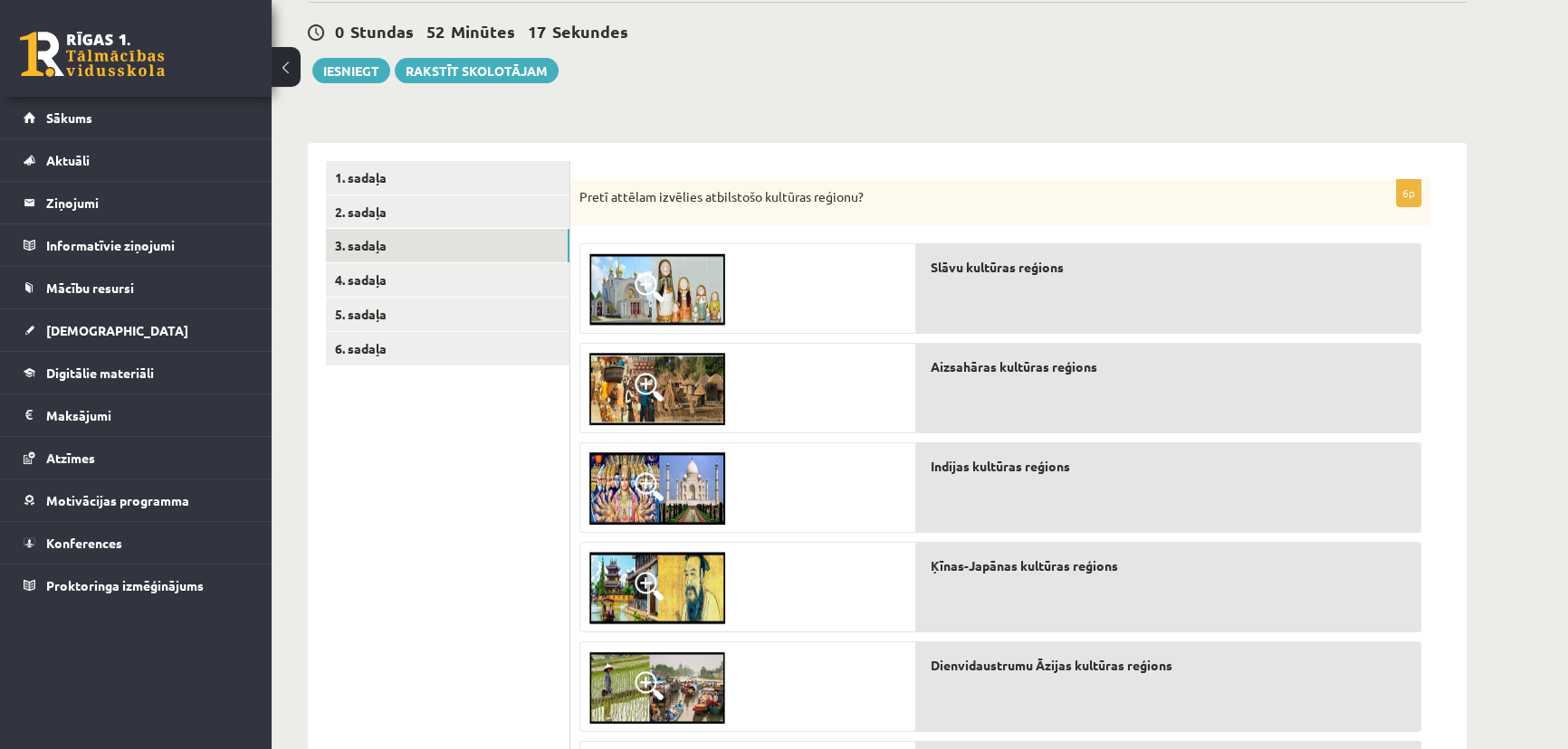
click at [660, 304] on img at bounding box center [657, 290] width 136 height 72
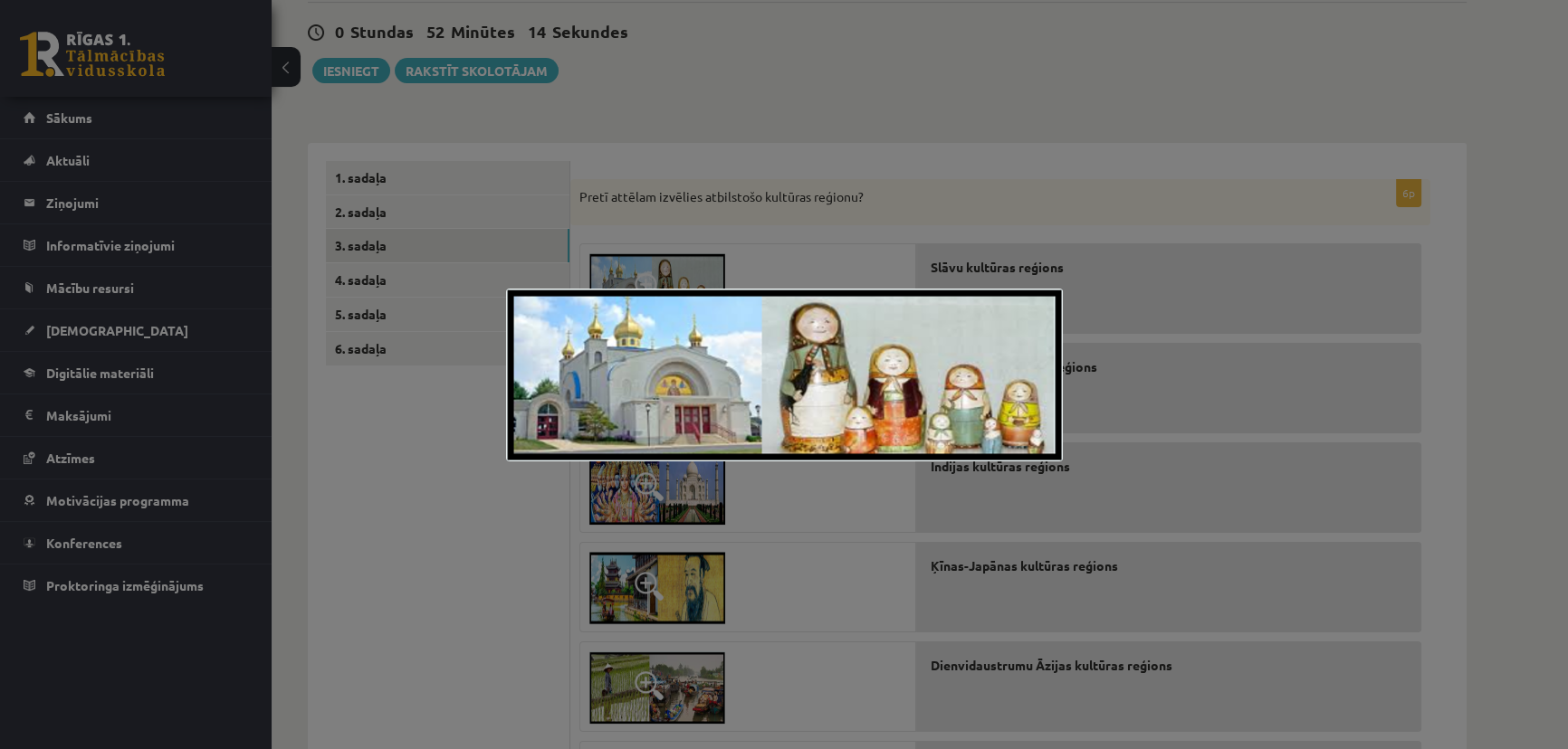
click at [938, 112] on div at bounding box center [784, 374] width 1568 height 749
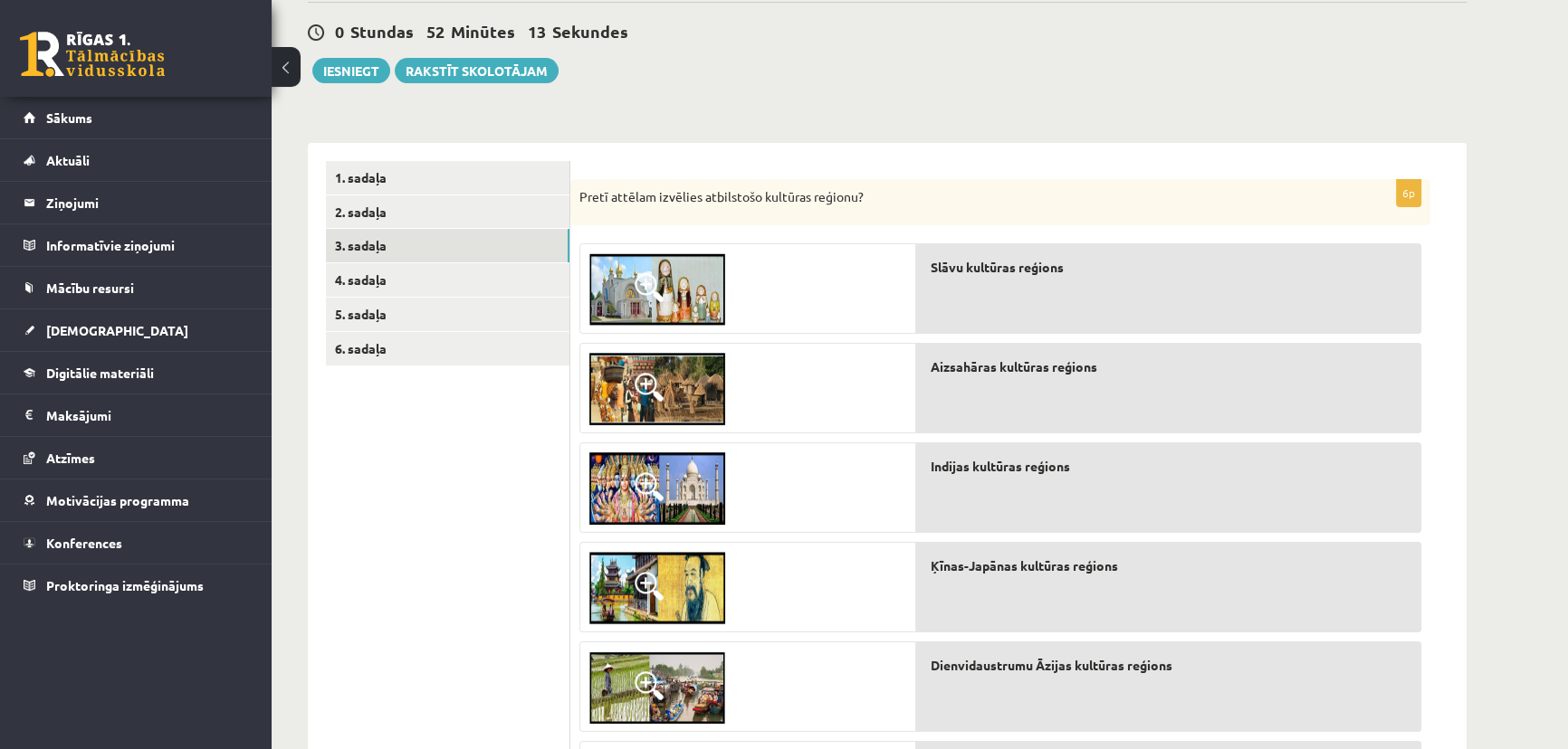
click at [679, 368] on img at bounding box center [657, 389] width 136 height 72
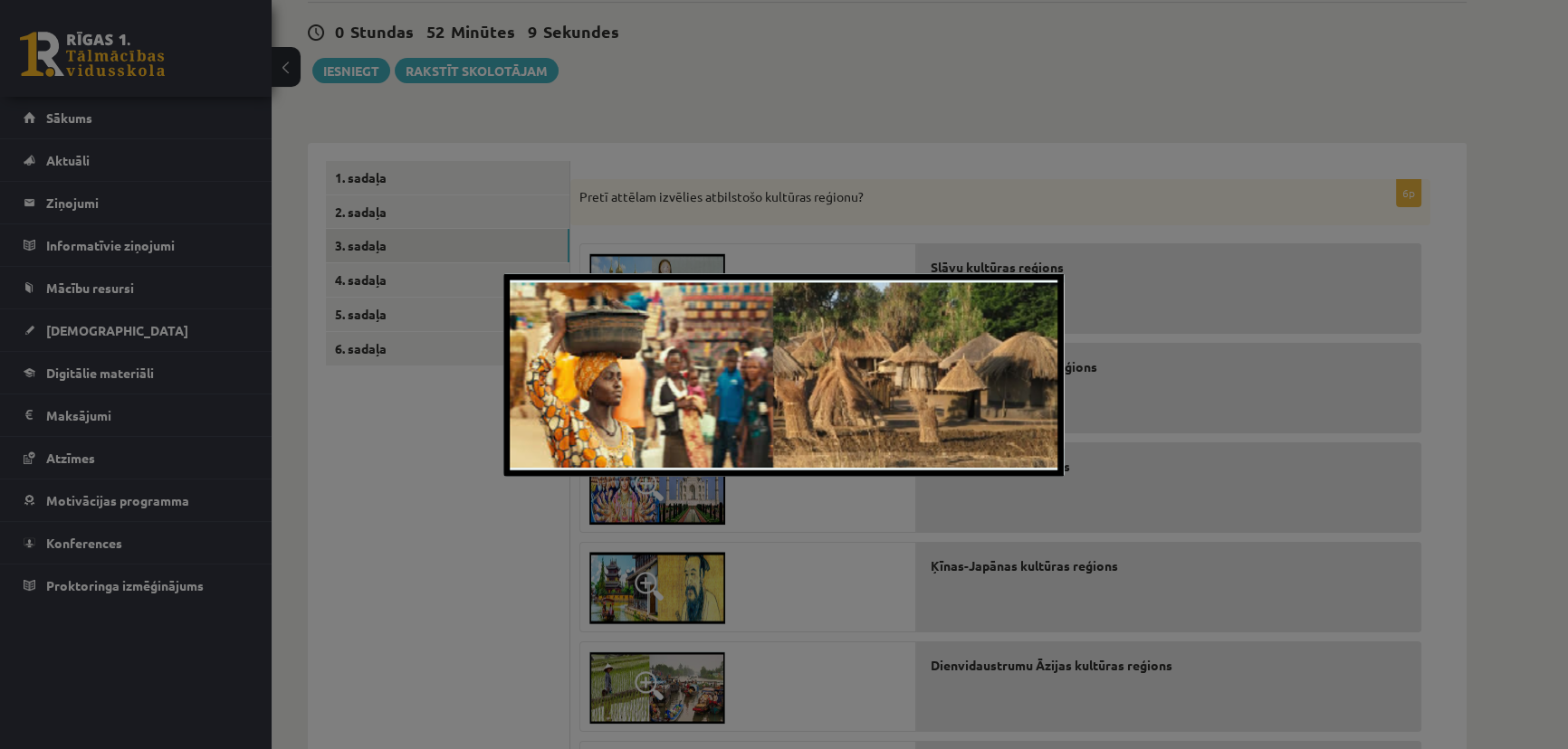
click at [925, 127] on div at bounding box center [784, 374] width 1568 height 749
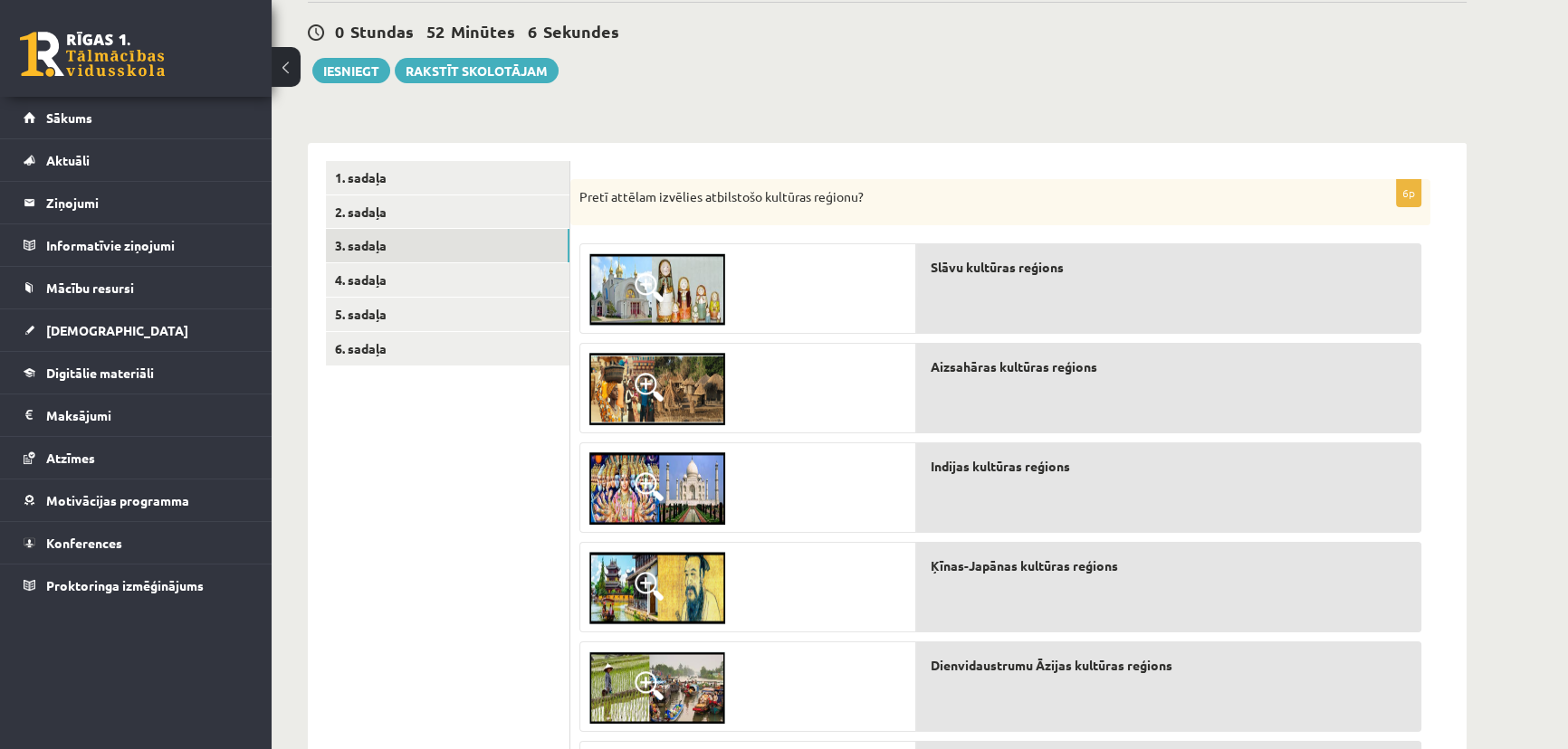
click at [670, 477] on img at bounding box center [657, 489] width 136 height 72
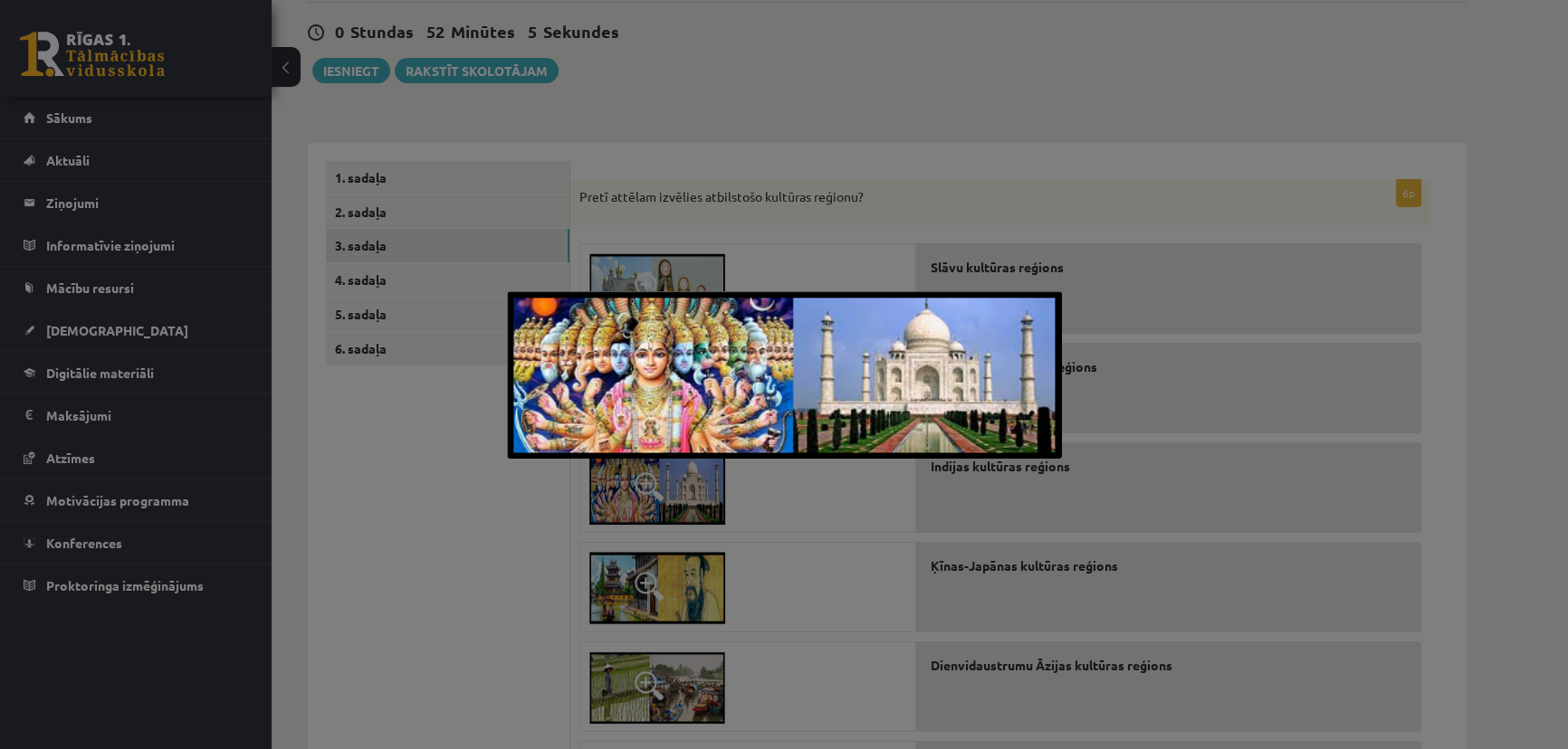
drag, startPoint x: 966, startPoint y: 100, endPoint x: 901, endPoint y: 223, distance: 139.1
click at [965, 100] on div at bounding box center [784, 374] width 1568 height 749
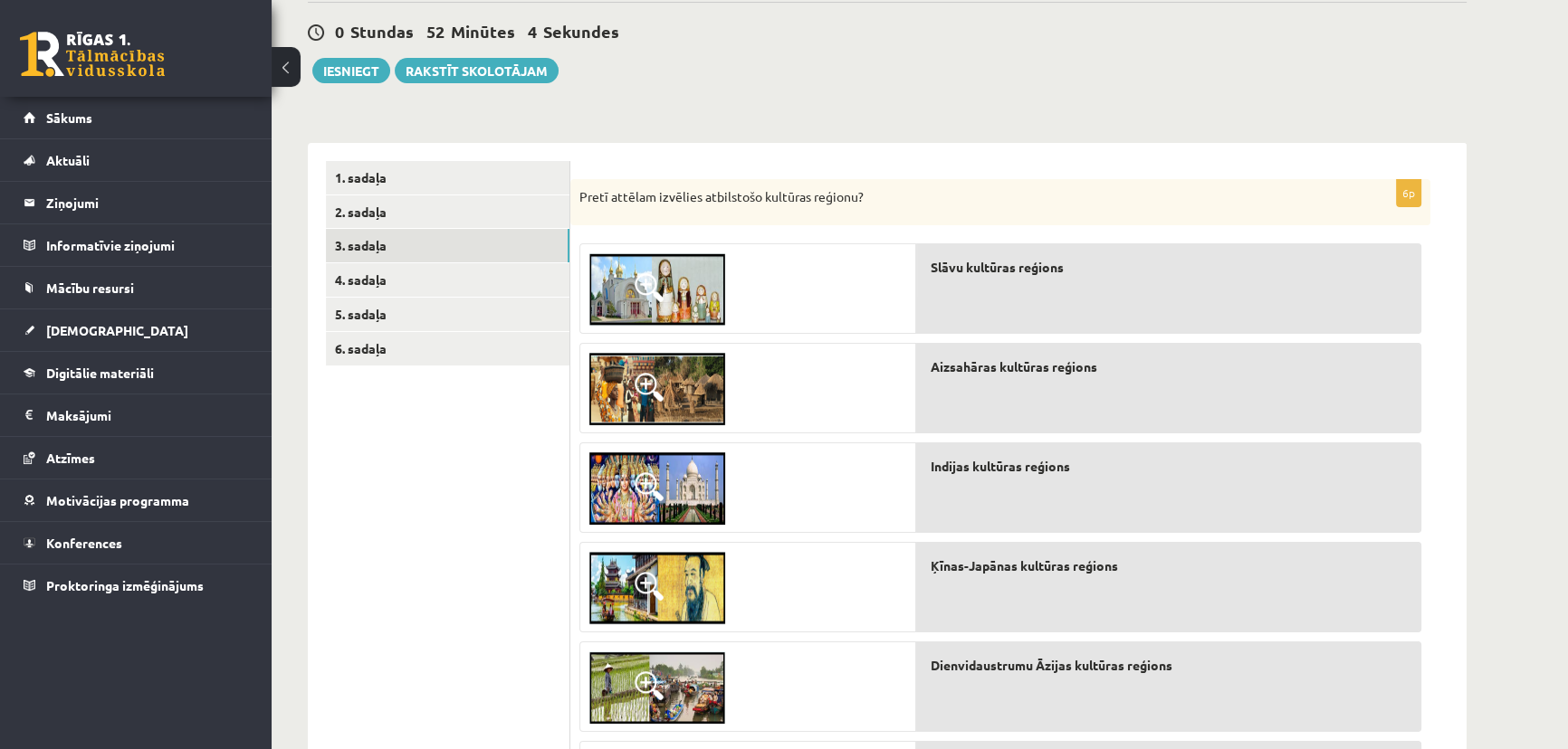
click at [665, 572] on img at bounding box center [657, 588] width 136 height 72
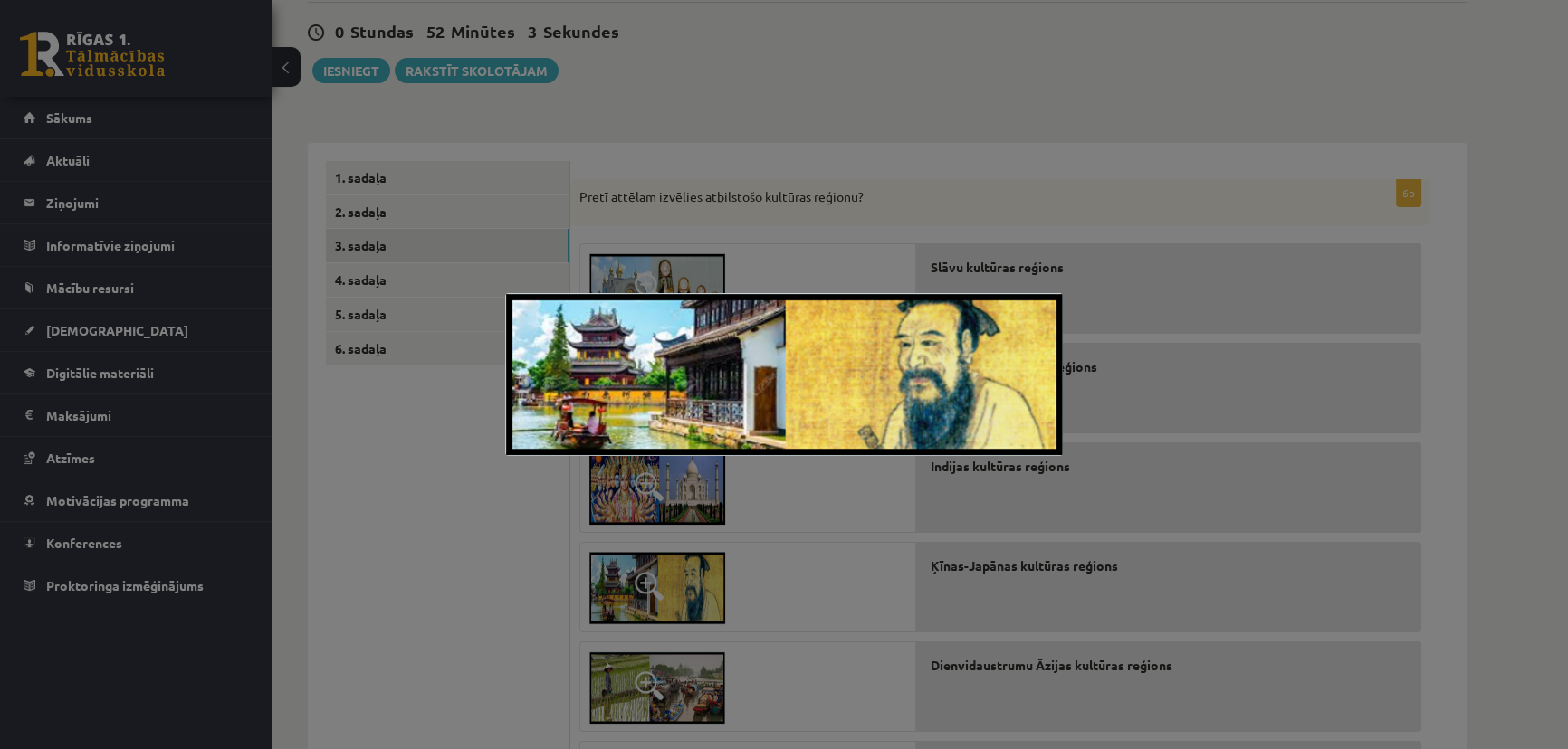
click at [841, 131] on div at bounding box center [784, 374] width 1568 height 749
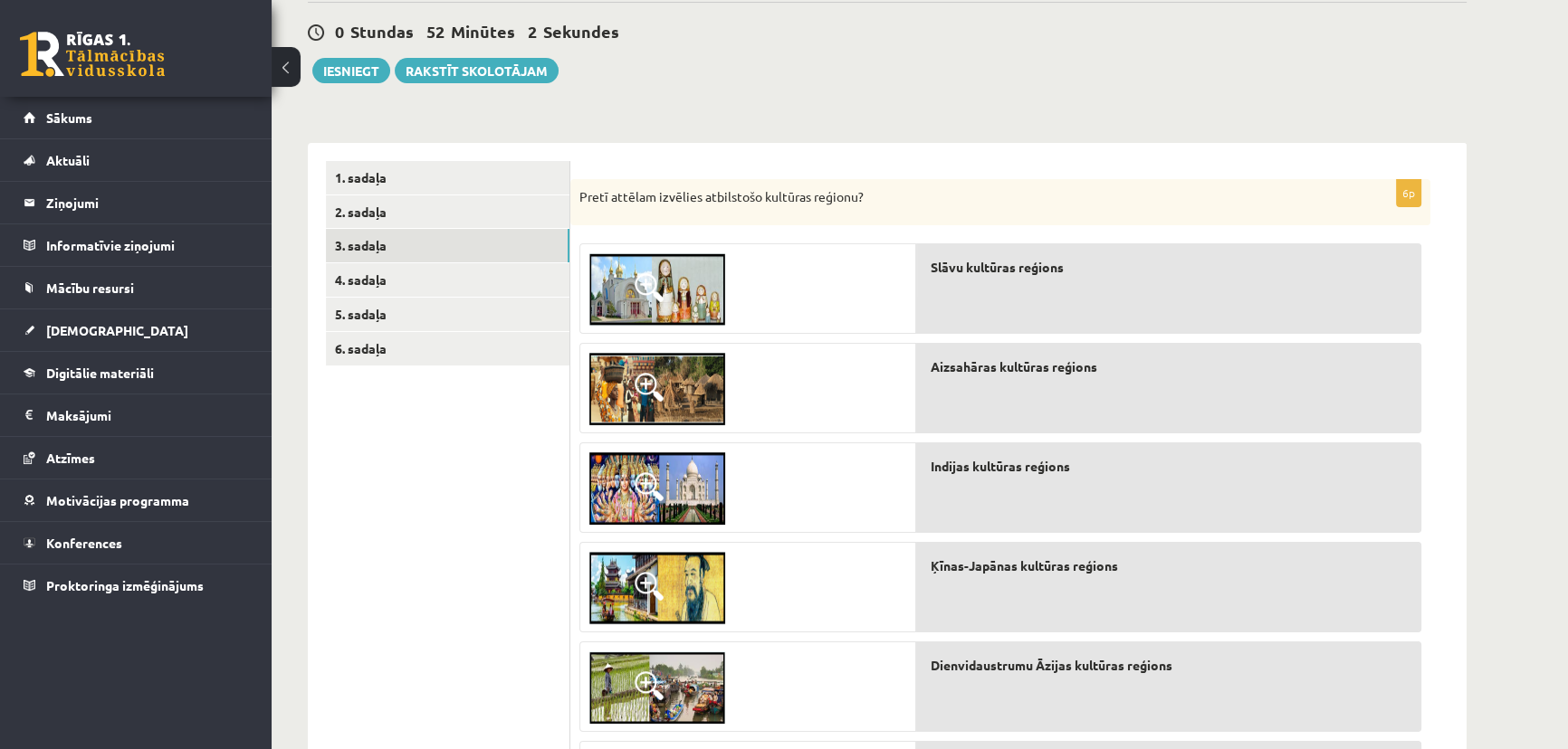
drag, startPoint x: 673, startPoint y: 668, endPoint x: 693, endPoint y: 630, distance: 42.9
click at [673, 669] on img at bounding box center [657, 688] width 136 height 72
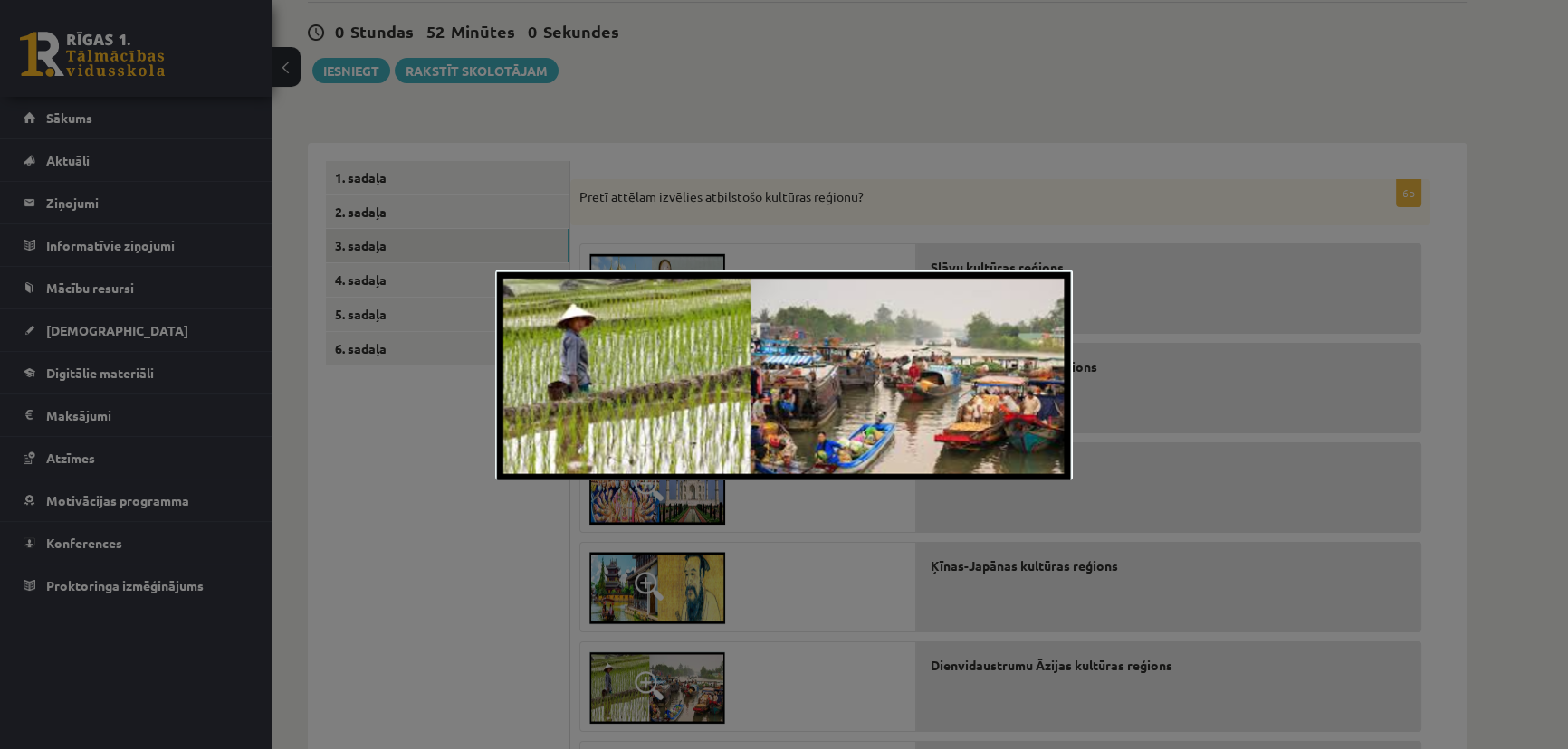
click at [904, 142] on div at bounding box center [784, 374] width 1568 height 749
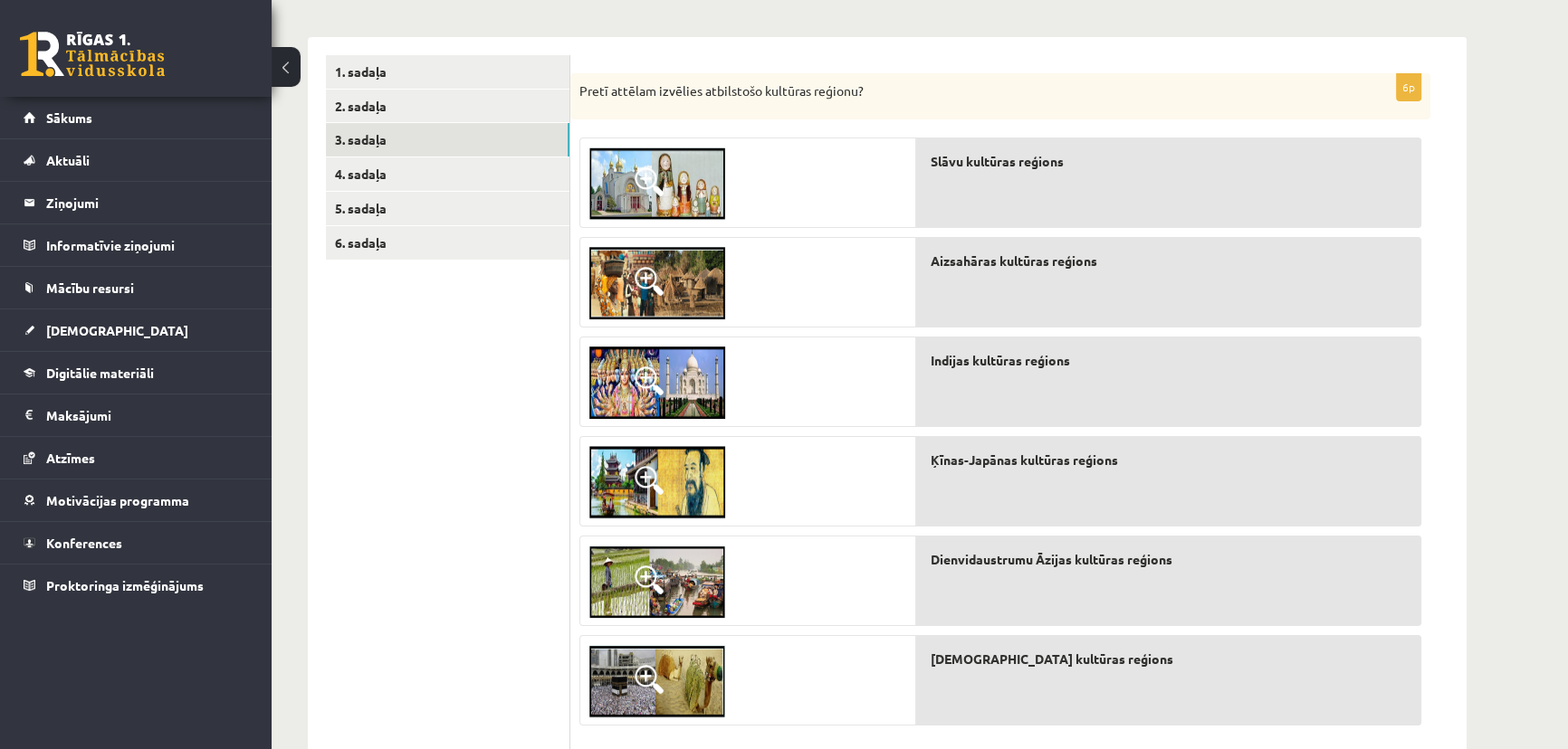
scroll to position [329, 0]
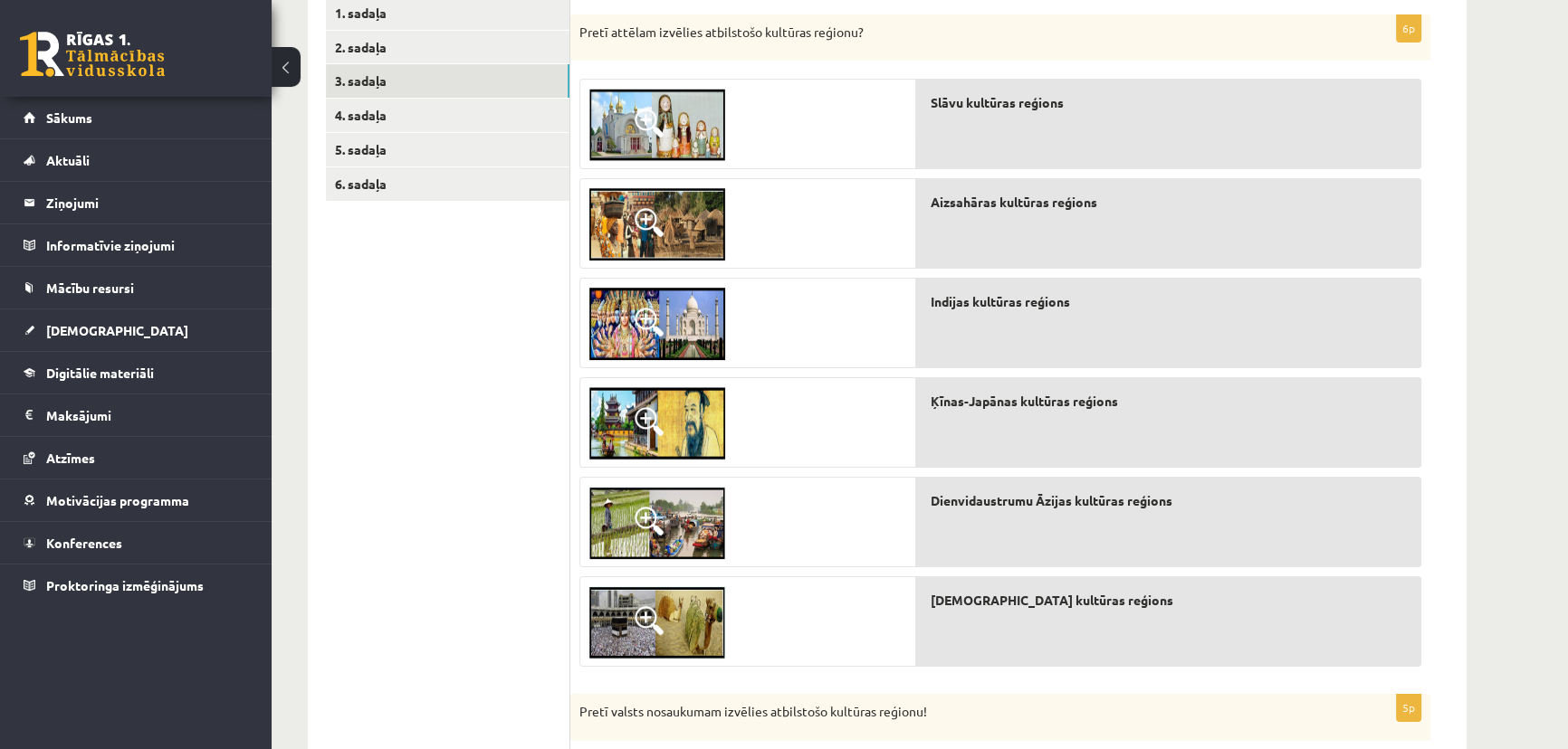
click at [690, 609] on img at bounding box center [657, 623] width 136 height 72
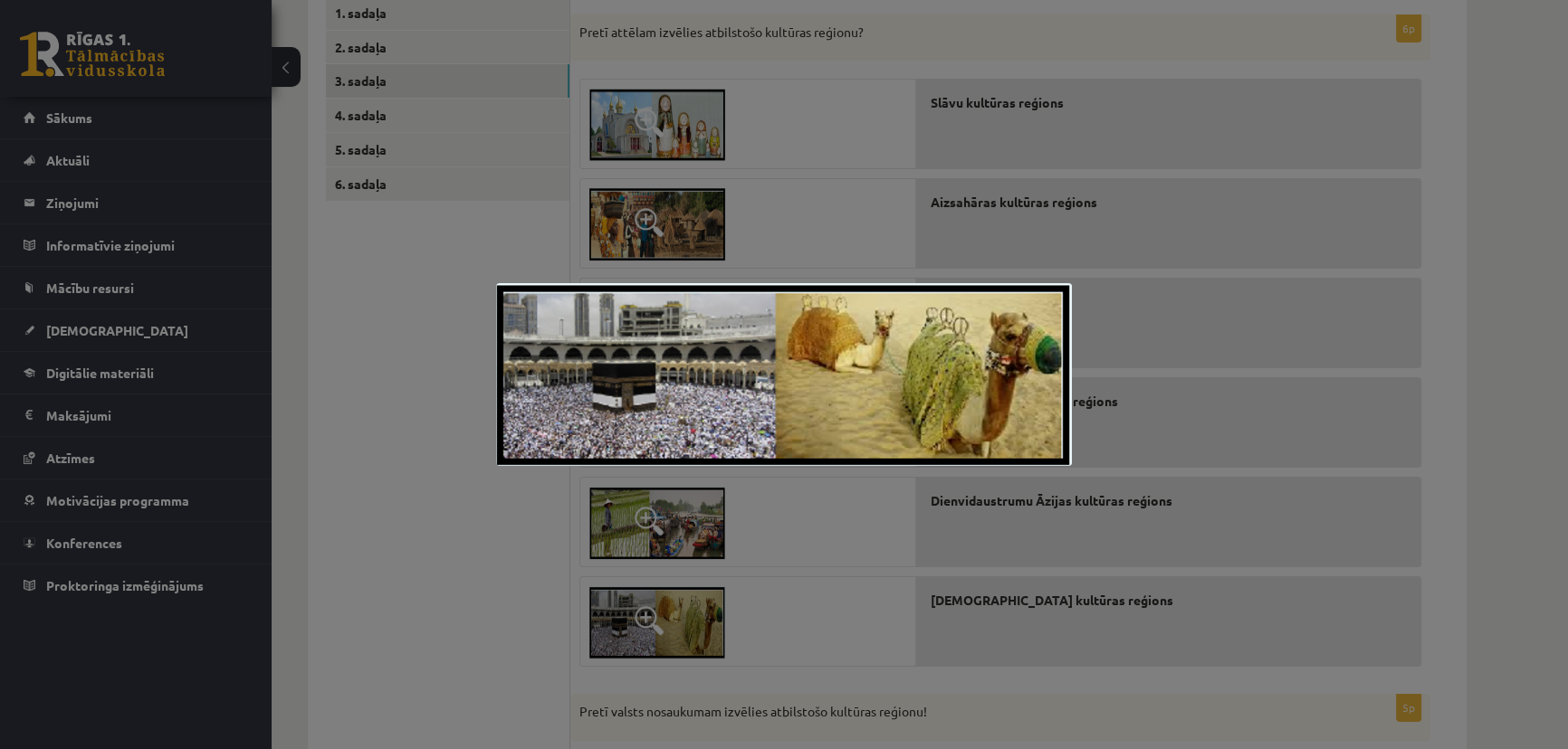
click at [902, 151] on div at bounding box center [784, 374] width 1568 height 749
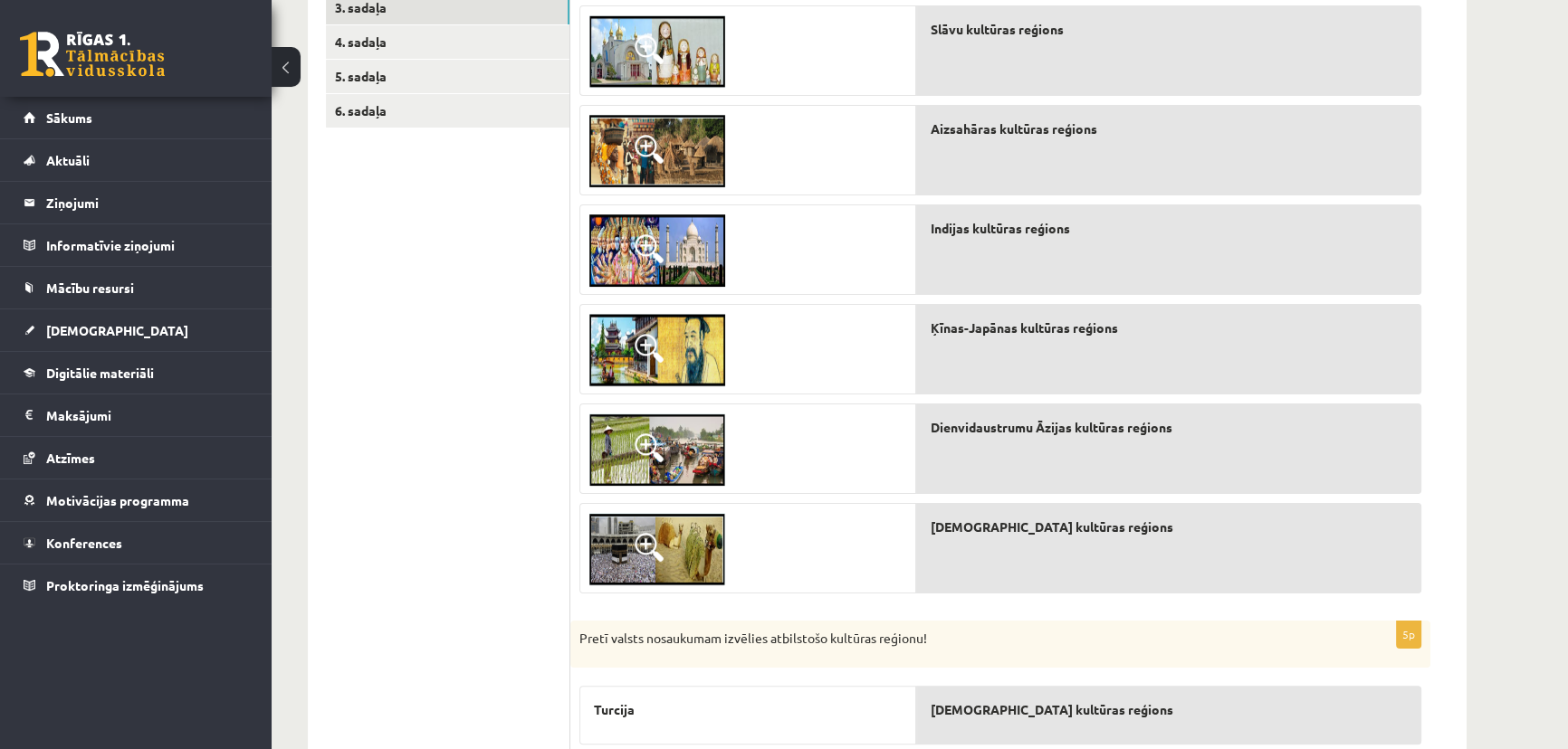
scroll to position [237, 0]
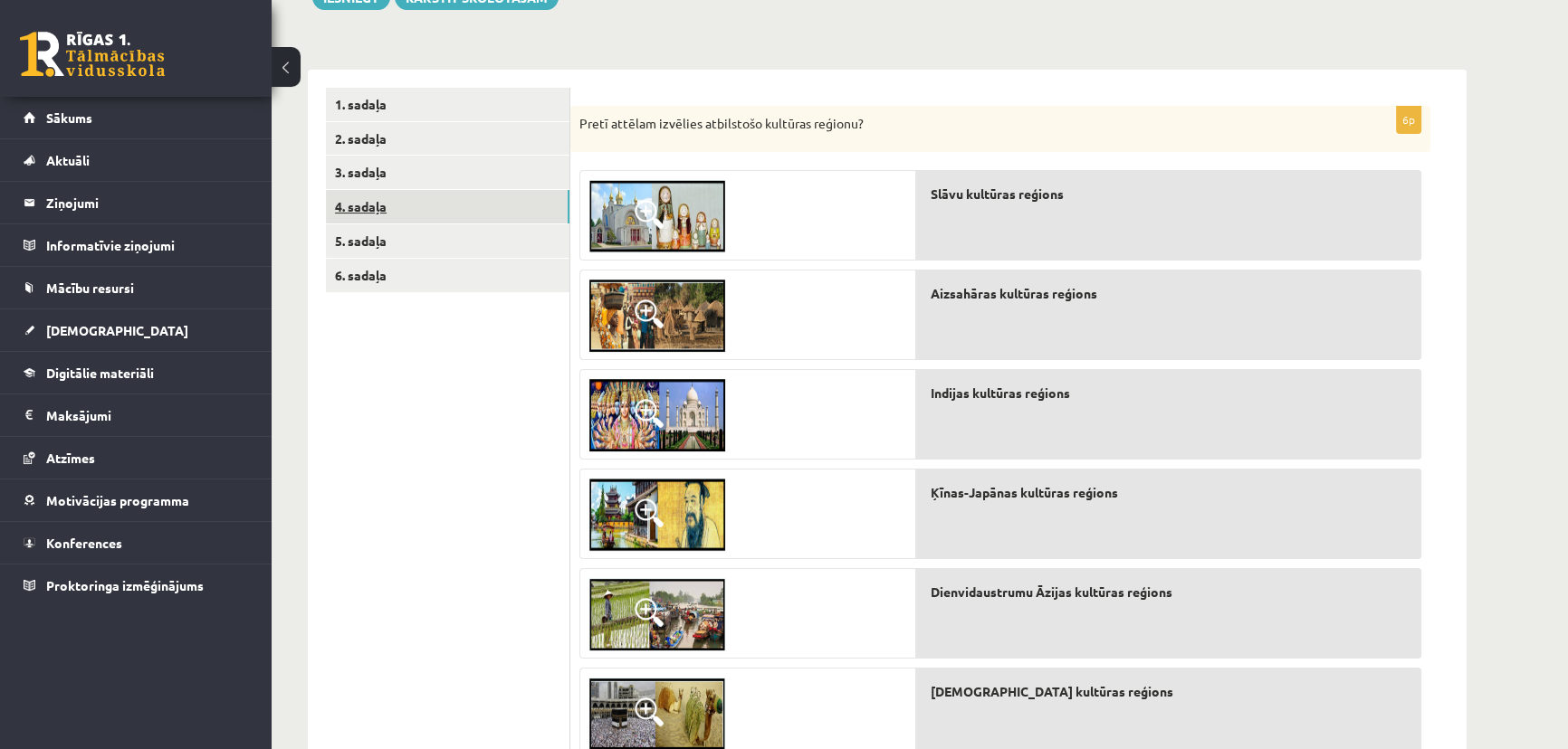
click at [446, 199] on link "4. sadaļa" at bounding box center [448, 206] width 243 height 33
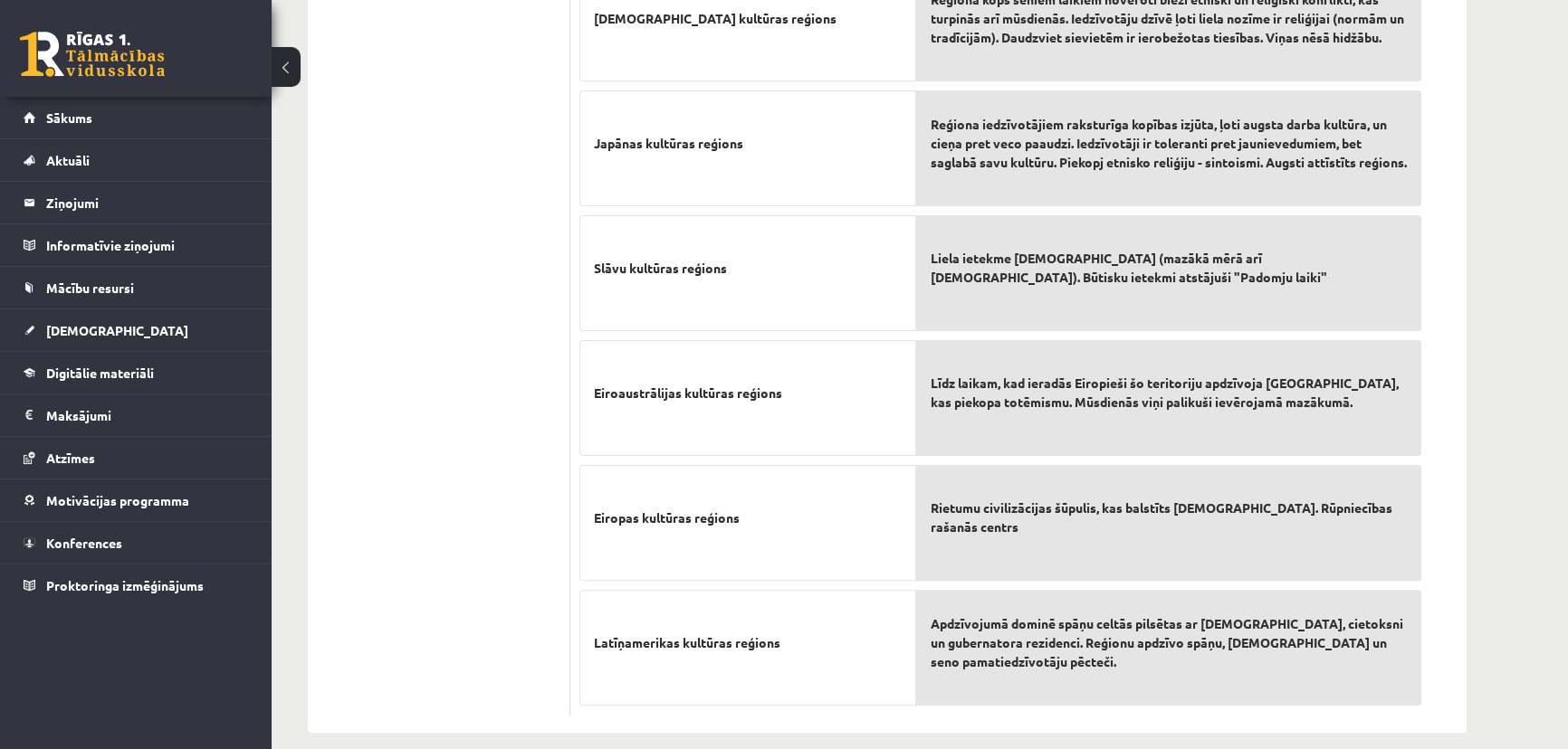
scroll to position [0, 0]
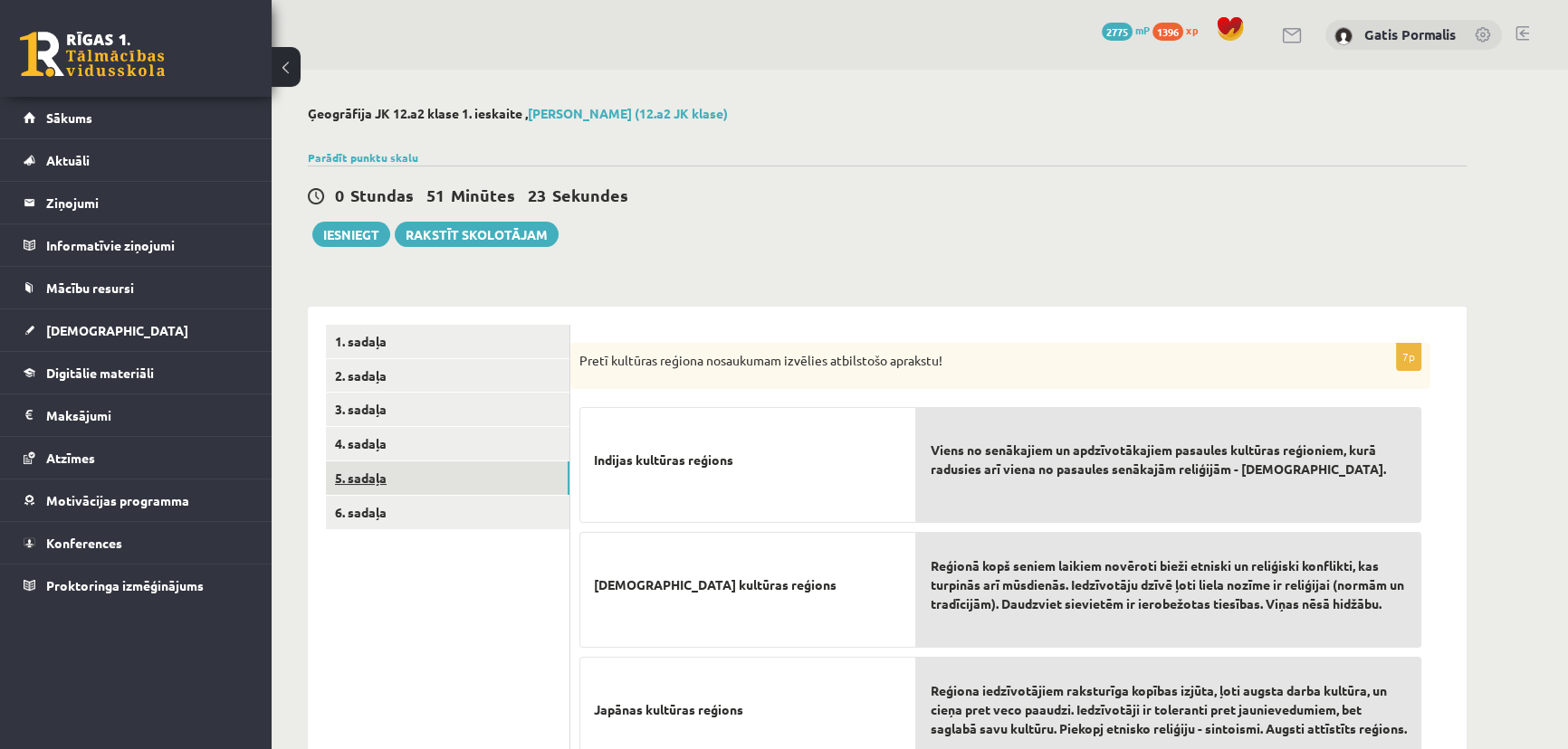
click at [424, 475] on link "5. sadaļa" at bounding box center [448, 478] width 243 height 33
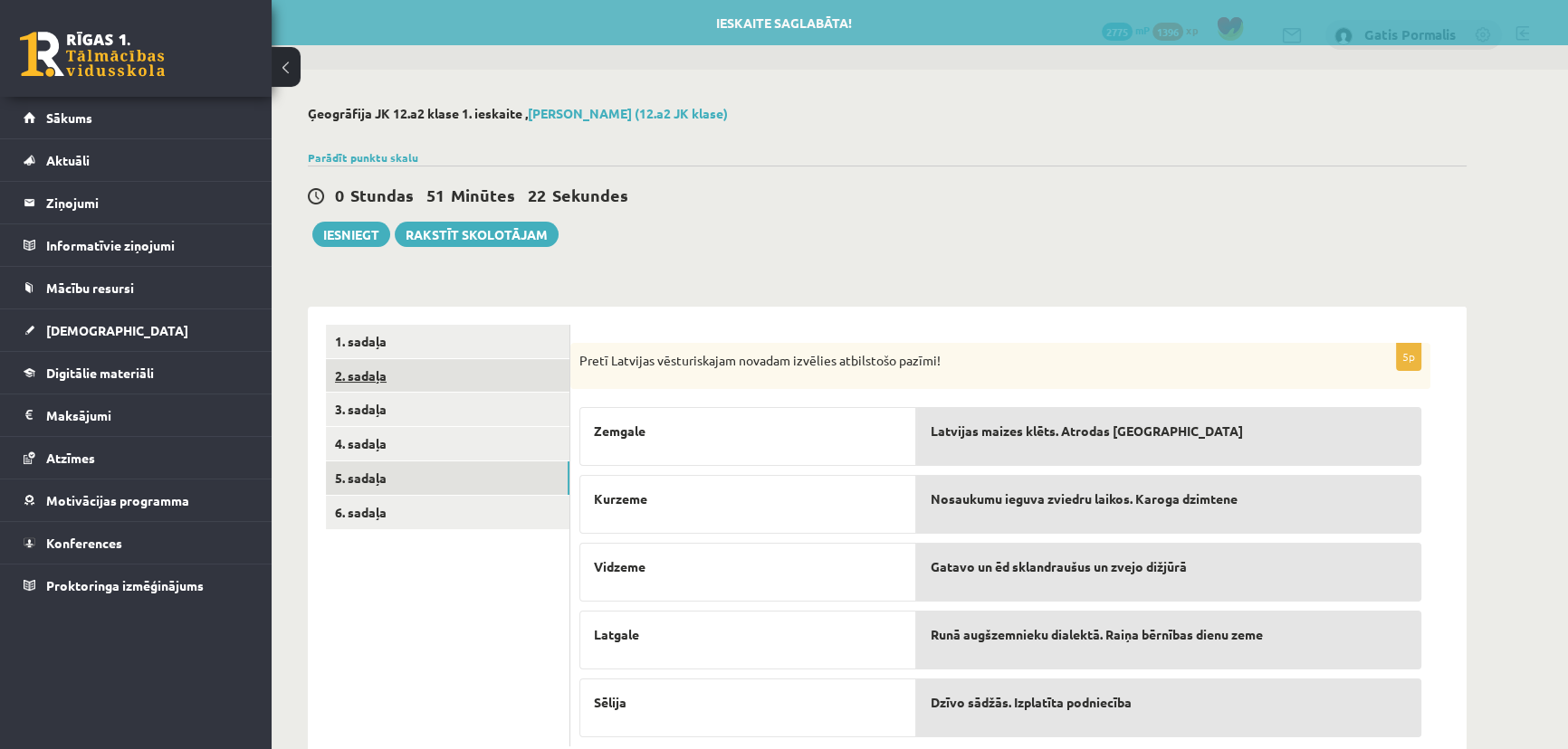
scroll to position [51, 0]
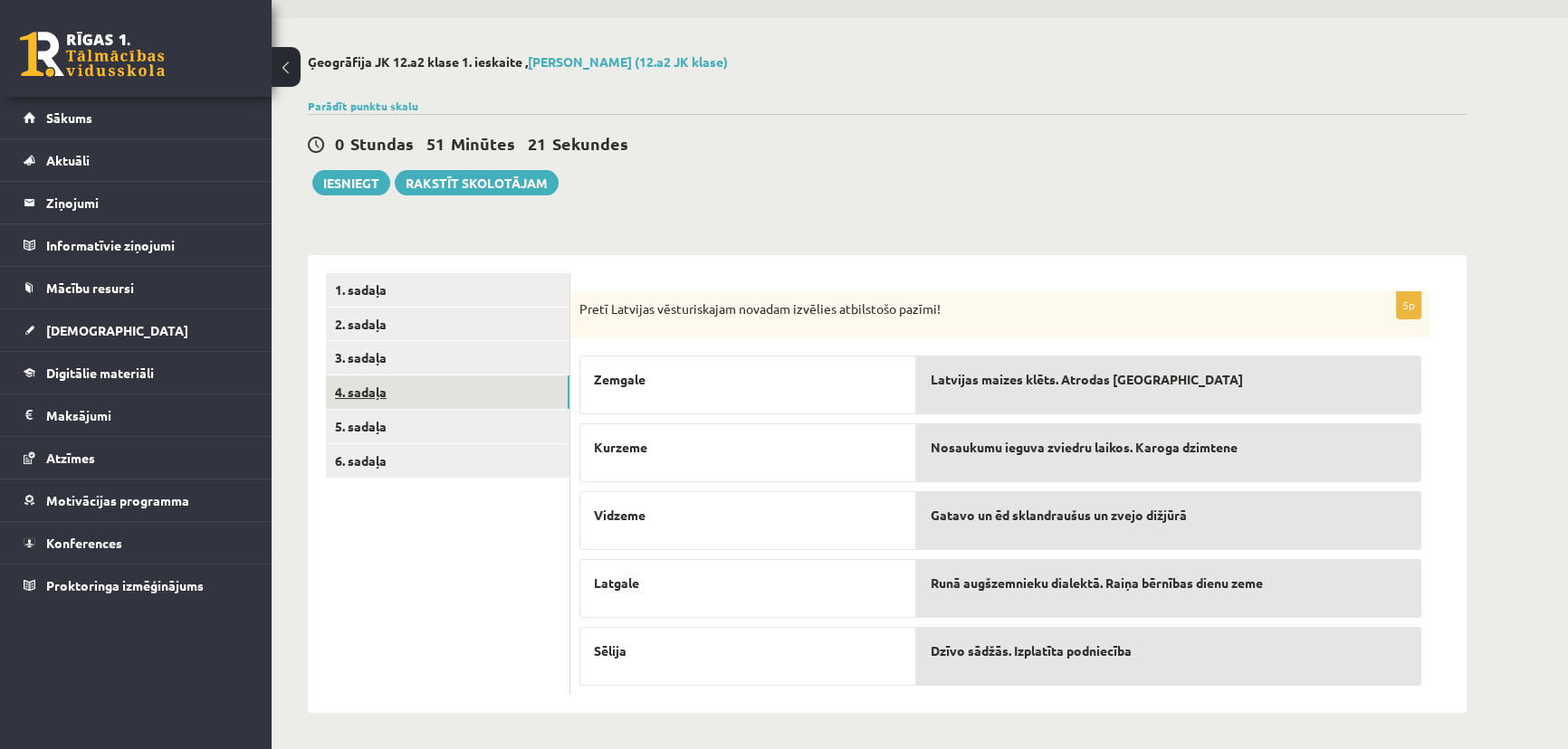
click at [476, 388] on link "4. sadaļa" at bounding box center [448, 392] width 243 height 33
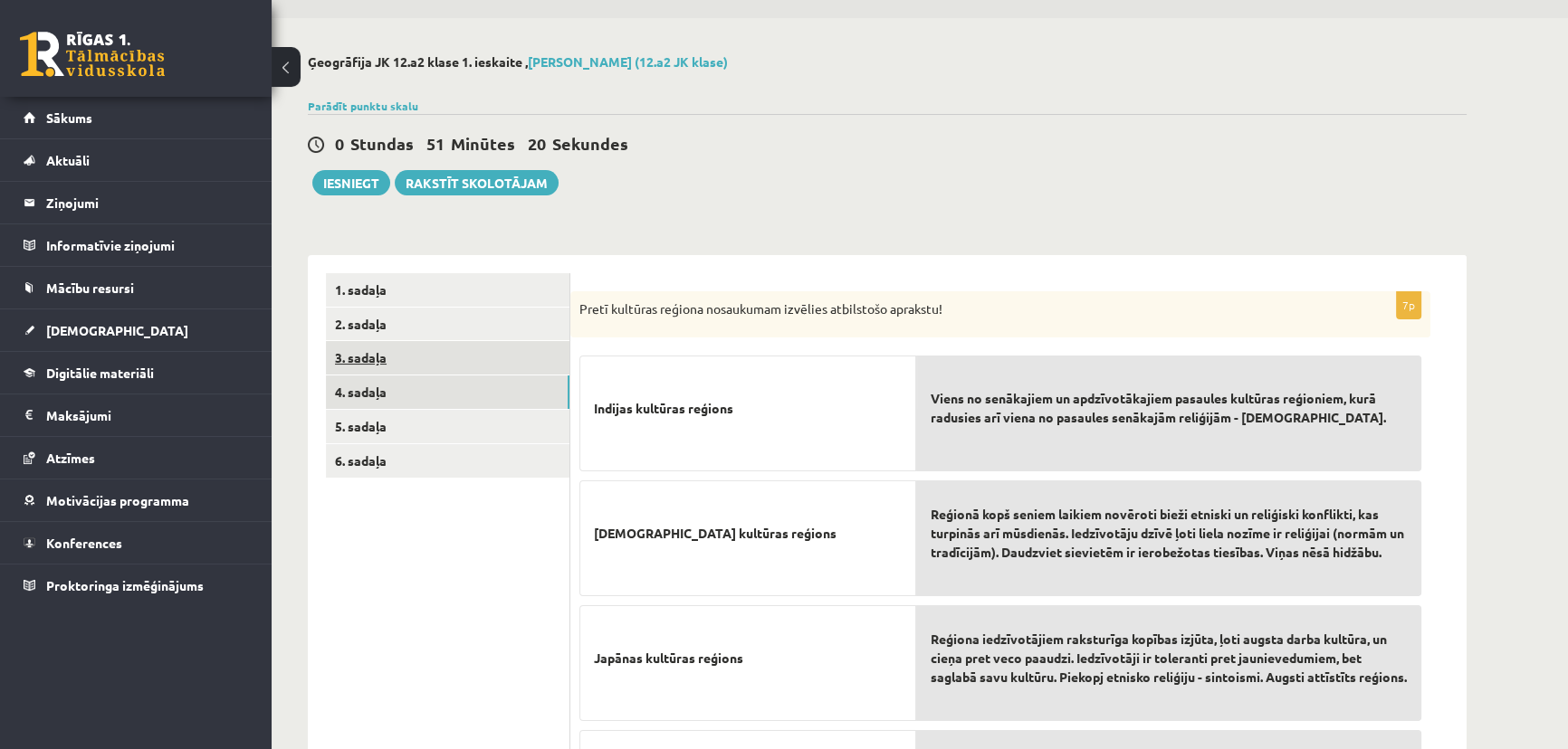
click at [476, 369] on link "3. sadaļa" at bounding box center [448, 357] width 243 height 33
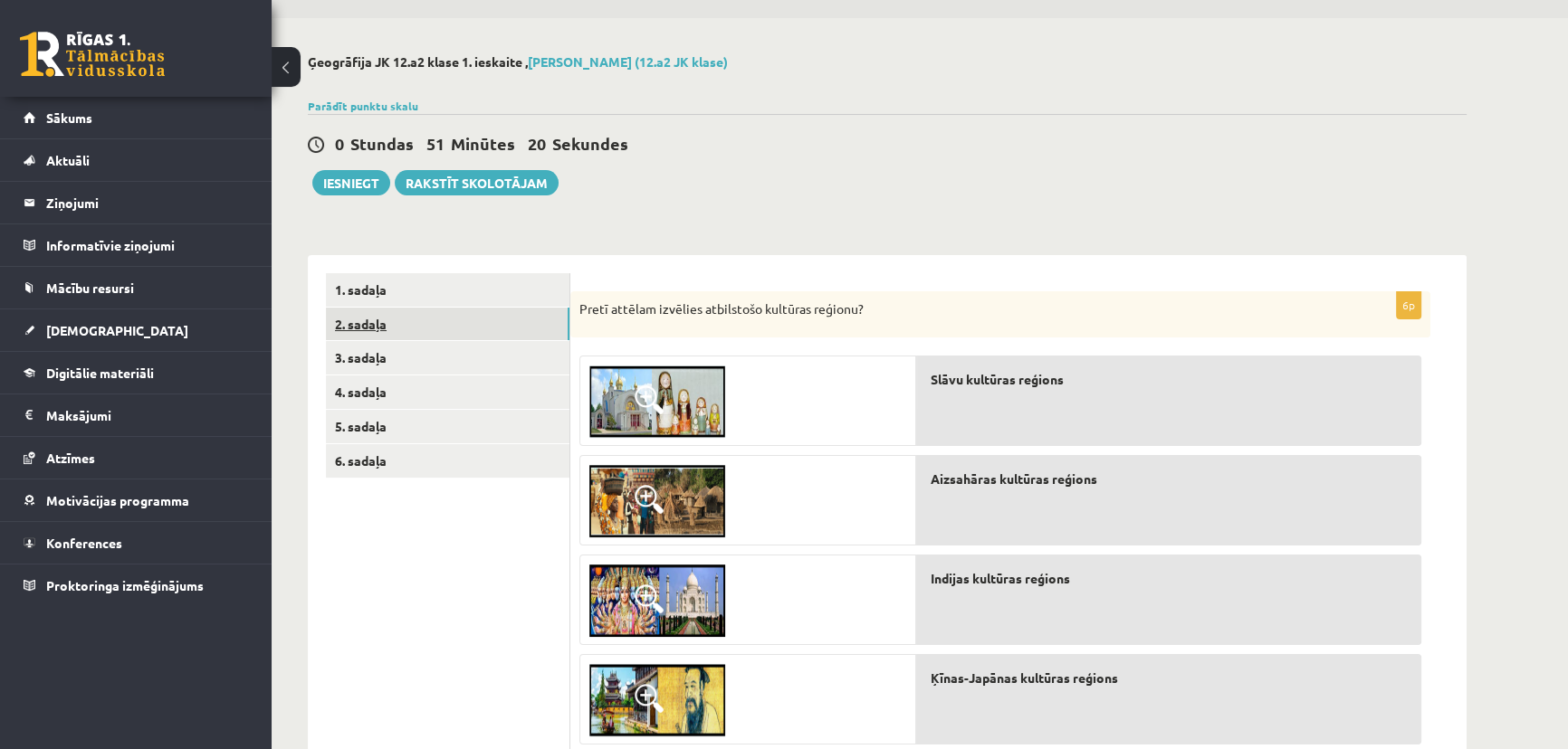
click at [463, 330] on link "2. sadaļa" at bounding box center [448, 324] width 243 height 33
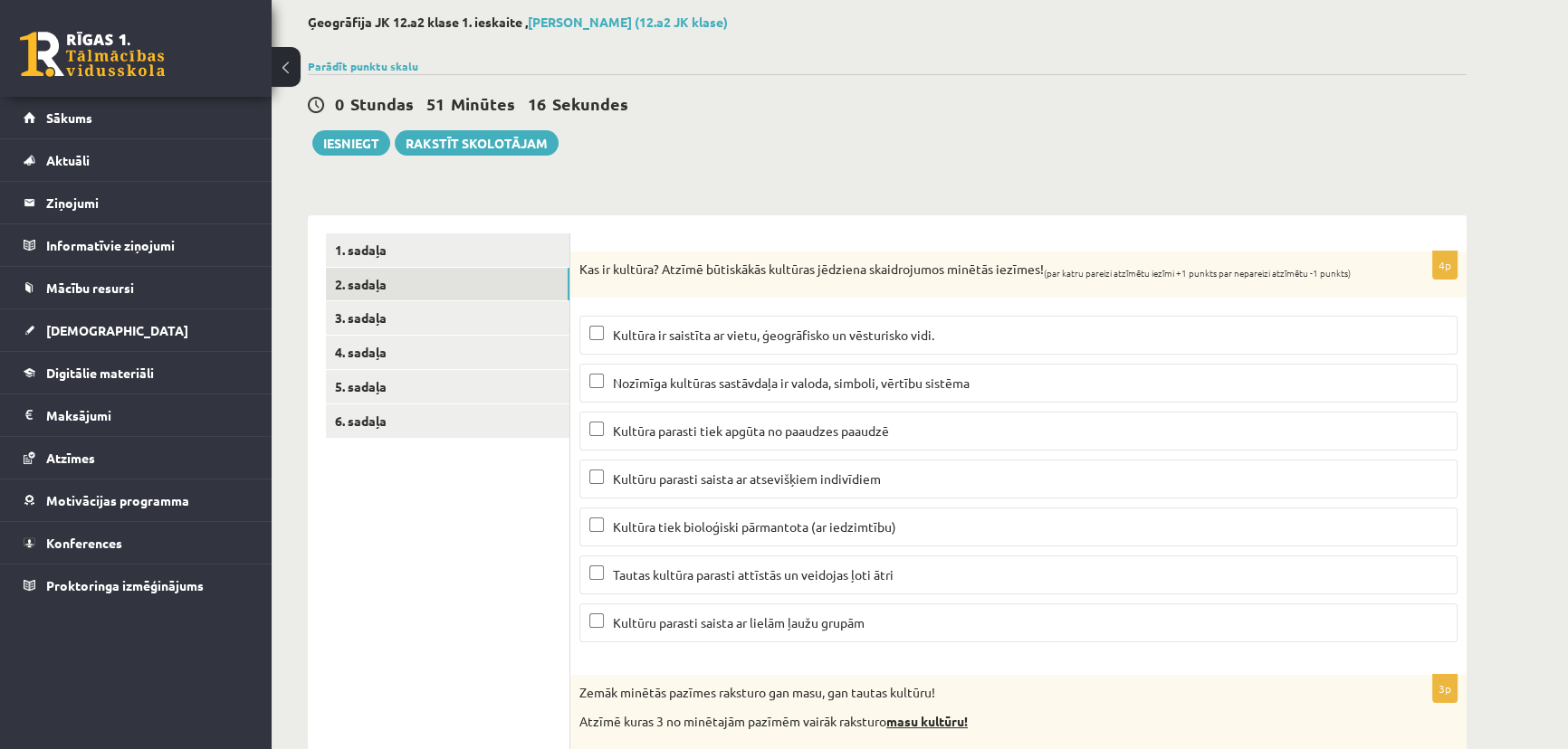
scroll to position [0, 0]
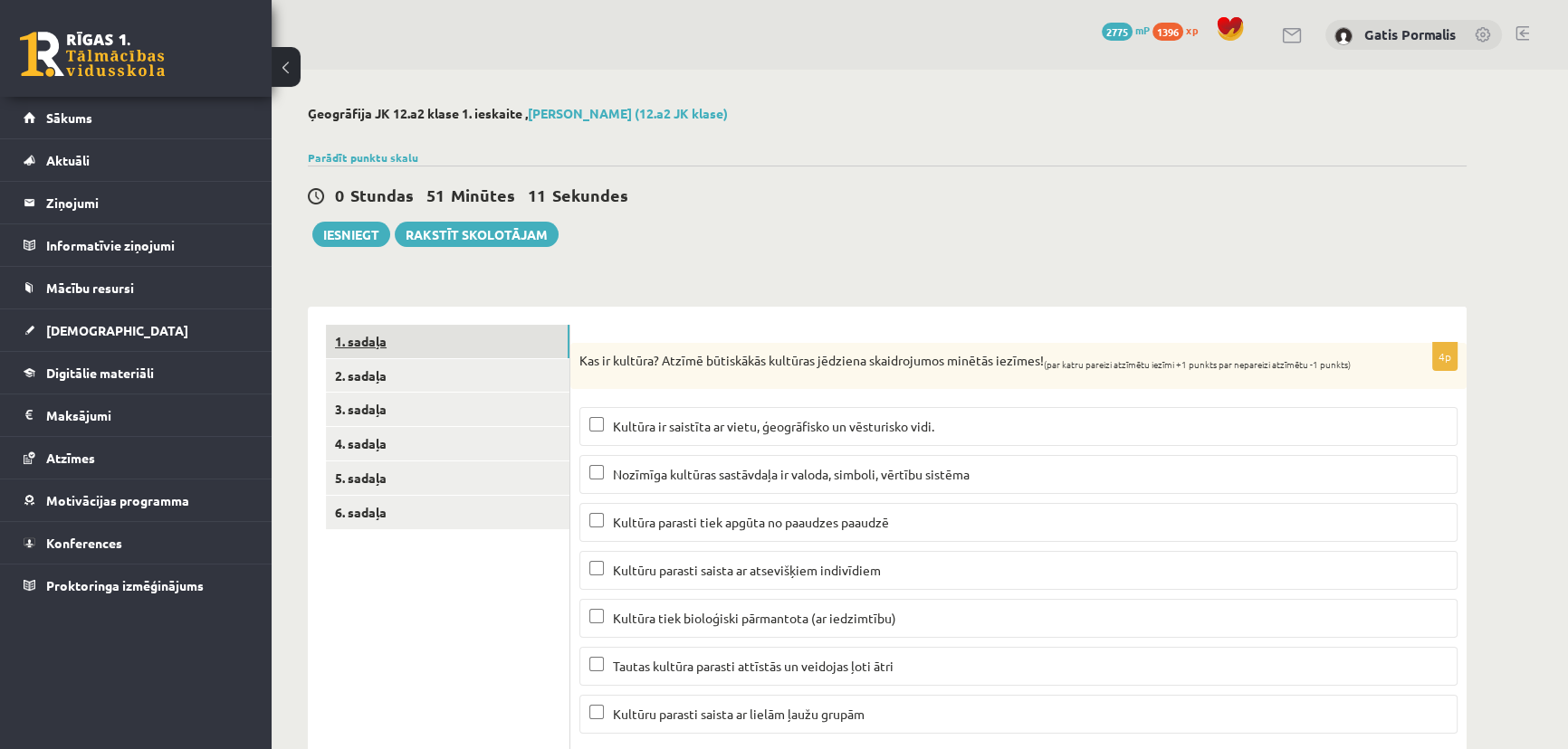
click at [364, 344] on link "1. sadaļa" at bounding box center [448, 341] width 243 height 33
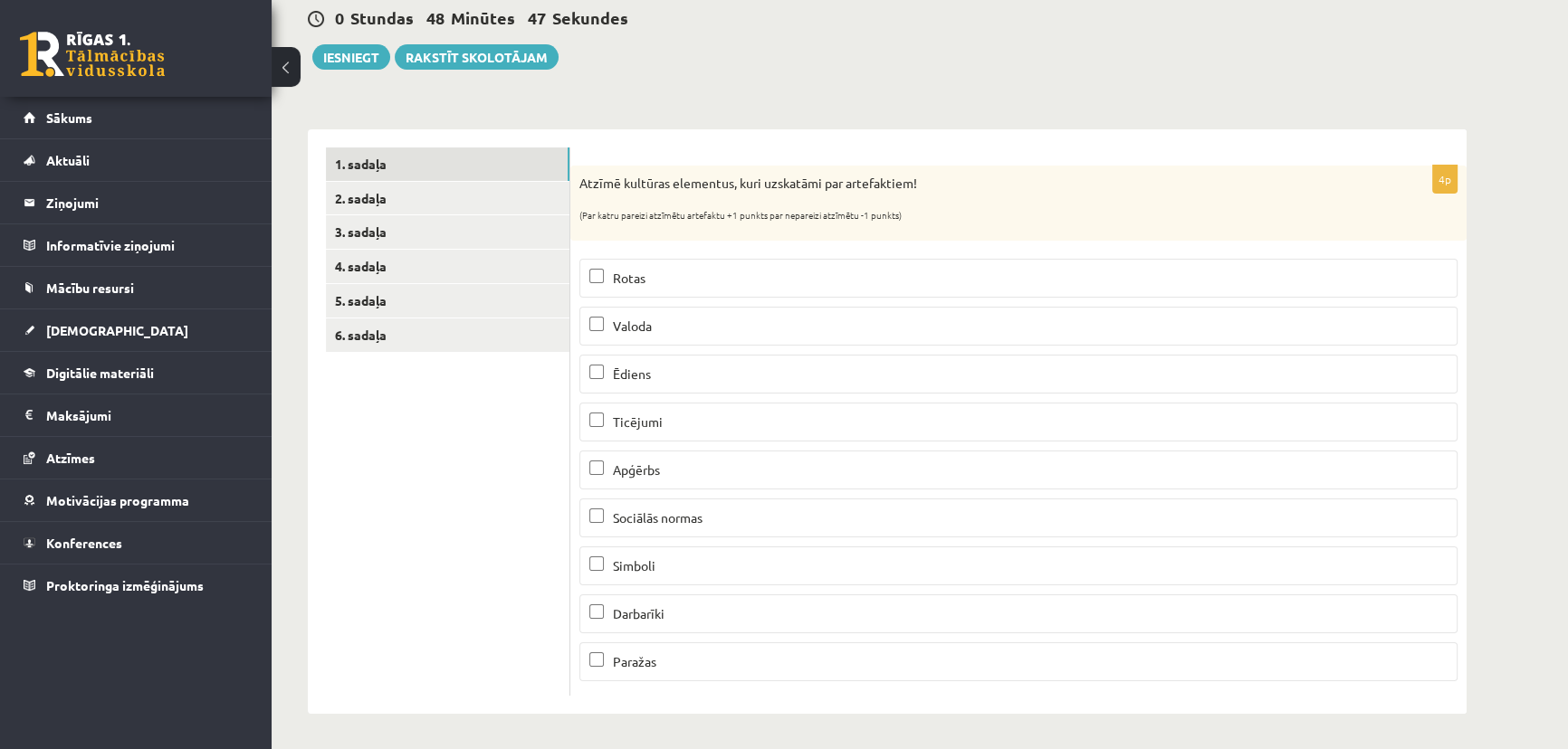
scroll to position [178, 0]
click at [385, 200] on link "2. sadaļa" at bounding box center [448, 198] width 243 height 33
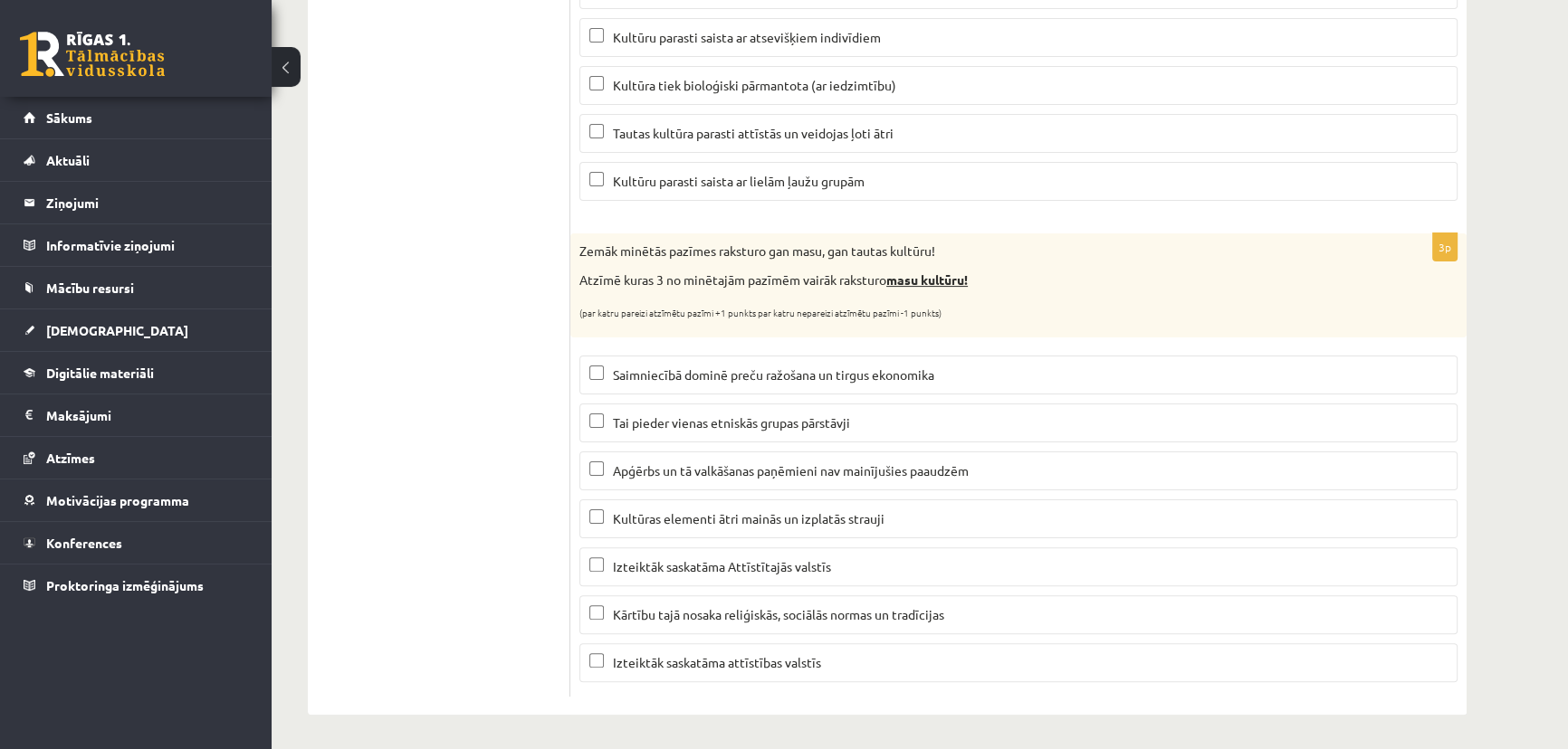
scroll to position [39, 0]
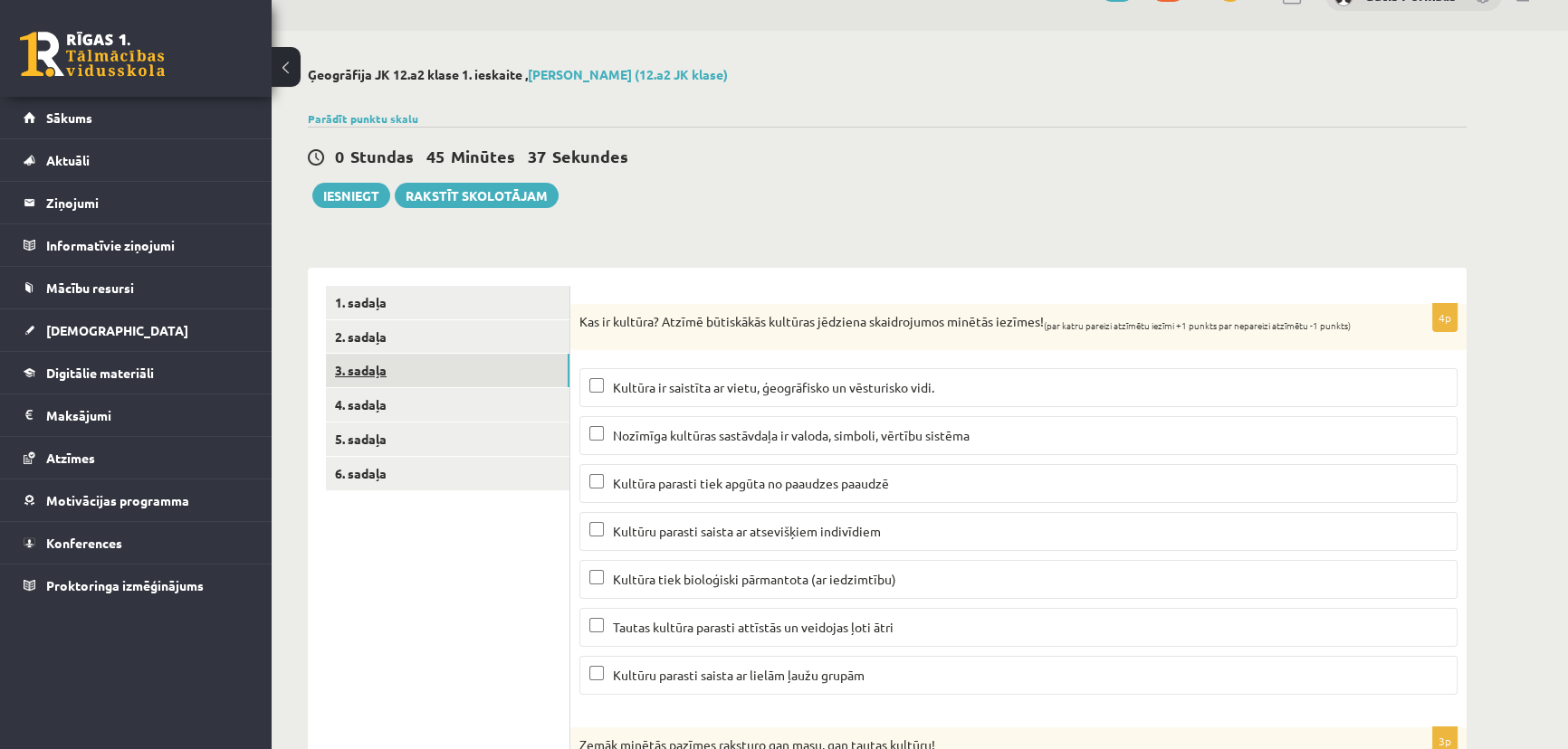
click at [492, 379] on link "3. sadaļa" at bounding box center [448, 370] width 243 height 33
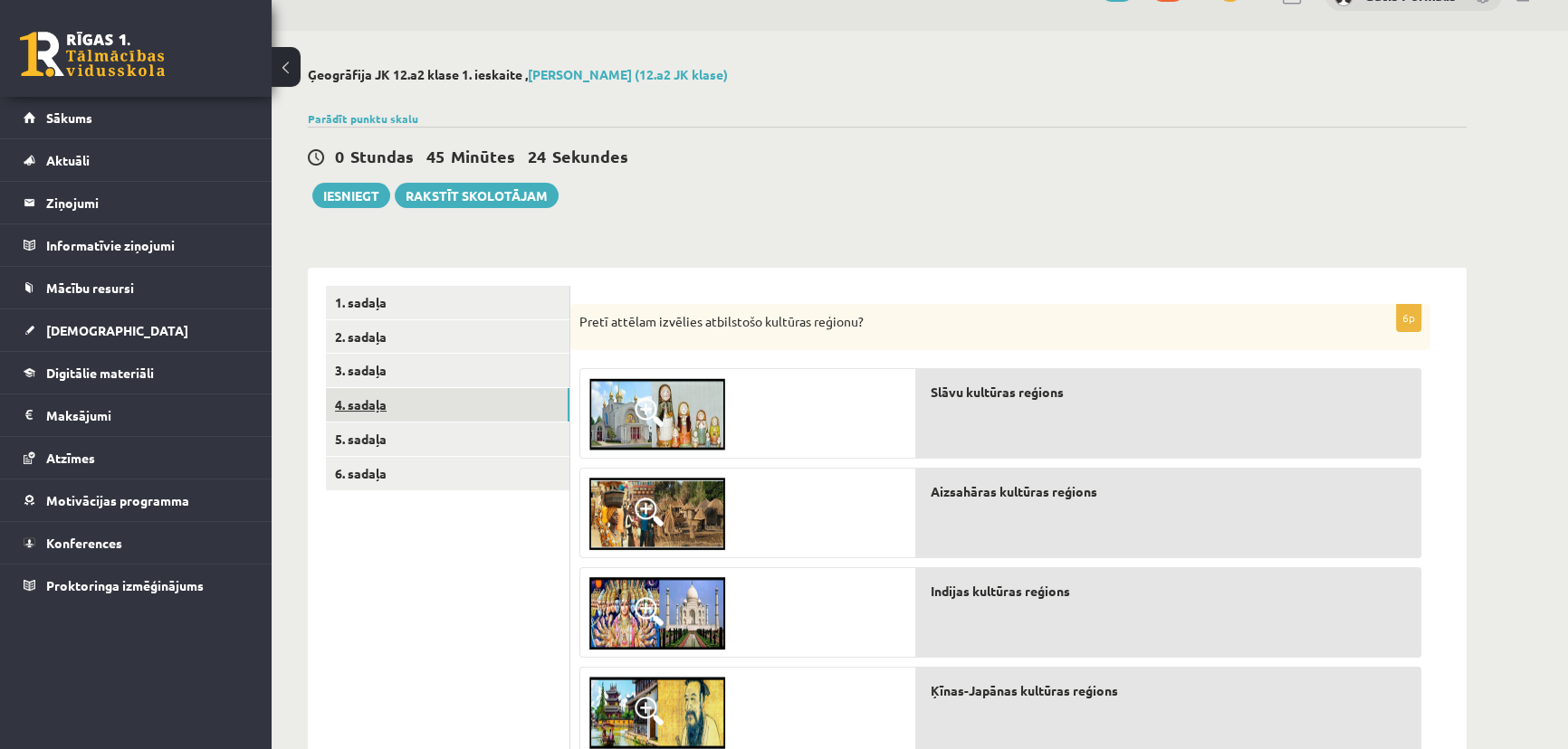
click at [405, 398] on link "4. sadaļa" at bounding box center [448, 404] width 243 height 33
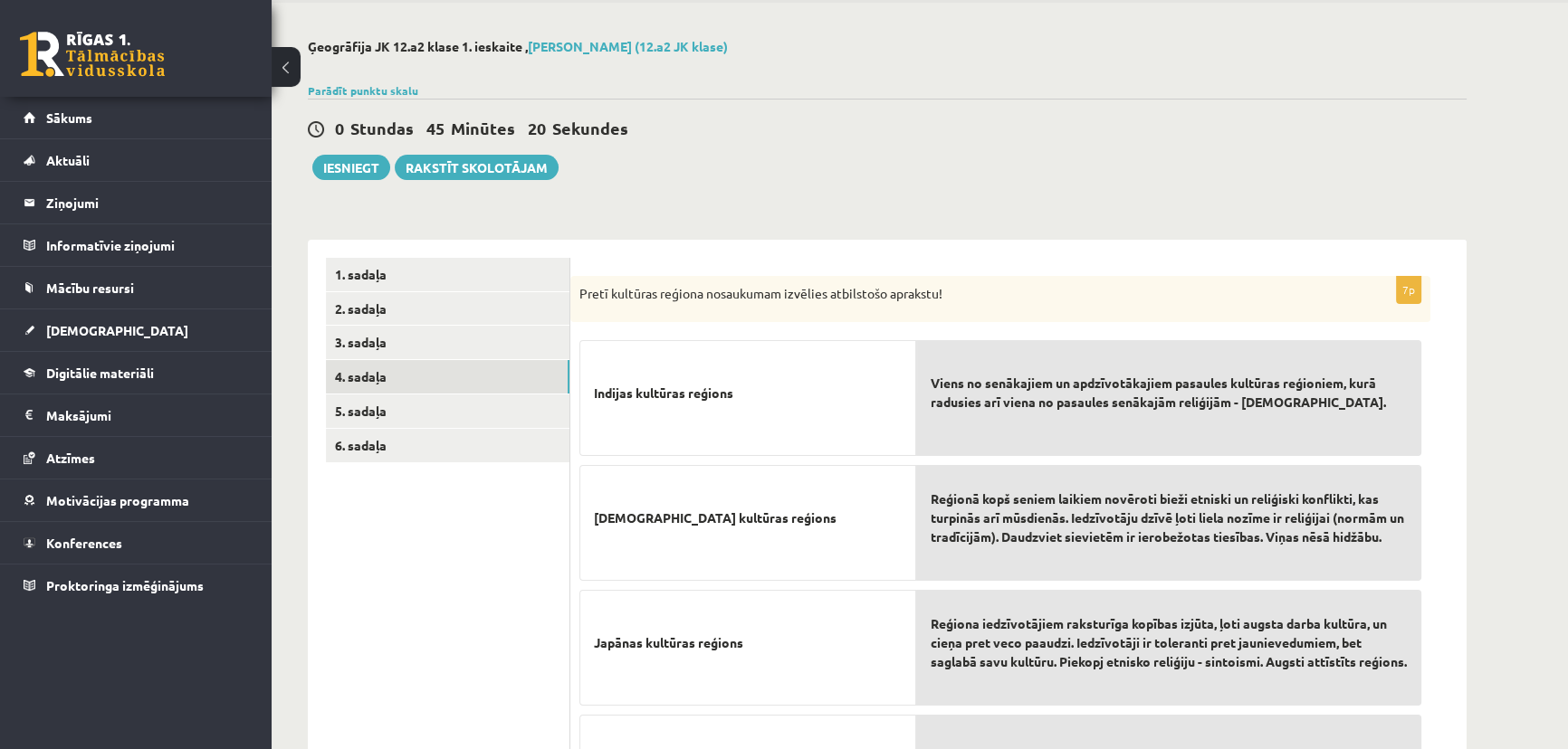
scroll to position [0, 0]
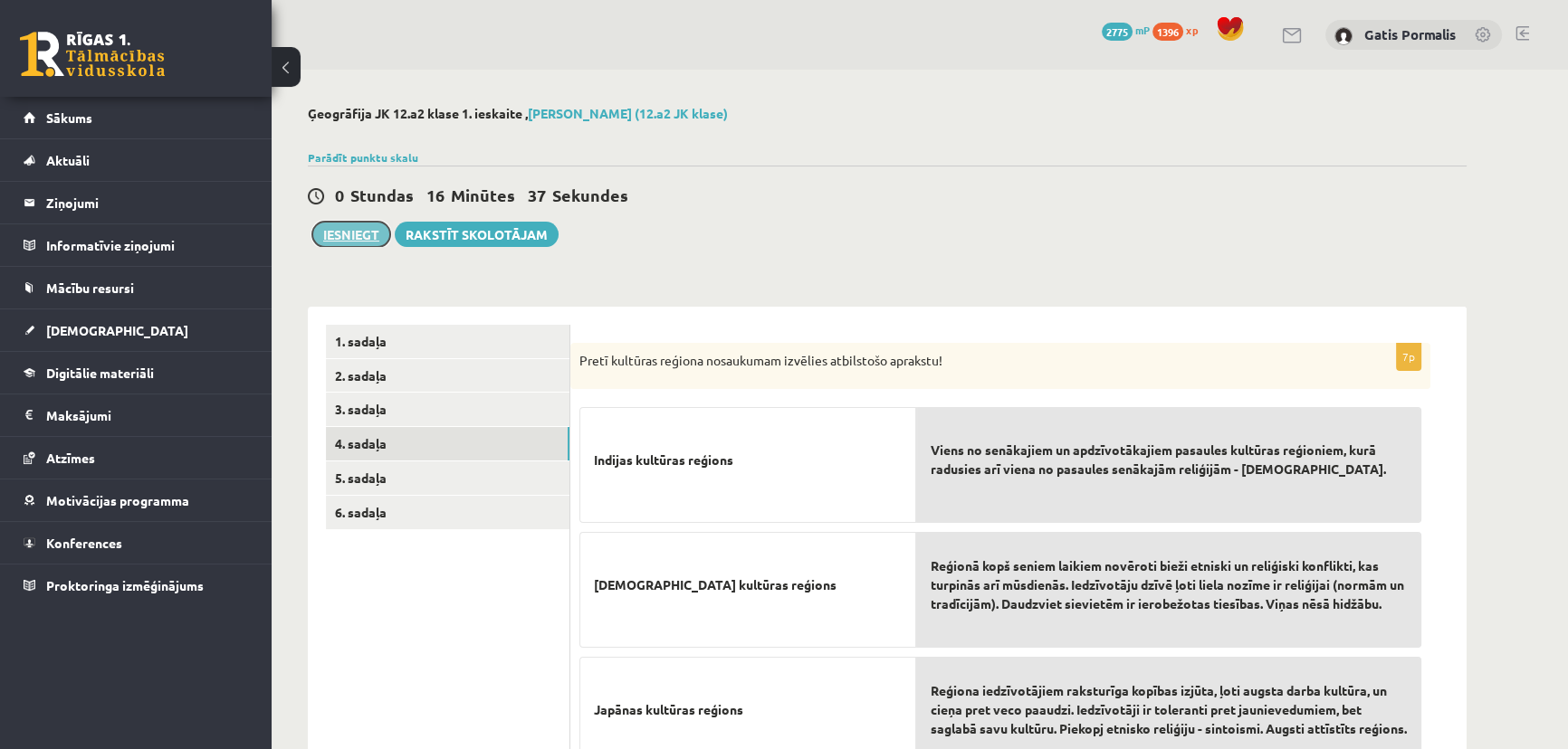
click at [349, 225] on button "Iesniegt" at bounding box center [351, 234] width 78 height 26
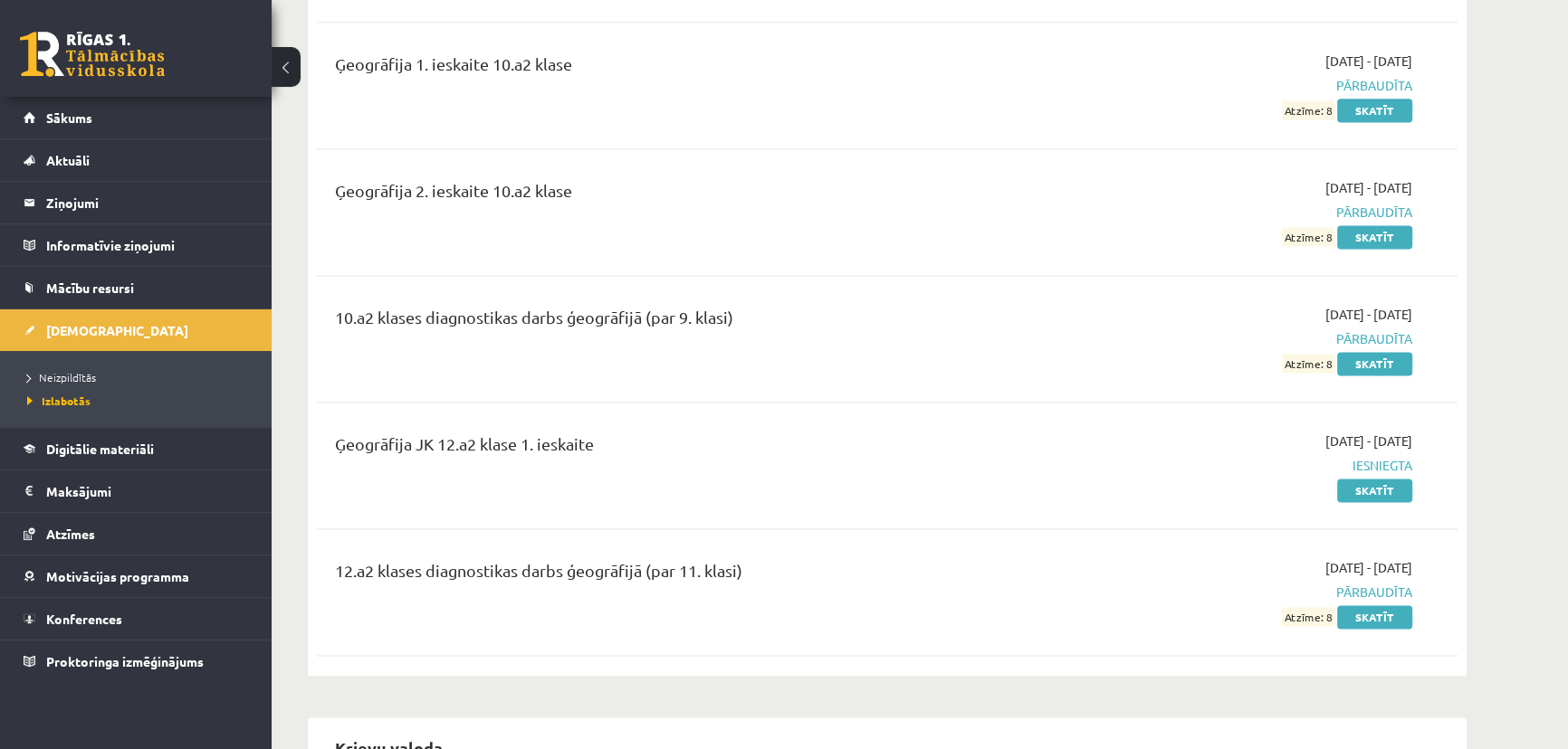
scroll to position [3291, 0]
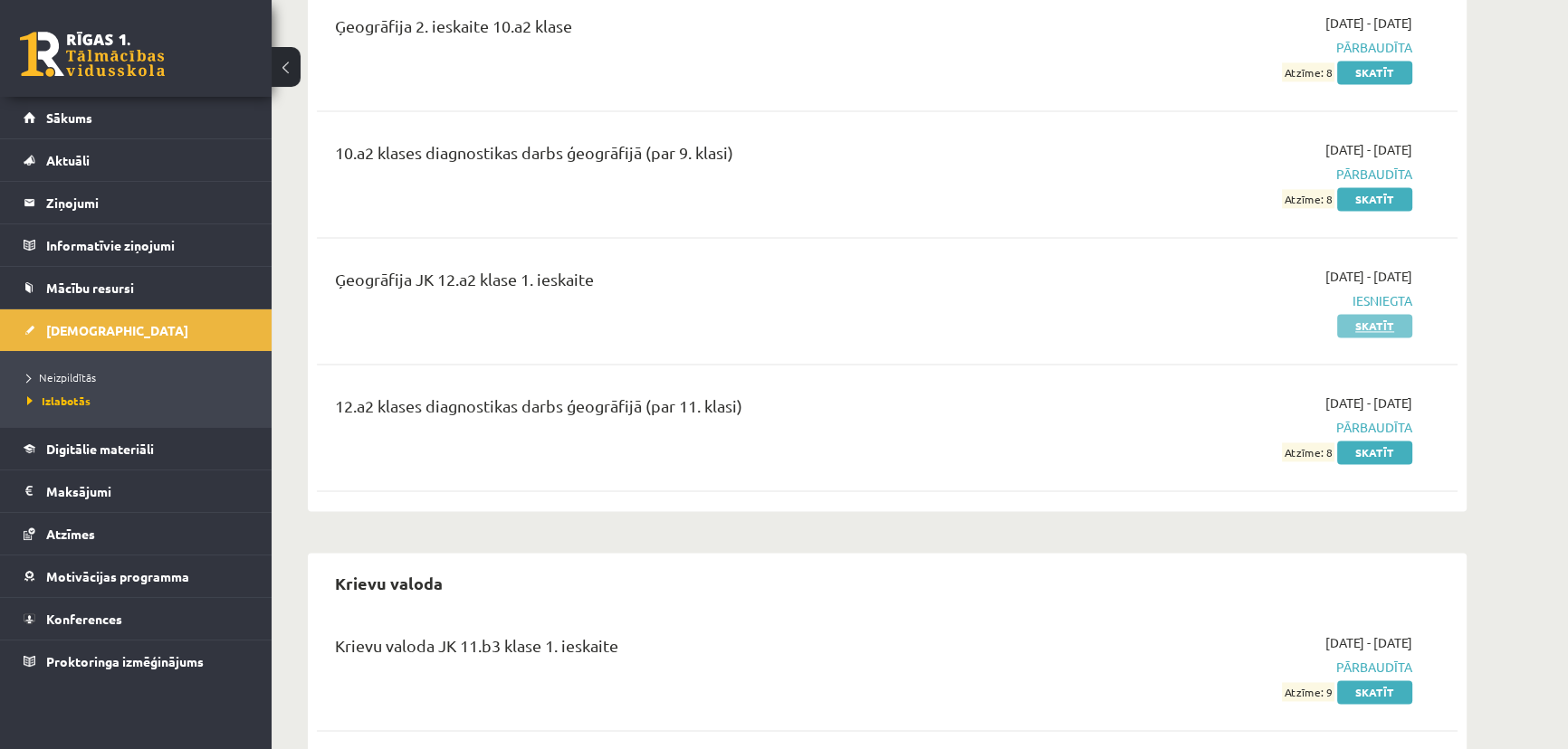
click at [1400, 314] on link "Skatīt" at bounding box center [1374, 325] width 75 height 24
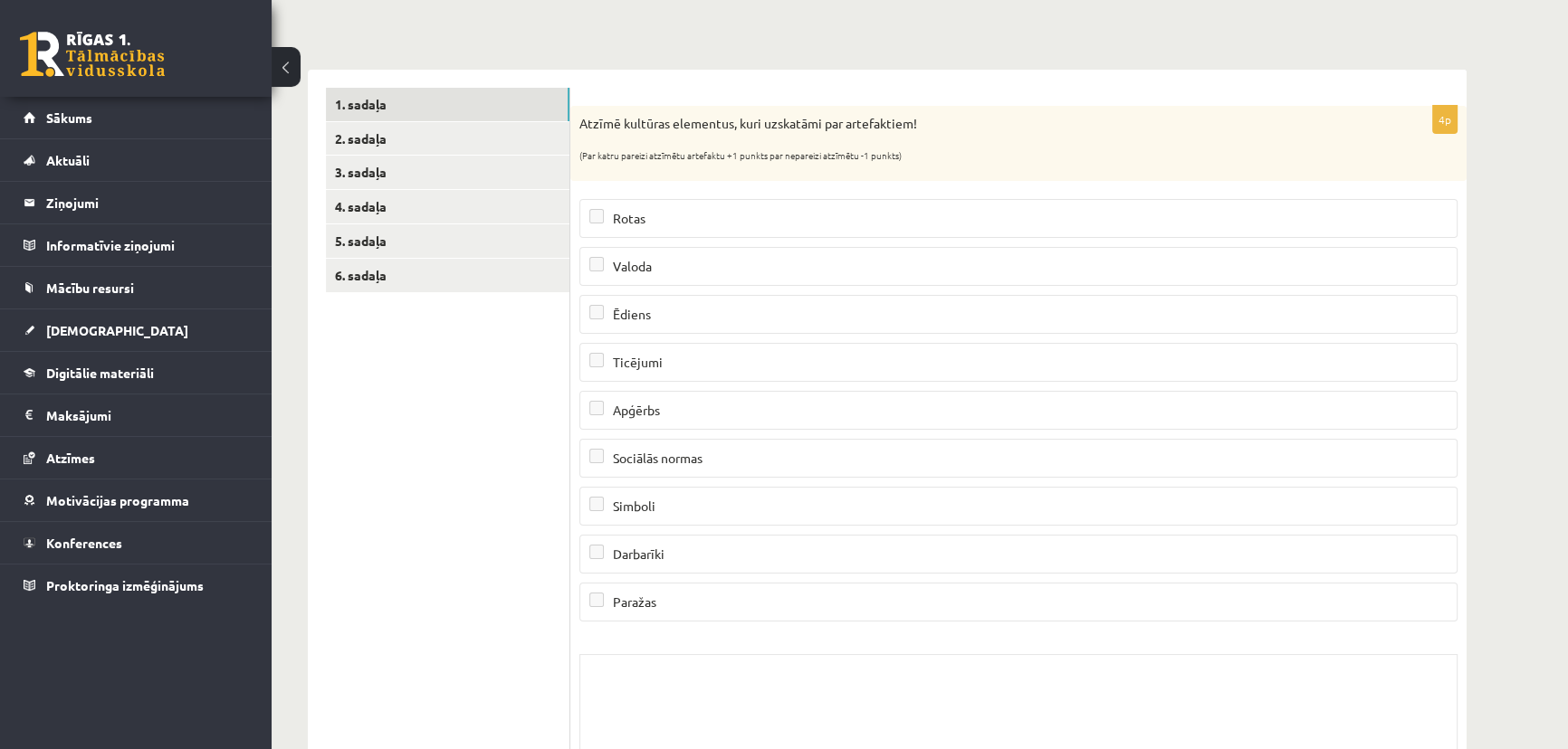
scroll to position [163, 0]
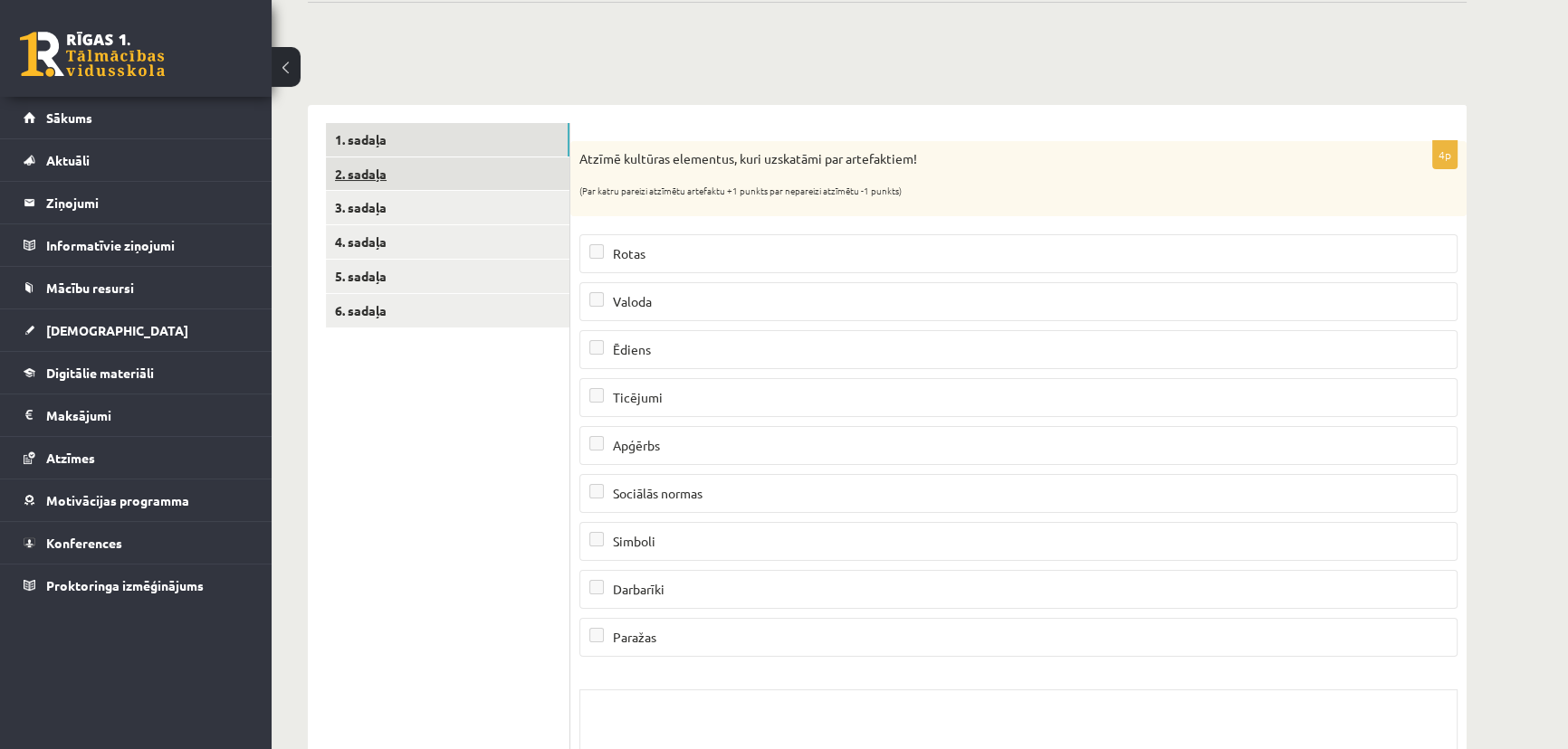
click at [497, 163] on link "2. sadaļa" at bounding box center [448, 174] width 243 height 33
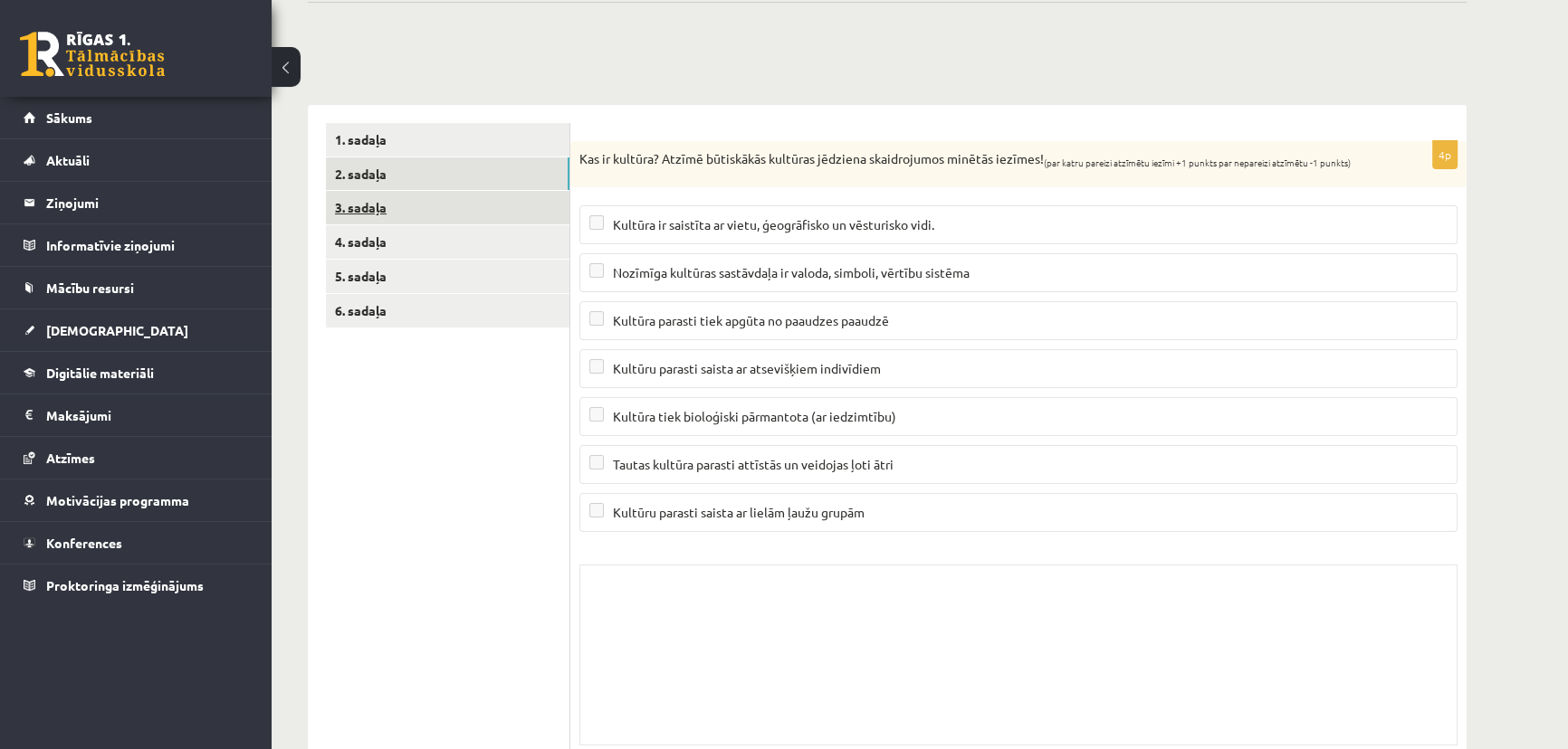
click at [490, 202] on link "3. sadaļa" at bounding box center [448, 207] width 243 height 33
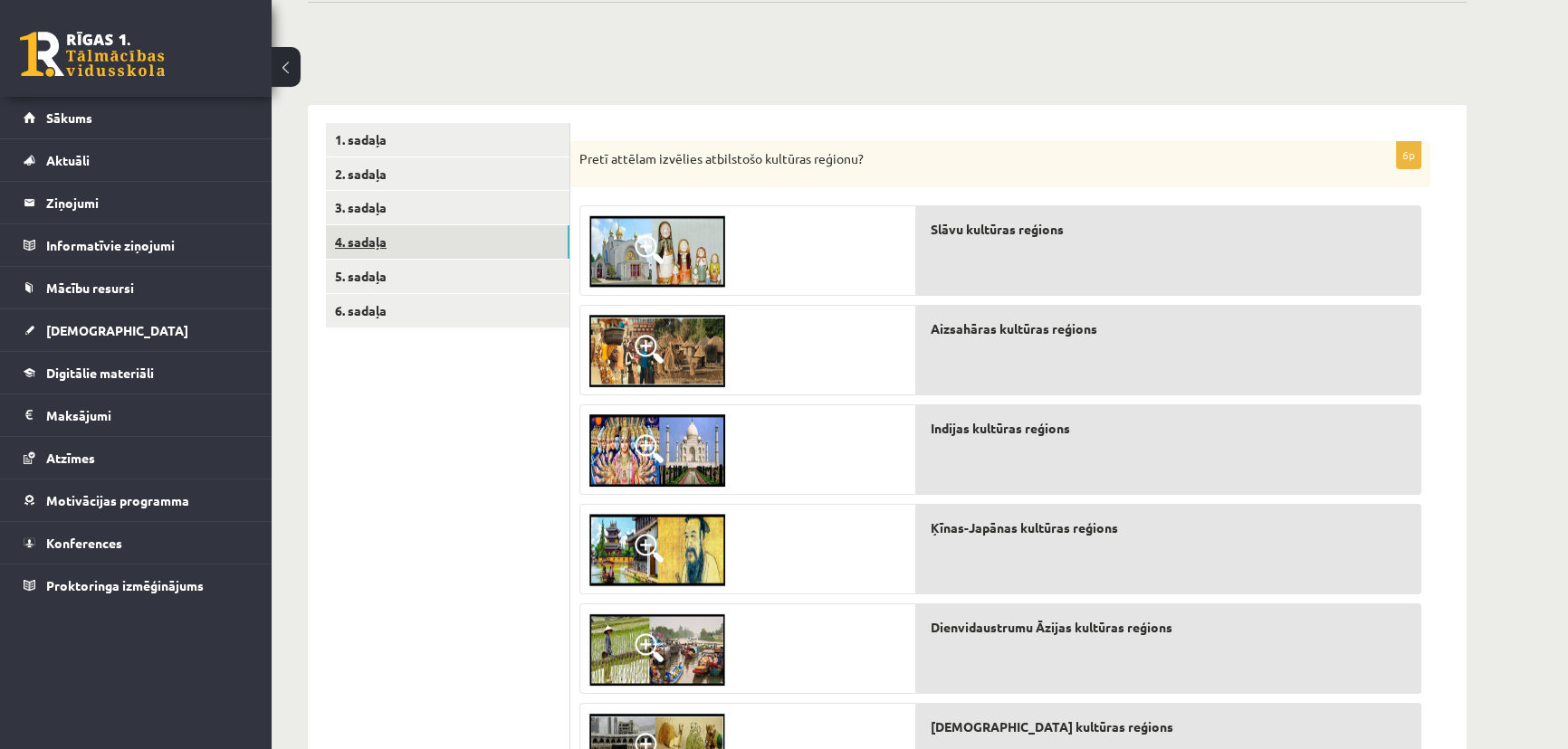
click at [482, 242] on link "4. sadaļa" at bounding box center [448, 241] width 243 height 33
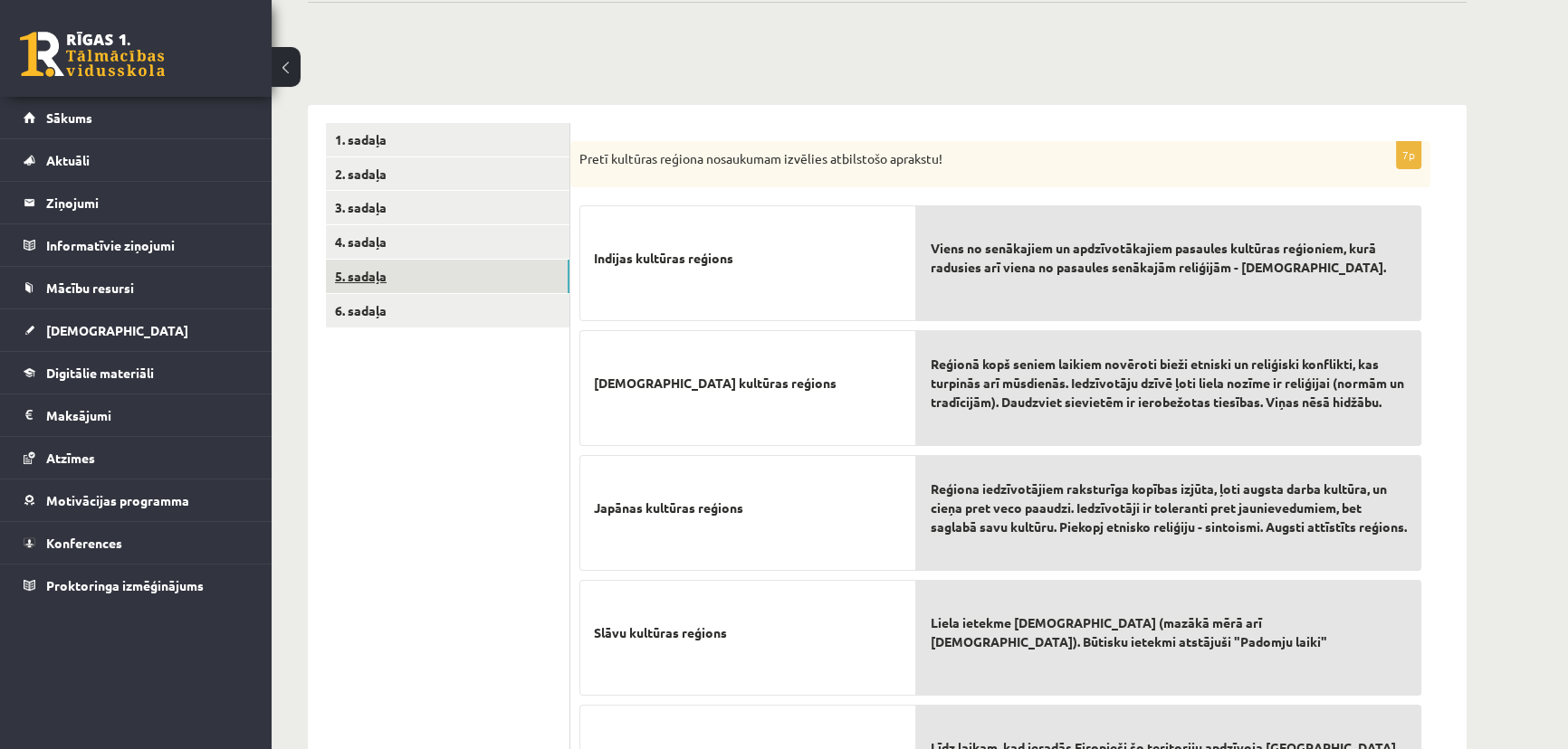
click at [476, 272] on link "5. sadaļa" at bounding box center [448, 276] width 243 height 33
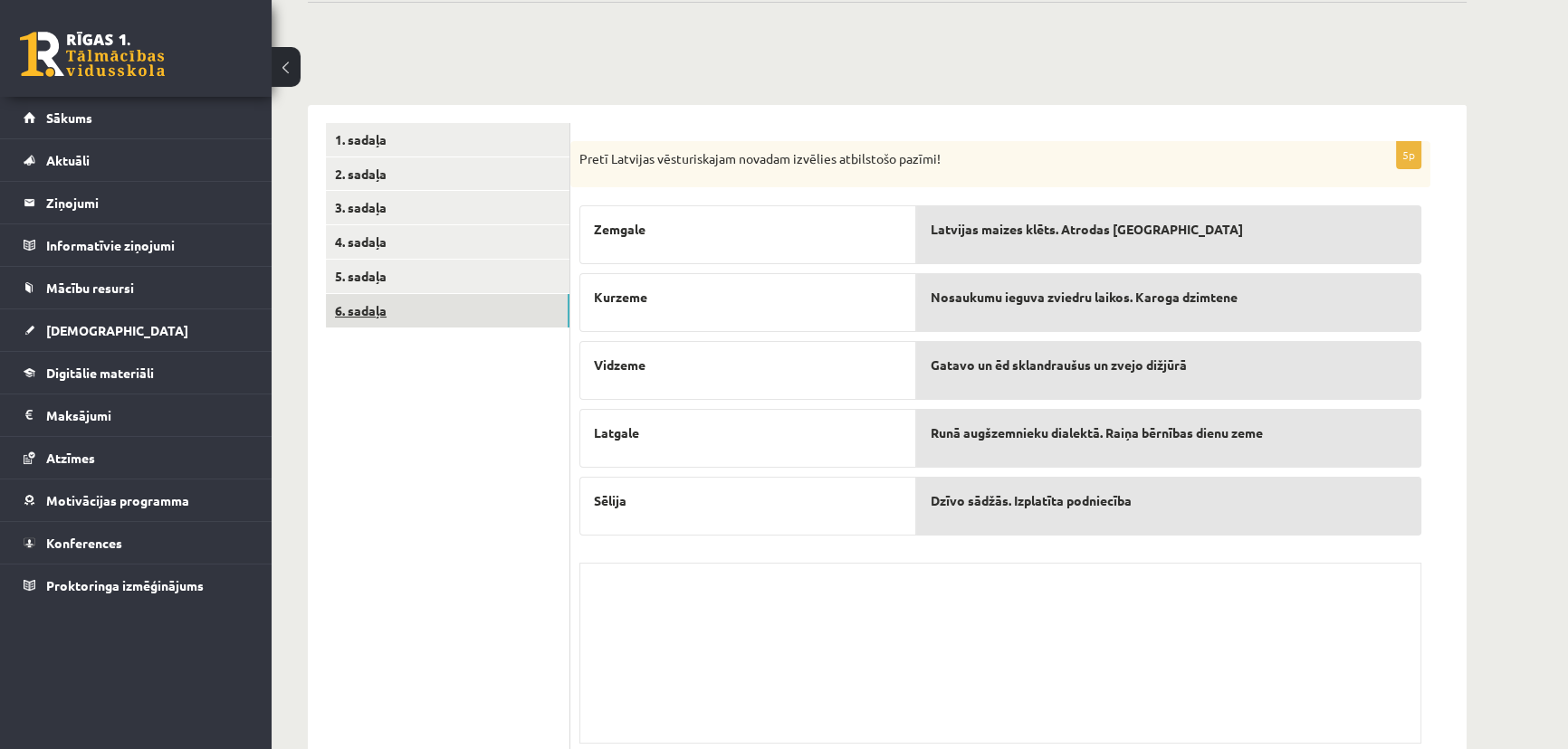
click at [470, 302] on link "6. sadaļa" at bounding box center [448, 310] width 243 height 33
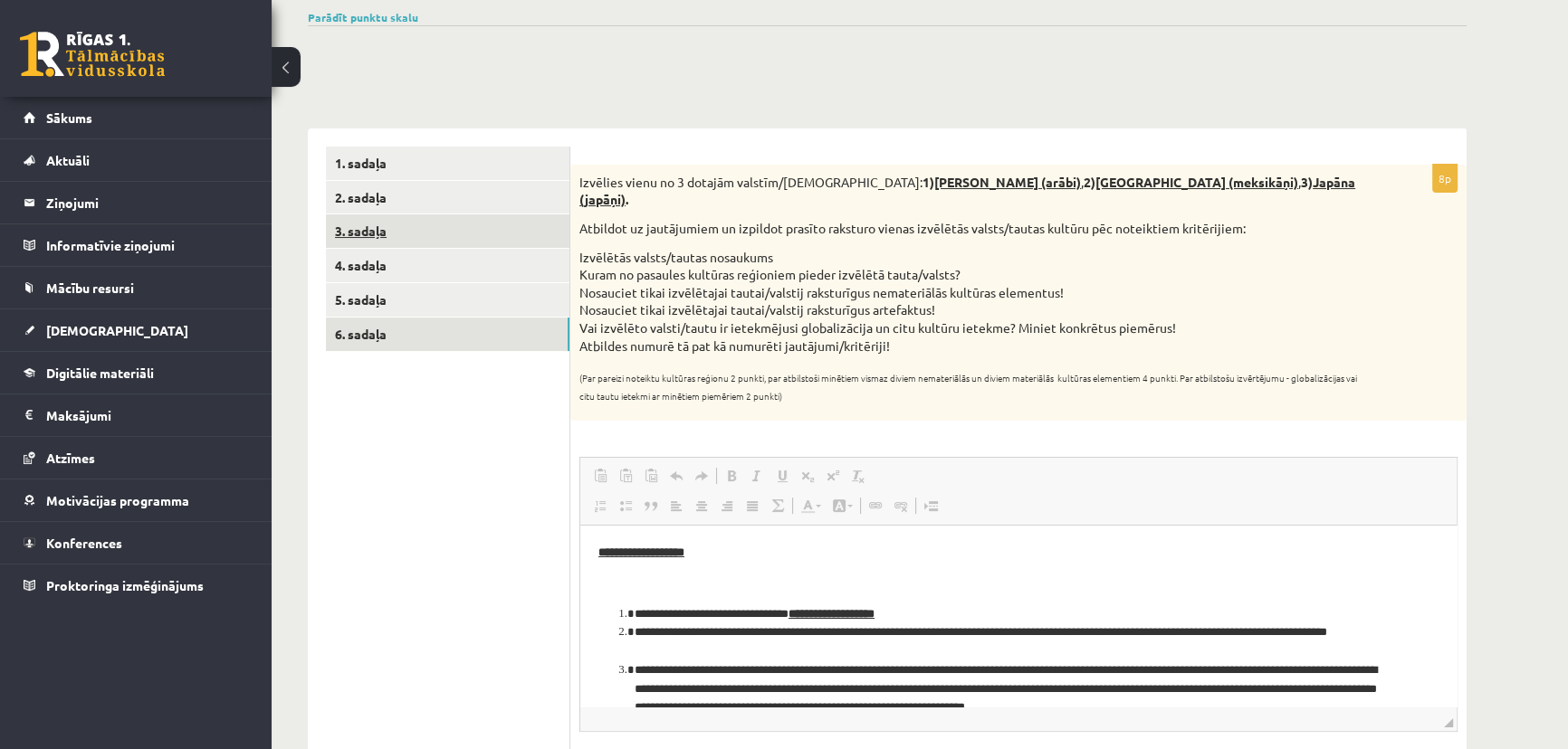
scroll to position [0, 0]
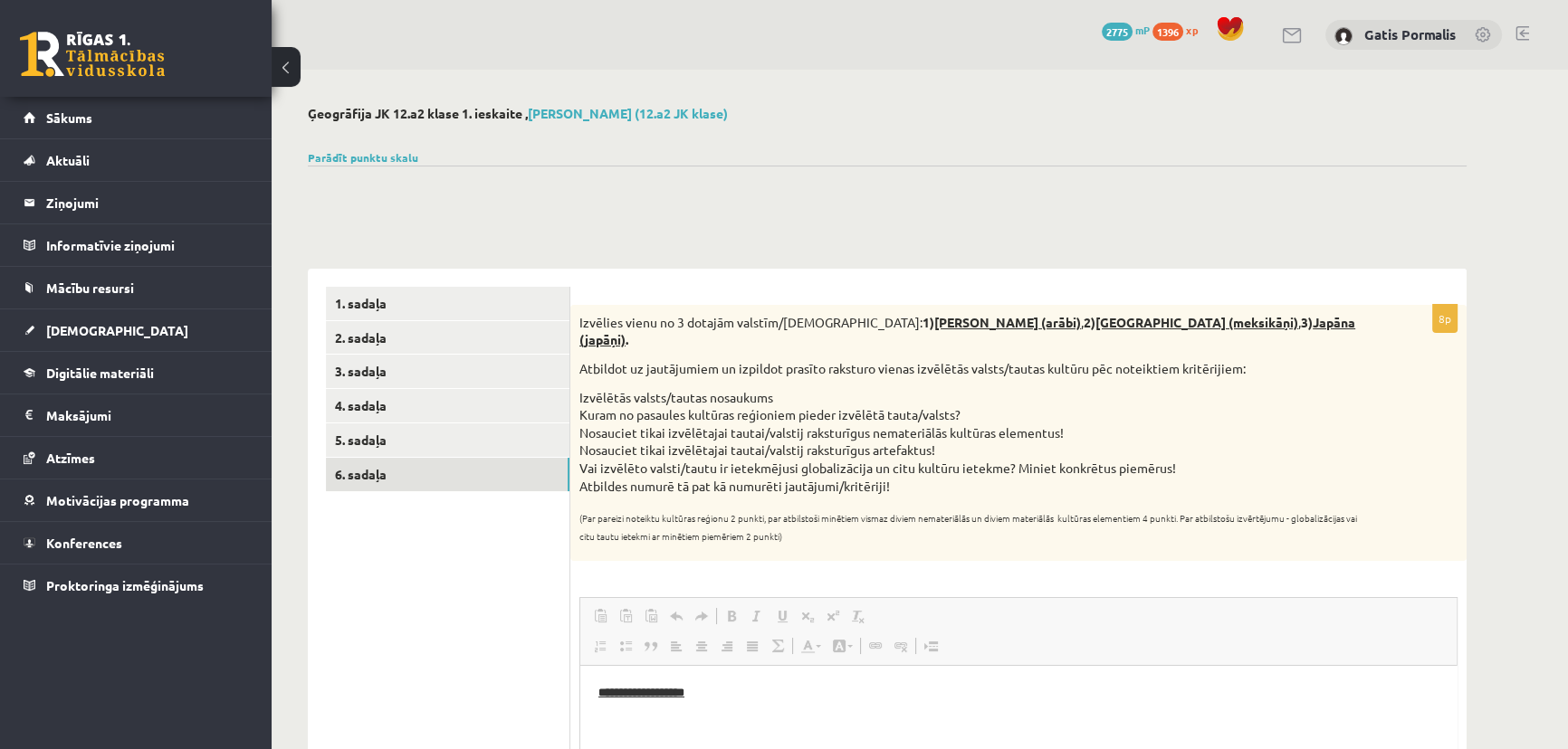
click at [431, 265] on div "********* ********* ********* ********* ********* ********* 1. sadaļa 2. sadaļa…" at bounding box center [887, 726] width 1159 height 951
click at [427, 280] on div "1. sadaļa 2. sadaļa 3. sadaļa 4. sadaļa 5. sadaļa 6. sadaļa" at bounding box center [439, 735] width 262 height 932
click at [430, 290] on link "1. sadaļa" at bounding box center [448, 303] width 243 height 33
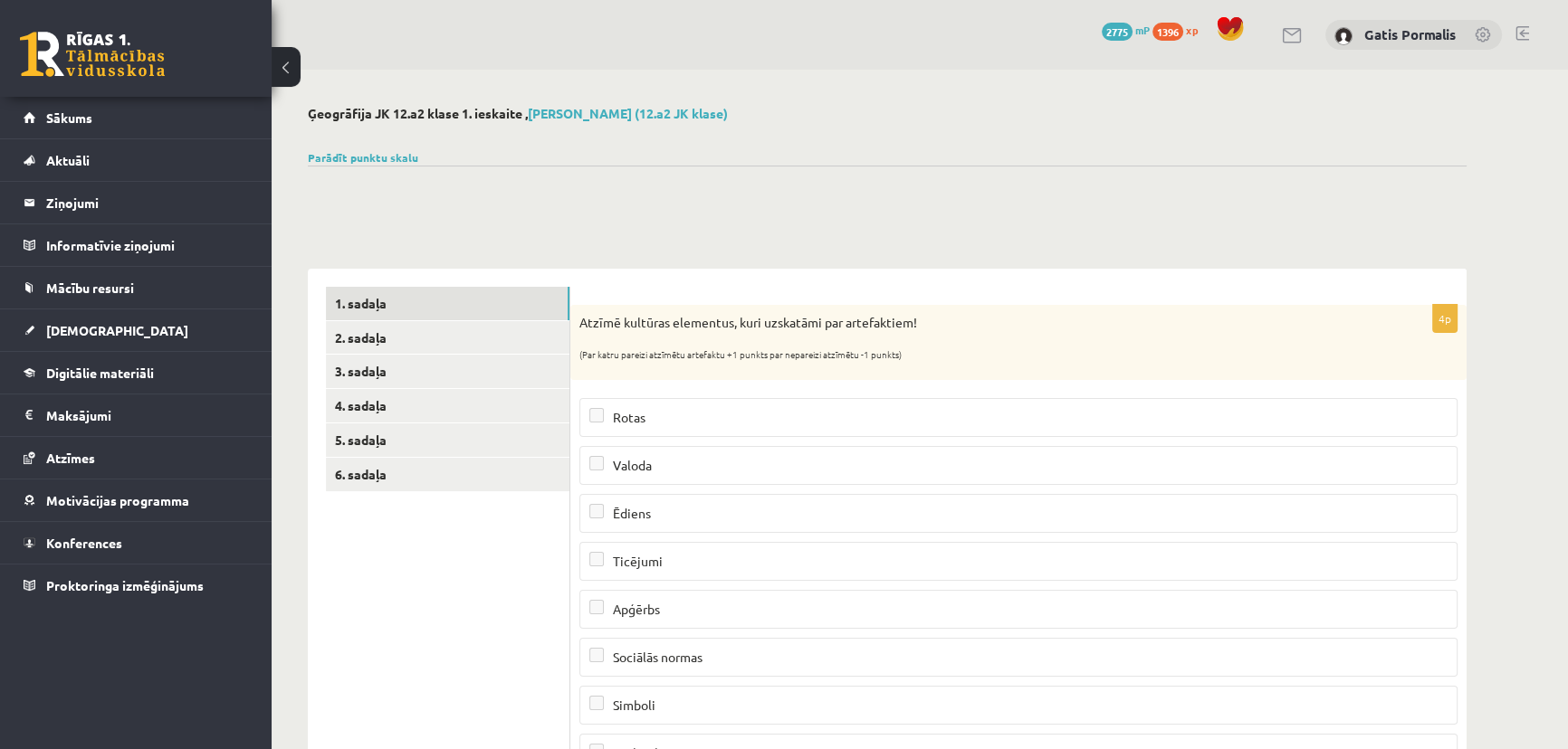
click at [388, 163] on div "Parādīt punktu skalu Atzīme No Līdz 1 0 8 2 9 12 3 13 16 4 17 20 5 21 25 6 26 2…" at bounding box center [887, 157] width 1159 height 16
click at [387, 160] on link "Parādīt punktu skalu" at bounding box center [363, 157] width 110 height 14
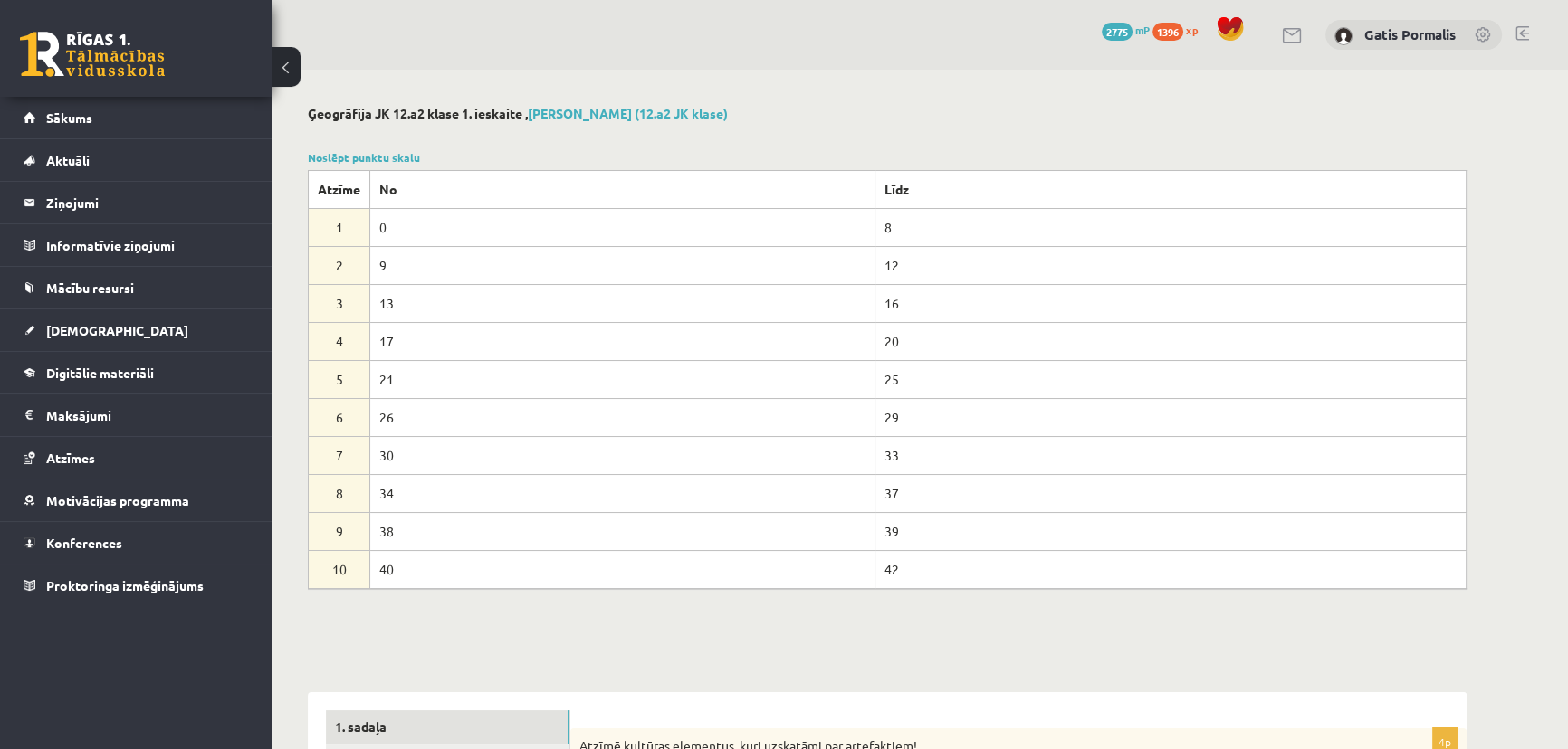
click at [668, 142] on div at bounding box center [887, 135] width 1159 height 18
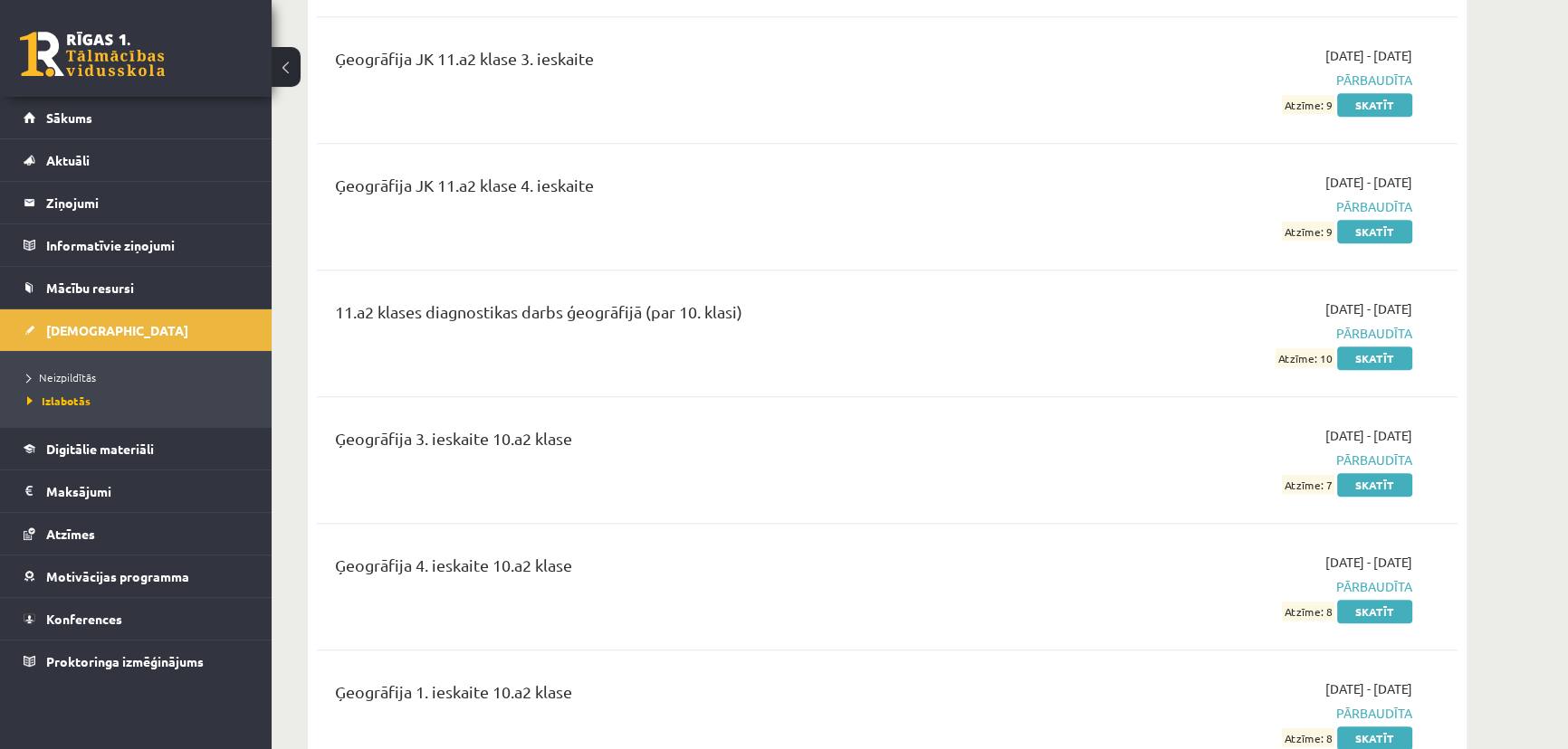
scroll to position [2466, 0]
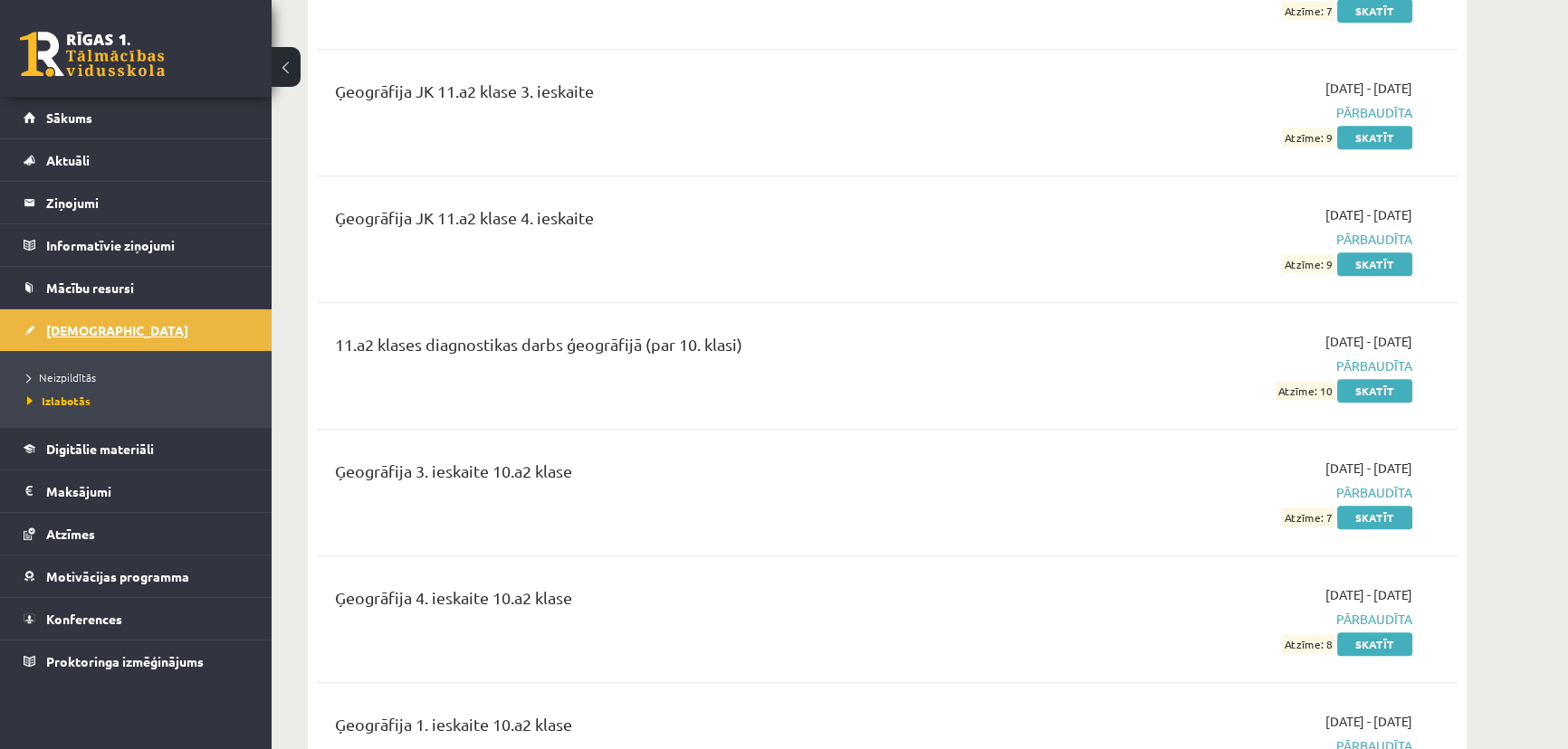
click at [164, 328] on link "[DEMOGRAPHIC_DATA]" at bounding box center [136, 331] width 225 height 42
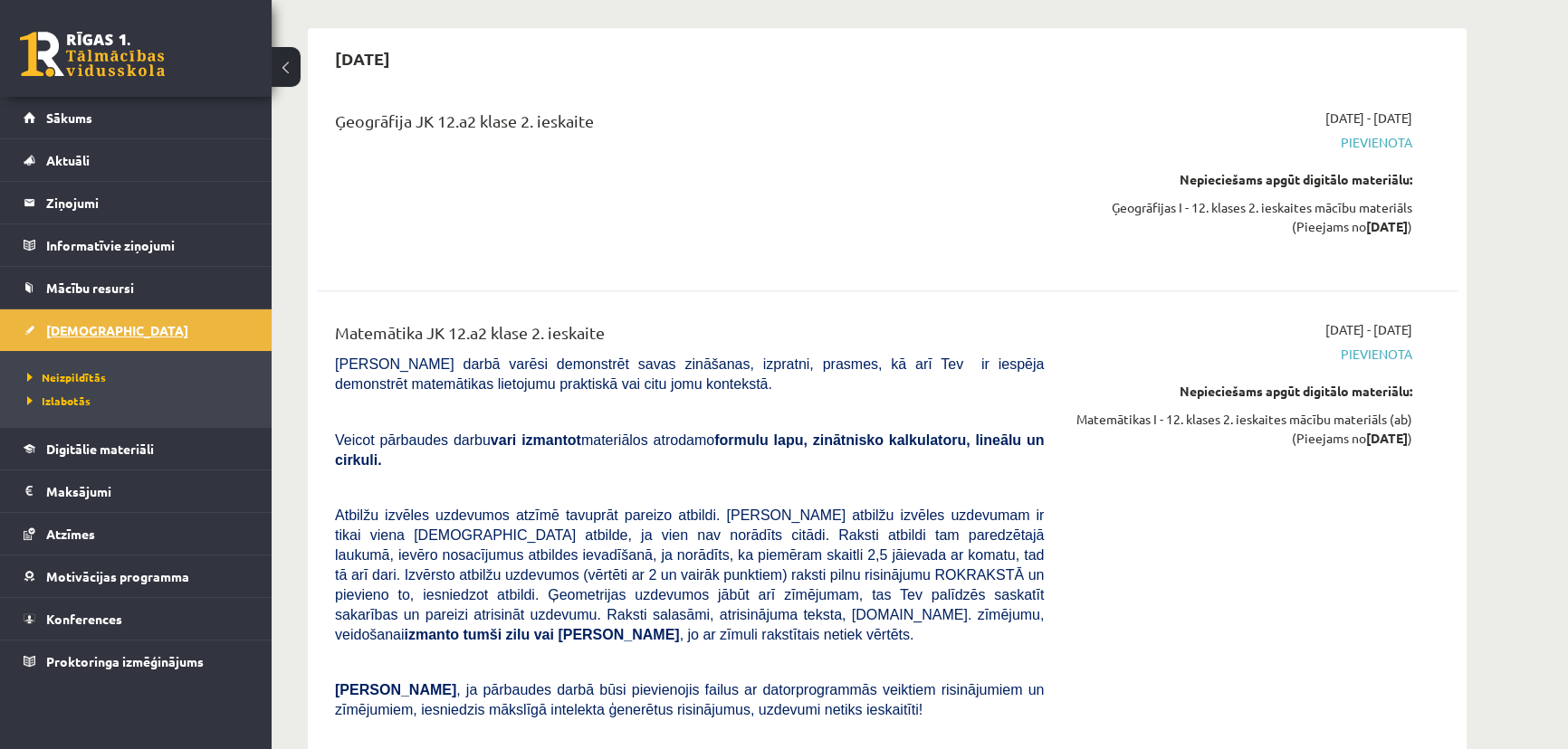
click at [163, 328] on link "[DEMOGRAPHIC_DATA]" at bounding box center [136, 331] width 225 height 42
click at [90, 123] on span "Sākums" at bounding box center [69, 117] width 47 height 16
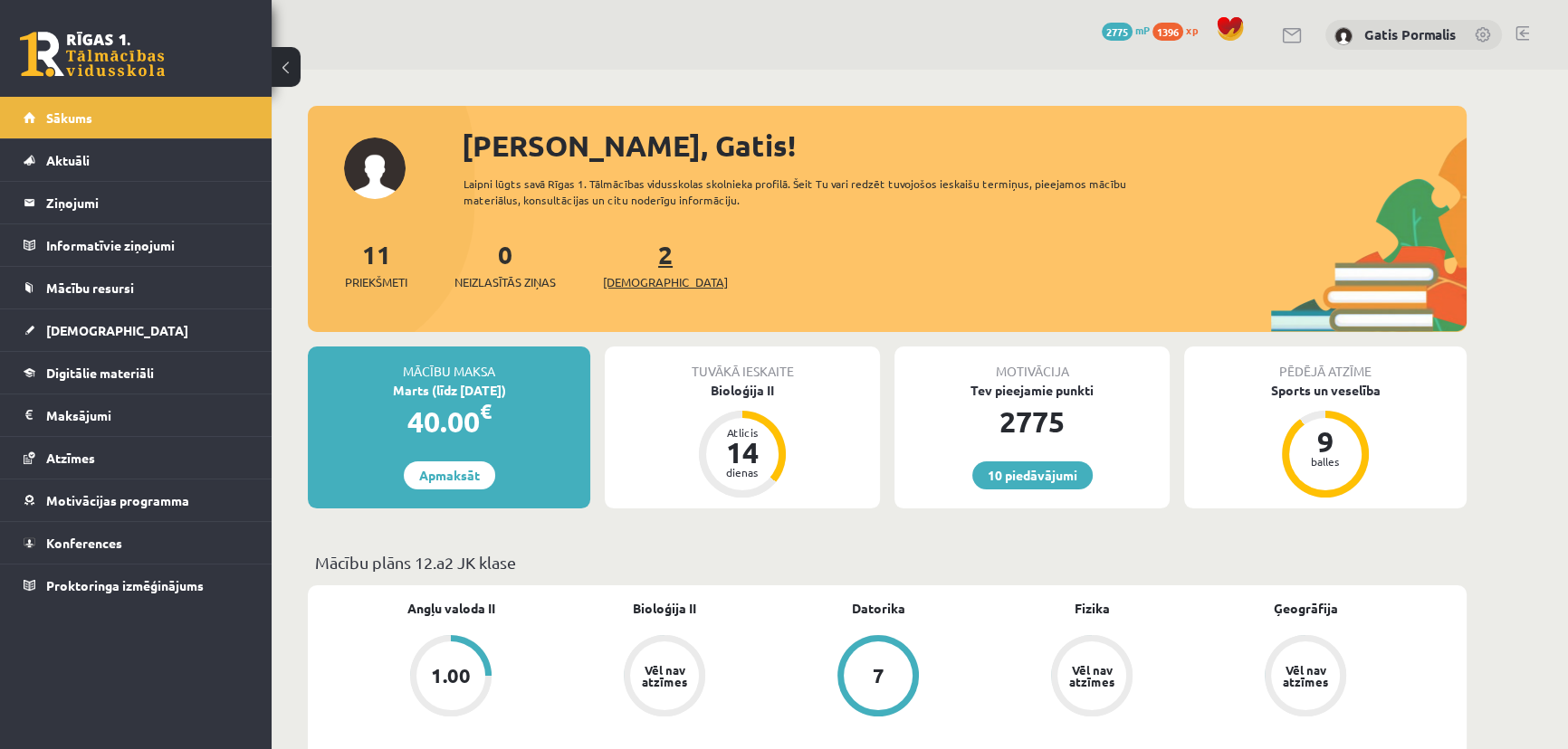
click at [633, 259] on link "2 Ieskaites" at bounding box center [665, 264] width 125 height 53
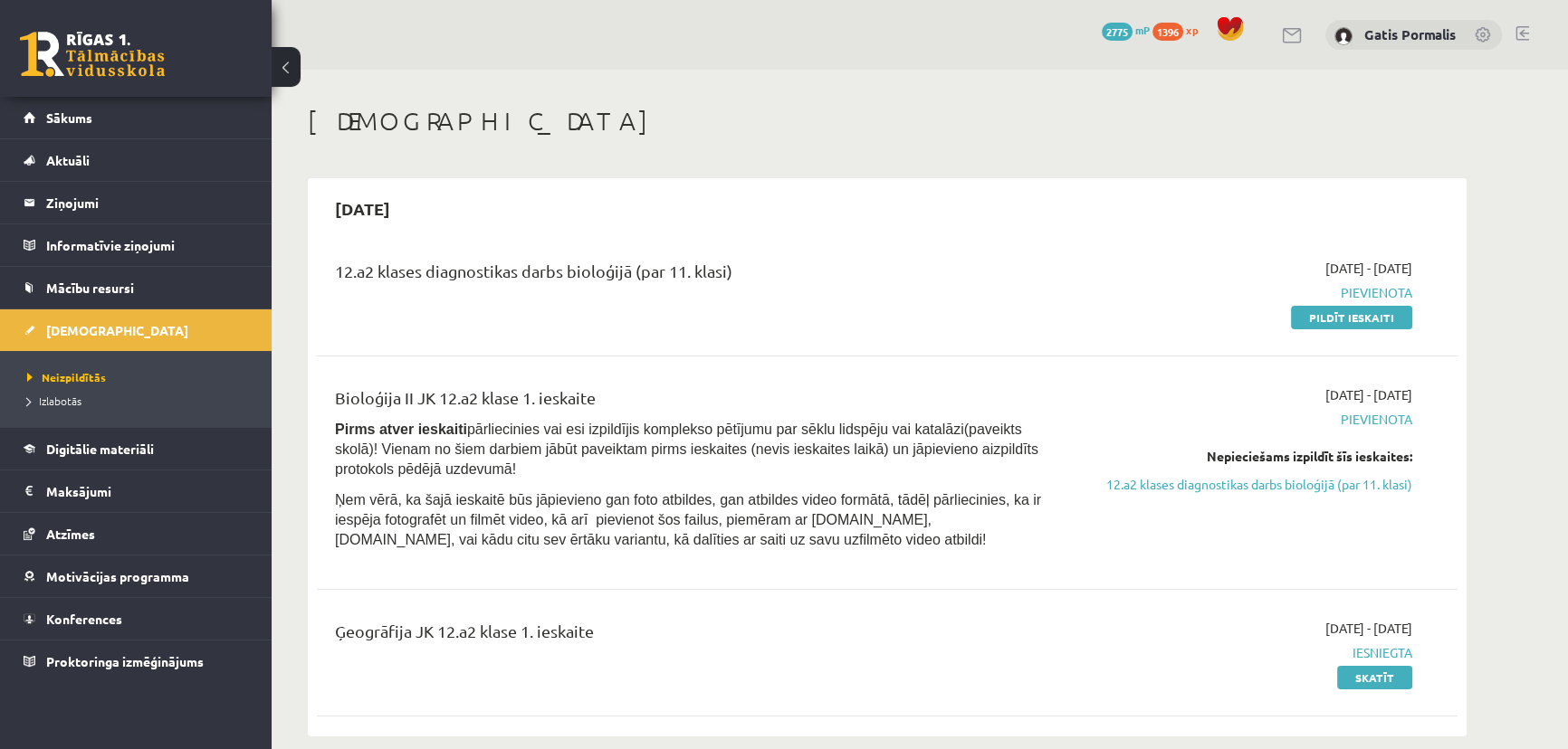
scroll to position [163, 0]
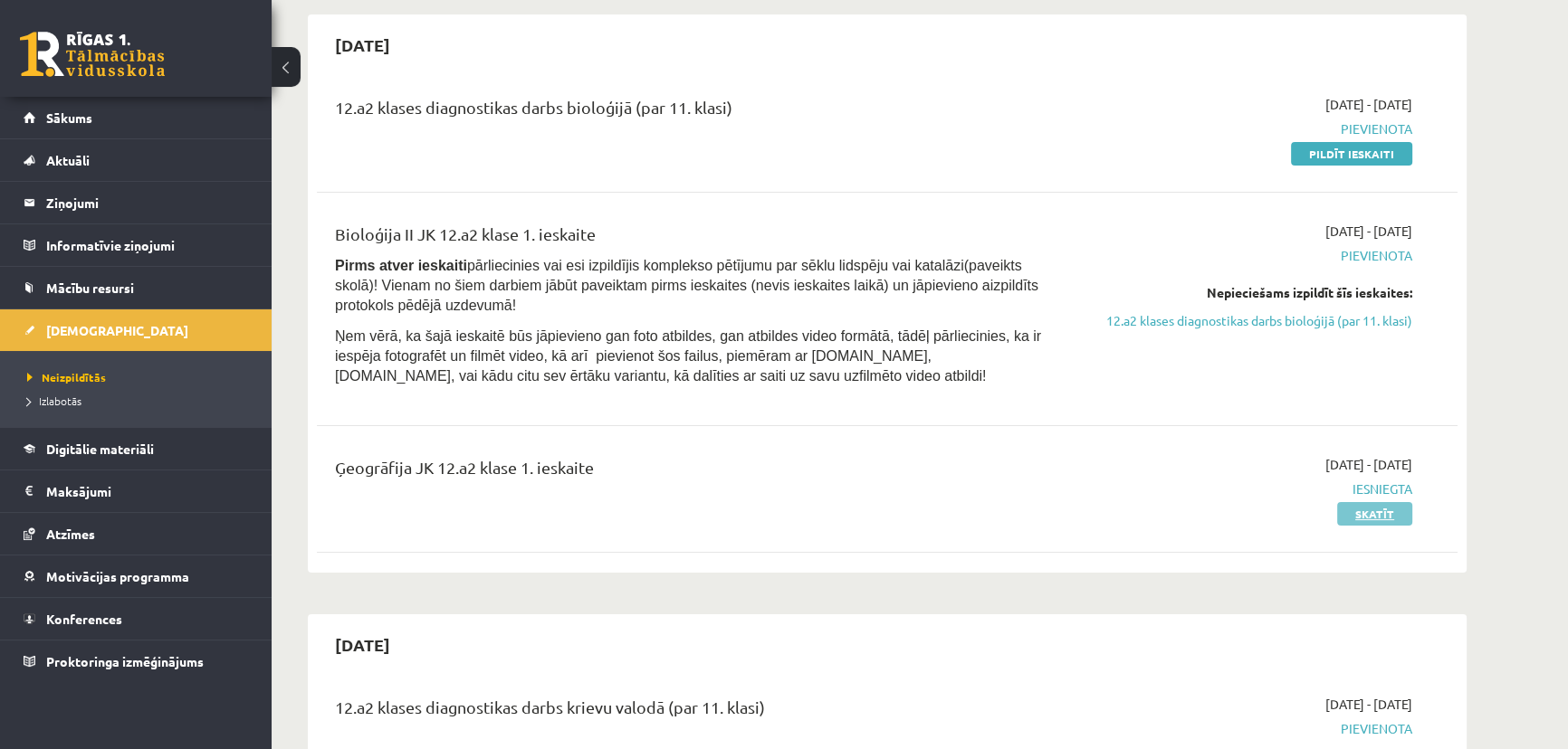
click at [1358, 517] on link "Skatīt" at bounding box center [1374, 513] width 75 height 24
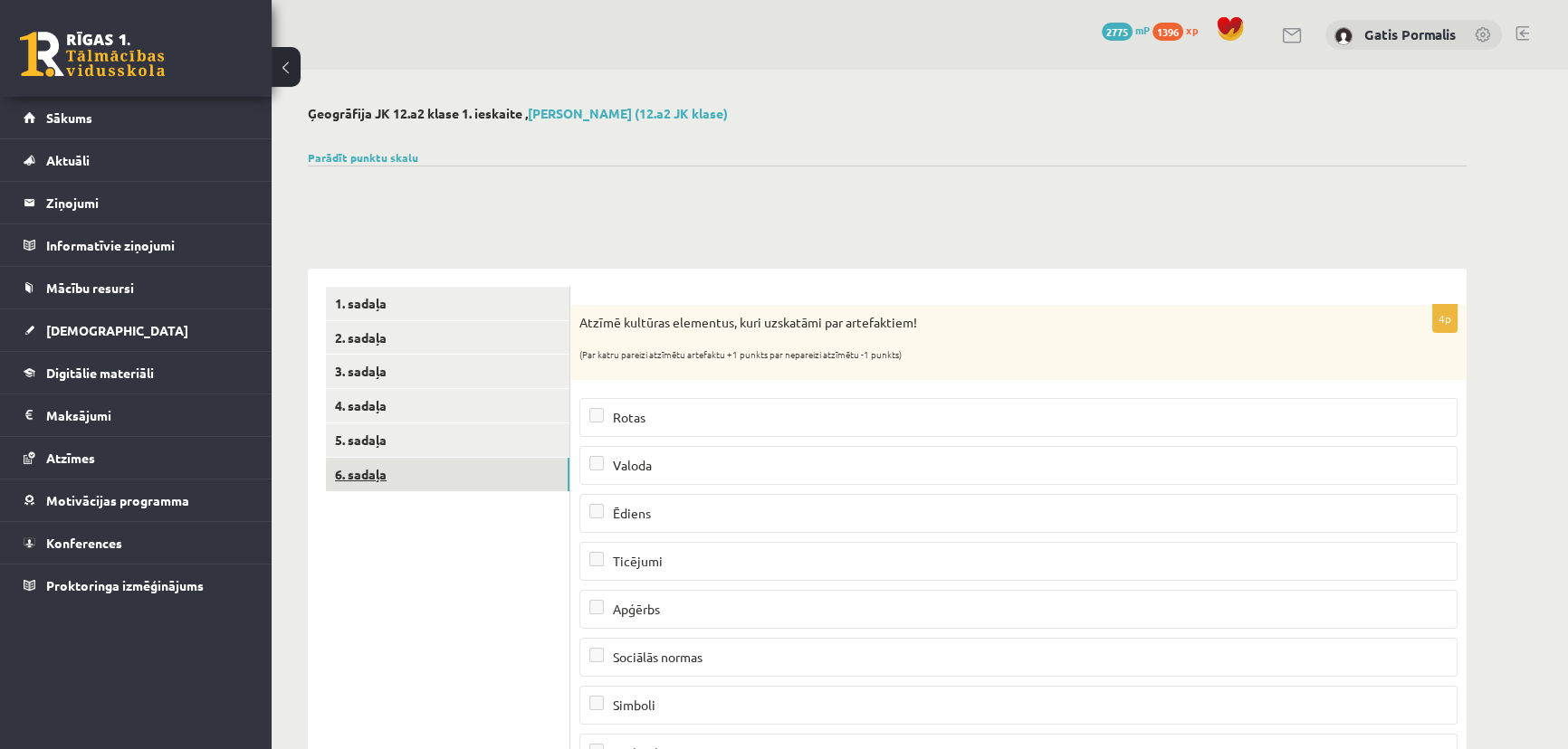
click at [461, 458] on link "6. sadaļa" at bounding box center [448, 474] width 243 height 33
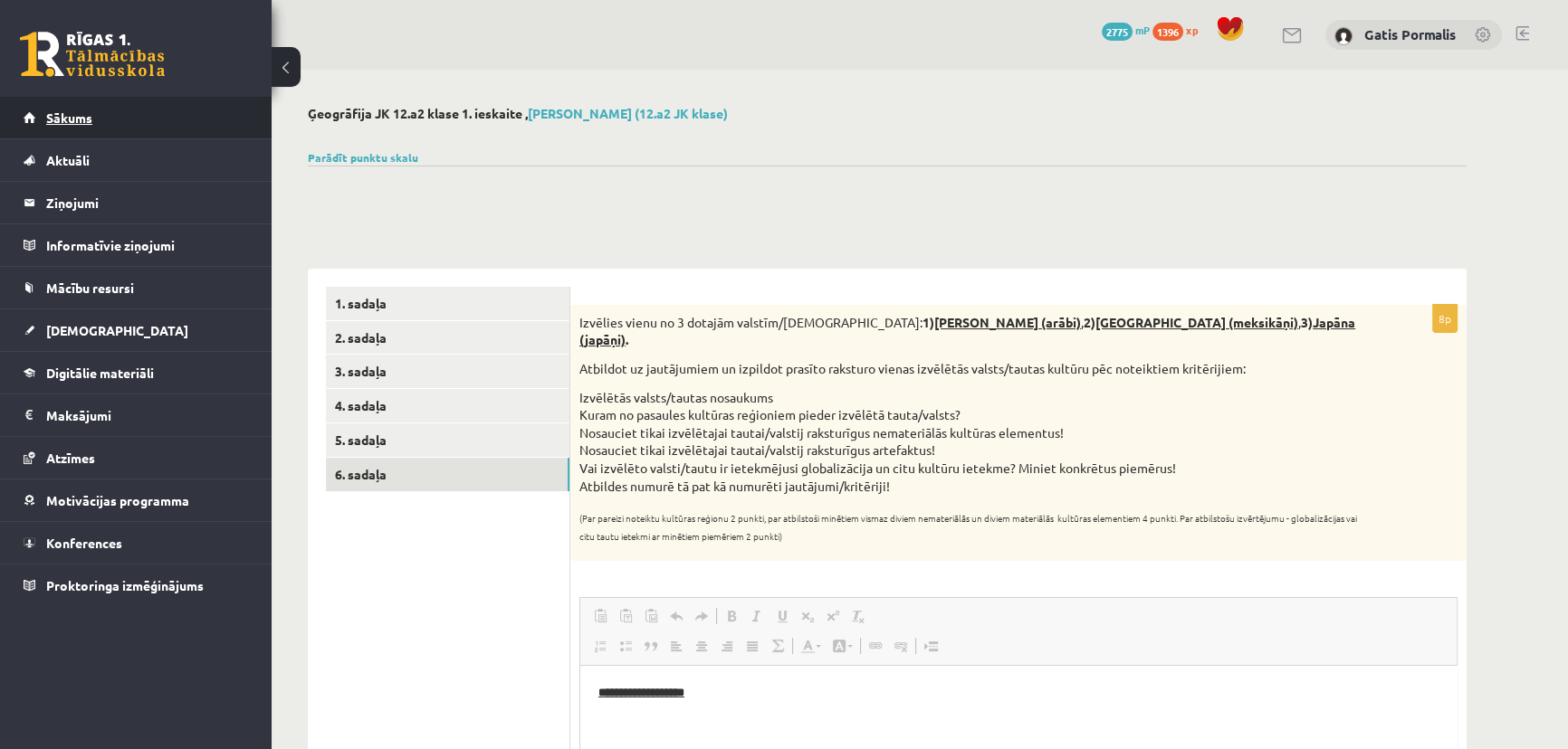
click at [143, 135] on link "Sākums" at bounding box center [136, 118] width 225 height 42
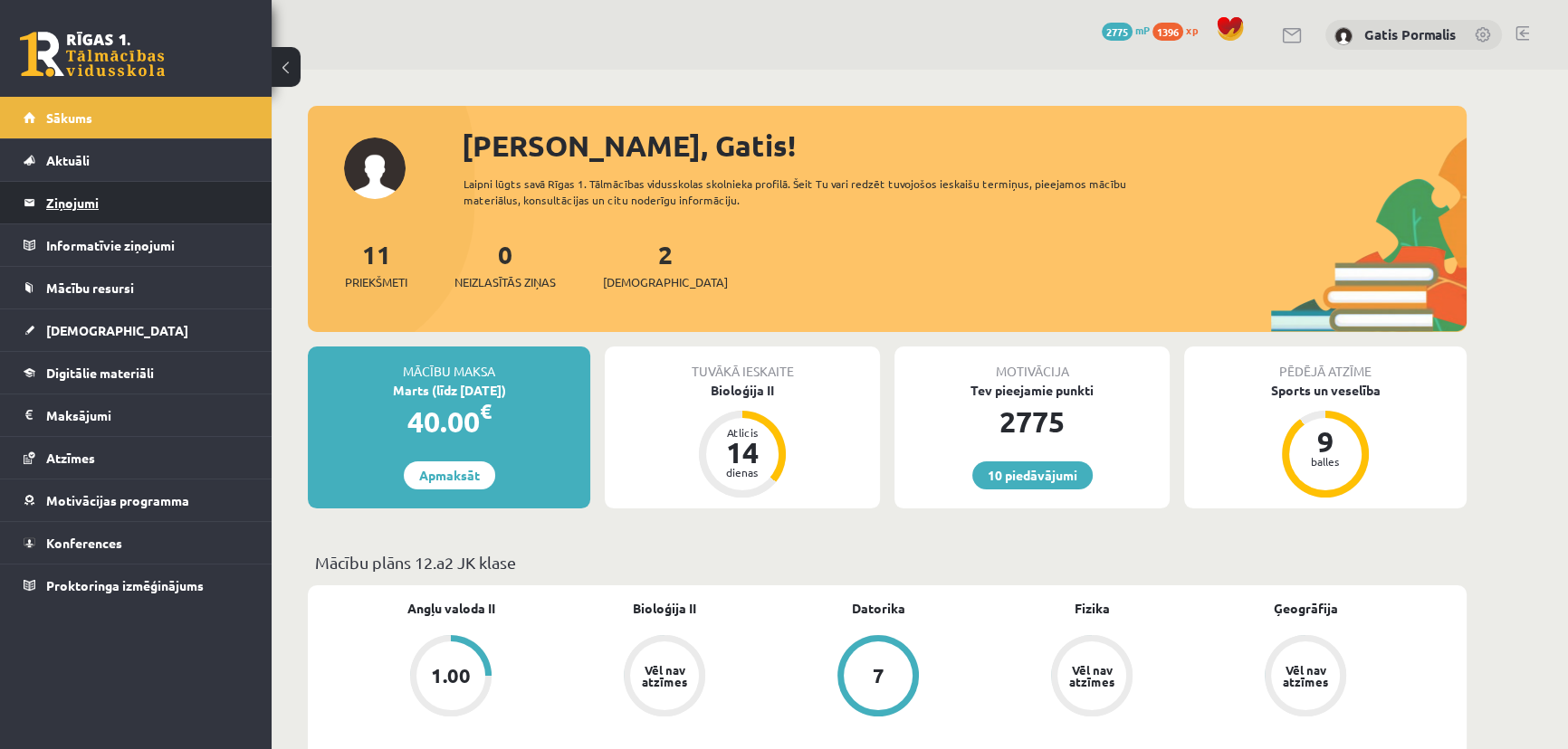
click at [116, 191] on legend "Ziņojumi 0" at bounding box center [147, 202] width 203 height 42
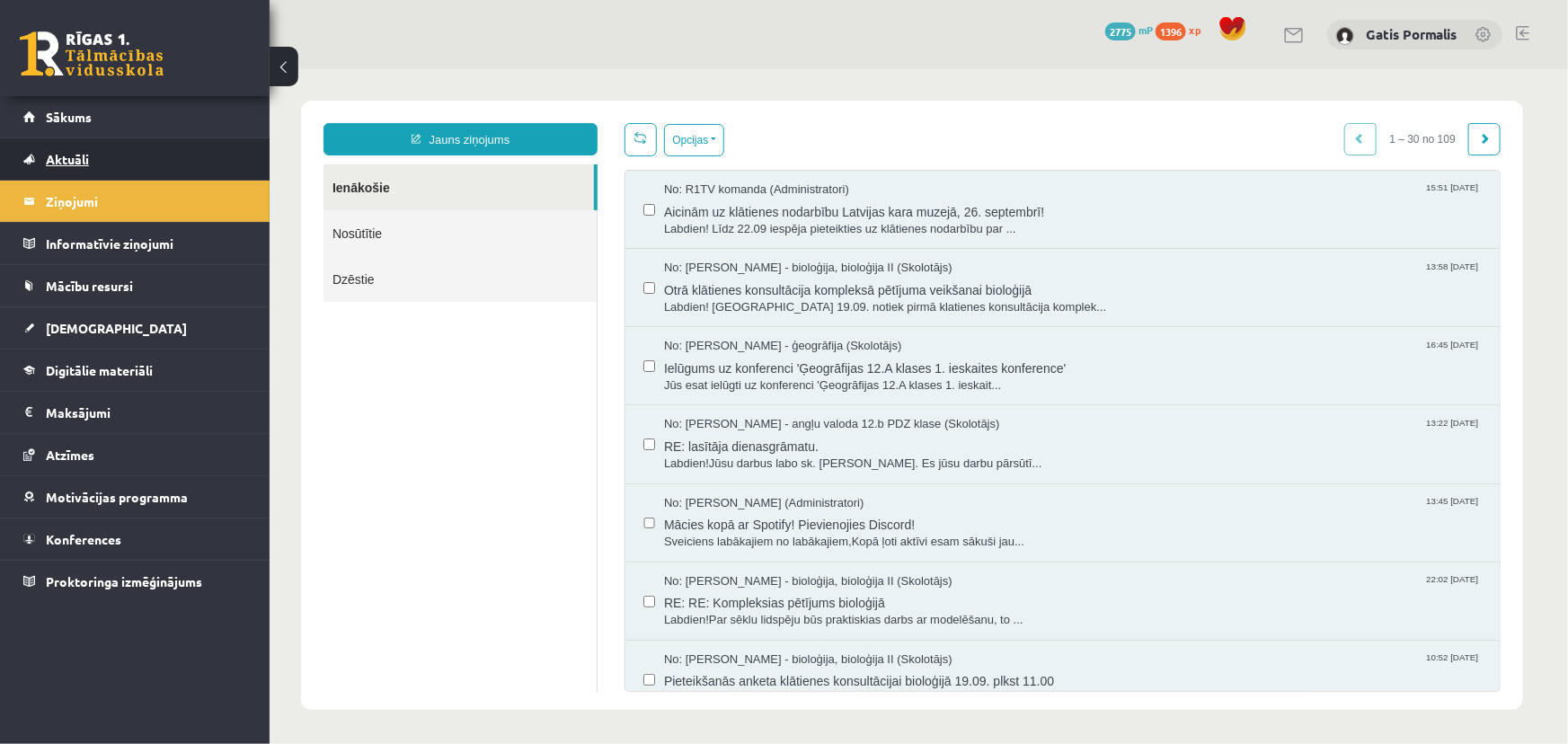
click at [163, 159] on link "Aktuāli" at bounding box center [135, 160] width 224 height 42
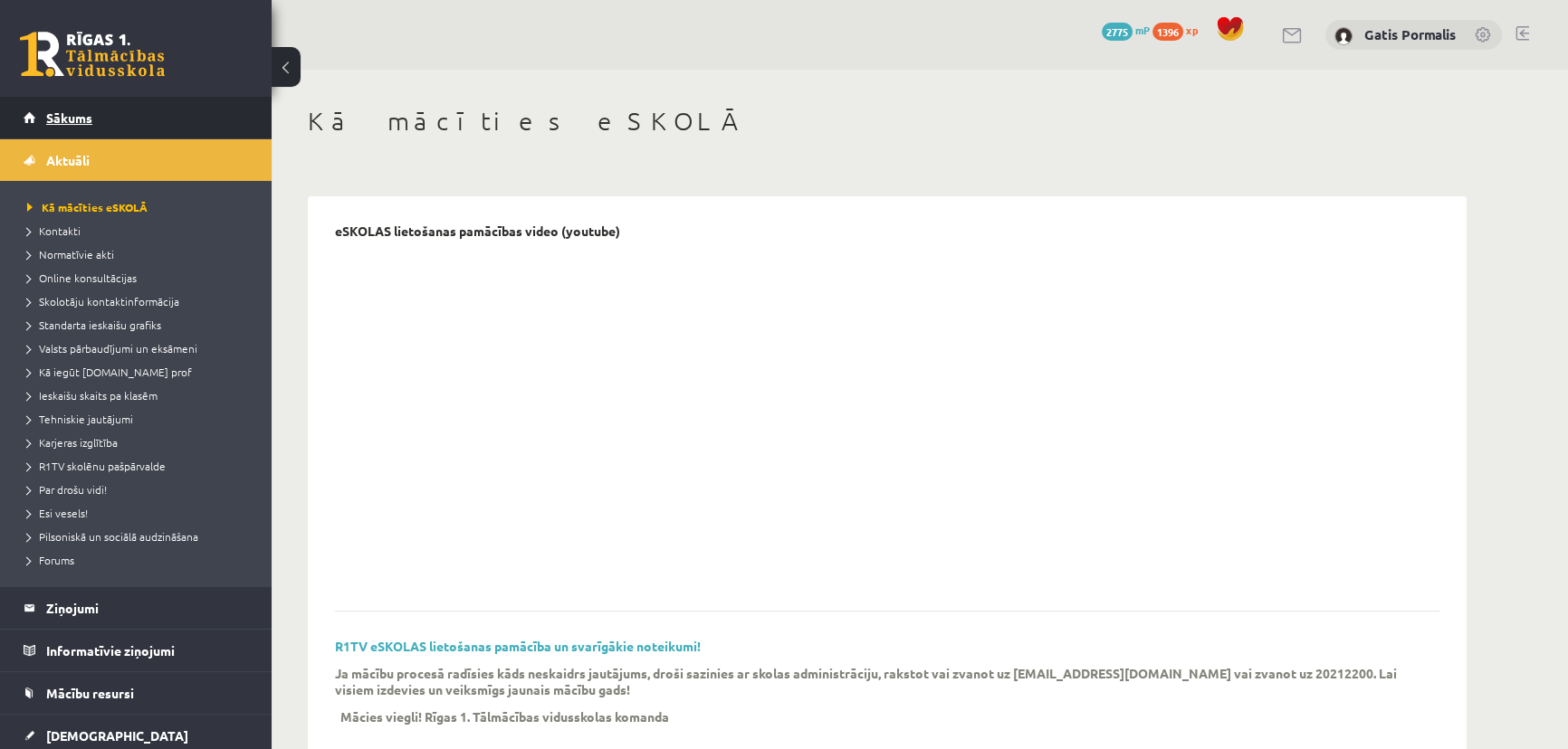
click at [116, 123] on link "Sākums" at bounding box center [136, 118] width 225 height 42
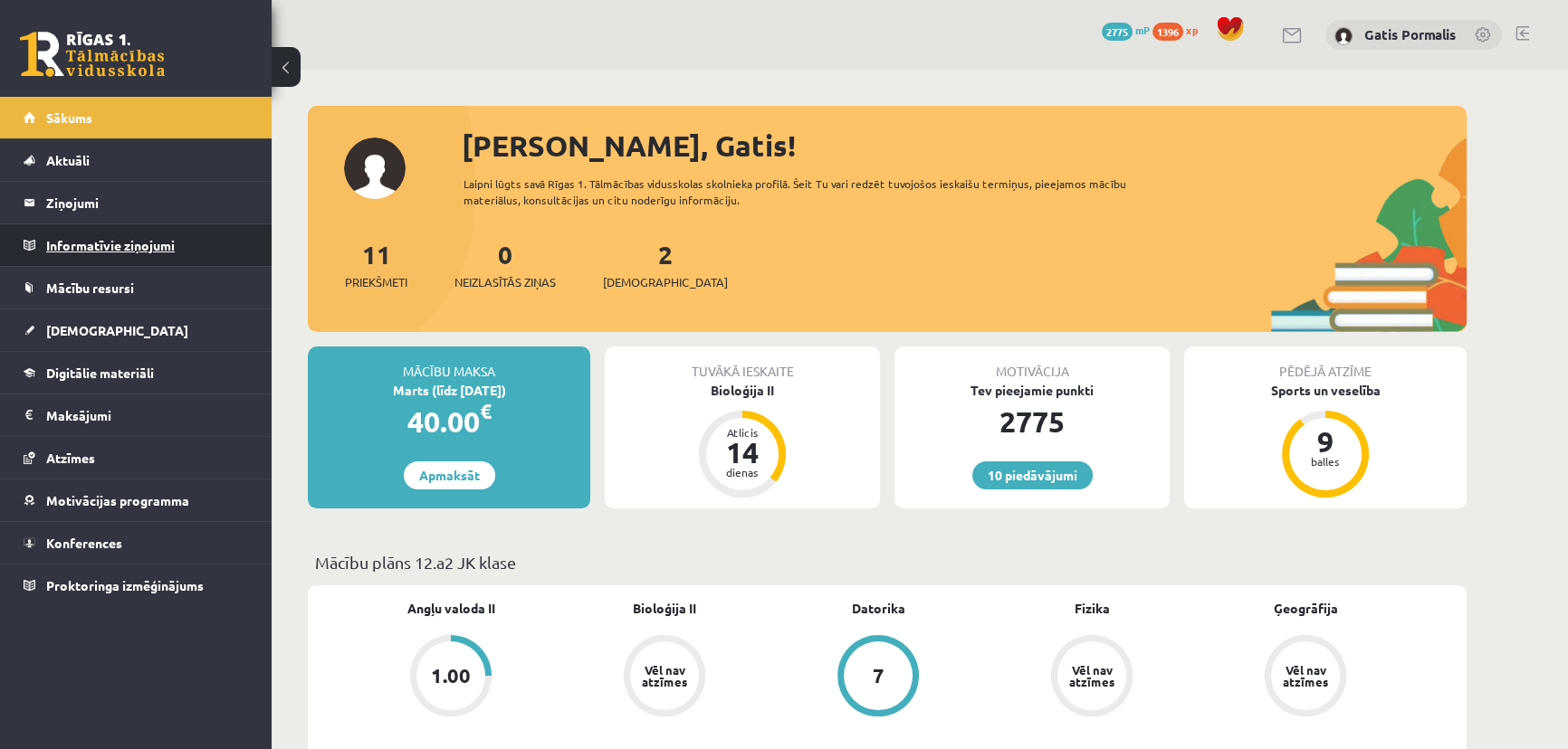
click at [139, 240] on legend "Informatīvie ziņojumi 0" at bounding box center [147, 245] width 203 height 42
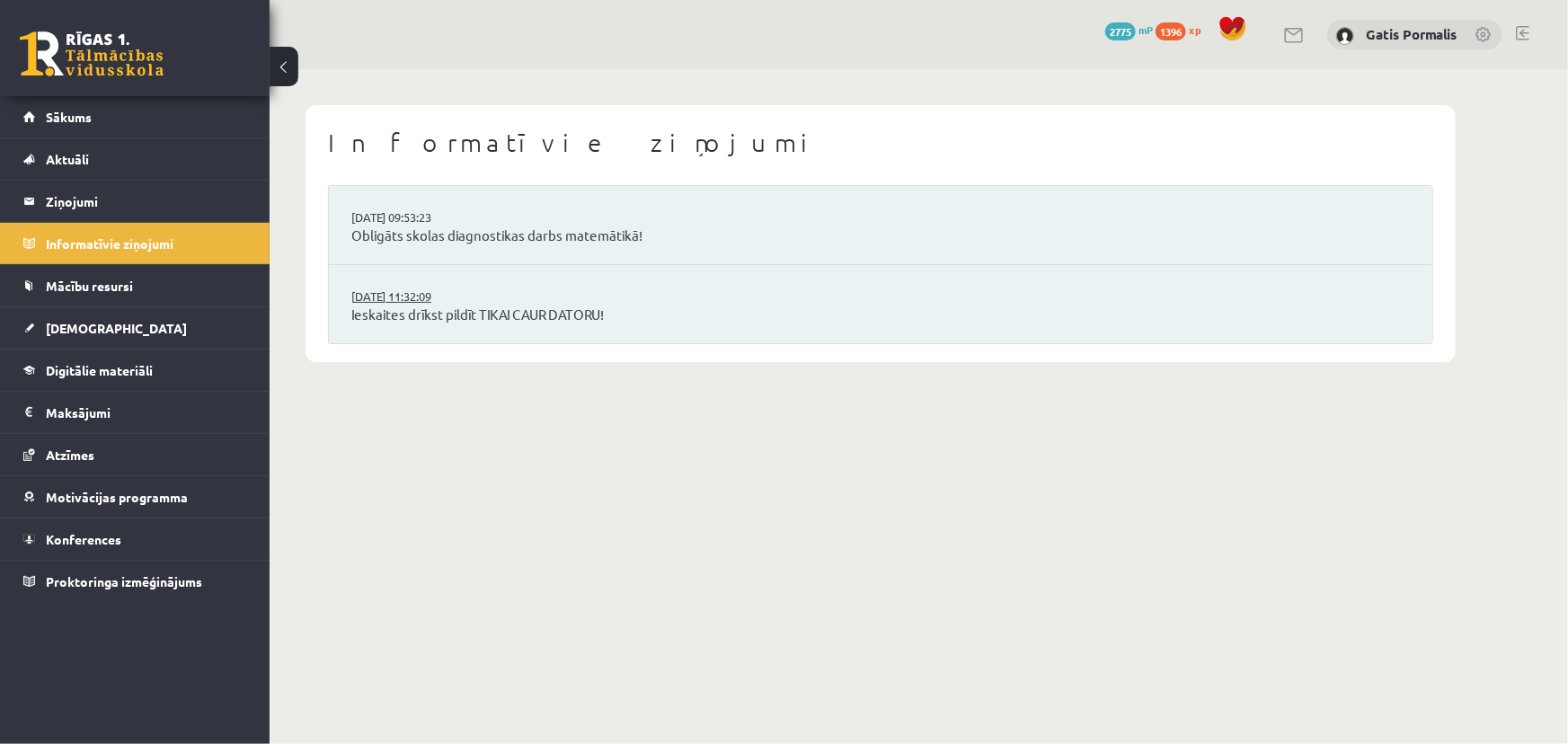
click at [440, 289] on link "[DATE] 11:32:09" at bounding box center [418, 296] width 135 height 18
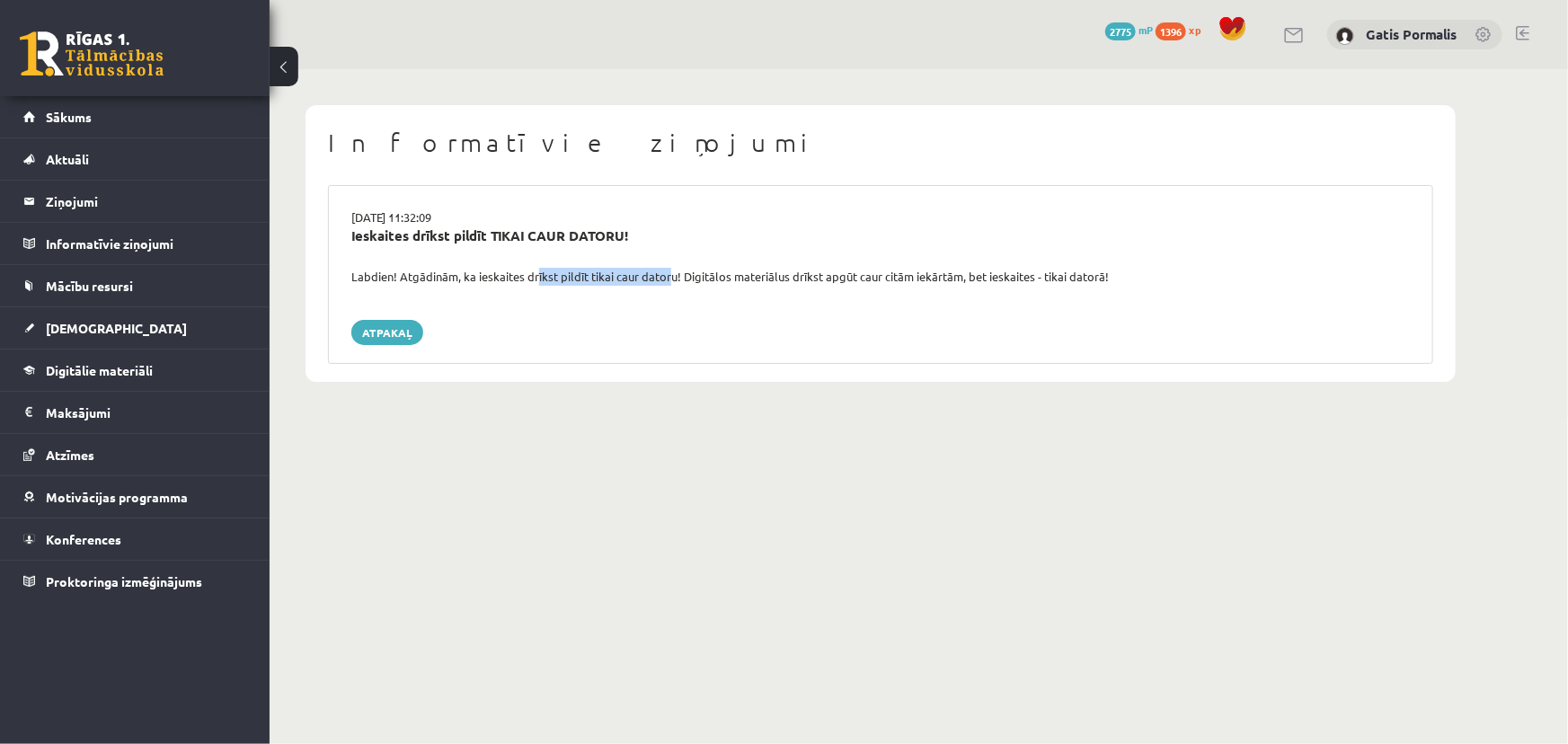
drag, startPoint x: 577, startPoint y: 268, endPoint x: 664, endPoint y: 268, distance: 87.0
click at [664, 268] on div "Labdien! Atgādinām, ka ieskaites drīkst pildīt tikai caur datoru! Digitālos mat…" at bounding box center [881, 277] width 1086 height 18
click at [647, 280] on div "Labdien! Atgādinām, ka ieskaites drīkst pildīt tikai caur datoru! Digitālos mat…" at bounding box center [881, 277] width 1086 height 18
click at [511, 280] on div "Labdien! Atgādinām, ka ieskaites drīkst pildīt tikai caur datoru! Digitālos mat…" at bounding box center [881, 277] width 1086 height 18
drag, startPoint x: 497, startPoint y: 277, endPoint x: 680, endPoint y: 275, distance: 183.0
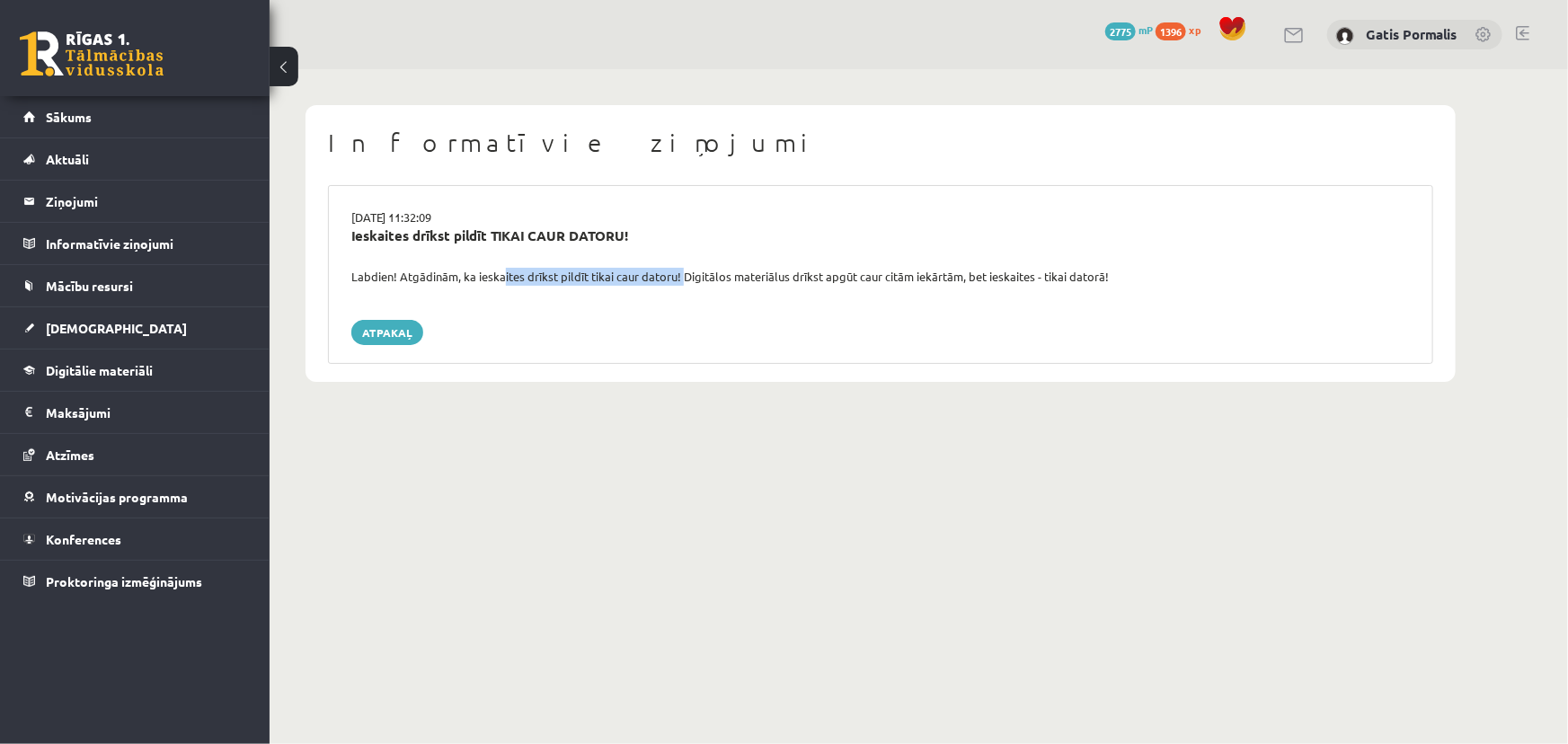
click at [680, 275] on div "Labdien! Atgādinām, ka ieskaites drīkst pildīt tikai caur datoru! Digitālos mat…" at bounding box center [881, 277] width 1086 height 18
click at [692, 301] on div "15.09.2025 11:32:09 Ieskaites drīkst pildīt TIKAI CAUR DATORU! Labdien! Atgādin…" at bounding box center [881, 274] width 1105 height 178
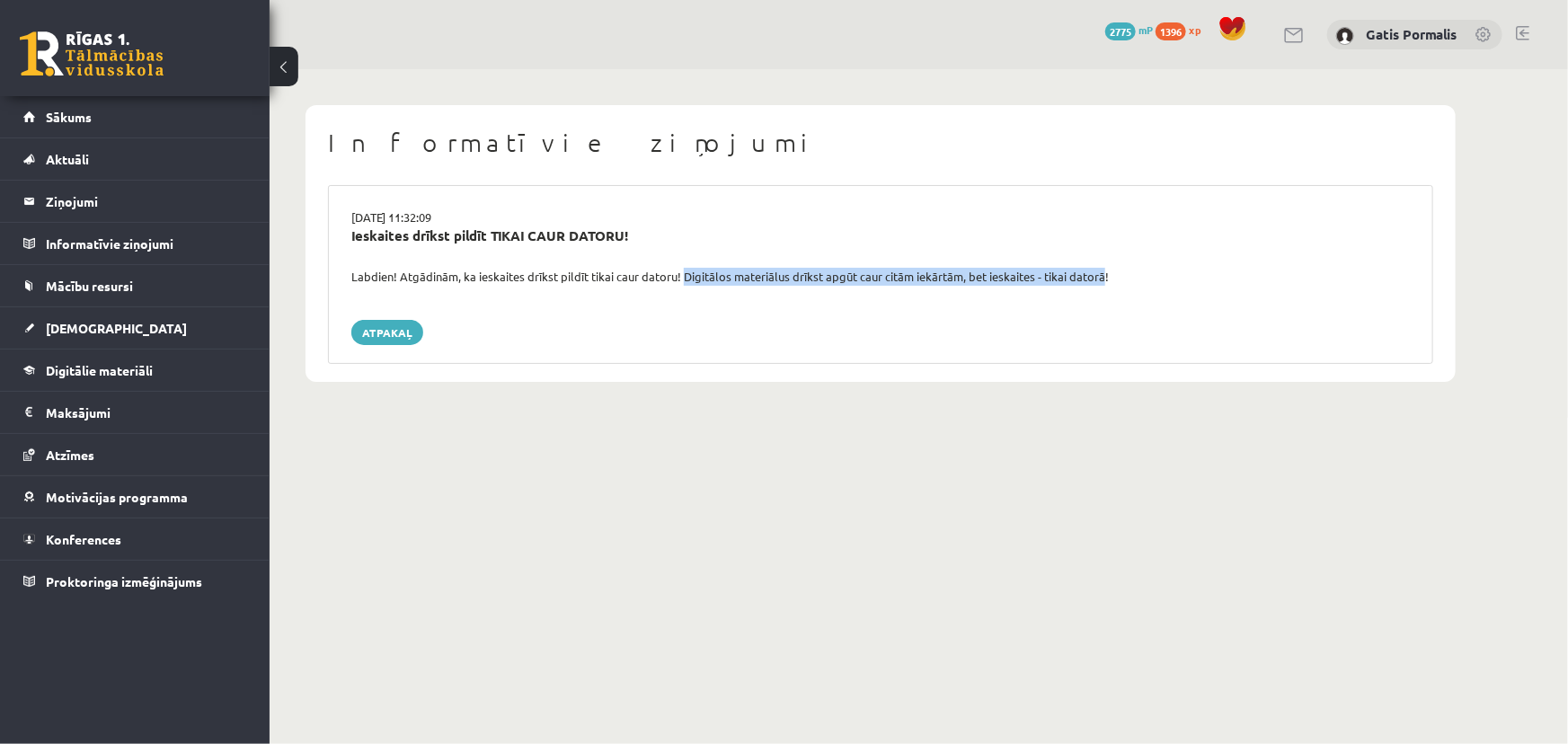
drag, startPoint x: 700, startPoint y: 273, endPoint x: 793, endPoint y: 291, distance: 94.7
click at [1097, 275] on div "Labdien! Atgādinām, ka ieskaites drīkst pildīt tikai caur datoru! Digitālos mat…" at bounding box center [881, 277] width 1086 height 18
click at [395, 330] on link "Atpakaļ" at bounding box center [387, 332] width 72 height 25
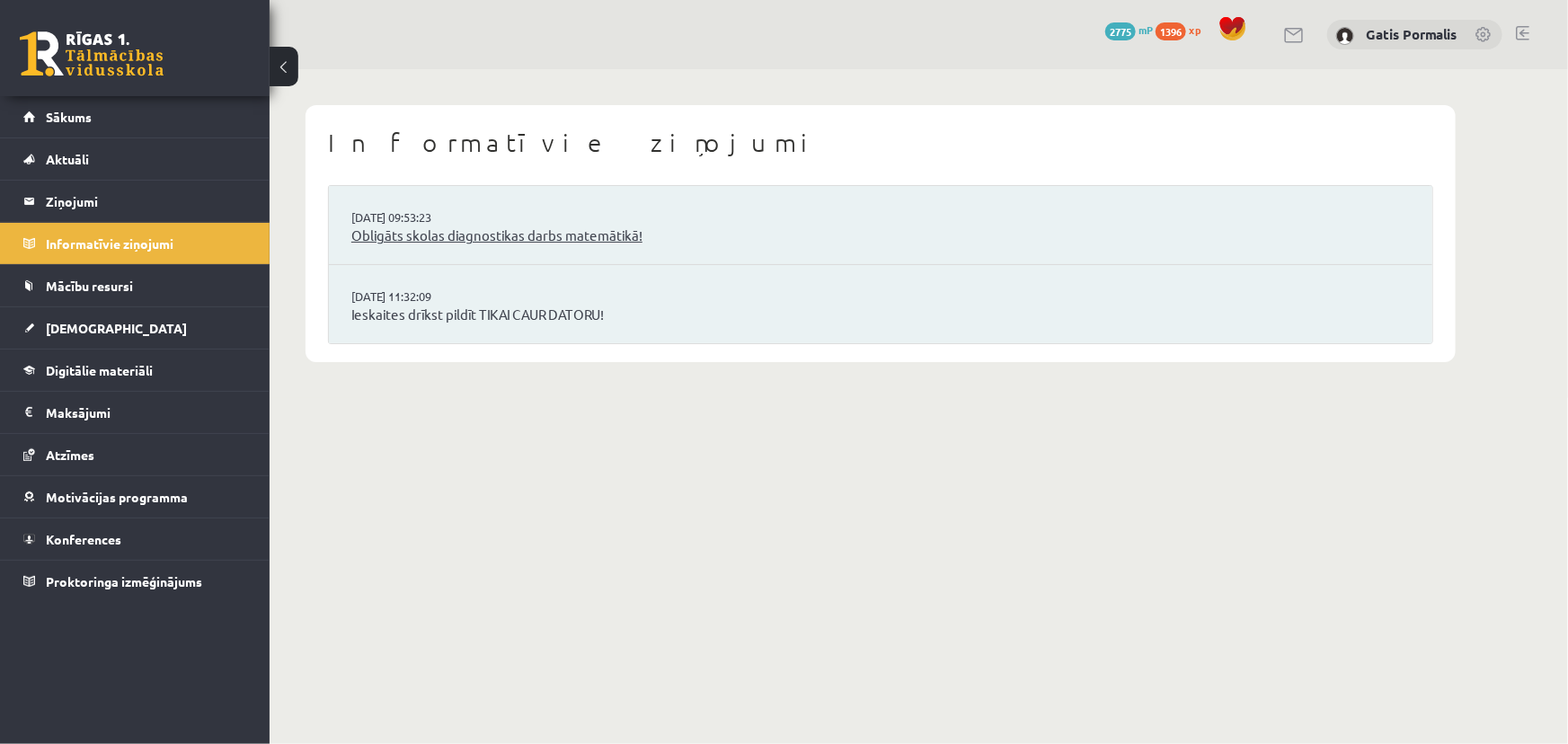
click at [549, 228] on link "Obligāts skolas diagnostikas darbs matemātikā!" at bounding box center [881, 236] width 1059 height 21
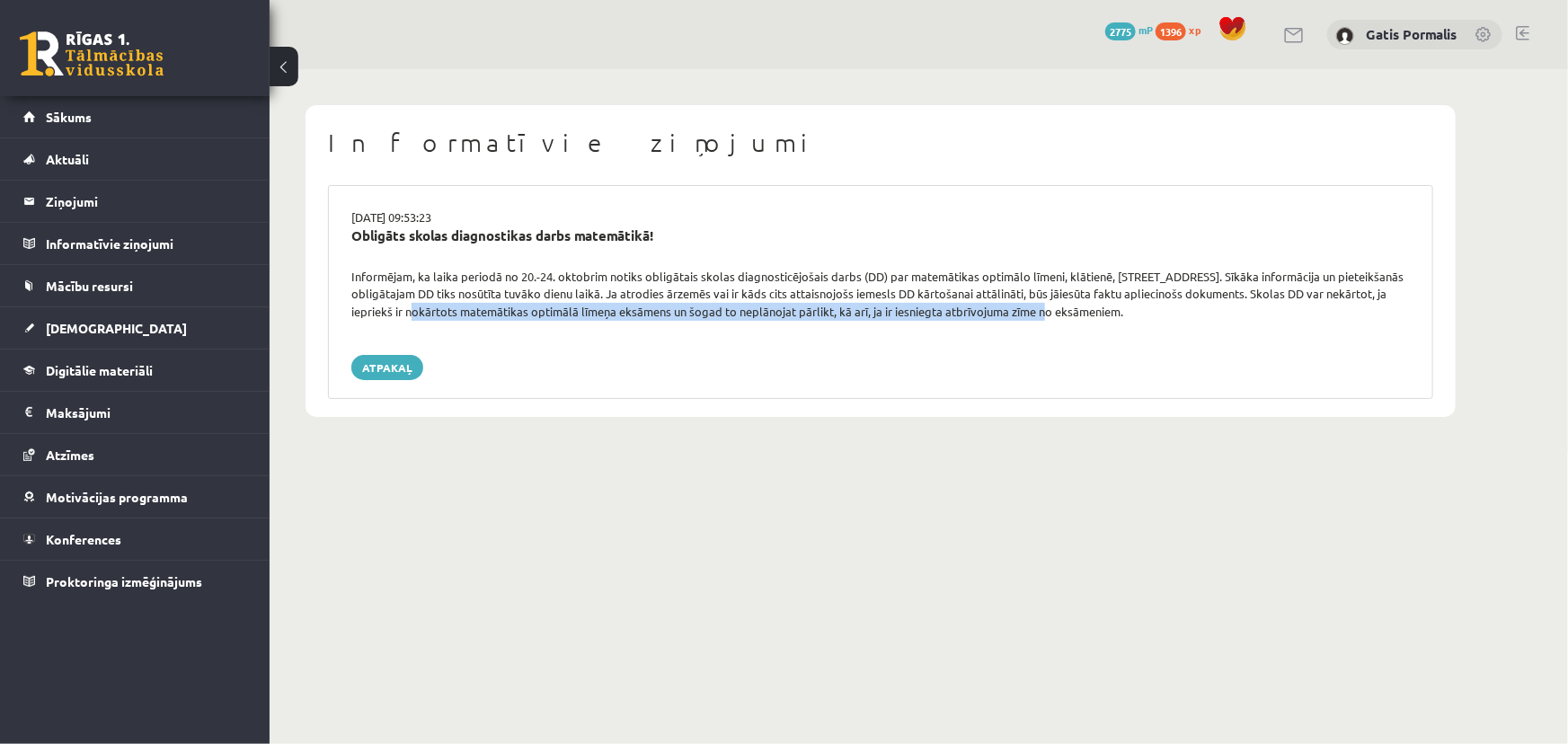
drag, startPoint x: 410, startPoint y: 310, endPoint x: 1027, endPoint y: 316, distance: 617.0
click at [1027, 316] on div "Informējam, ka laika periodā no 20.-24. oktobrim notiks obligātais skolas diagn…" at bounding box center [881, 295] width 1086 height 53
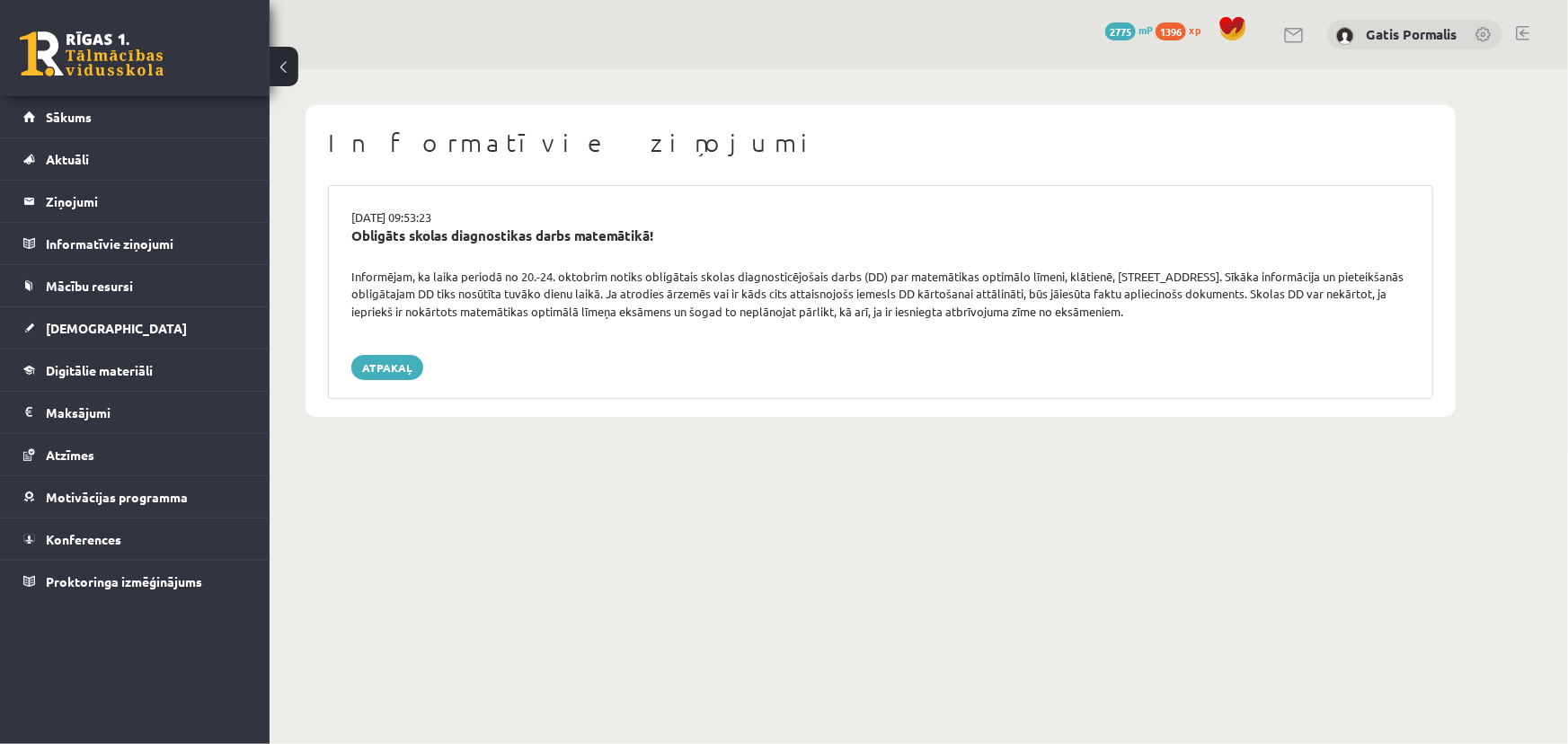
click at [1020, 337] on div "[DATE] 09:53:23 Obligāts skolas diagnostikas darbs matemātikā! Informējam, ka l…" at bounding box center [881, 292] width 1105 height 214
click at [430, 350] on div "[DATE] 09:53:23 Obligāts skolas diagnostikas darbs matemātikā! Informējam, ka l…" at bounding box center [881, 292] width 1105 height 214
click at [404, 356] on link "Atpakaļ" at bounding box center [387, 367] width 72 height 25
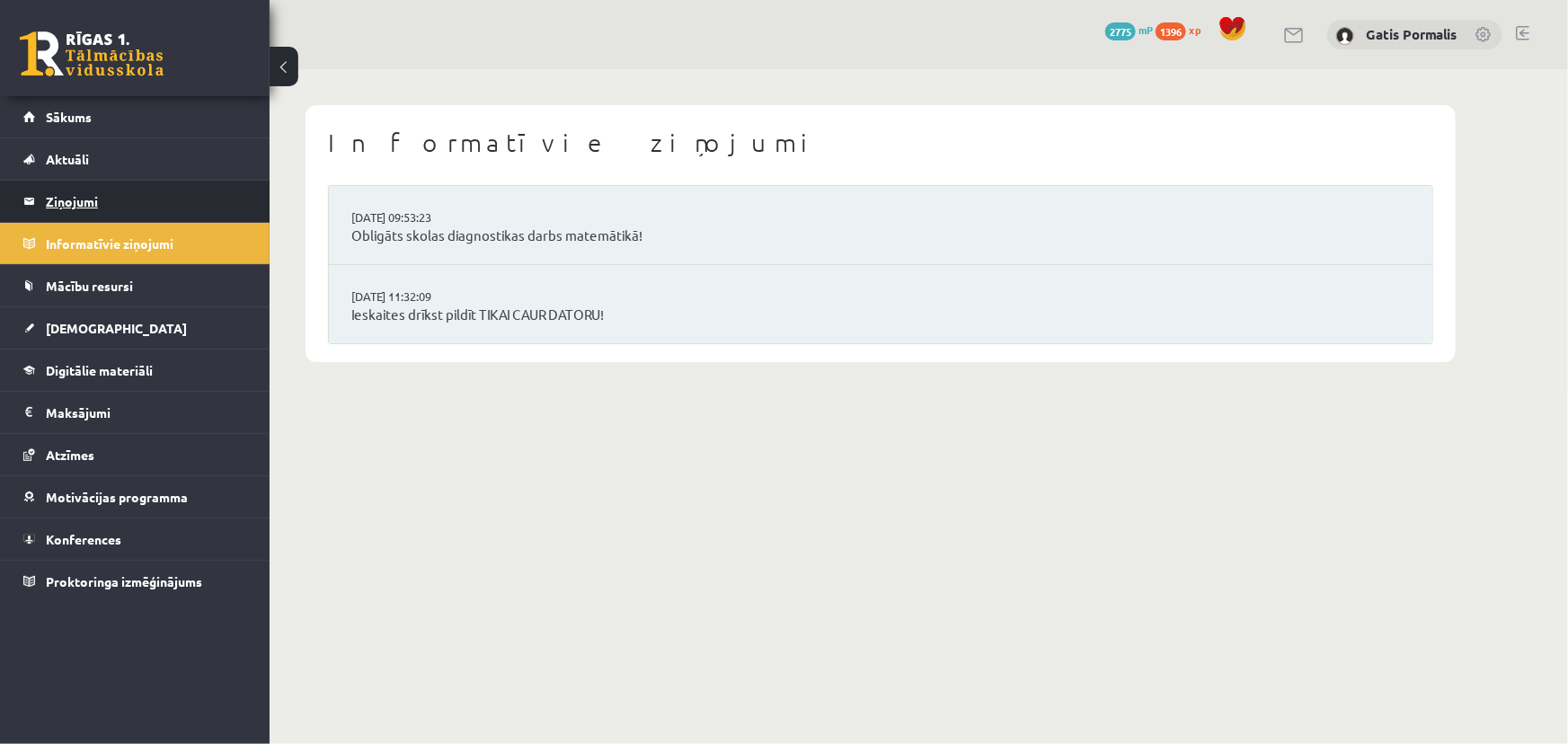
click at [112, 197] on legend "Ziņojumi 0" at bounding box center [146, 201] width 201 height 42
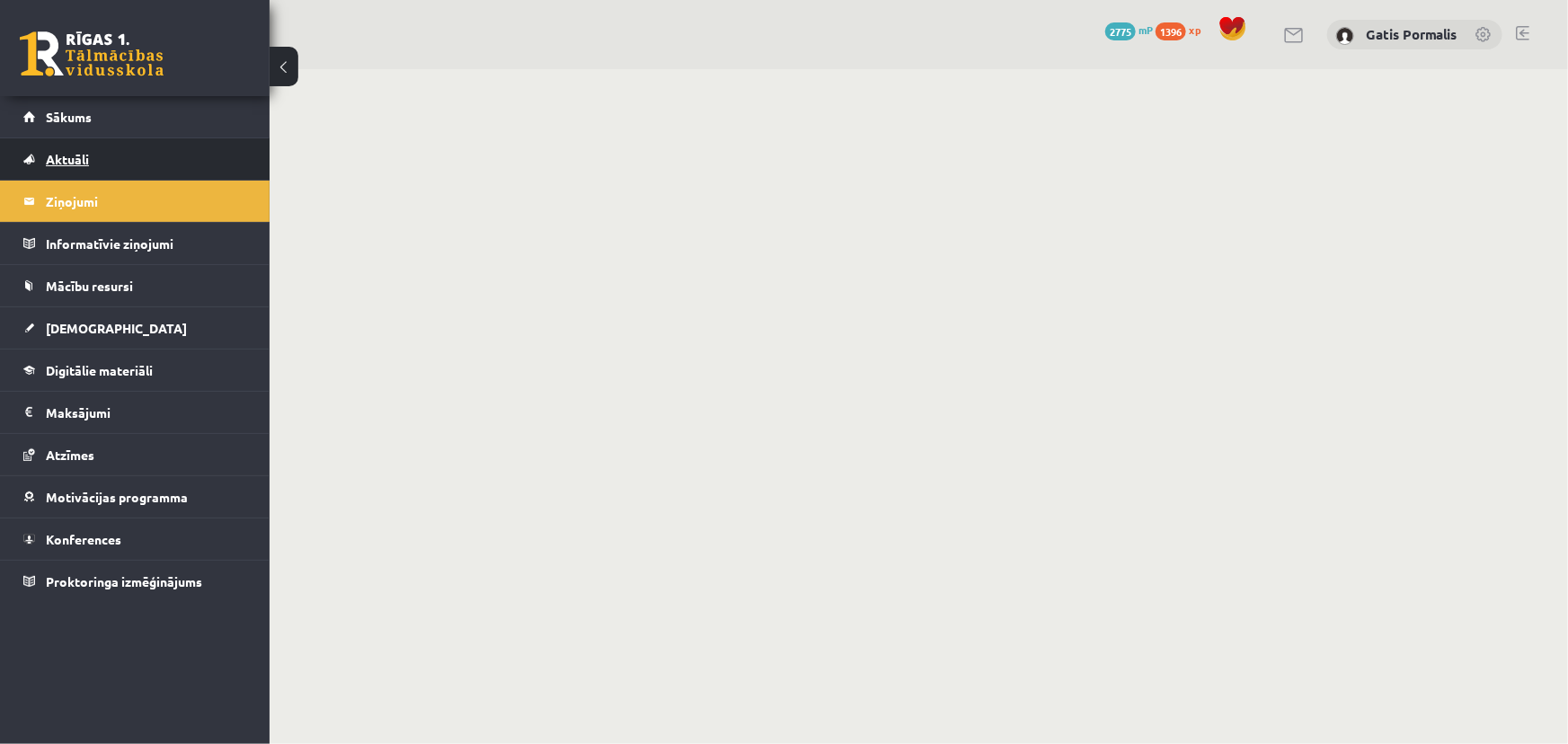
click at [122, 168] on link "Aktuāli" at bounding box center [135, 160] width 224 height 42
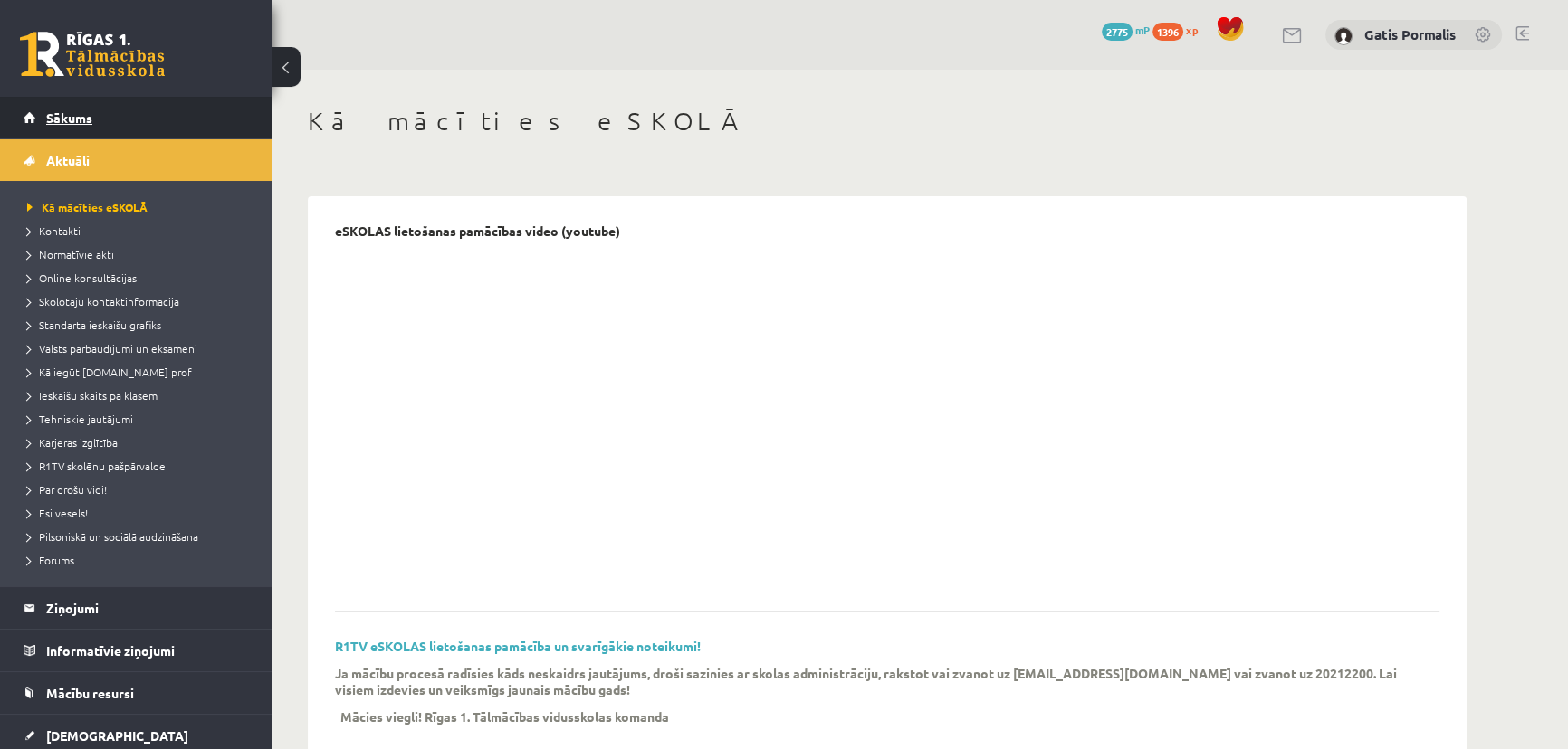
click at [149, 118] on link "Sākums" at bounding box center [136, 118] width 225 height 42
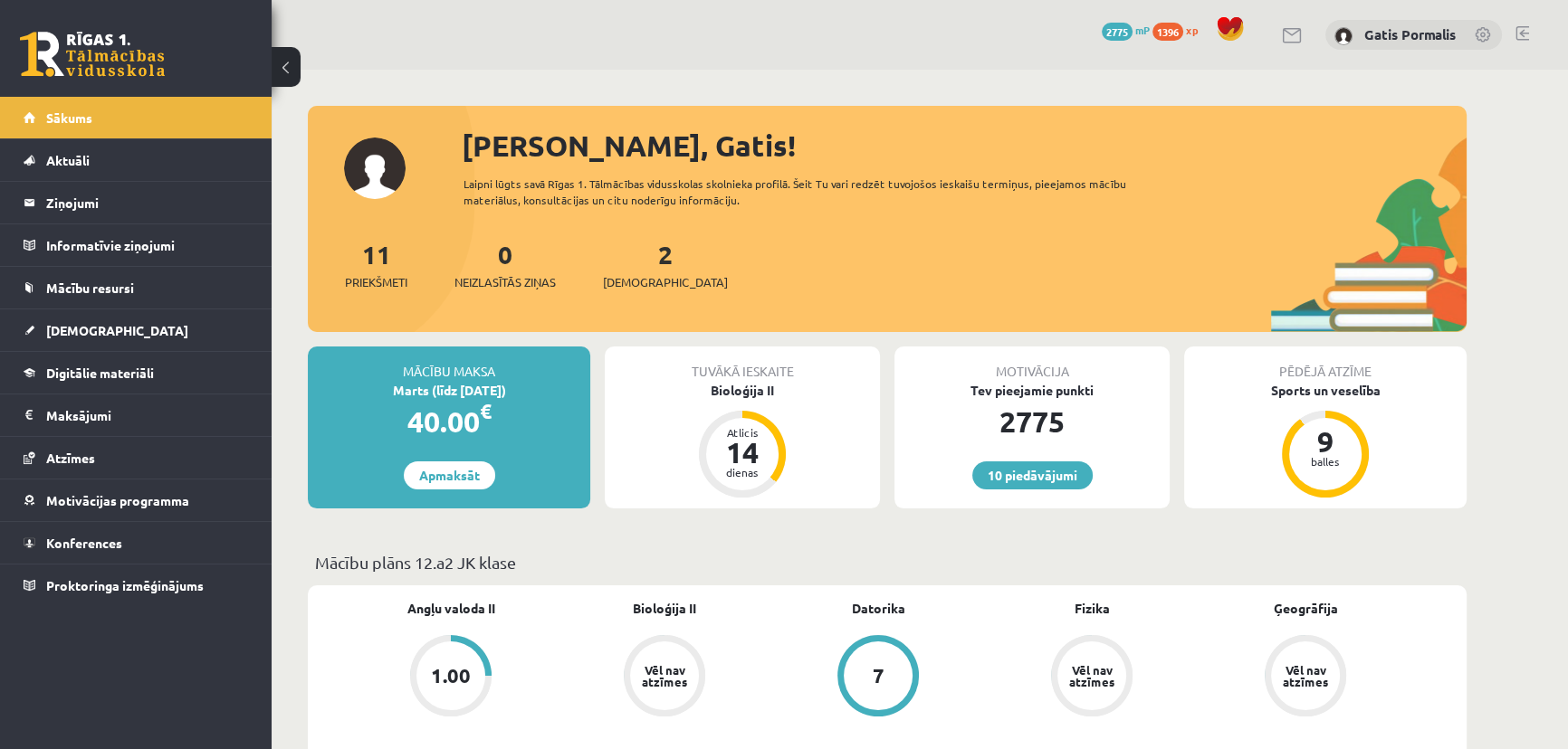
click at [625, 255] on div "2 Ieskaites" at bounding box center [665, 263] width 125 height 56
click at [629, 260] on link "2 Ieskaites" at bounding box center [665, 264] width 125 height 53
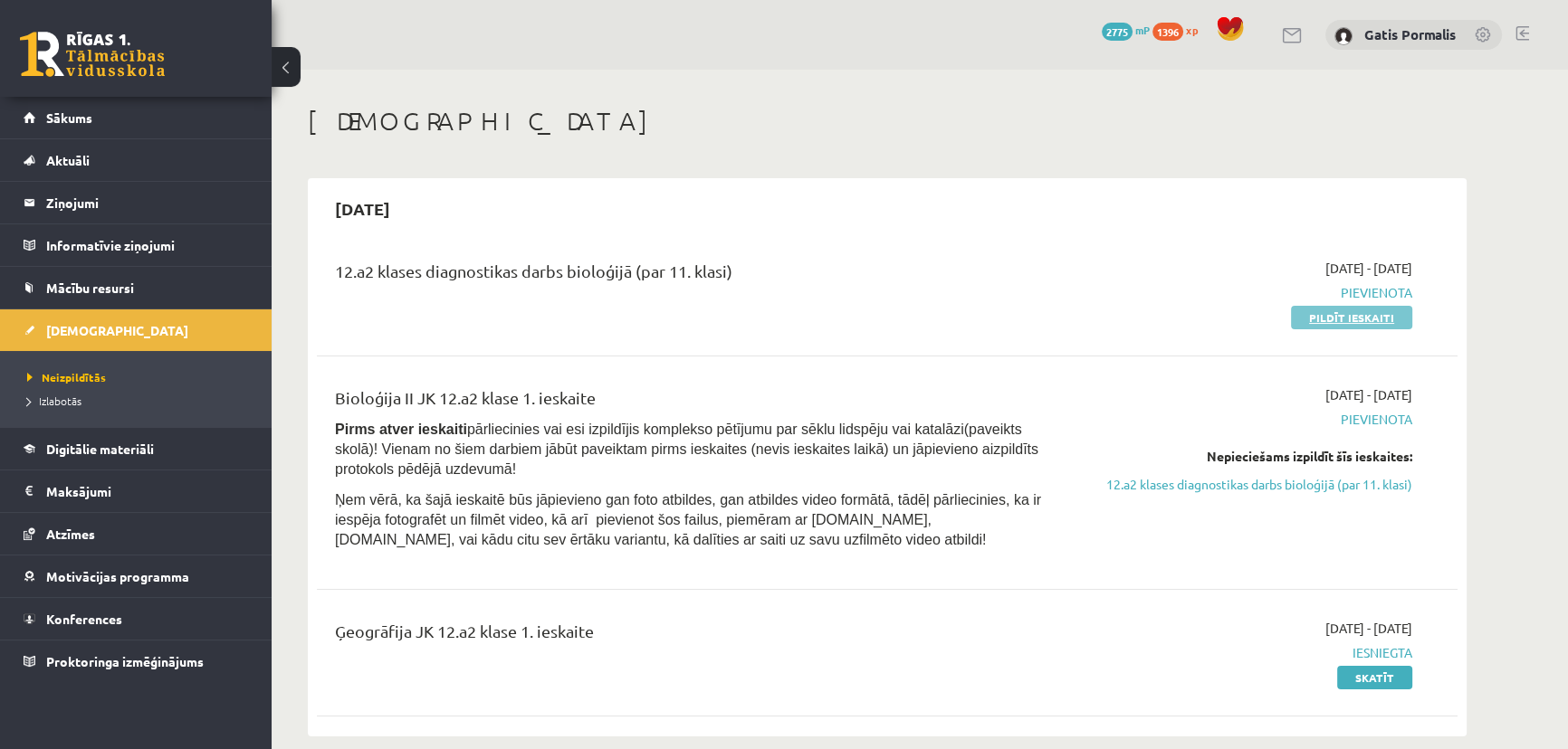
click at [1357, 320] on link "Pildīt ieskaiti" at bounding box center [1352, 317] width 122 height 24
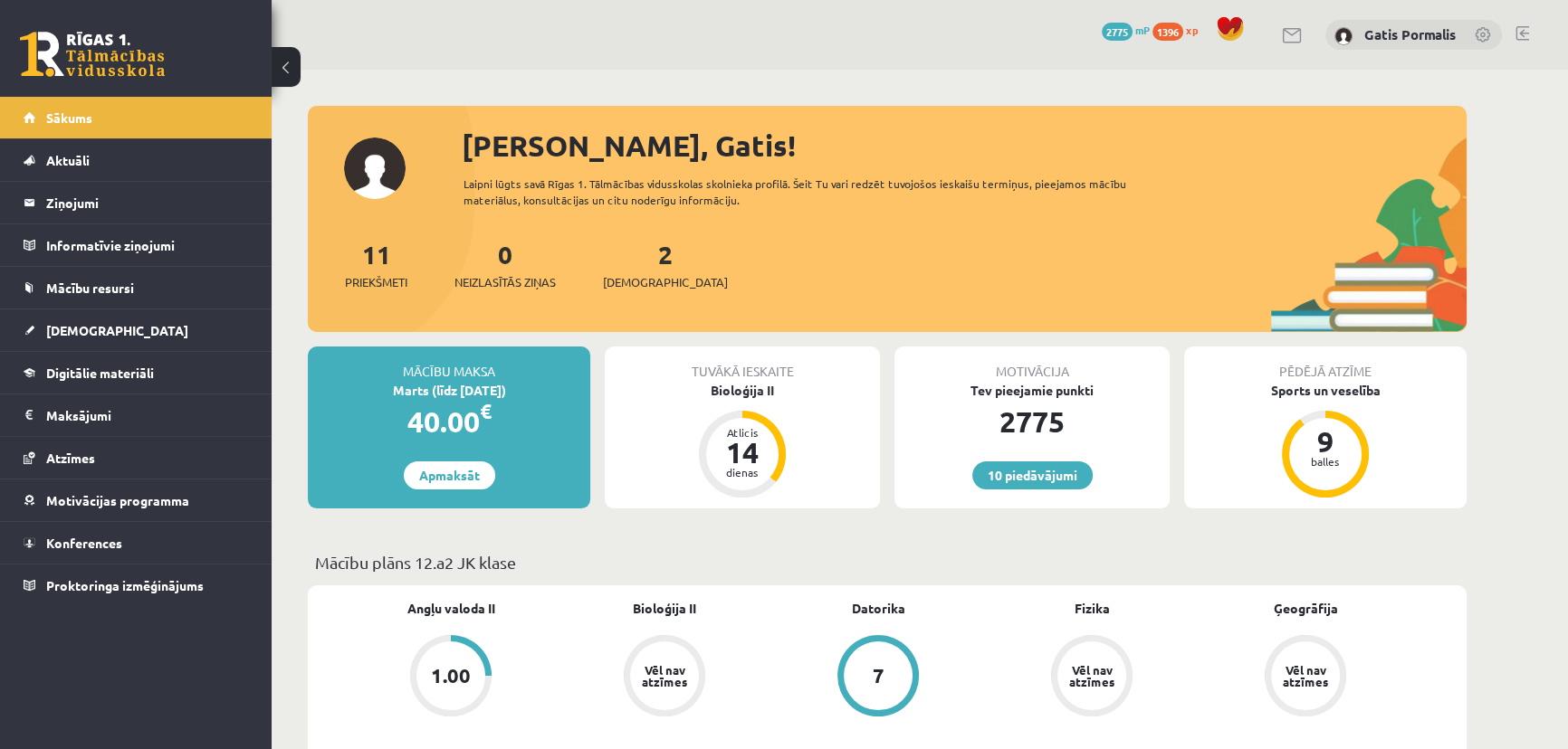
scroll to position [163, 0]
